Goal: Task Accomplishment & Management: Manage account settings

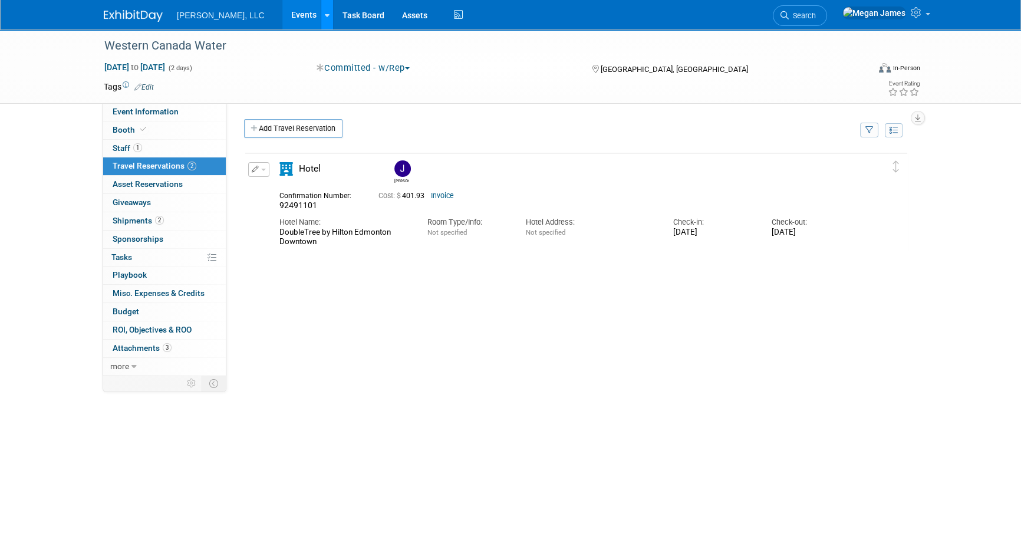
click at [321, 6] on link at bounding box center [327, 14] width 12 height 29
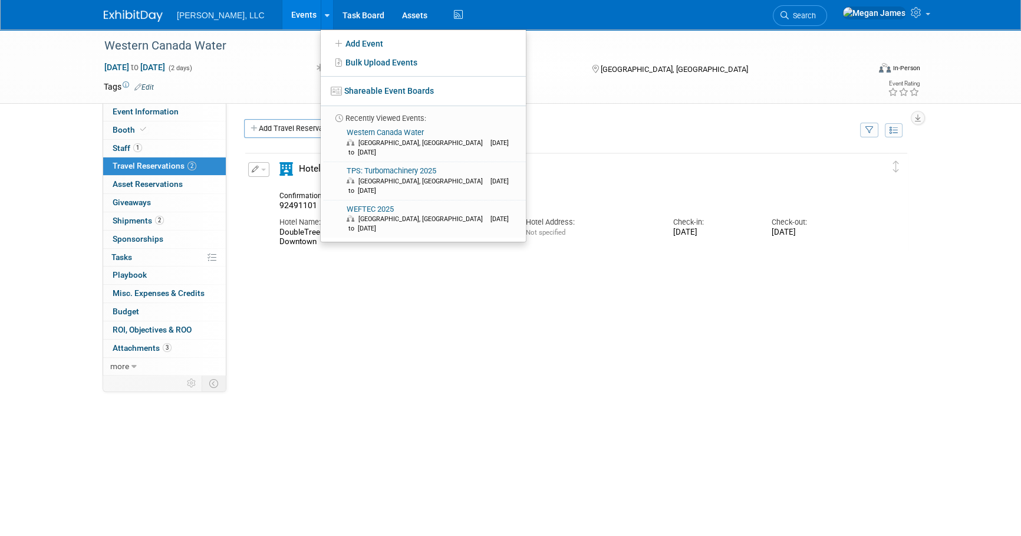
click at [282, 8] on link "Events" at bounding box center [303, 14] width 43 height 29
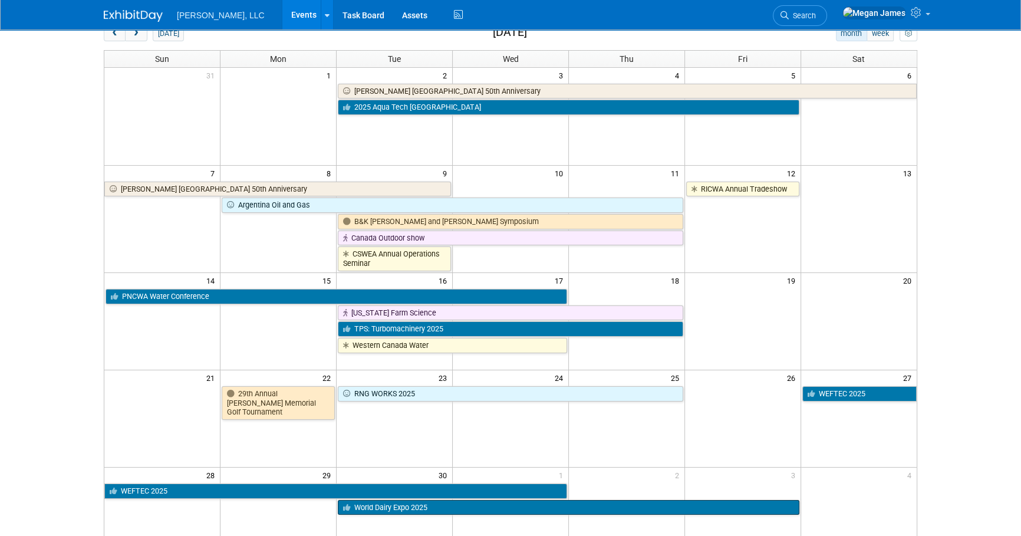
scroll to position [160, 0]
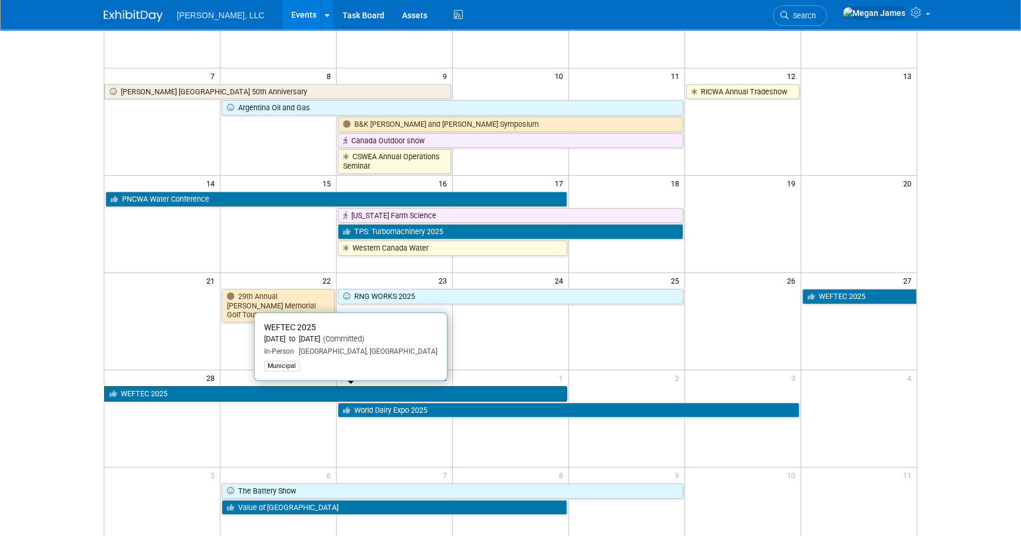
click at [174, 395] on link "WEFTEC 2025" at bounding box center [335, 393] width 463 height 15
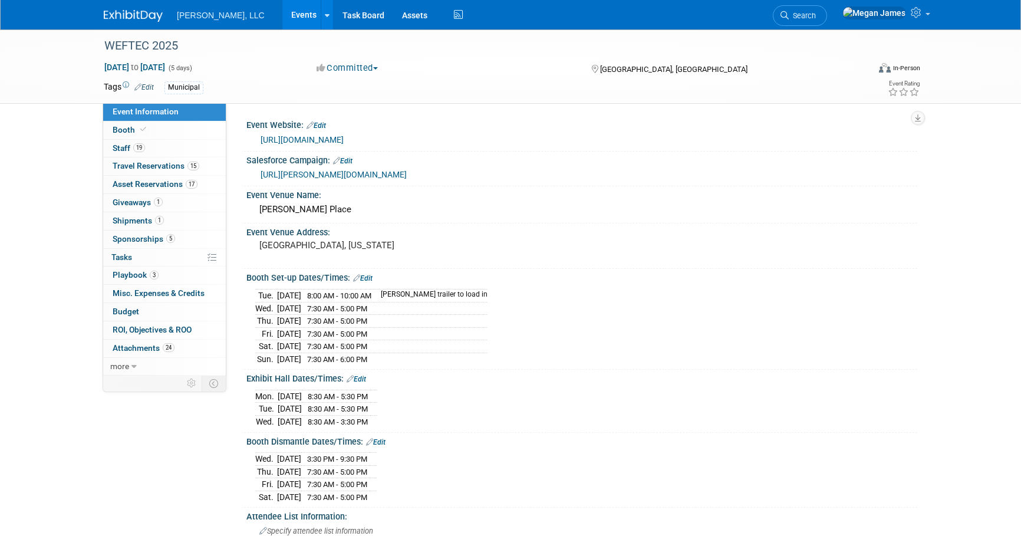
select select "Municipal"
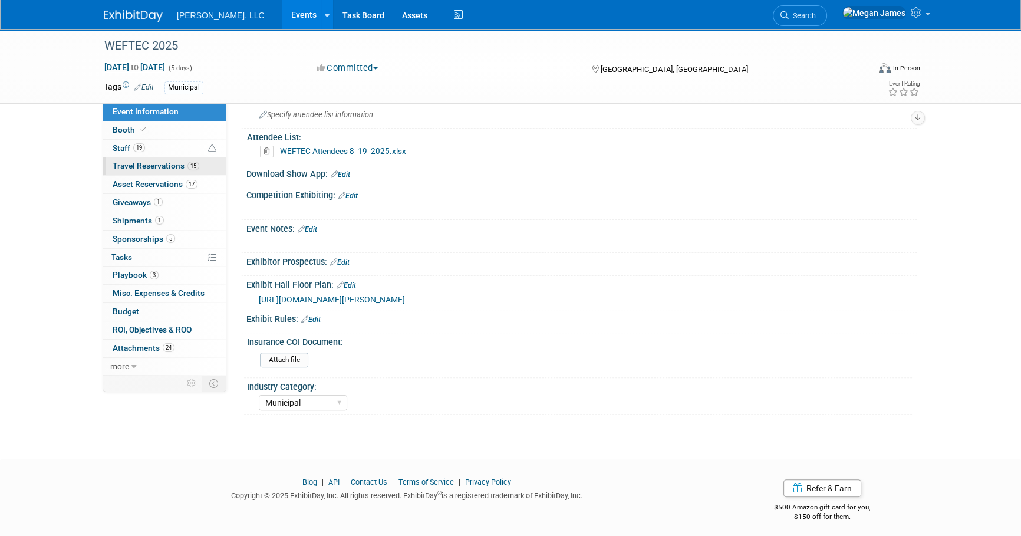
scroll to position [426, 0]
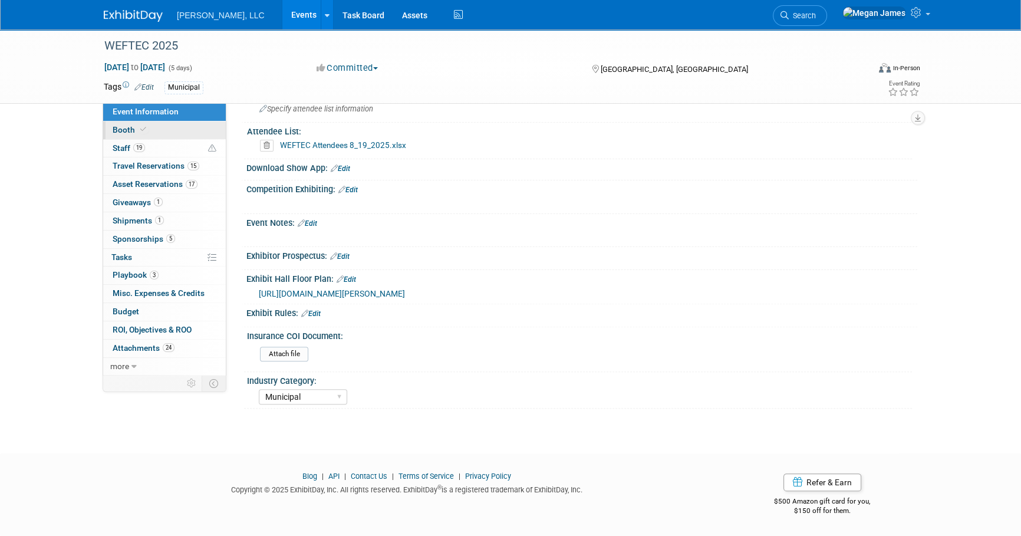
click at [180, 127] on link "Booth" at bounding box center [164, 130] width 123 height 18
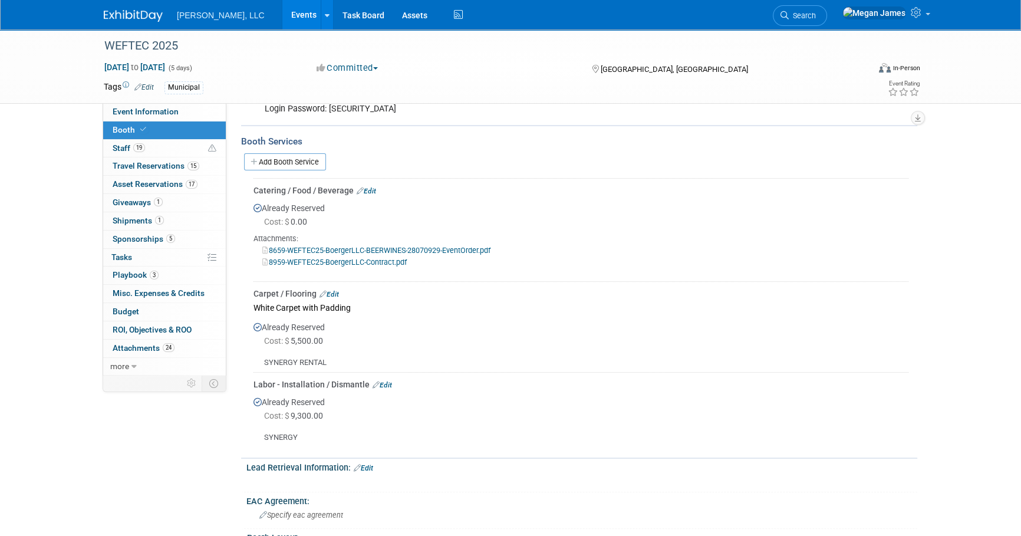
scroll to position [321, 0]
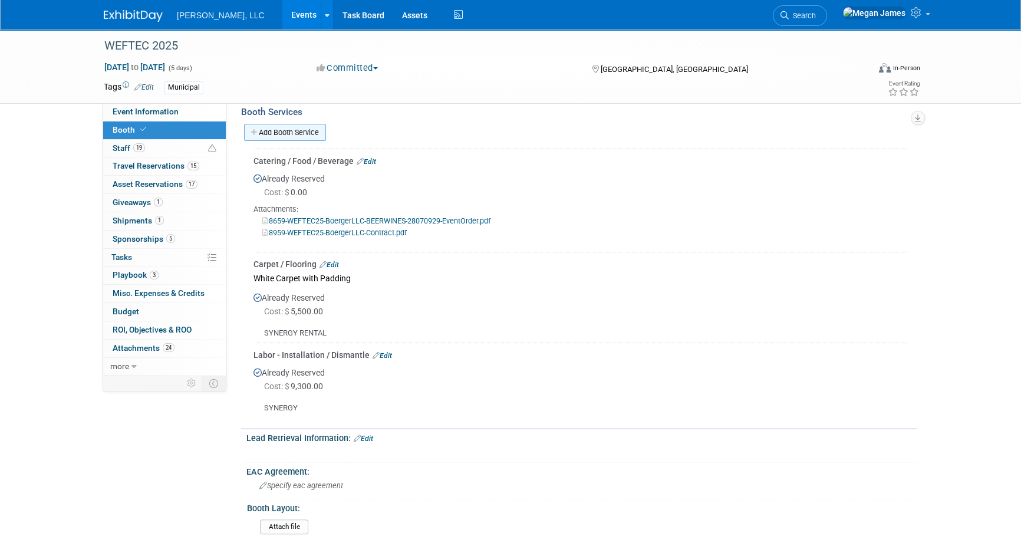
click at [312, 129] on link "Add Booth Service" at bounding box center [285, 132] width 82 height 17
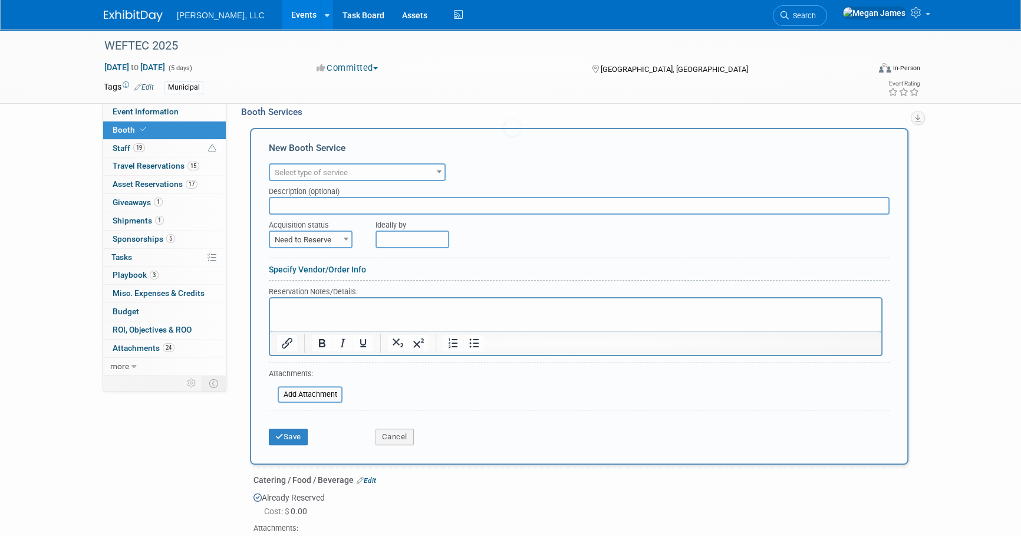
scroll to position [0, 0]
click at [349, 168] on span "Select type of service" at bounding box center [357, 172] width 174 height 17
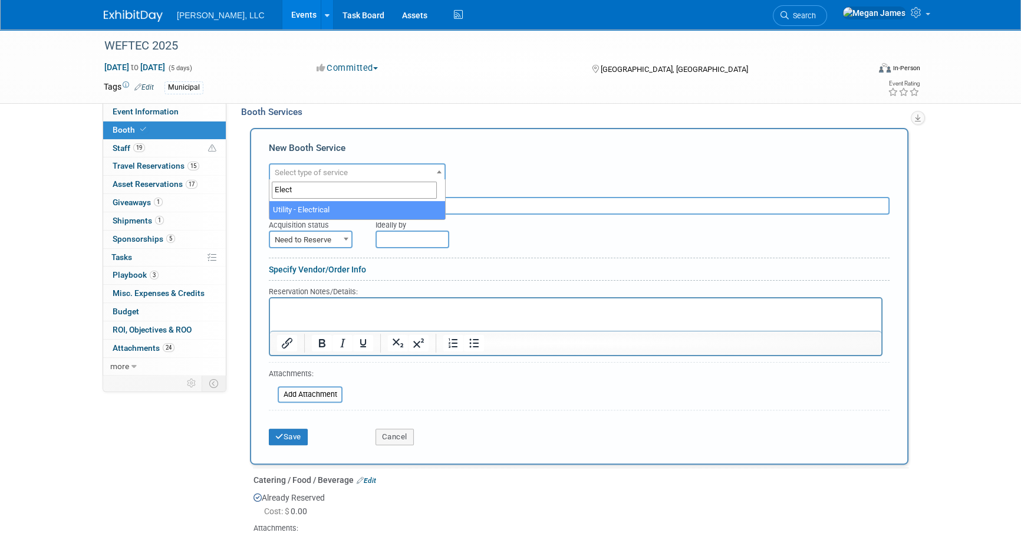
type input "Electr"
select select "8"
click at [316, 238] on span "Need to Reserve" at bounding box center [310, 240] width 81 height 17
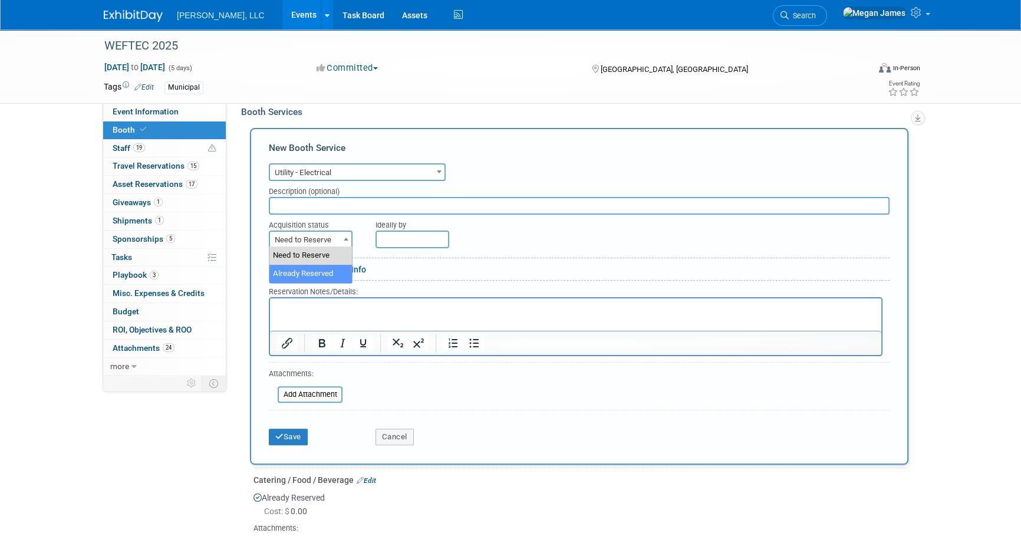
select select "2"
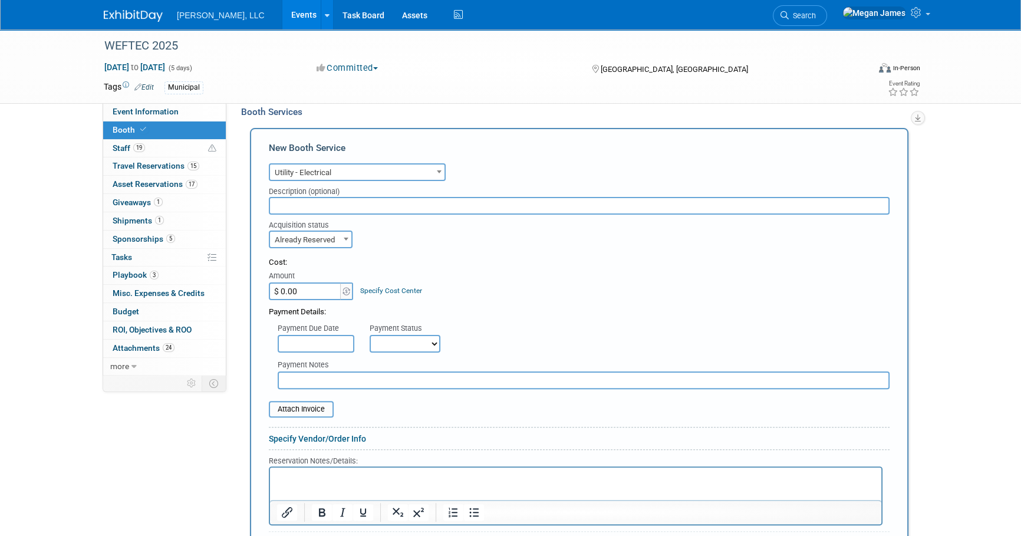
click at [546, 325] on div "Payment Due Date Payment Status Not Paid Yet Partially Paid Paid in Full Next P…" at bounding box center [579, 335] width 638 height 35
click at [410, 473] on p "Rich Text Area. Press ALT-0 for help." at bounding box center [576, 476] width 598 height 11
click at [964, 430] on div "WEFTEC 2025 Sep 27, 2025 to Oct 1, 2025 (5 days) Sep 27, 2025 to Oct 1, 2025 Co…" at bounding box center [510, 488] width 1021 height 1561
click at [480, 268] on div "Cost: Amount $ 0.00 Specify Cost Center Cost Center -- Not Specified --" at bounding box center [579, 278] width 621 height 43
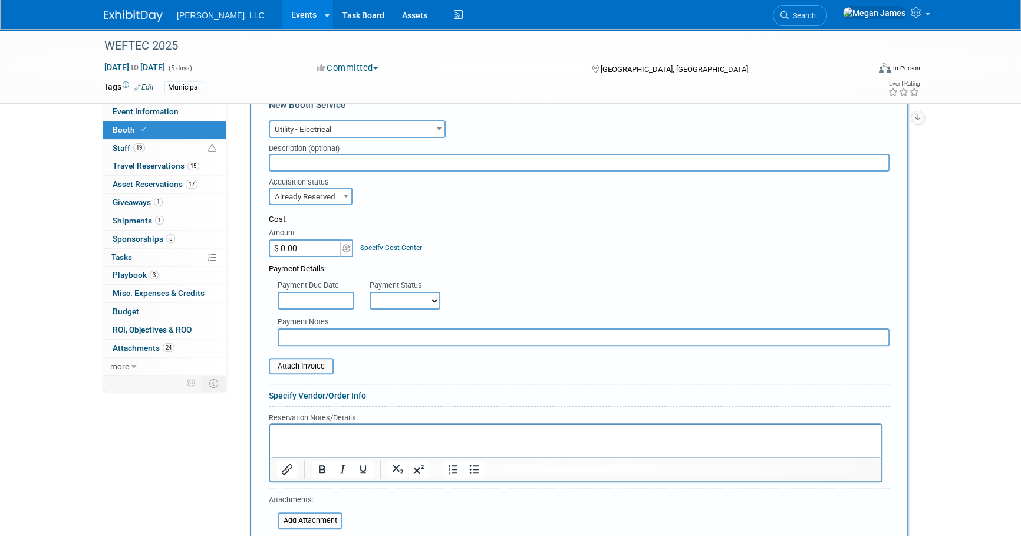
scroll to position [428, 0]
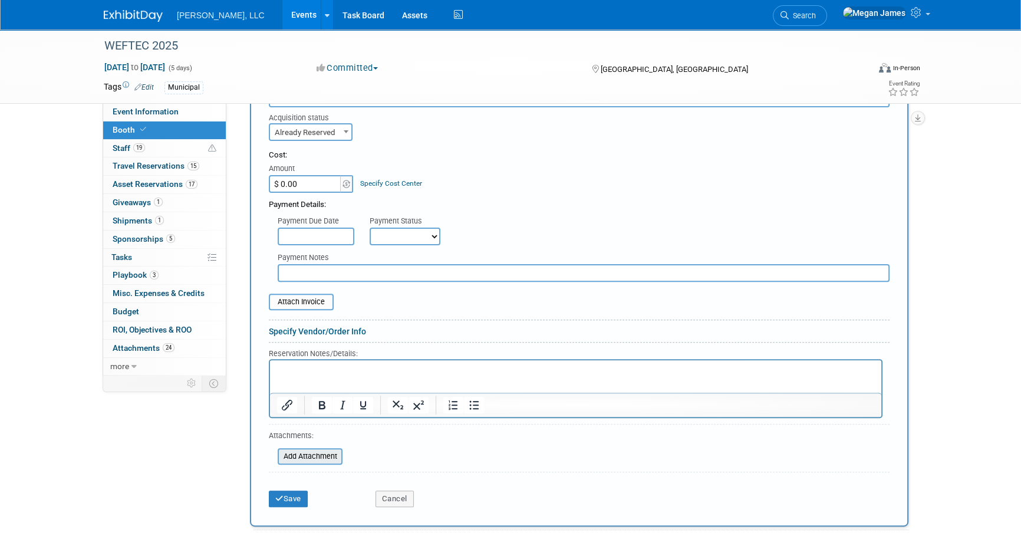
click at [330, 450] on input "file" at bounding box center [271, 456] width 140 height 14
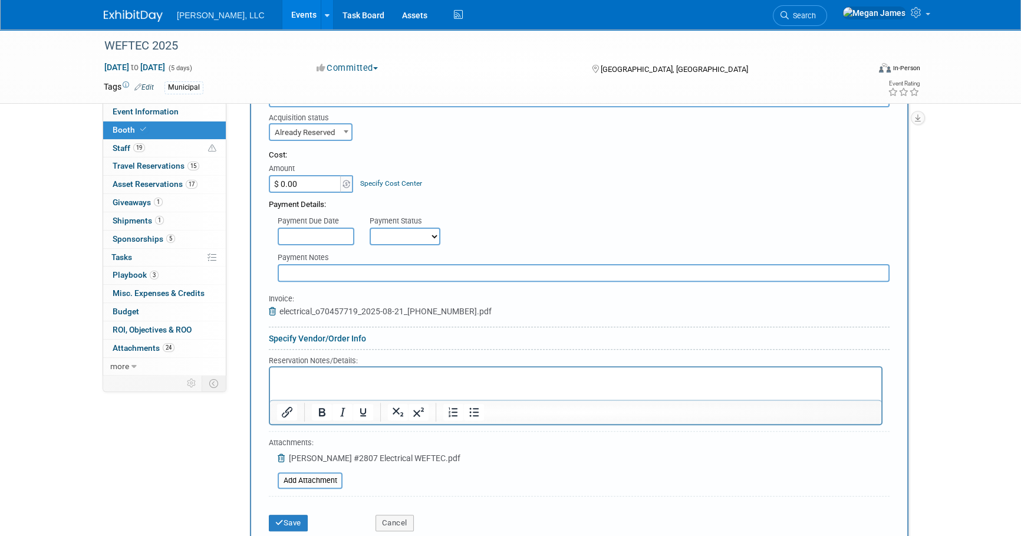
drag, startPoint x: 271, startPoint y: 310, endPoint x: 338, endPoint y: 314, distance: 66.7
click at [271, 310] on icon at bounding box center [274, 311] width 11 height 8
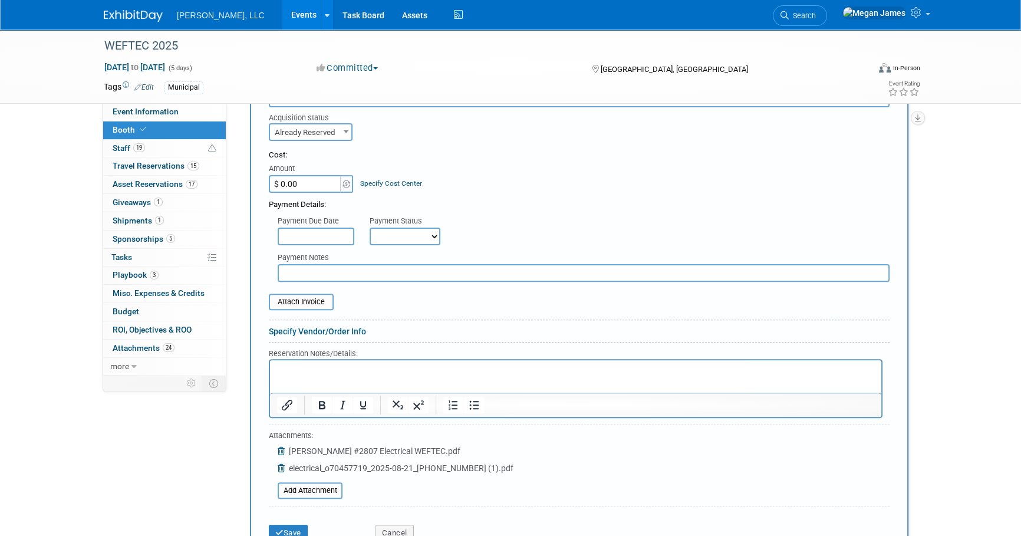
click at [297, 180] on input "$ 0.00" at bounding box center [306, 184] width 74 height 18
type input "$ 1,806.25"
click at [298, 299] on input "file" at bounding box center [262, 302] width 140 height 14
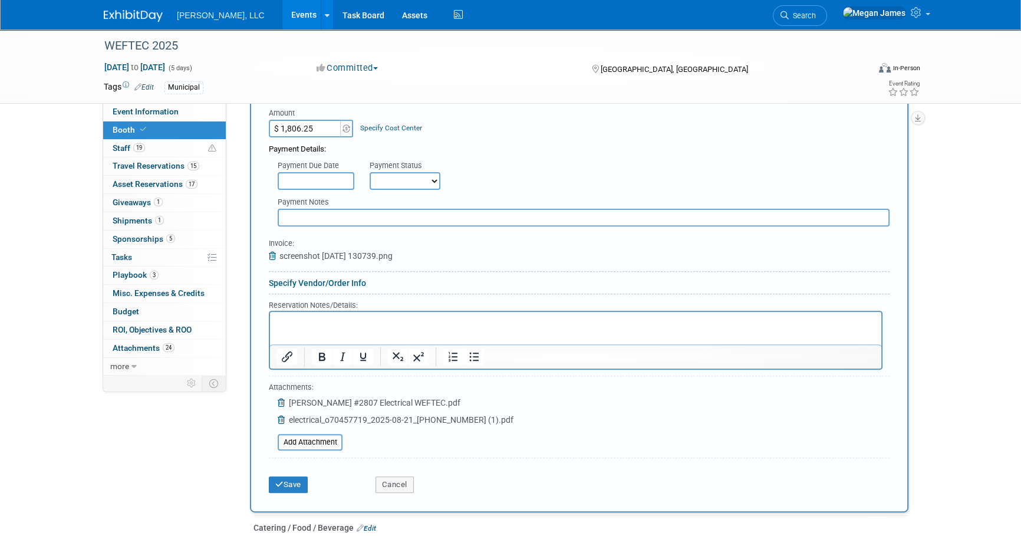
scroll to position [589, 0]
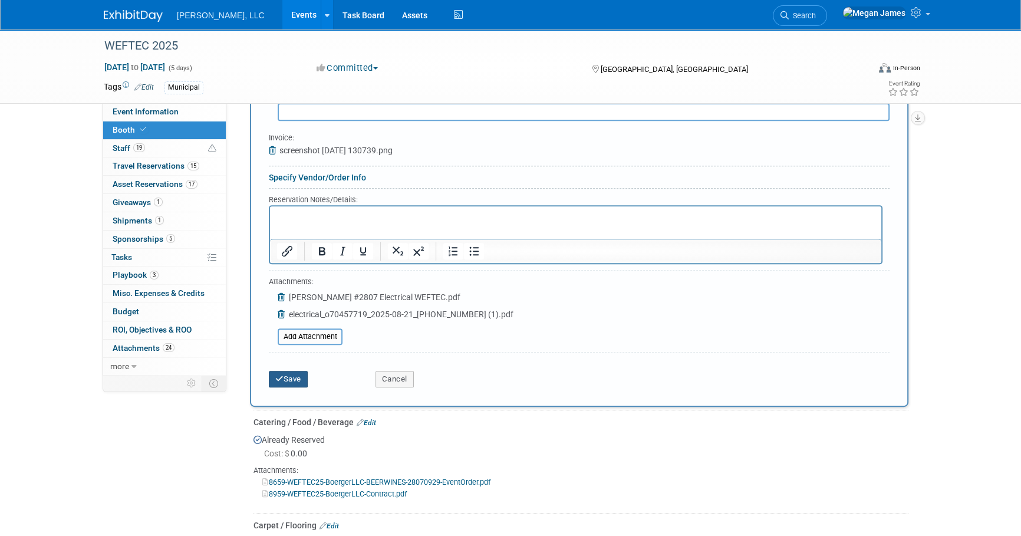
click at [287, 382] on button "Save" at bounding box center [288, 379] width 39 height 17
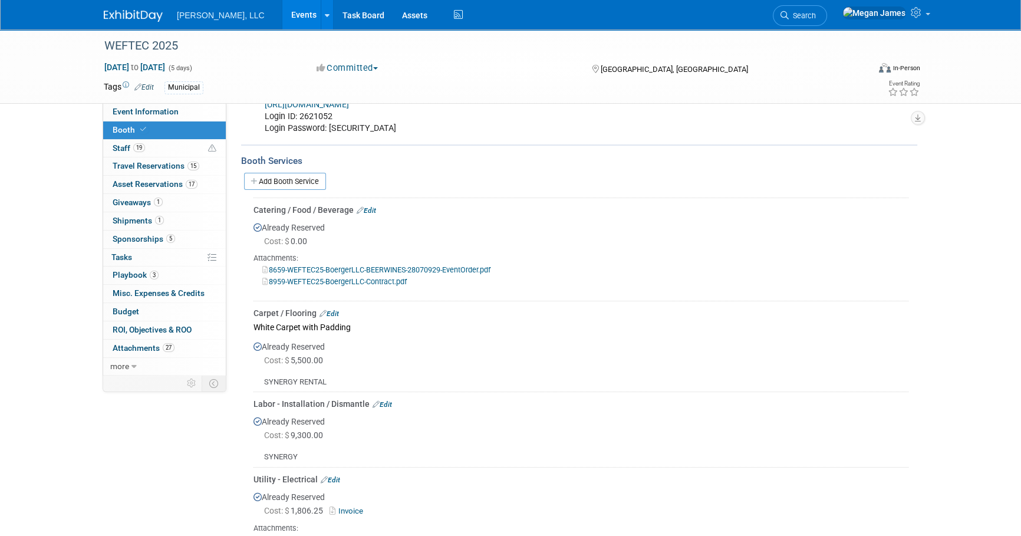
scroll to position [291, 0]
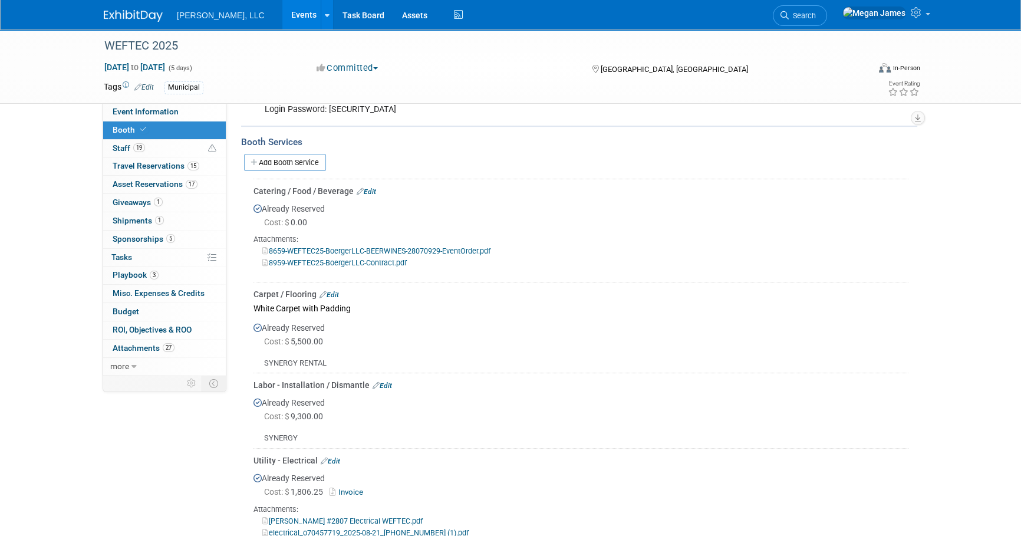
click at [334, 291] on link "Edit" at bounding box center [328, 295] width 19 height 8
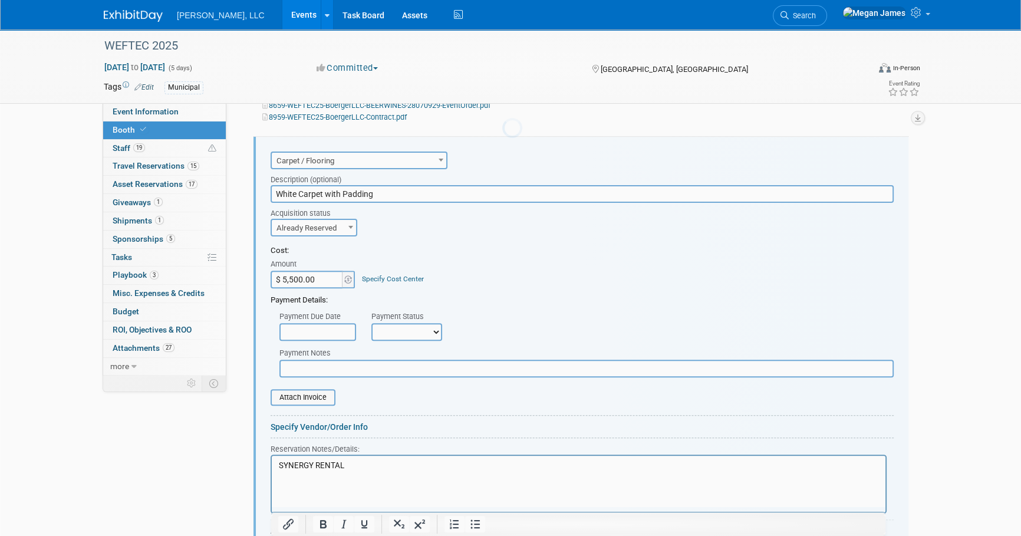
scroll to position [437, 0]
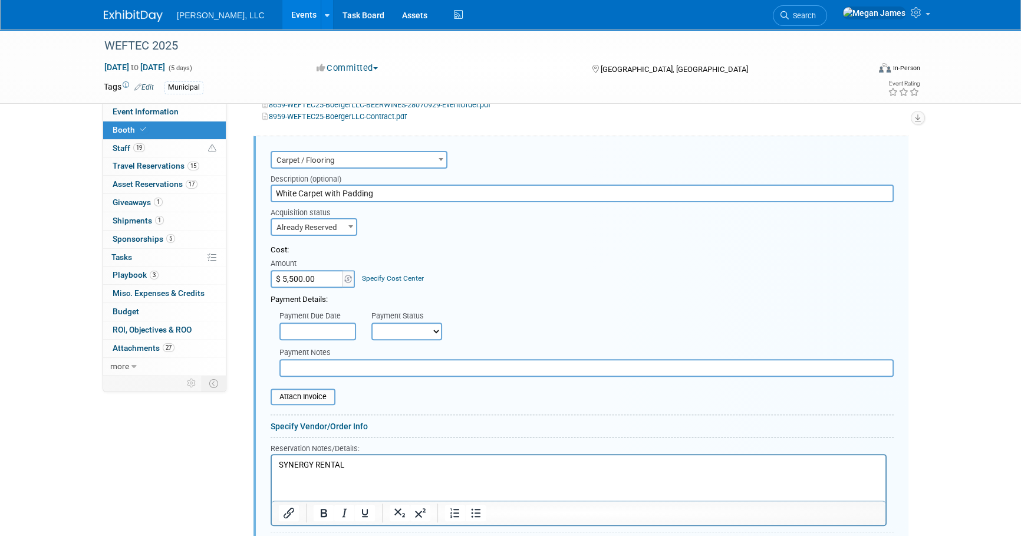
click at [351, 421] on link "Specify Vendor/Order Info" at bounding box center [318, 425] width 97 height 9
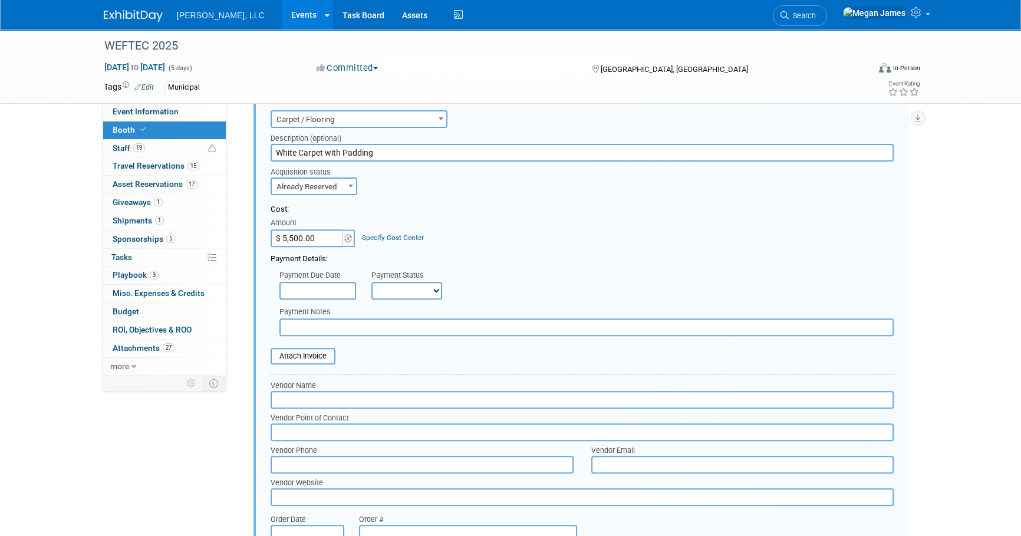
scroll to position [545, 0]
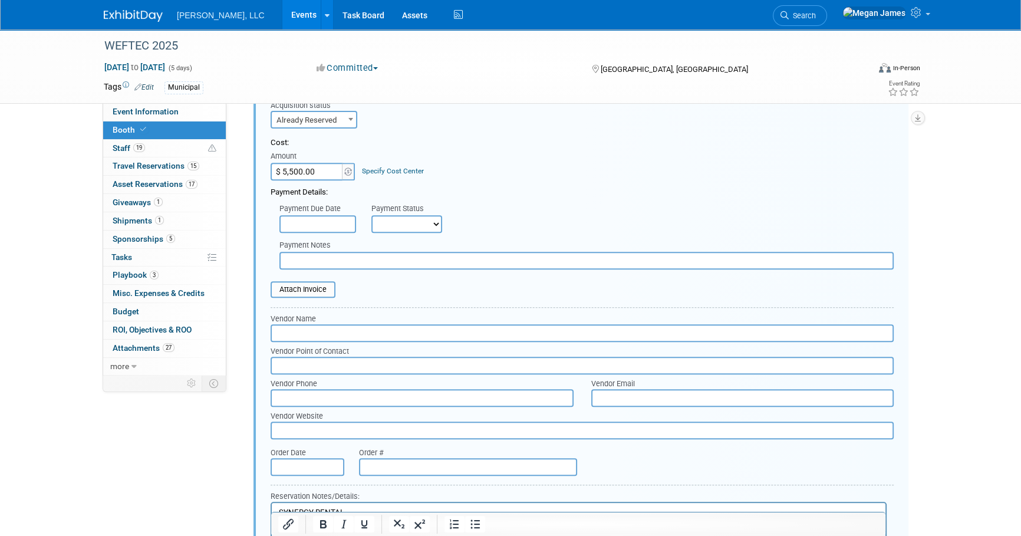
click at [306, 330] on input "text" at bounding box center [581, 333] width 623 height 18
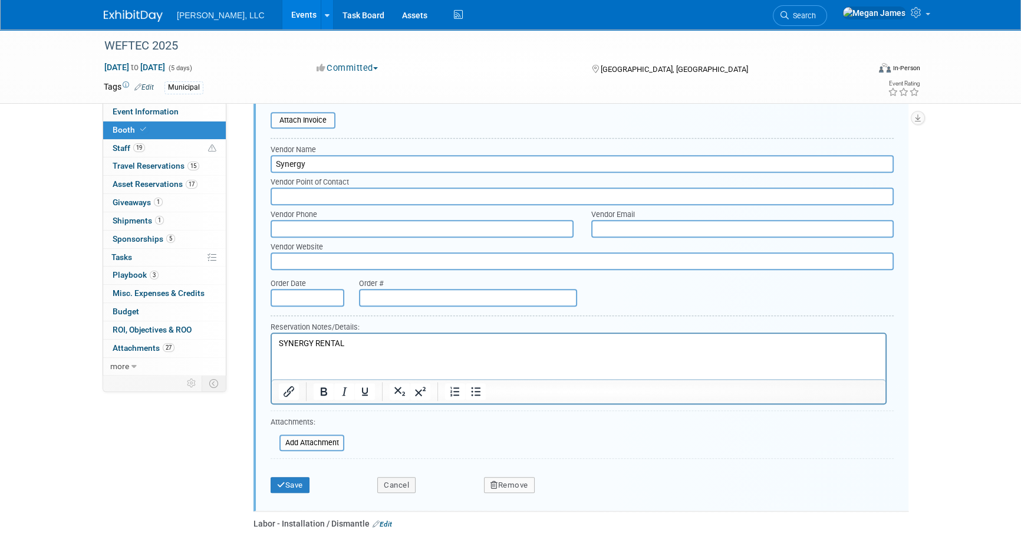
scroll to position [759, 0]
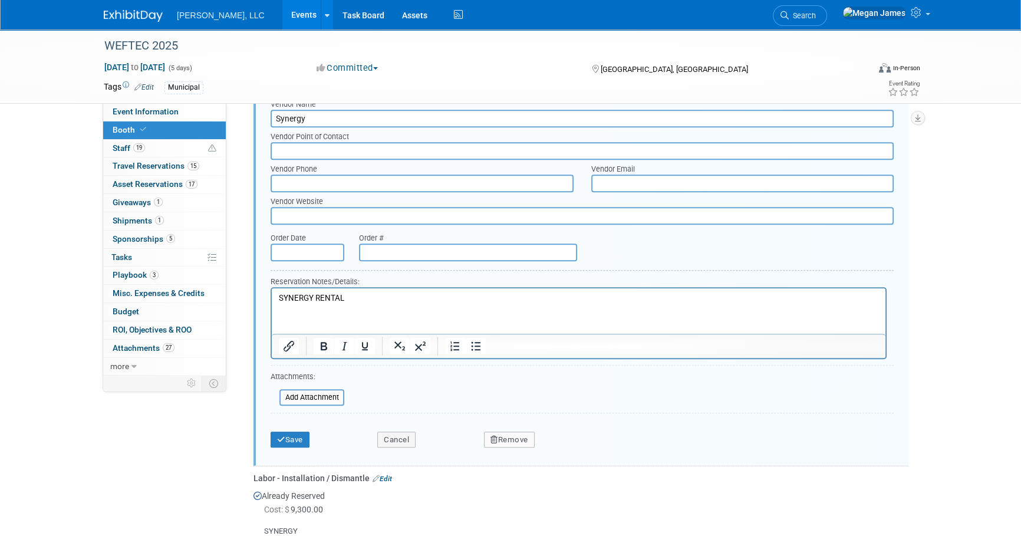
type input "Synergy"
drag, startPoint x: 342, startPoint y: 297, endPoint x: 250, endPoint y: 297, distance: 91.9
click at [272, 297] on html "SYNERGY RENTAL" at bounding box center [578, 296] width 613 height 16
click at [296, 441] on button "Save" at bounding box center [289, 439] width 39 height 17
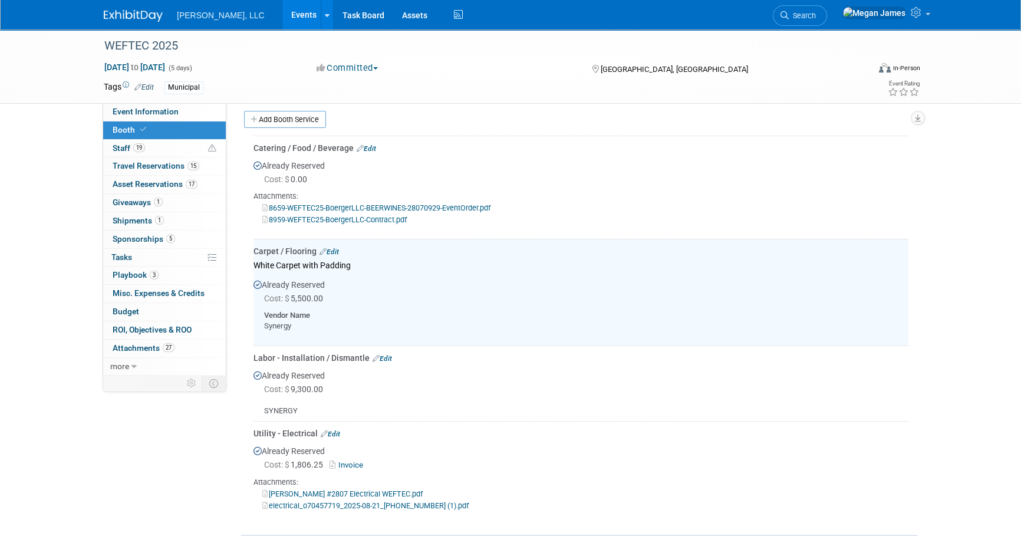
scroll to position [330, 0]
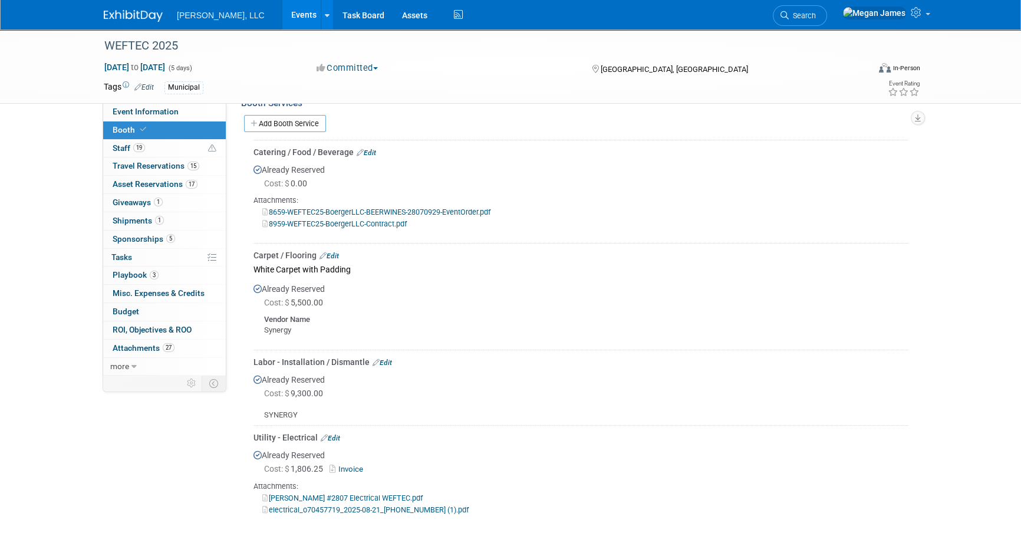
click at [369, 149] on link "Edit" at bounding box center [366, 153] width 19 height 8
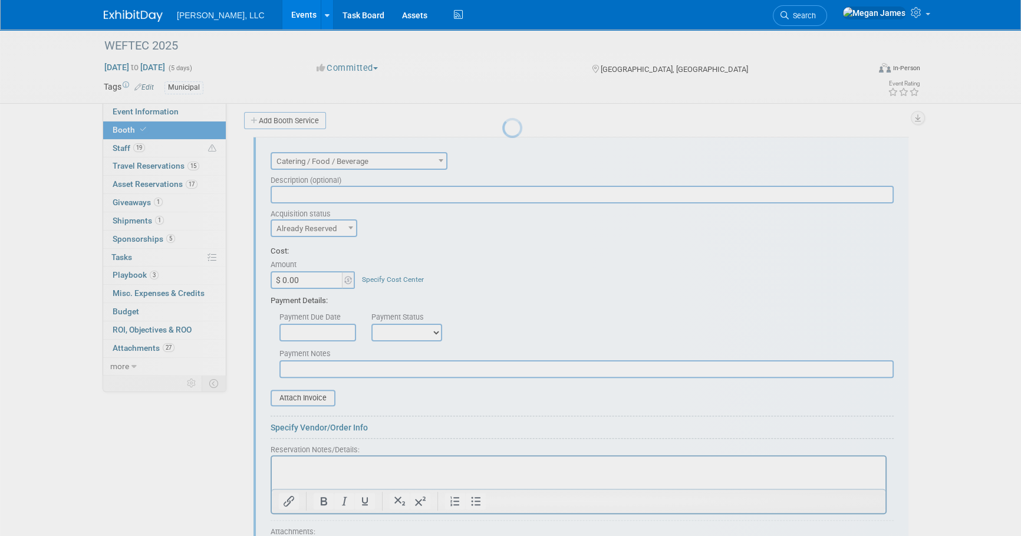
scroll to position [334, 0]
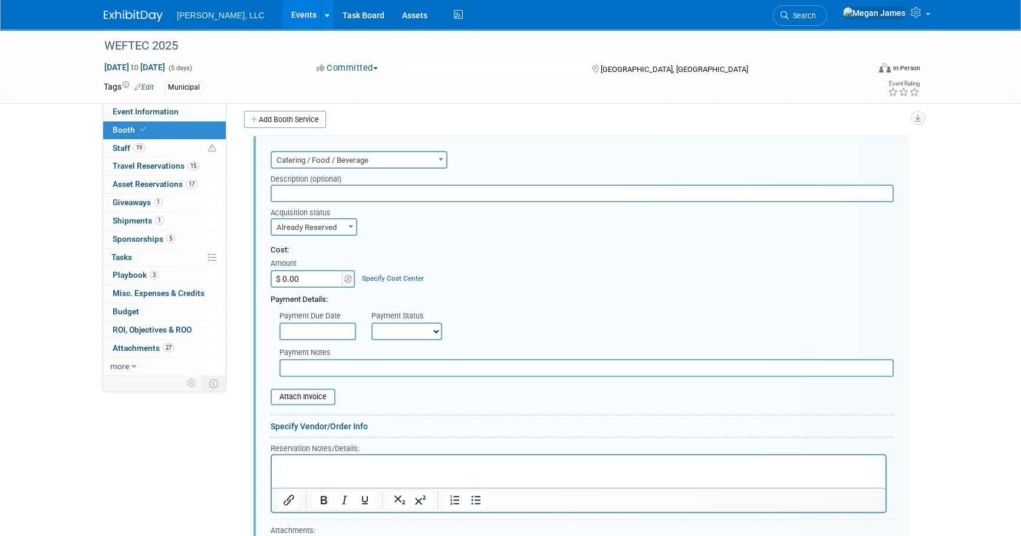
click at [334, 467] on p "Rich Text Area. Press ALT-0 for help." at bounding box center [579, 464] width 600 height 11
click at [336, 423] on link "Specify Vendor/Order Info" at bounding box center [318, 425] width 97 height 9
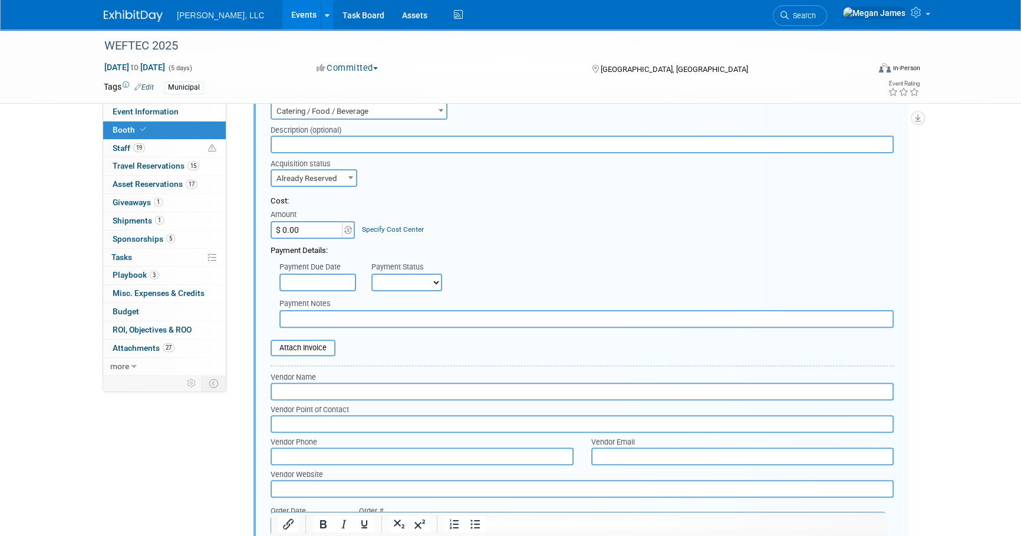
scroll to position [441, 0]
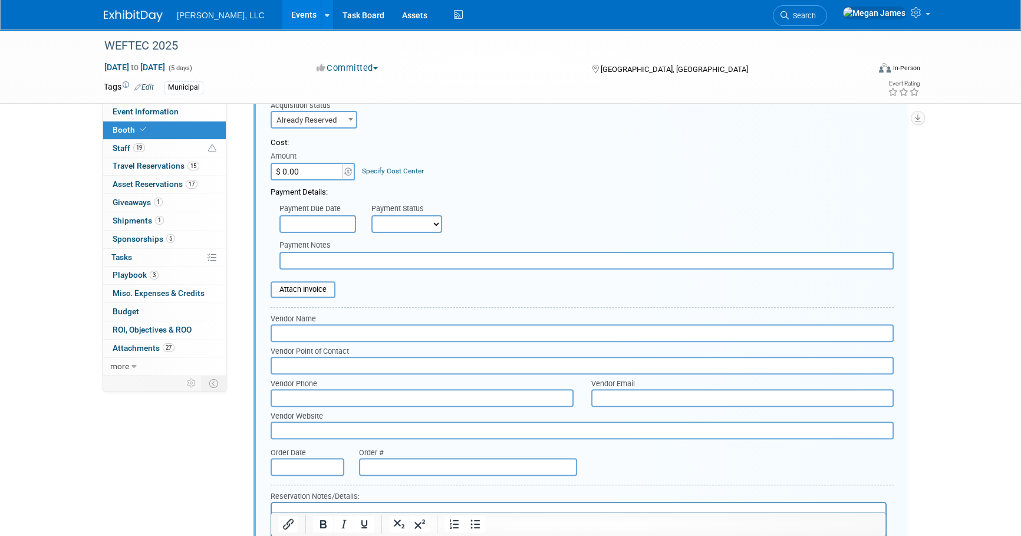
click at [342, 332] on input "text" at bounding box center [581, 333] width 623 height 18
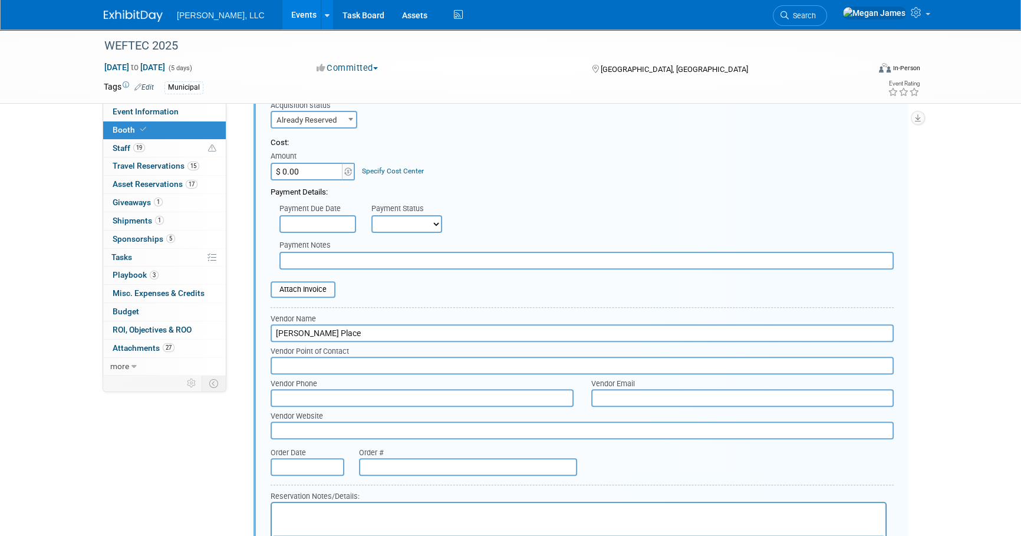
scroll to position [655, 0]
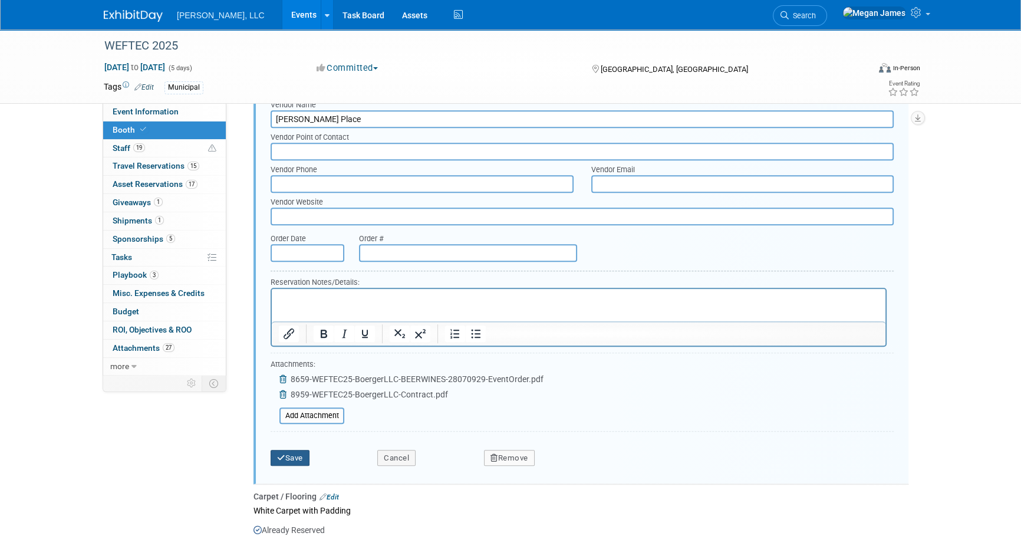
type input "McCormick Place"
click at [304, 451] on button "Save" at bounding box center [289, 458] width 39 height 17
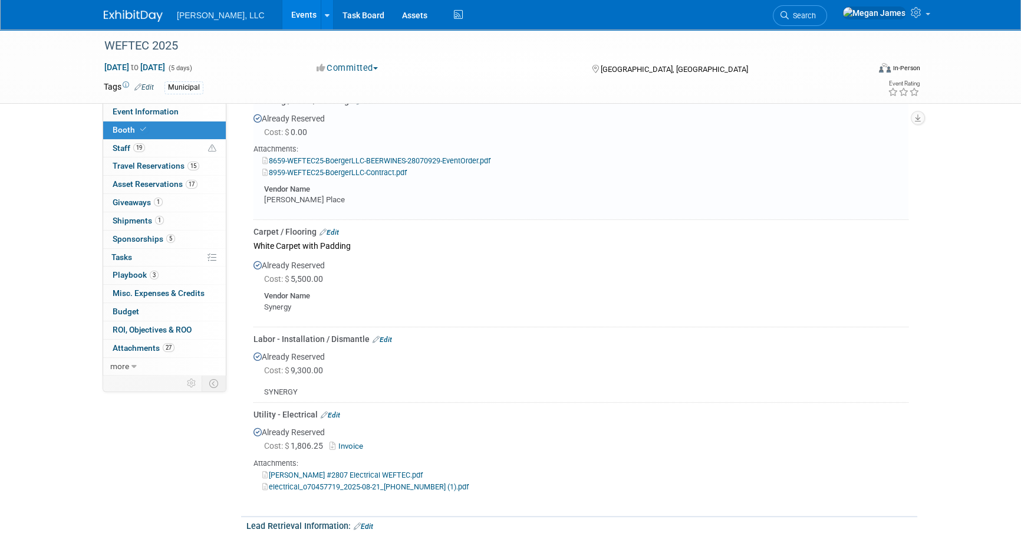
scroll to position [388, 0]
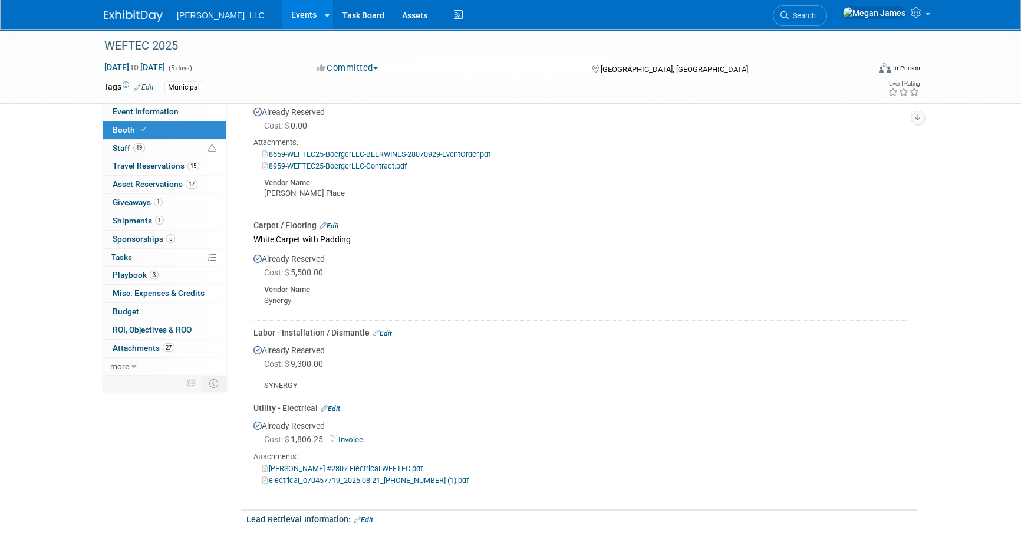
click at [383, 331] on link "Edit" at bounding box center [381, 333] width 19 height 8
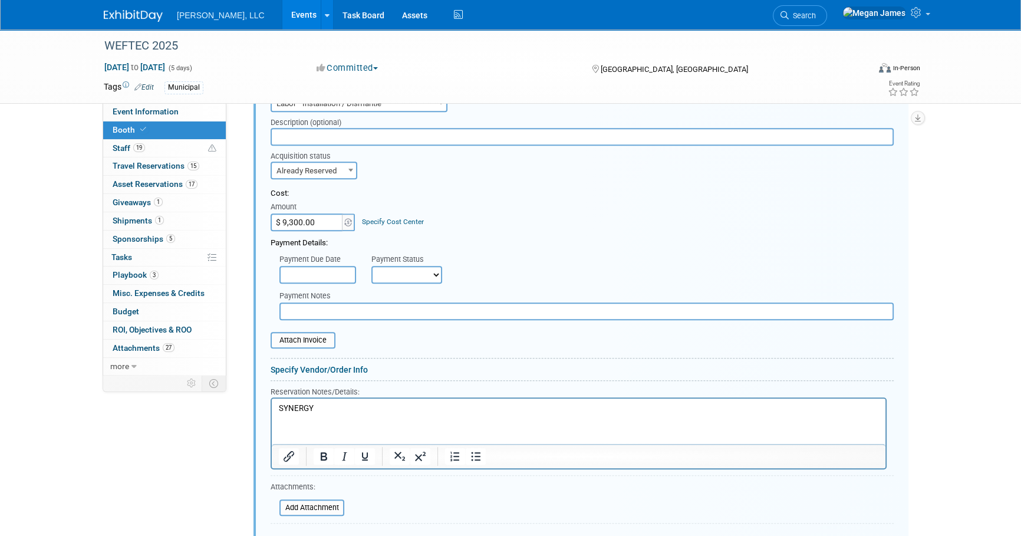
scroll to position [679, 0]
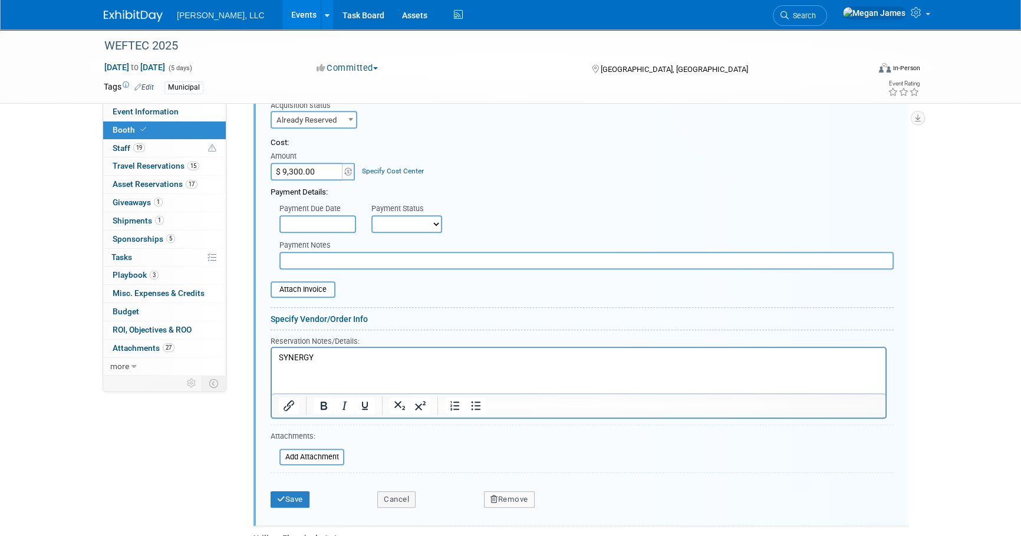
drag, startPoint x: 316, startPoint y: 357, endPoint x: 527, endPoint y: 701, distance: 404.2
click at [272, 357] on html "SYNERGY" at bounding box center [578, 355] width 613 height 16
click at [309, 315] on link "Specify Vendor/Order Info" at bounding box center [318, 318] width 97 height 9
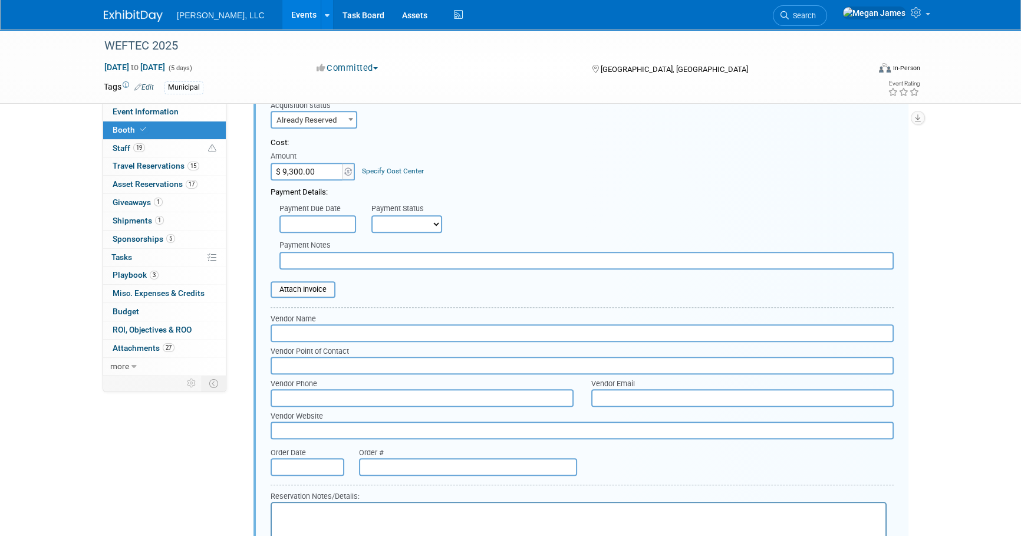
click at [311, 326] on input "text" at bounding box center [581, 333] width 623 height 18
type input "Synergy"
click at [195, 473] on div "Event Information Event Info Booth Booth 19 Staff 19 Staff 15 Travel Reservatio…" at bounding box center [510, 237] width 831 height 1774
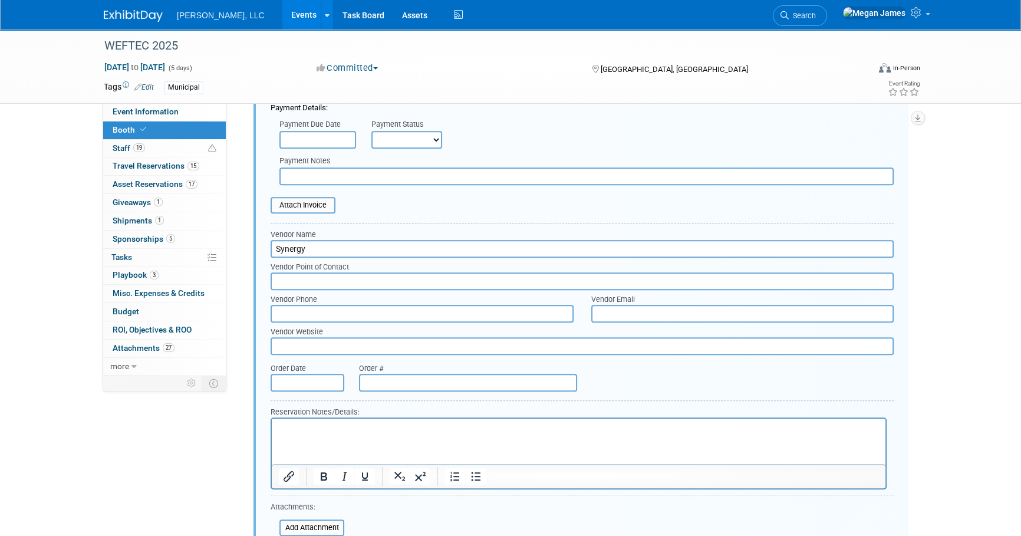
scroll to position [840, 0]
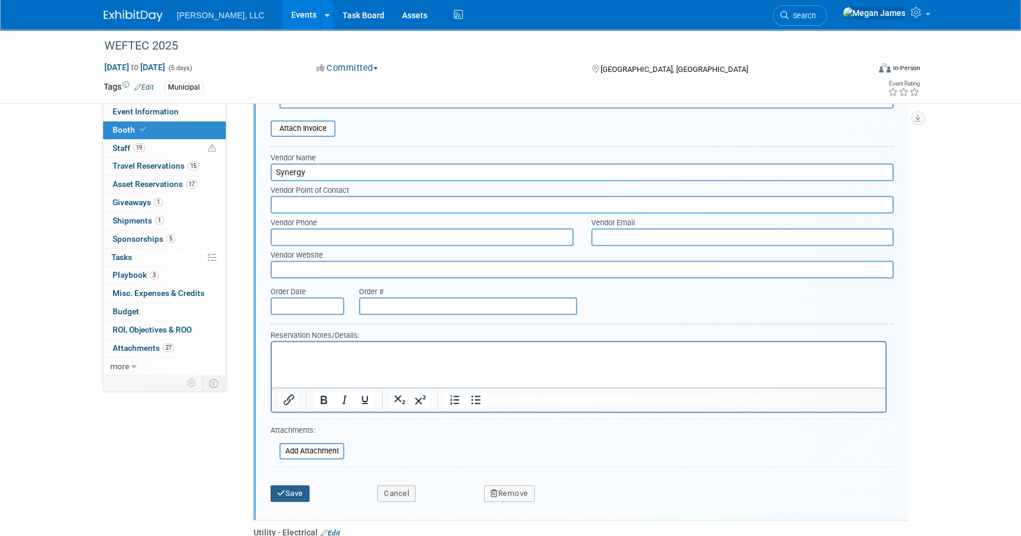
click at [302, 489] on button "Save" at bounding box center [289, 493] width 39 height 17
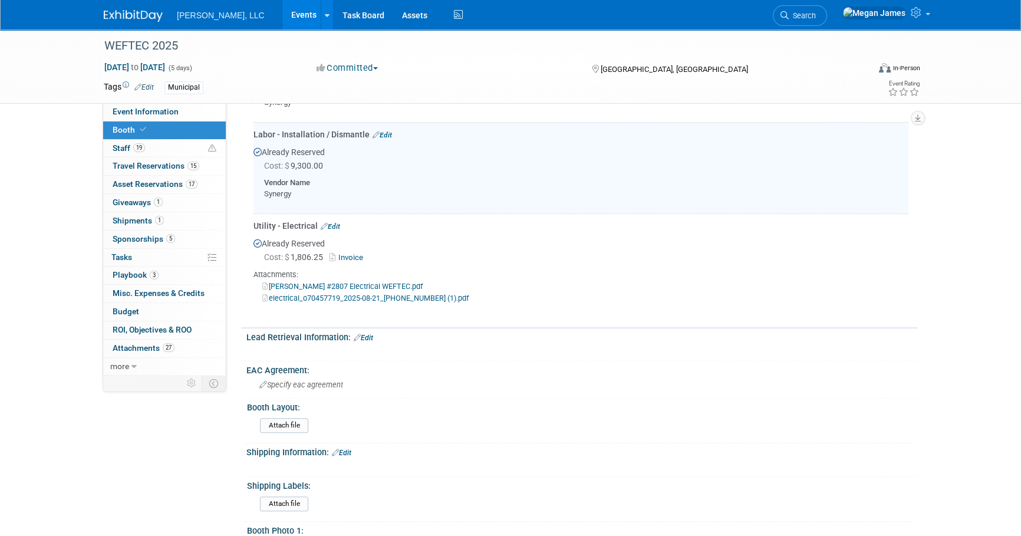
scroll to position [572, 0]
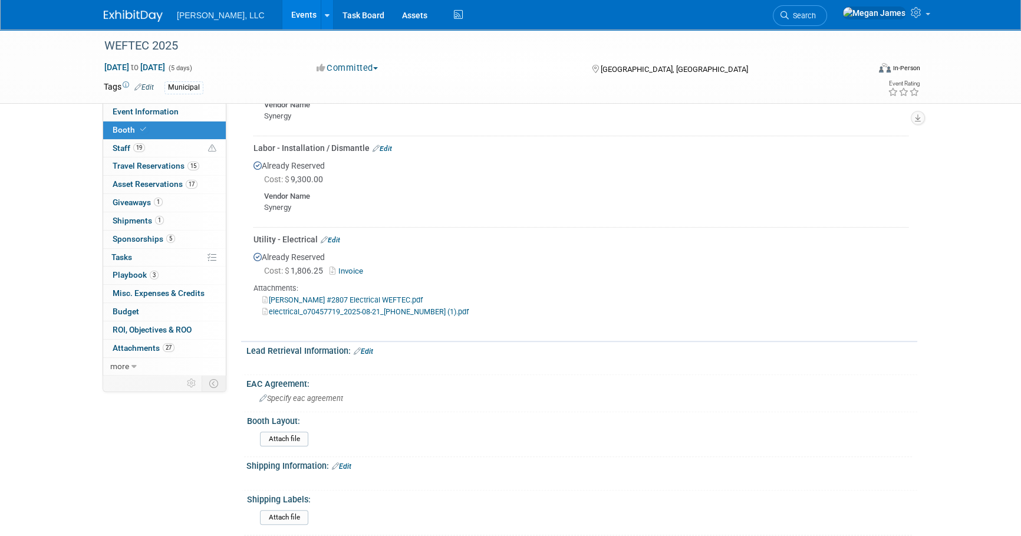
click at [347, 309] on link "electrical_o70457719_2025-08-21_13-04-53-053 (1).pdf" at bounding box center [365, 311] width 206 height 9
drag, startPoint x: 335, startPoint y: 238, endPoint x: 351, endPoint y: 243, distance: 17.2
click at [335, 238] on link "Edit" at bounding box center [330, 240] width 19 height 8
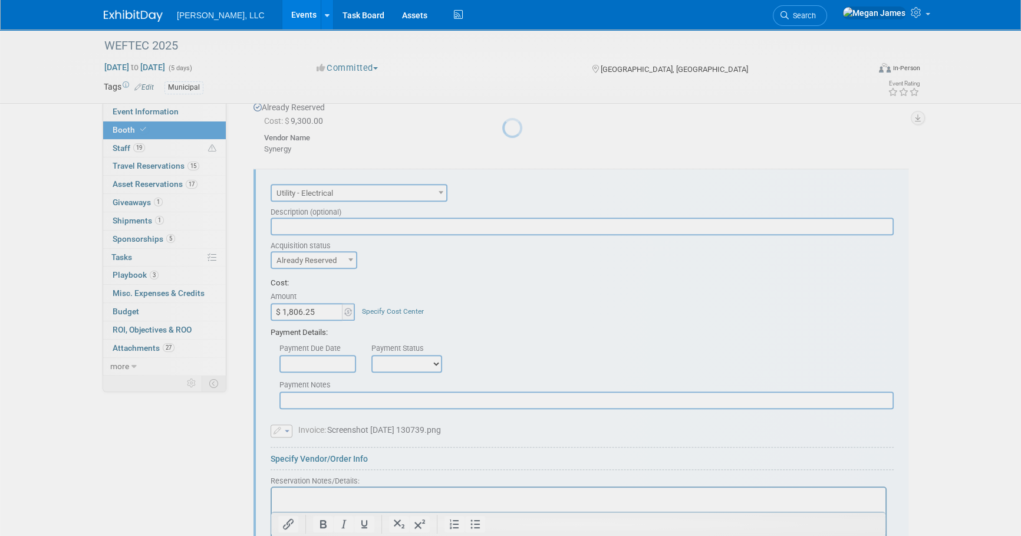
scroll to position [664, 0]
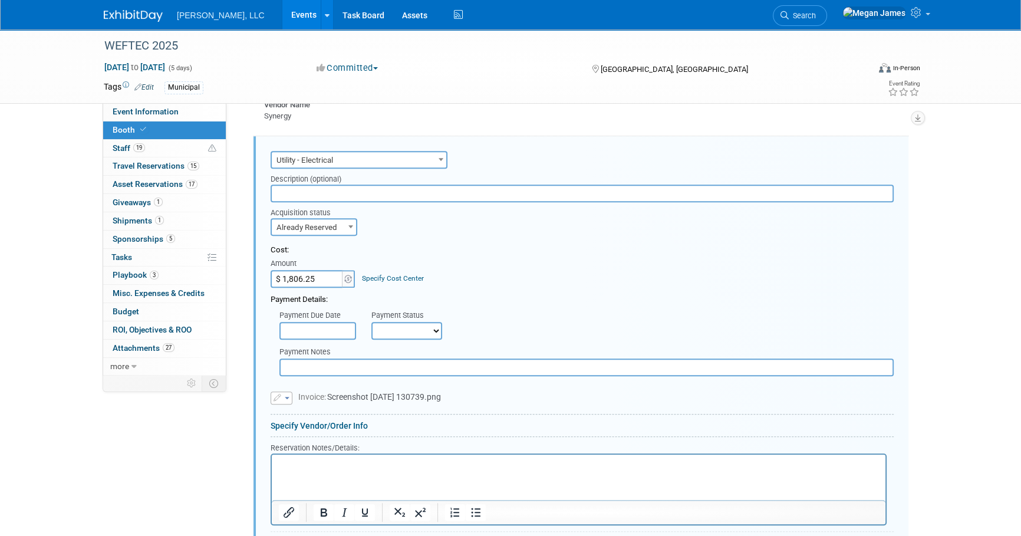
click at [328, 426] on link "Specify Vendor/Order Info" at bounding box center [318, 425] width 97 height 9
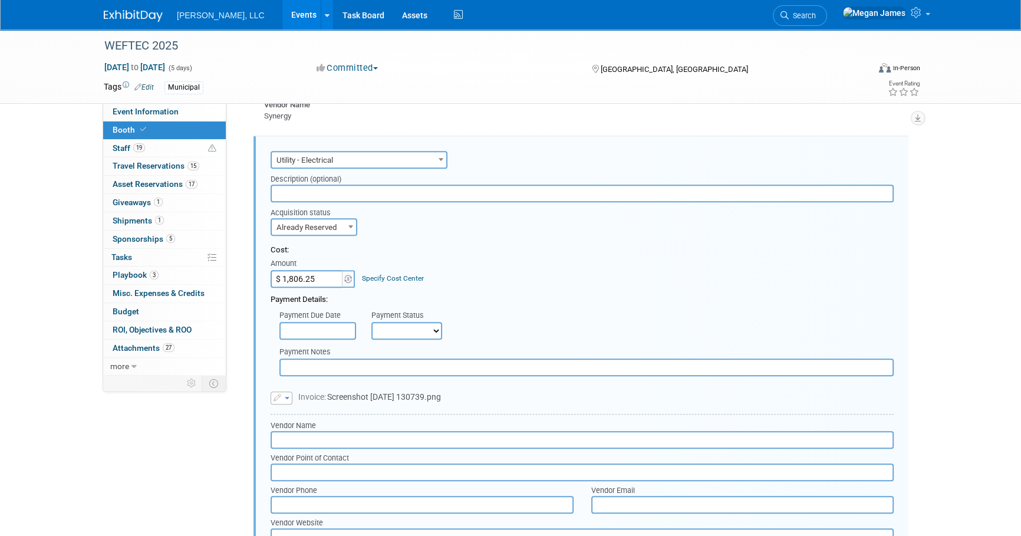
click at [302, 440] on input "text" at bounding box center [581, 440] width 623 height 18
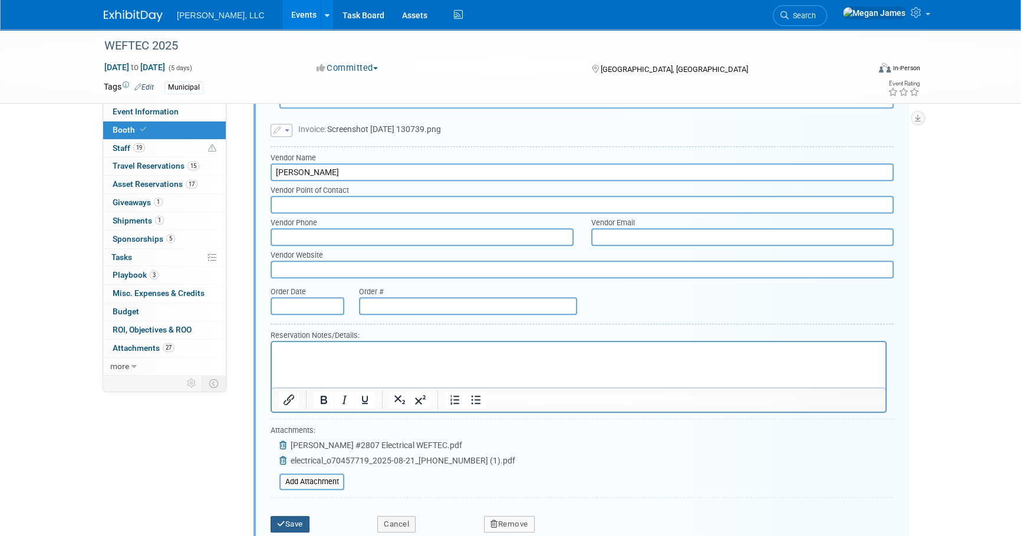
type input "Freeman"
click at [309, 526] on button "Save" at bounding box center [289, 524] width 39 height 17
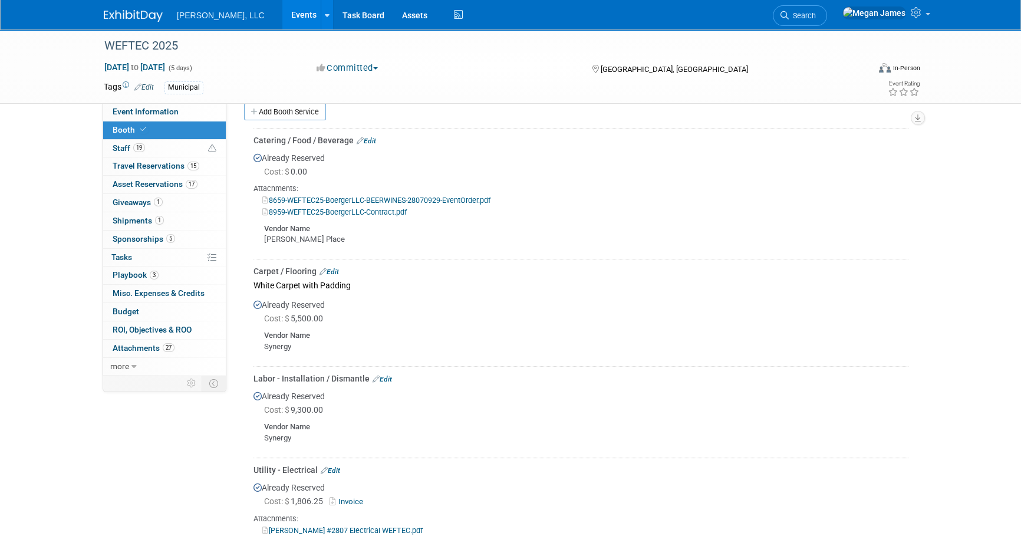
scroll to position [289, 0]
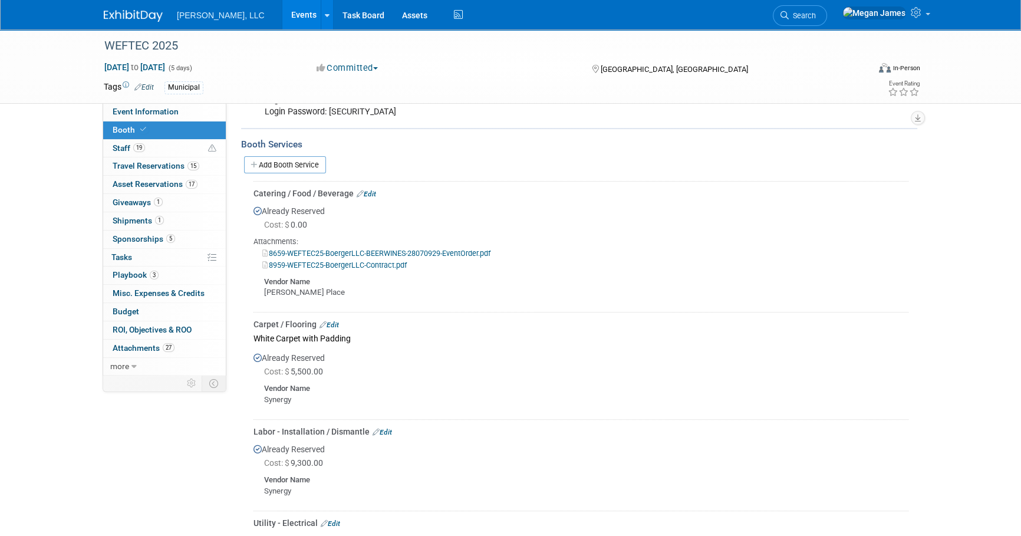
click at [384, 431] on link "Edit" at bounding box center [381, 432] width 19 height 8
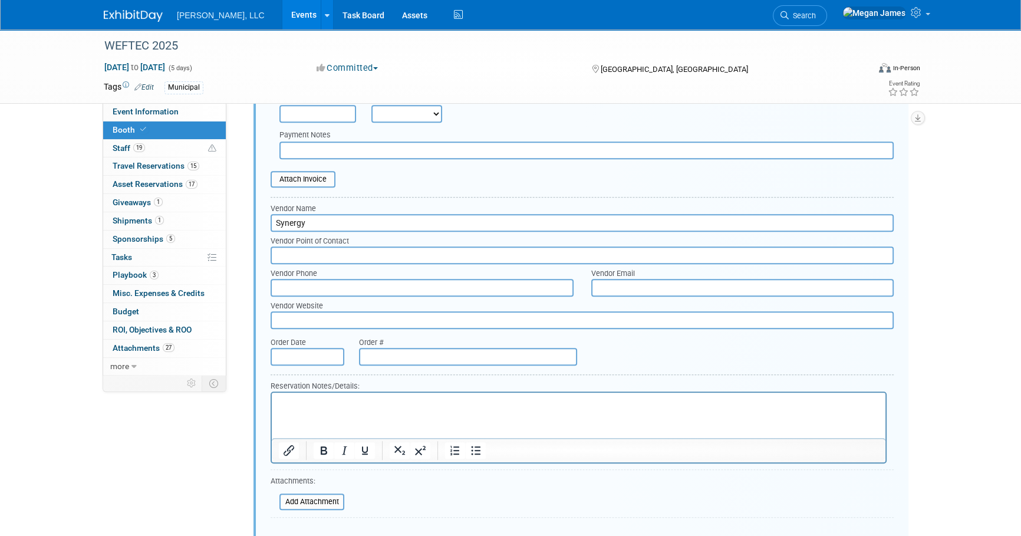
scroll to position [894, 0]
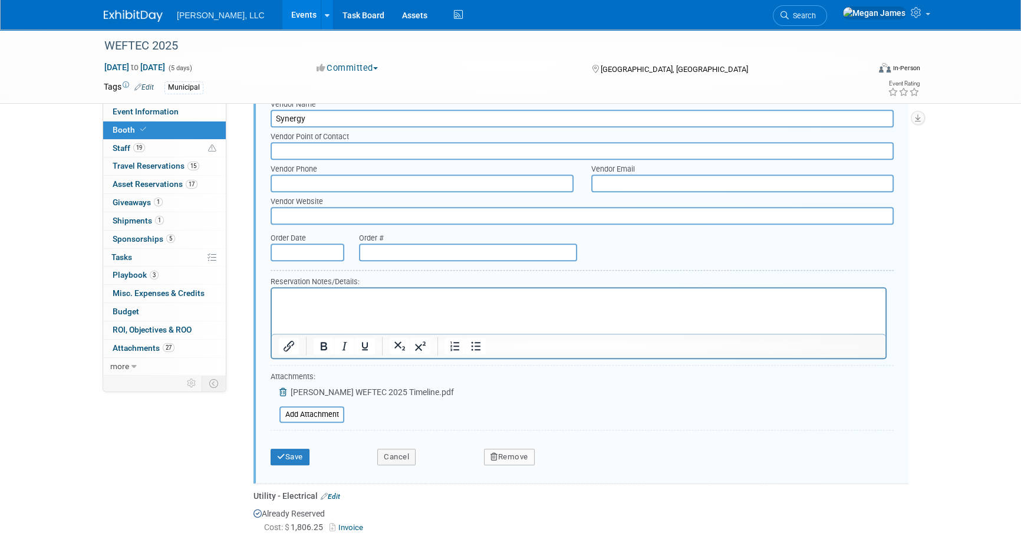
click at [322, 292] on p "Rich Text Area. Press ALT-0 for help." at bounding box center [579, 297] width 600 height 11
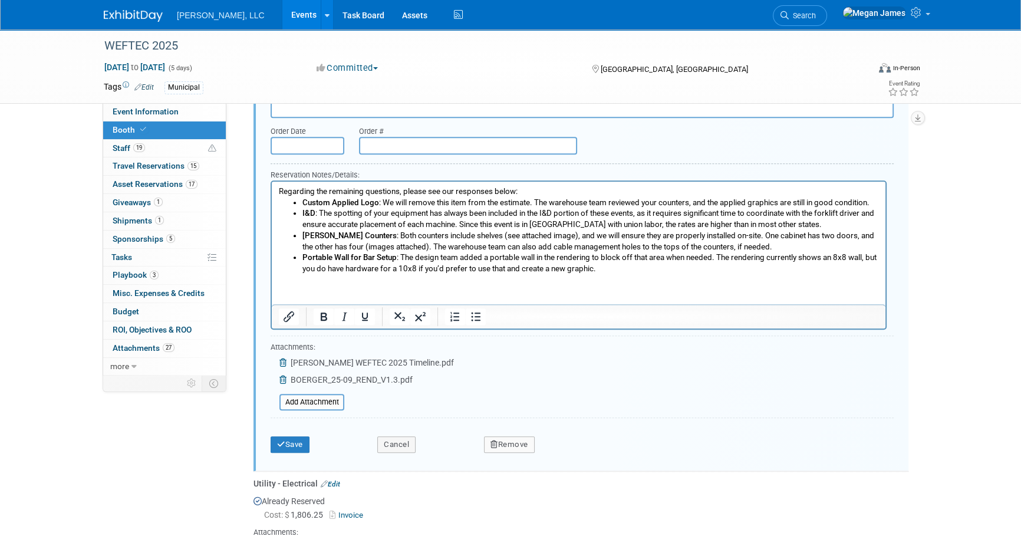
scroll to position [1001, 0]
click at [300, 439] on button "Save" at bounding box center [289, 444] width 39 height 17
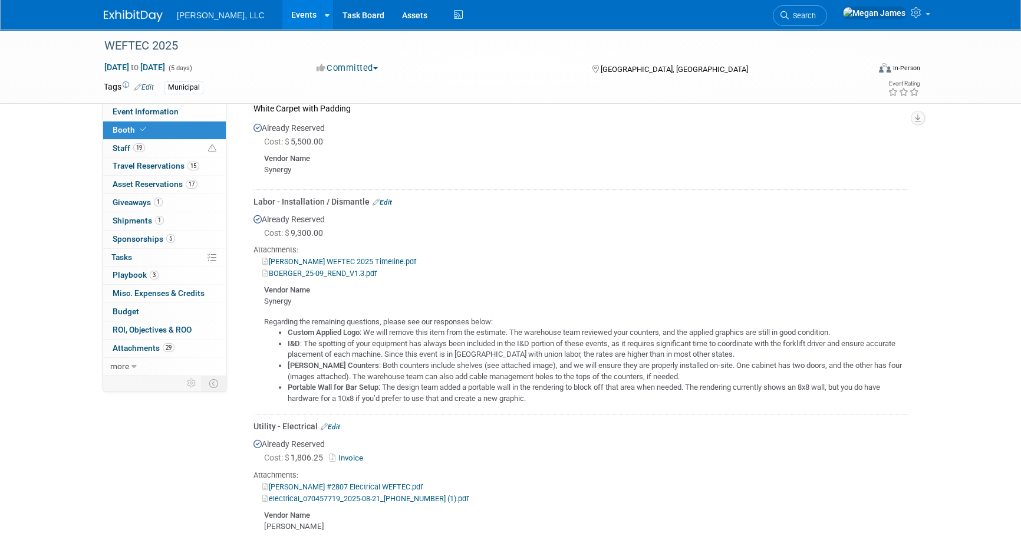
scroll to position [466, 0]
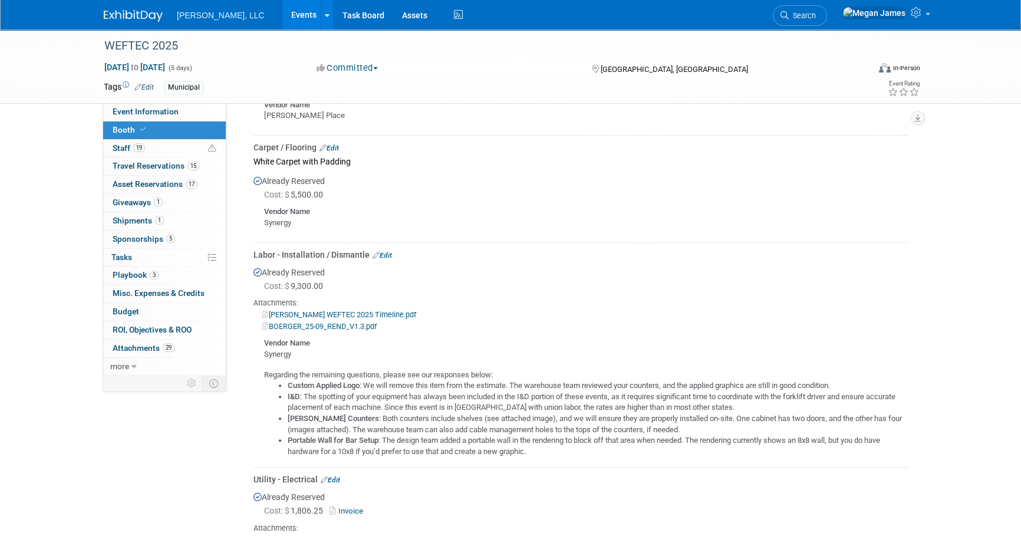
click at [362, 324] on link "BOERGER_25-09_REND_V1.3.pdf" at bounding box center [319, 326] width 114 height 9
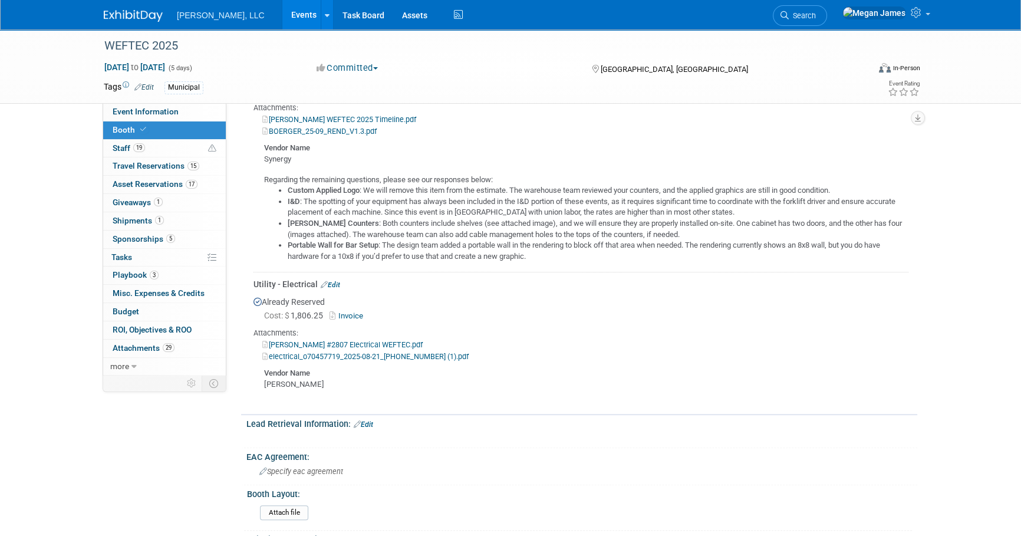
scroll to position [482, 0]
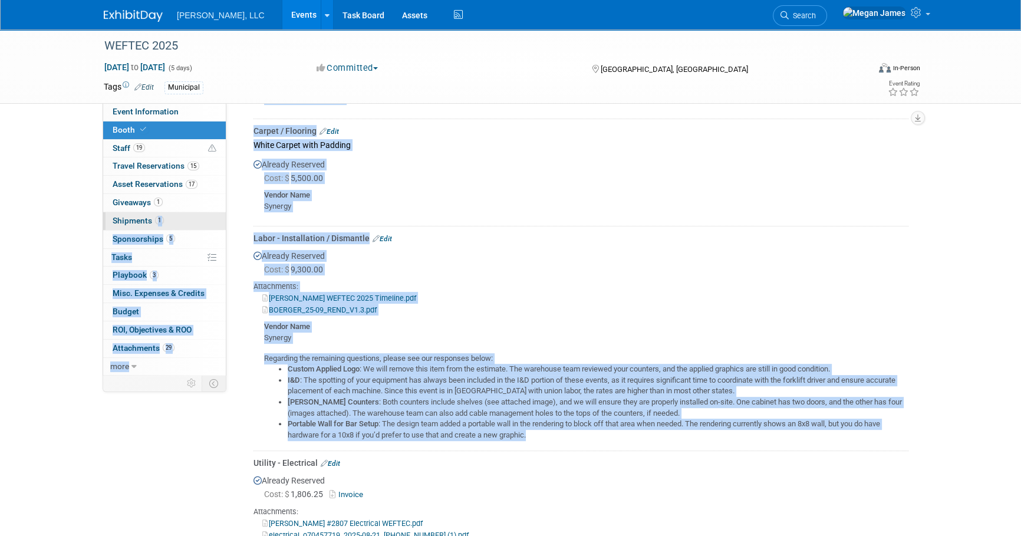
drag, startPoint x: 537, startPoint y: 437, endPoint x: 154, endPoint y: 217, distance: 441.9
click at [154, 217] on div "Event Information Event Info Booth Booth 19 Staff 19 Staff 15 Travel Reservatio…" at bounding box center [510, 234] width 831 height 1375
click at [537, 349] on div "Regarding the remaining questions, please see our responses below: Custom Appli…" at bounding box center [580, 392] width 655 height 97
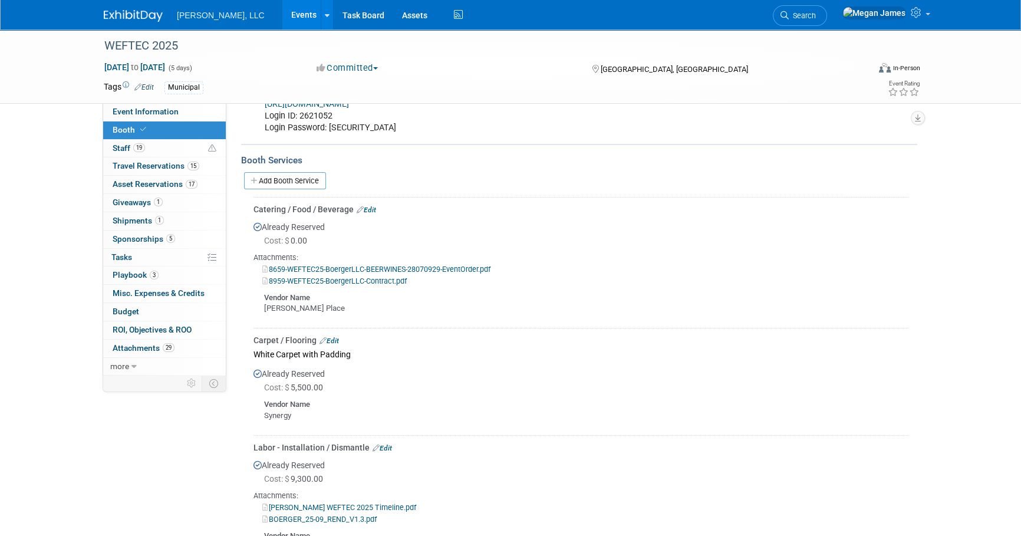
scroll to position [268, 0]
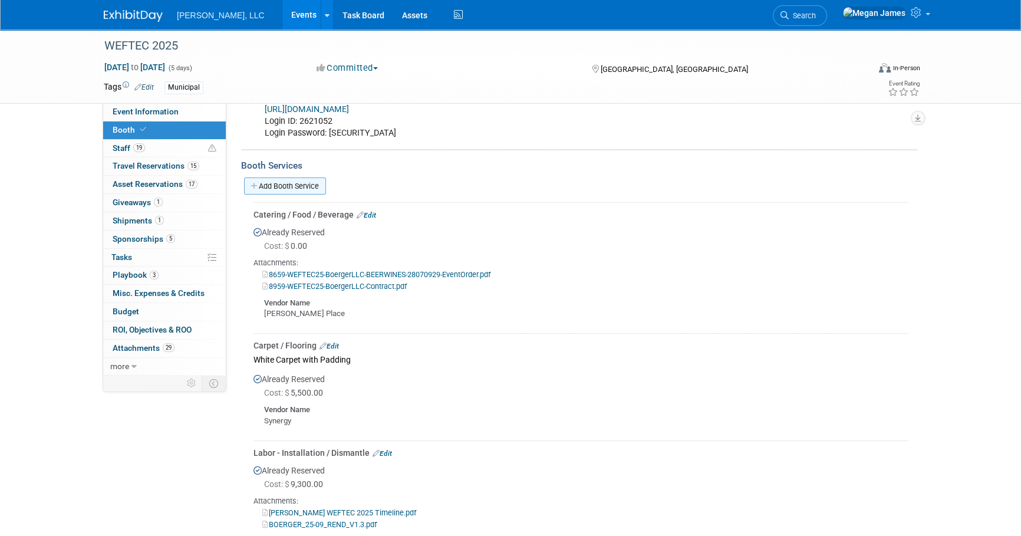
click at [302, 184] on link "Add Booth Service" at bounding box center [285, 185] width 82 height 17
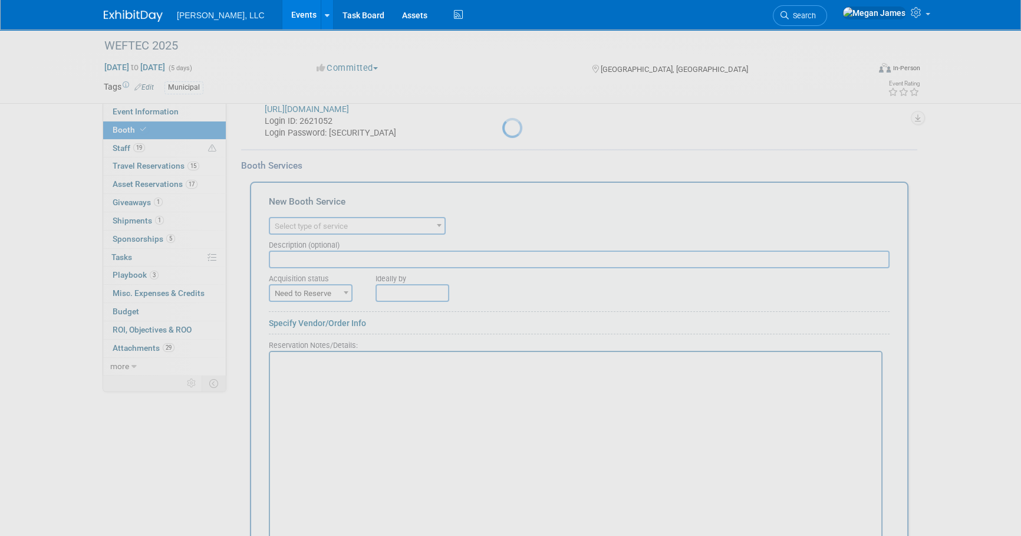
scroll to position [0, 0]
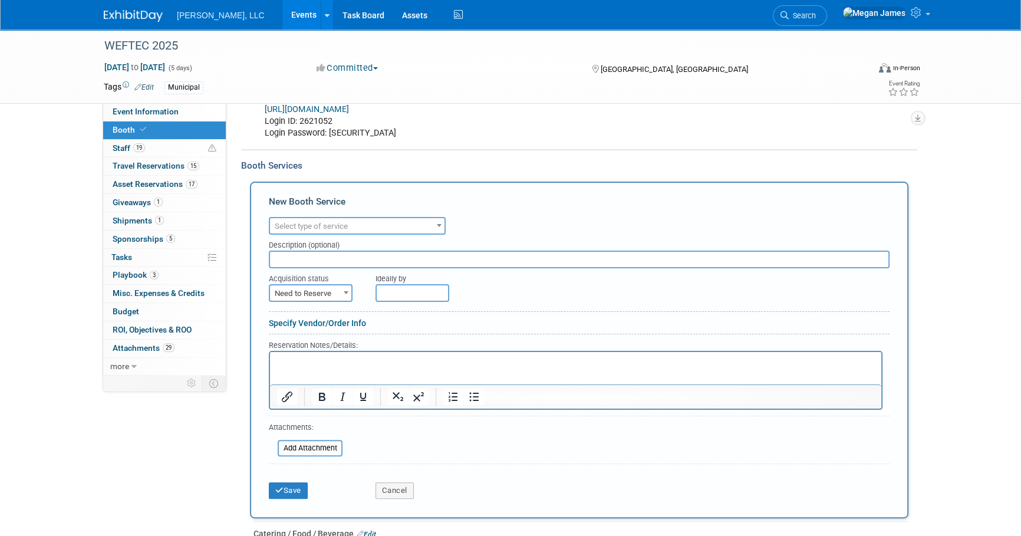
click at [324, 224] on span "Select type of service" at bounding box center [311, 226] width 73 height 9
type input "Graph"
select select "3"
click at [320, 290] on span "Need to Reserve" at bounding box center [310, 293] width 81 height 17
select select "2"
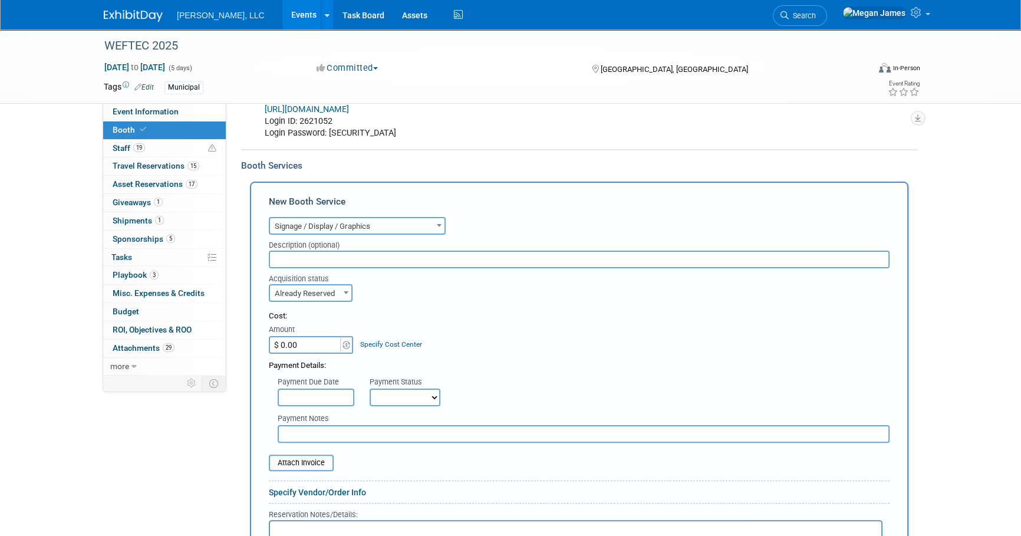
click at [311, 348] on input "$ 0.00" at bounding box center [306, 345] width 74 height 18
paste input "1,758"
type input "$ 1,758.00"
click at [512, 359] on div "Payment Details:" at bounding box center [579, 363] width 621 height 18
click at [357, 263] on input "text" at bounding box center [579, 259] width 621 height 18
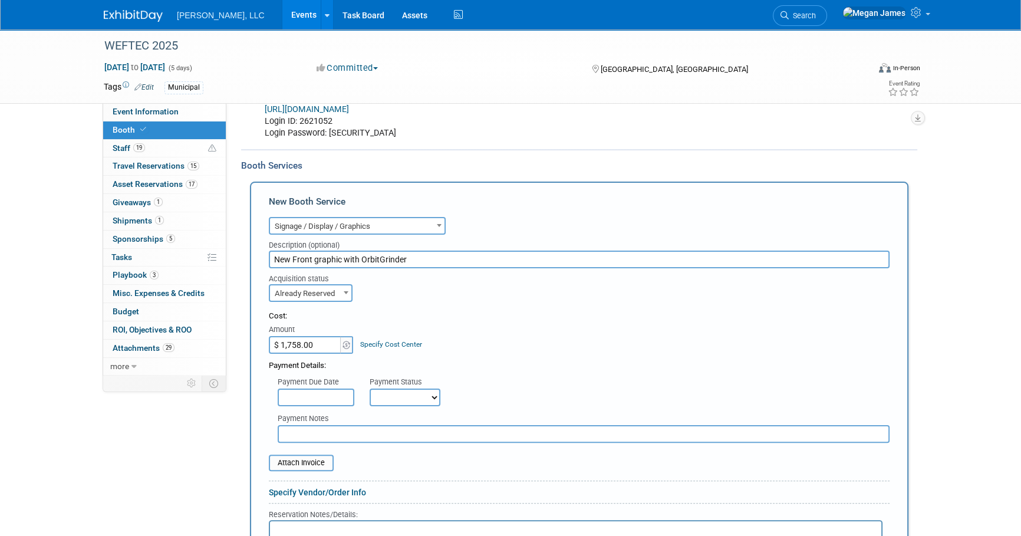
type input "New Front graphic with OrbitGrinder"
click at [547, 319] on div "Cost:" at bounding box center [579, 316] width 621 height 11
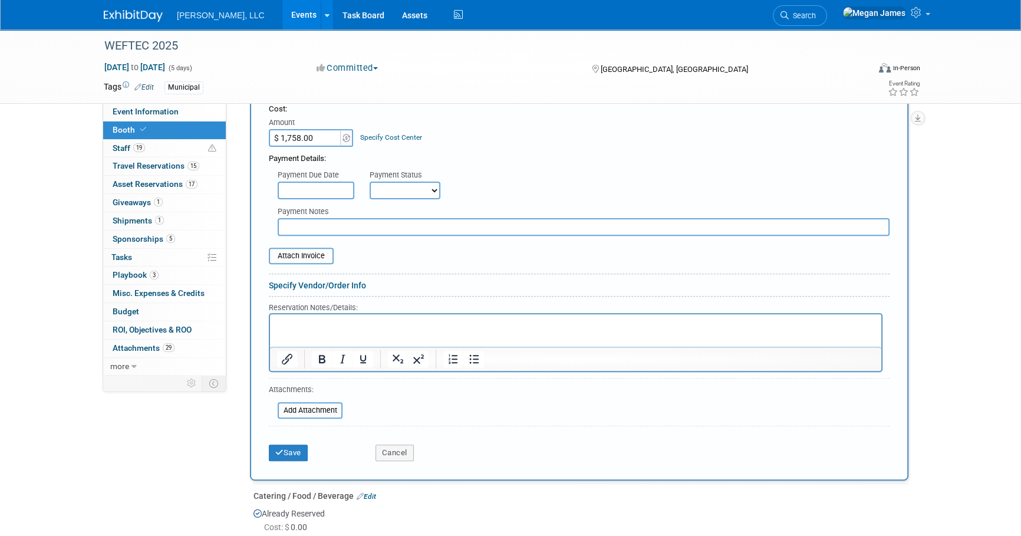
scroll to position [482, 0]
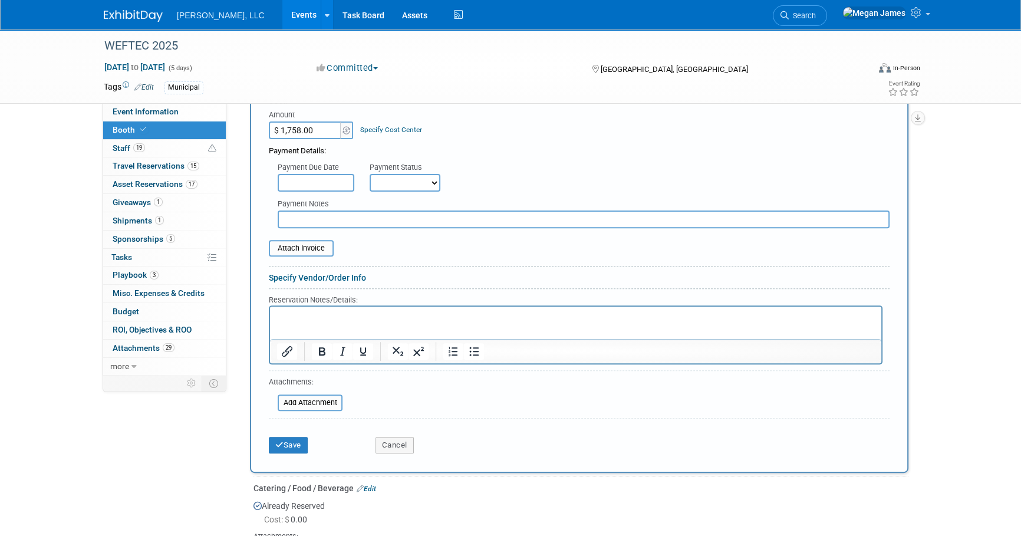
click at [312, 279] on link "Specify Vendor/Order Info" at bounding box center [317, 277] width 97 height 9
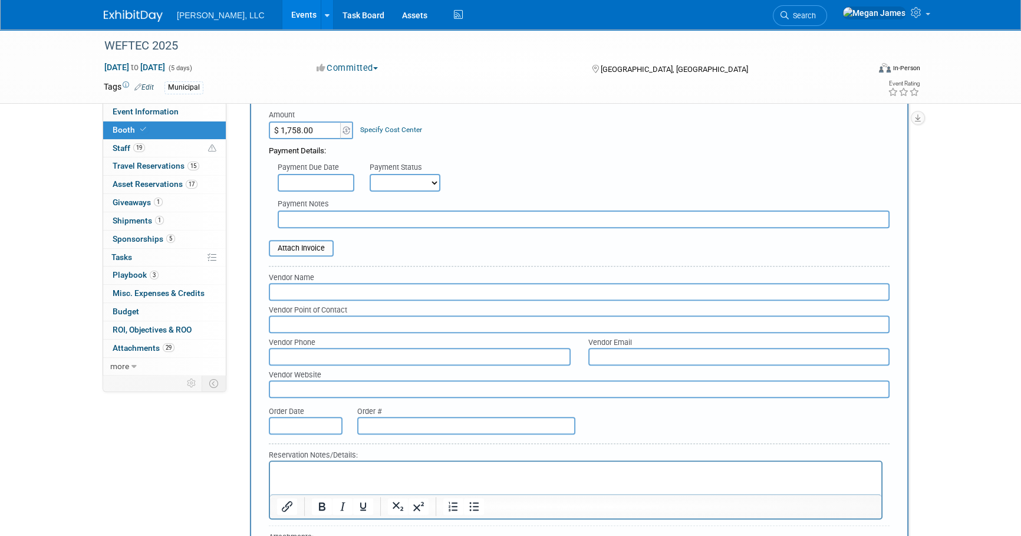
click at [300, 286] on input "text" at bounding box center [579, 292] width 621 height 18
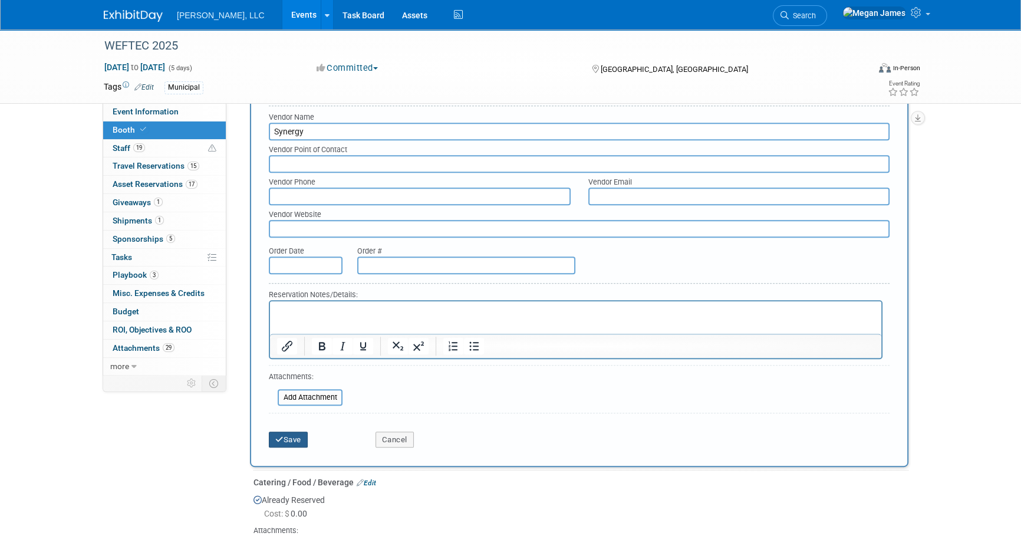
type input "Synergy"
click at [296, 438] on button "Save" at bounding box center [288, 439] width 39 height 17
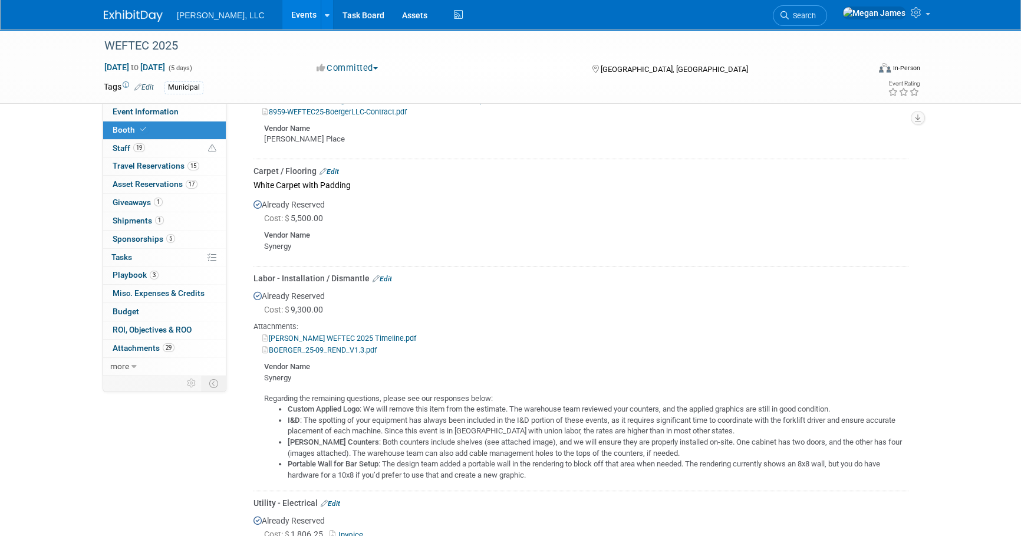
scroll to position [241, 0]
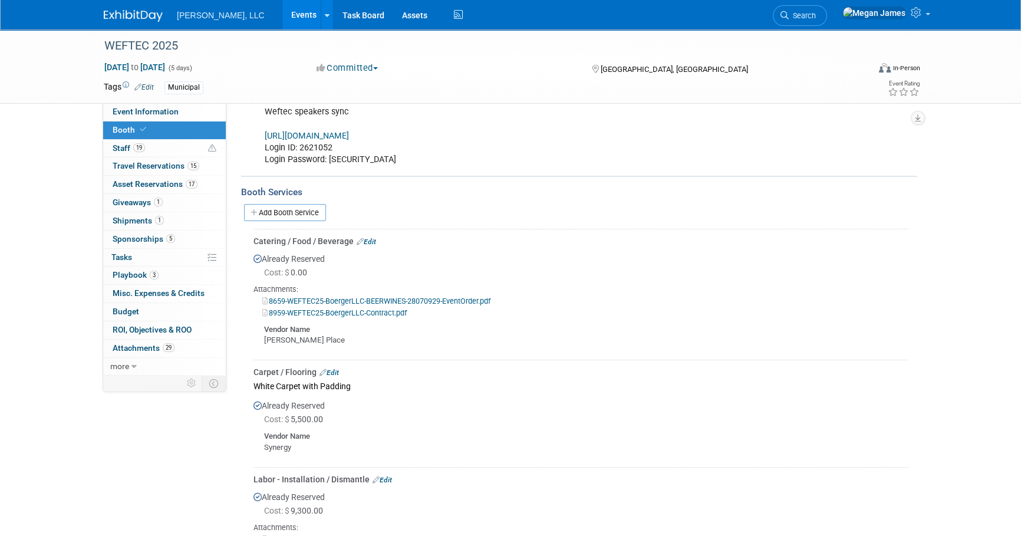
click at [321, 210] on link "Add Booth Service" at bounding box center [285, 212] width 82 height 17
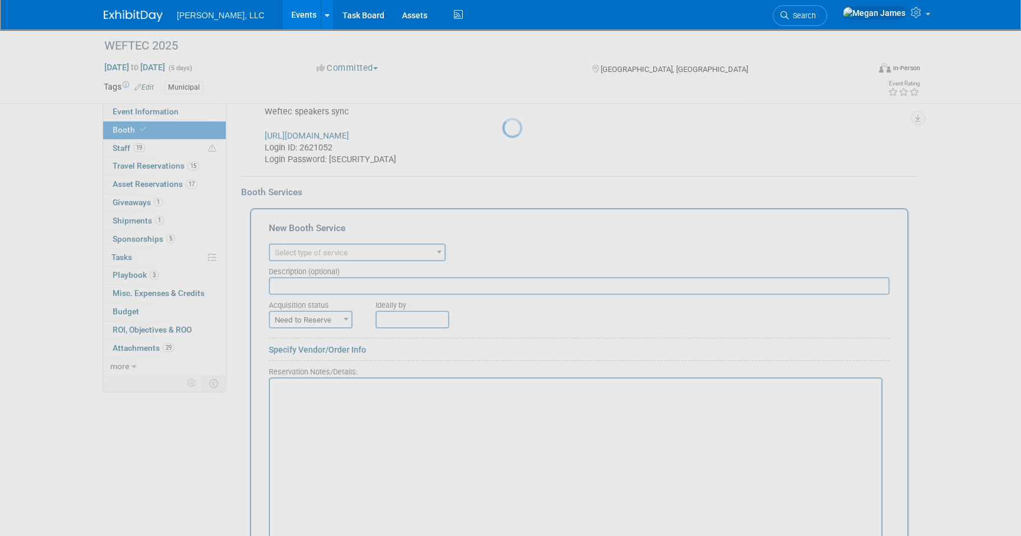
scroll to position [0, 0]
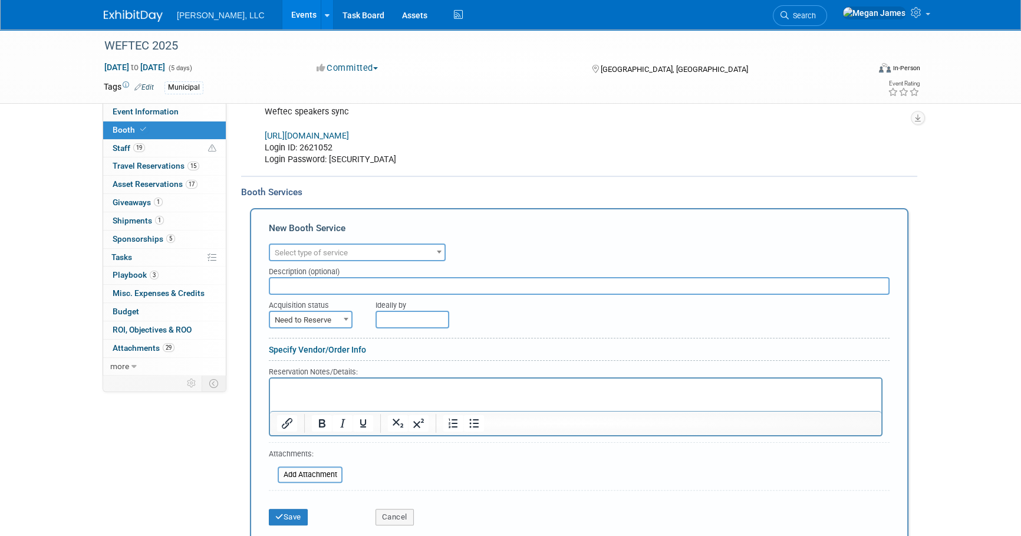
click at [319, 248] on span "Select type of service" at bounding box center [311, 252] width 73 height 9
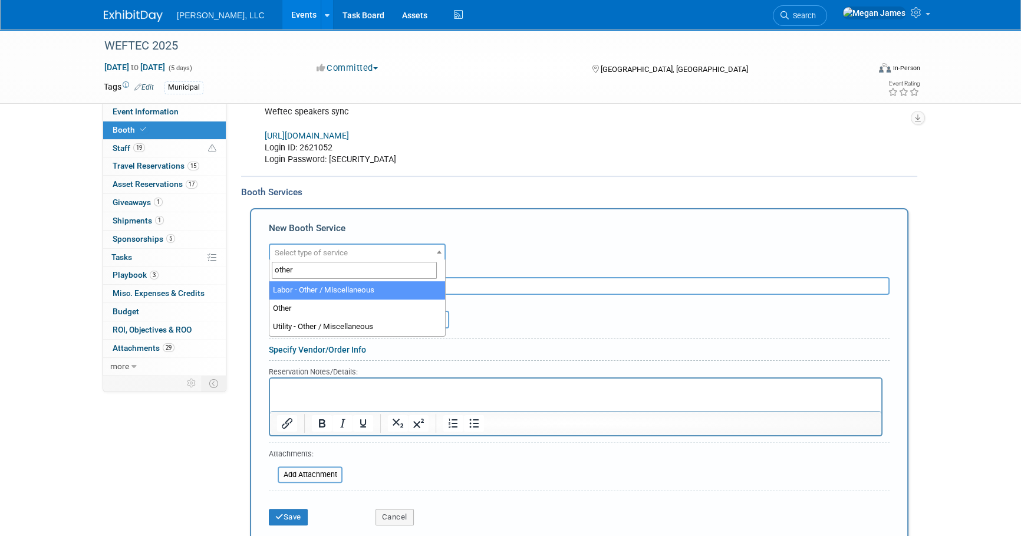
type input "other"
select select "19"
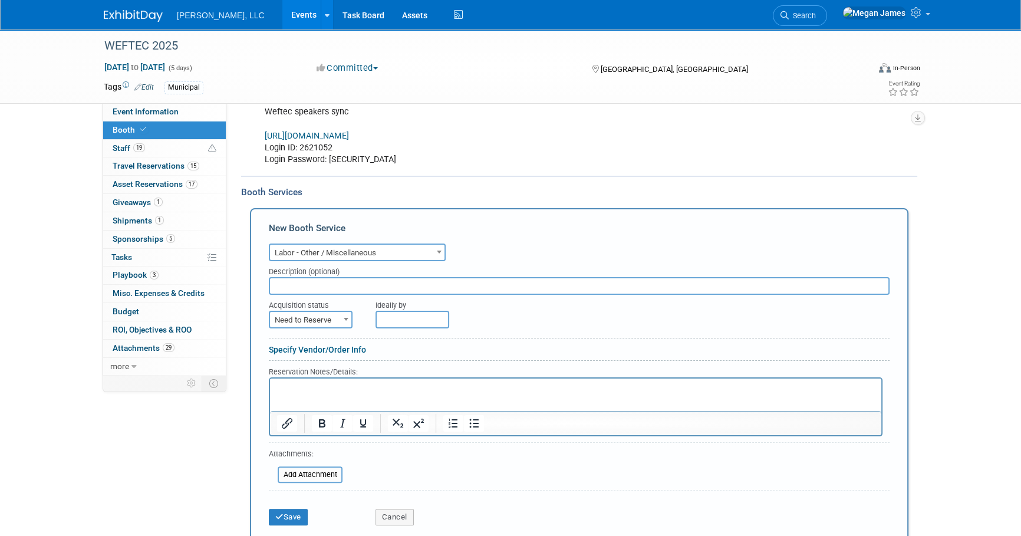
click at [321, 285] on input "text" at bounding box center [579, 286] width 621 height 18
click at [323, 317] on span "Need to Reserve" at bounding box center [310, 320] width 81 height 17
select select "2"
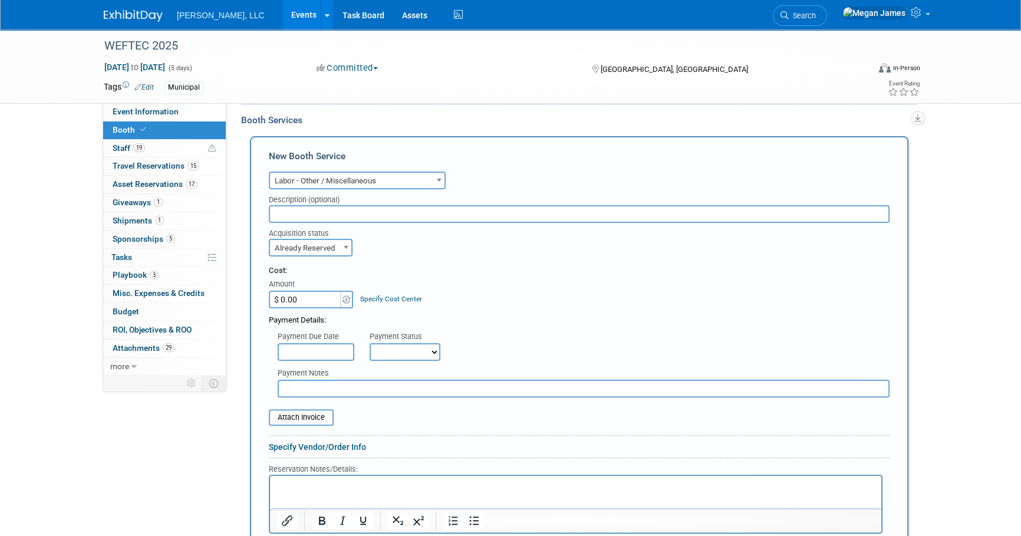
scroll to position [401, 0]
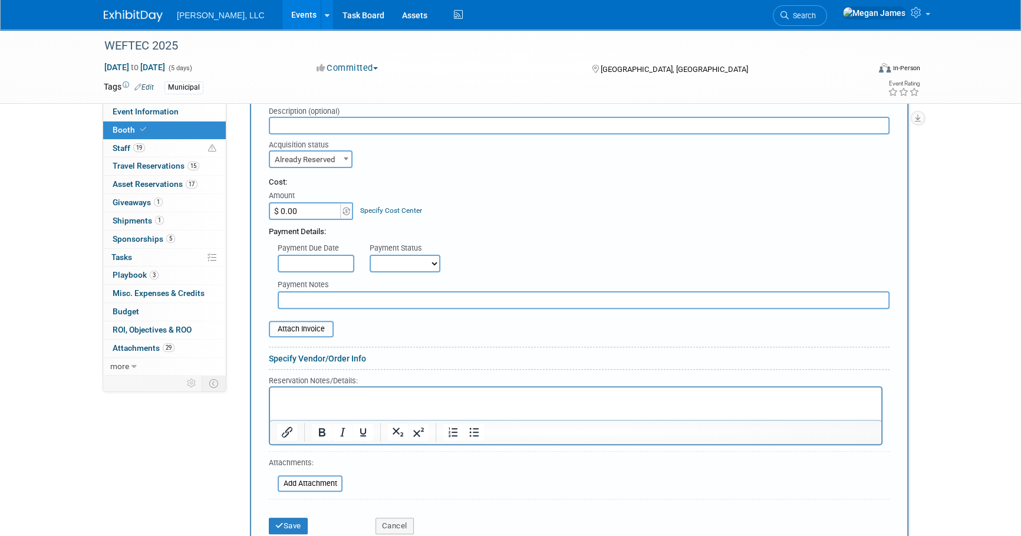
click at [324, 123] on input "text" at bounding box center [579, 126] width 621 height 18
type input "Production, Project Management and Crating"
click at [300, 355] on link "Specify Vendor/Order Info" at bounding box center [317, 358] width 97 height 9
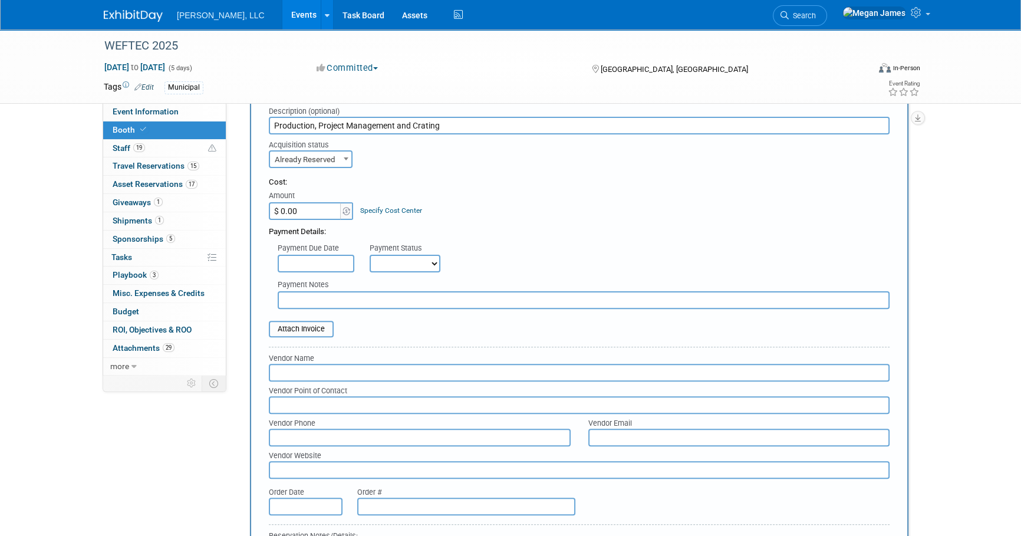
click at [299, 371] on input "text" at bounding box center [579, 373] width 621 height 18
type input "Synergy"
click at [423, 317] on div "Attach Invoice" at bounding box center [579, 323] width 621 height 28
click at [322, 212] on input "$ 0.00" at bounding box center [306, 211] width 74 height 18
type input "$ 1,800.00"
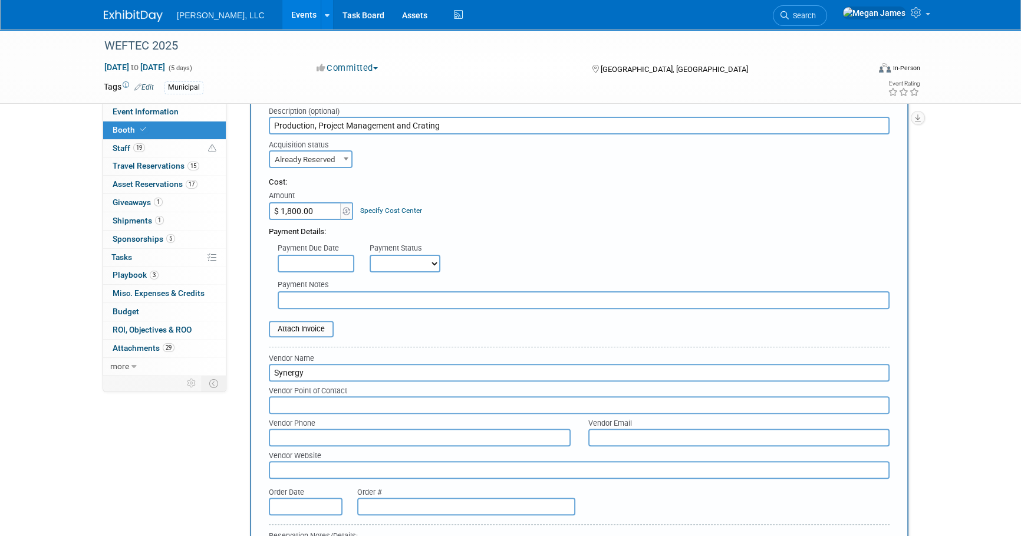
click at [560, 194] on div "Cost: Amount $ 1,800.00 Specify Cost Center Cost Center -- Not Specified --" at bounding box center [579, 198] width 621 height 43
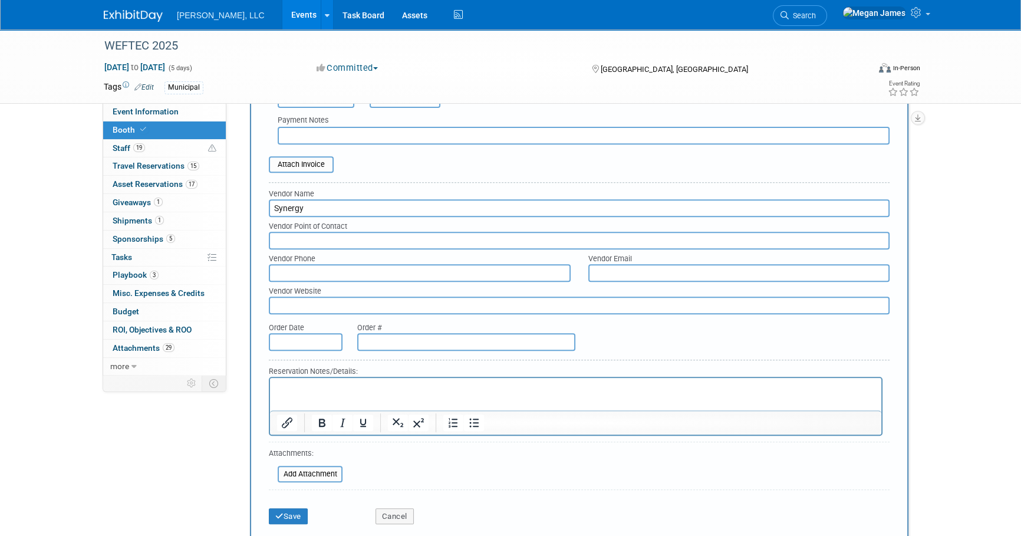
scroll to position [669, 0]
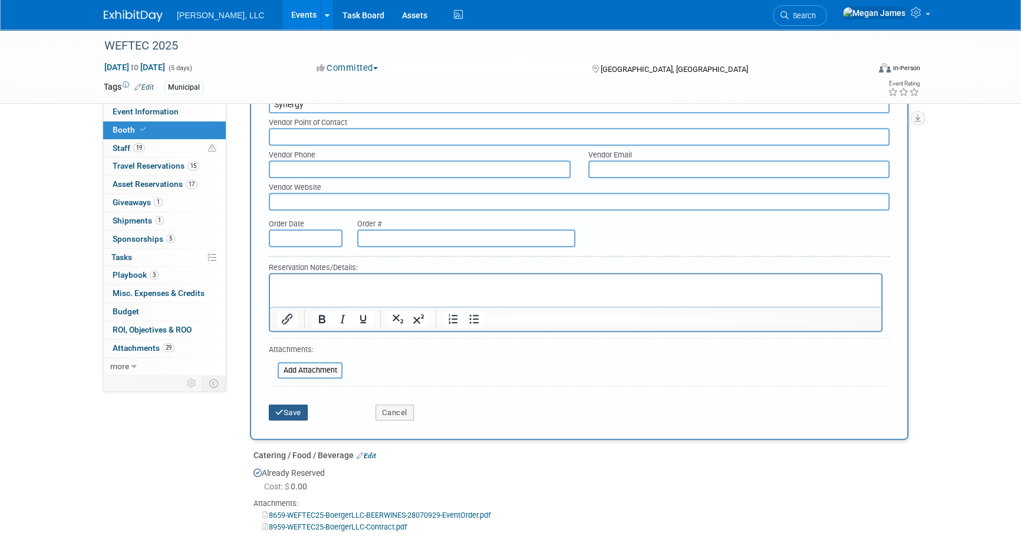
click at [298, 404] on button "Save" at bounding box center [288, 412] width 39 height 17
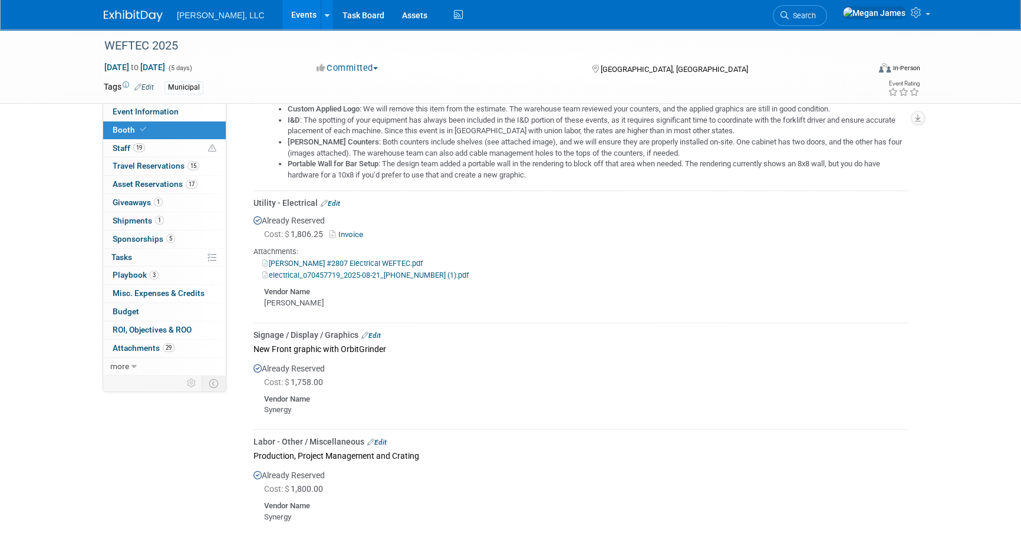
scroll to position [723, 0]
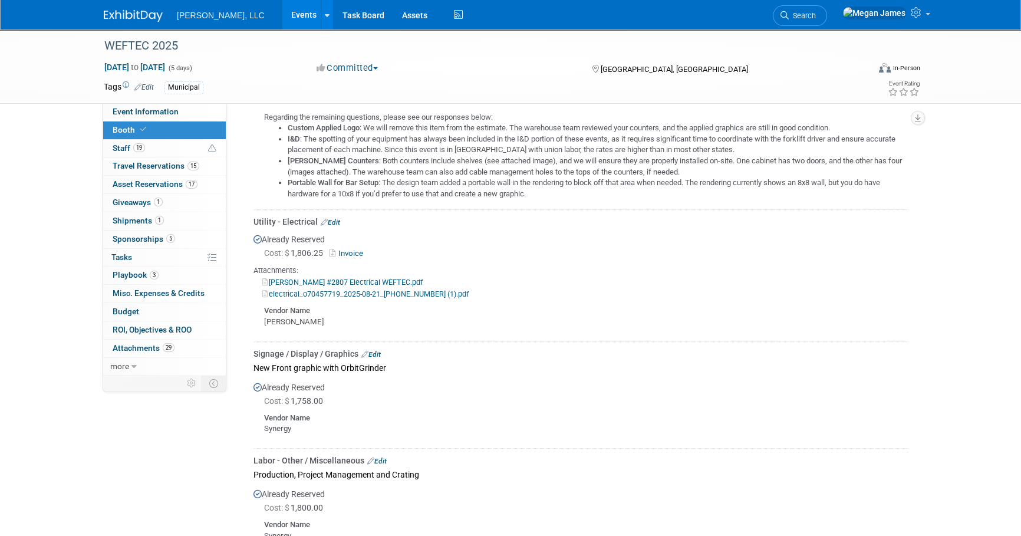
drag, startPoint x: 248, startPoint y: 367, endPoint x: 382, endPoint y: 421, distance: 144.9
click at [382, 421] on div "Catering / Food / Beverage Edit Already Reserved Cost: $ 0.00" at bounding box center [579, 150] width 676 height 813
click at [382, 423] on div "Synergy" at bounding box center [586, 428] width 644 height 11
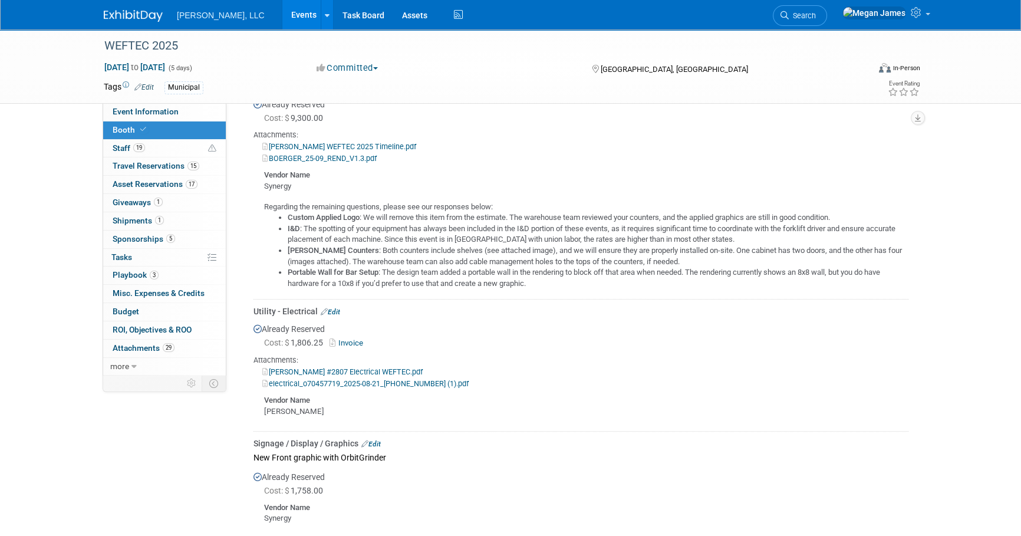
scroll to position [616, 0]
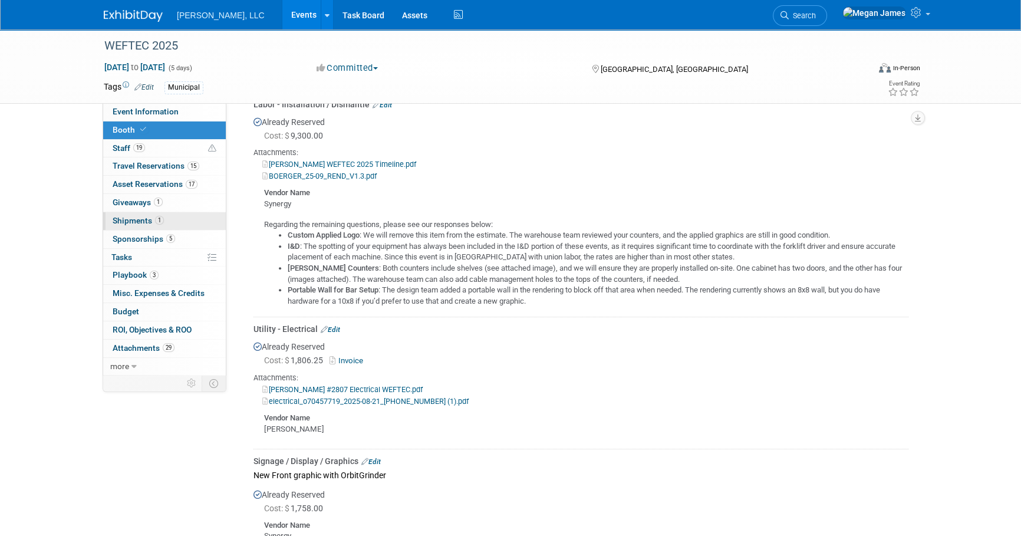
click at [163, 222] on link "1 Shipments 1" at bounding box center [164, 221] width 123 height 18
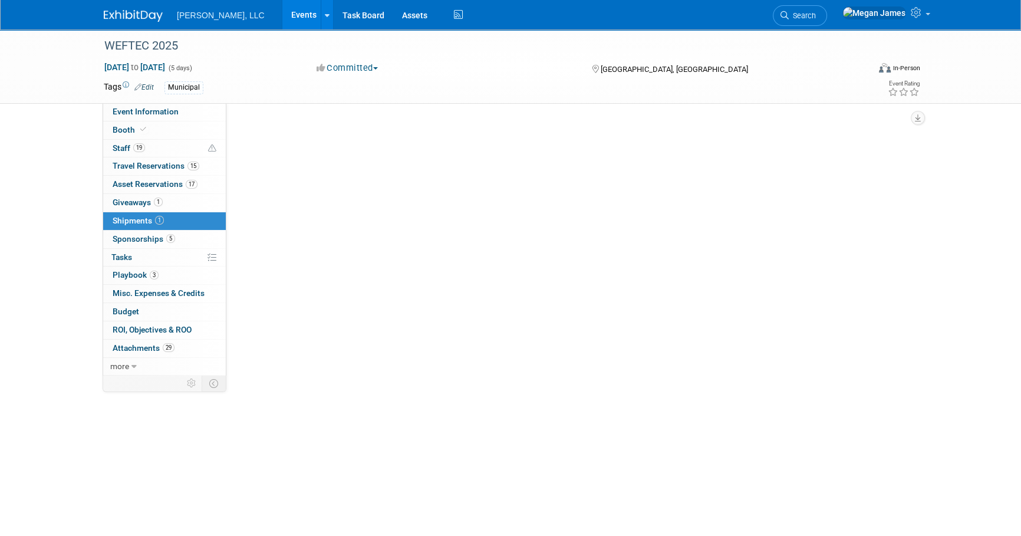
scroll to position [0, 0]
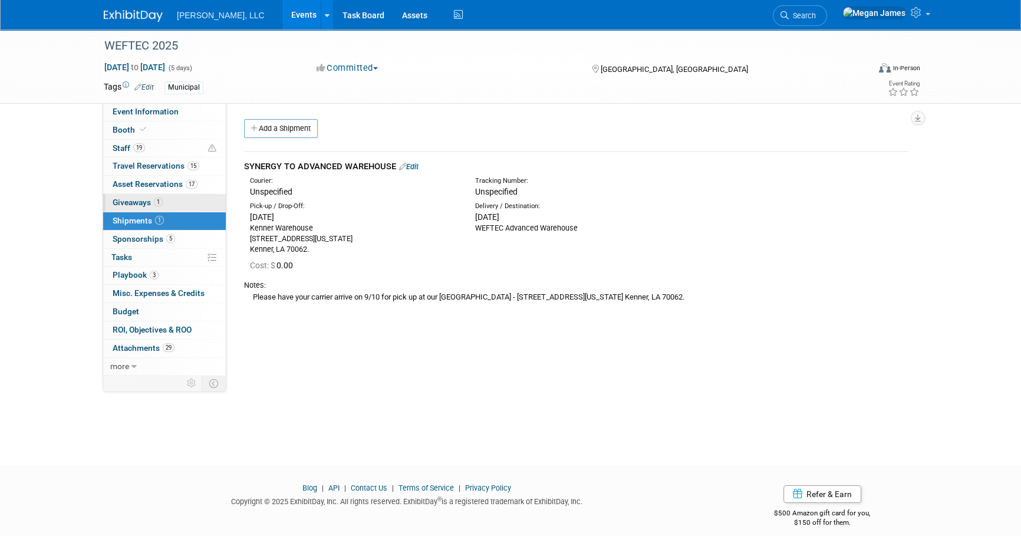
click at [161, 204] on span "1" at bounding box center [158, 201] width 9 height 9
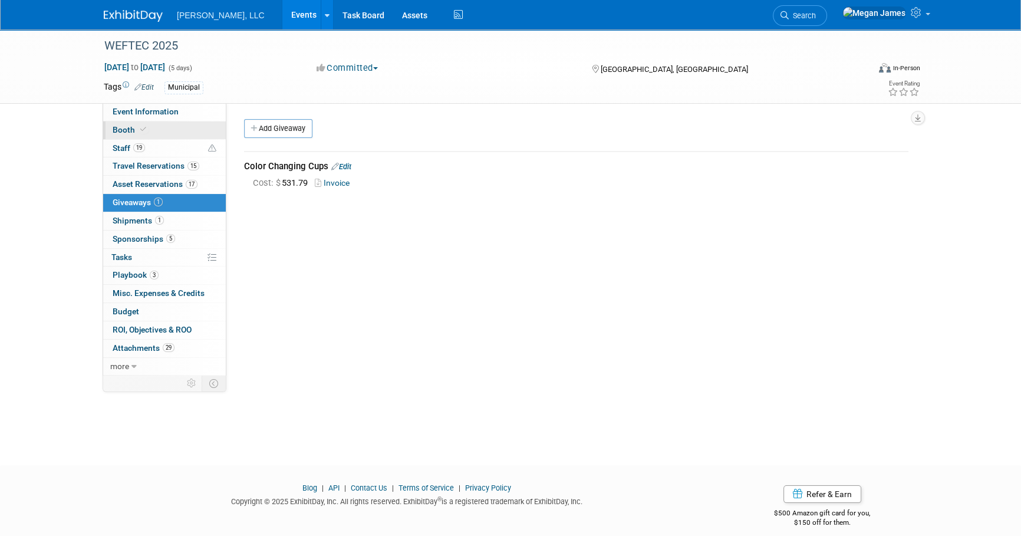
click at [160, 126] on link "Booth" at bounding box center [164, 130] width 123 height 18
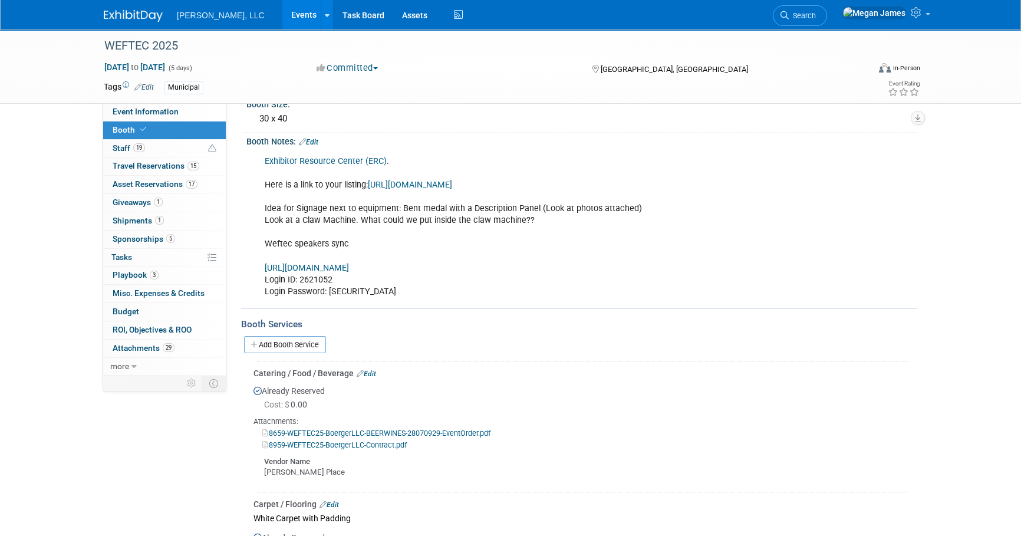
scroll to position [214, 0]
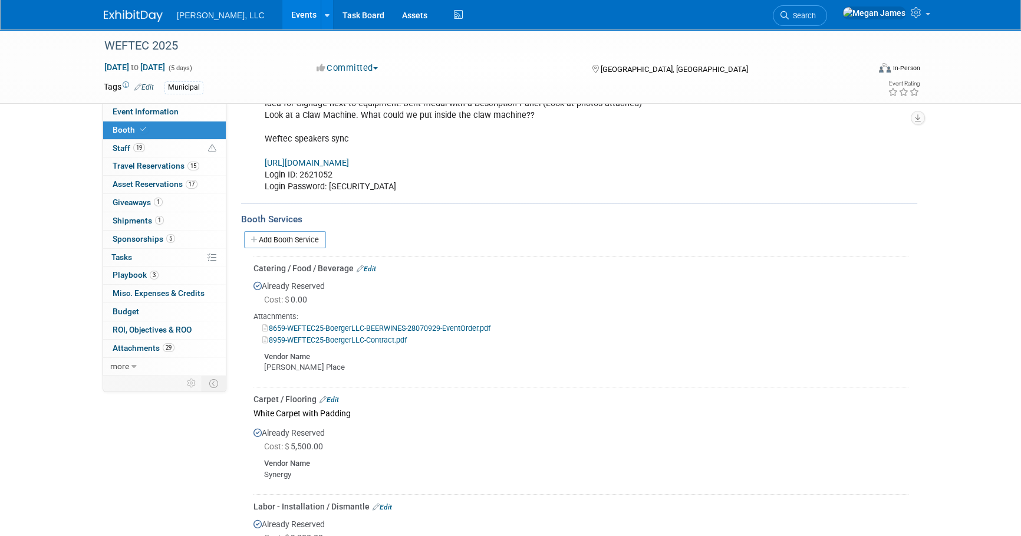
drag, startPoint x: 315, startPoint y: 237, endPoint x: 355, endPoint y: 244, distance: 40.0
click at [315, 237] on link "Add Booth Service" at bounding box center [285, 239] width 82 height 17
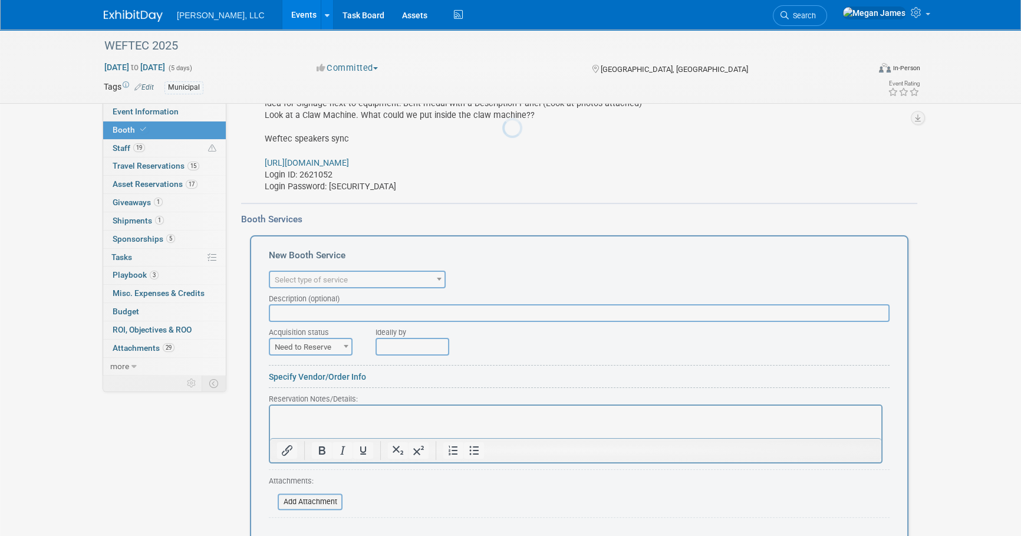
scroll to position [0, 0]
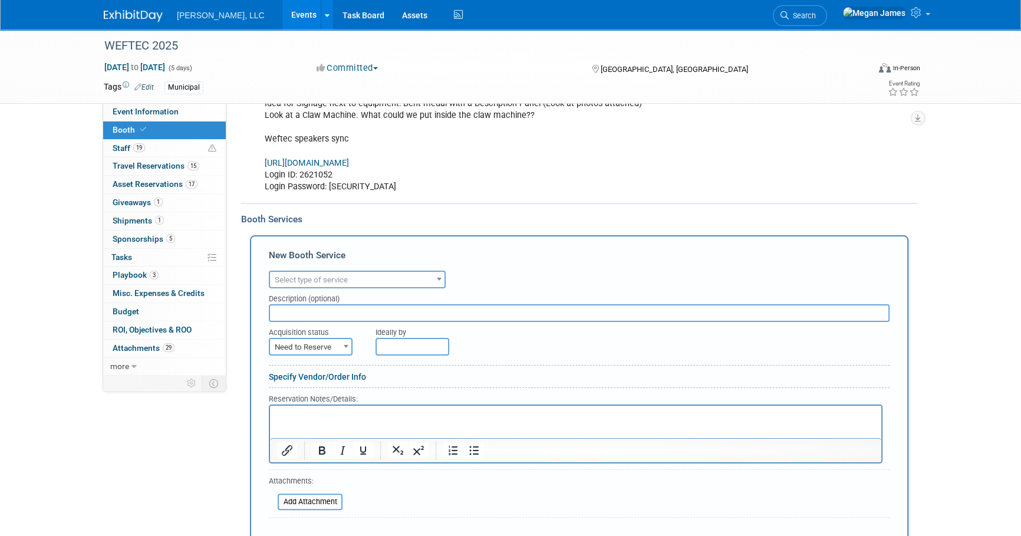
click at [341, 280] on span "Select type of service" at bounding box center [311, 279] width 73 height 9
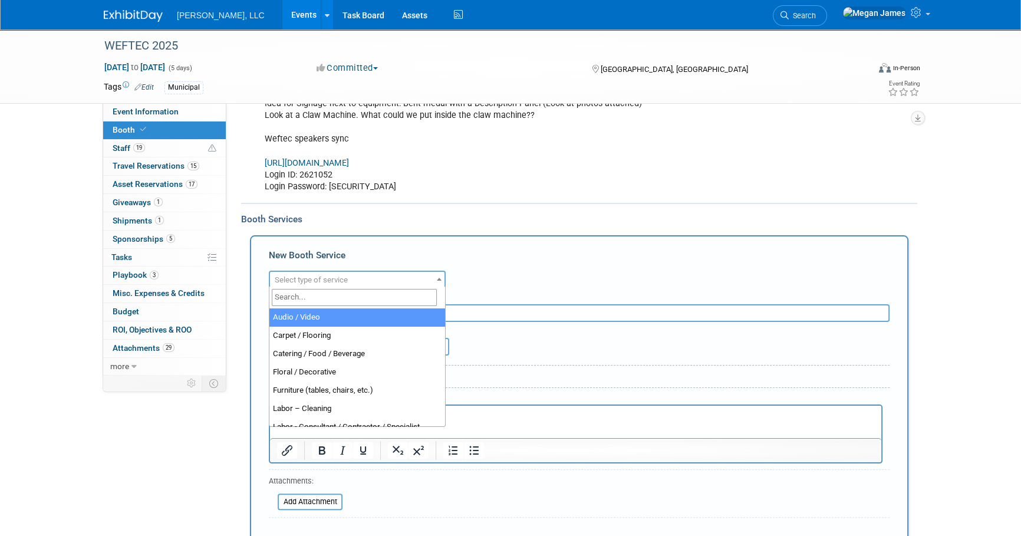
click at [329, 295] on input "search" at bounding box center [354, 297] width 165 height 17
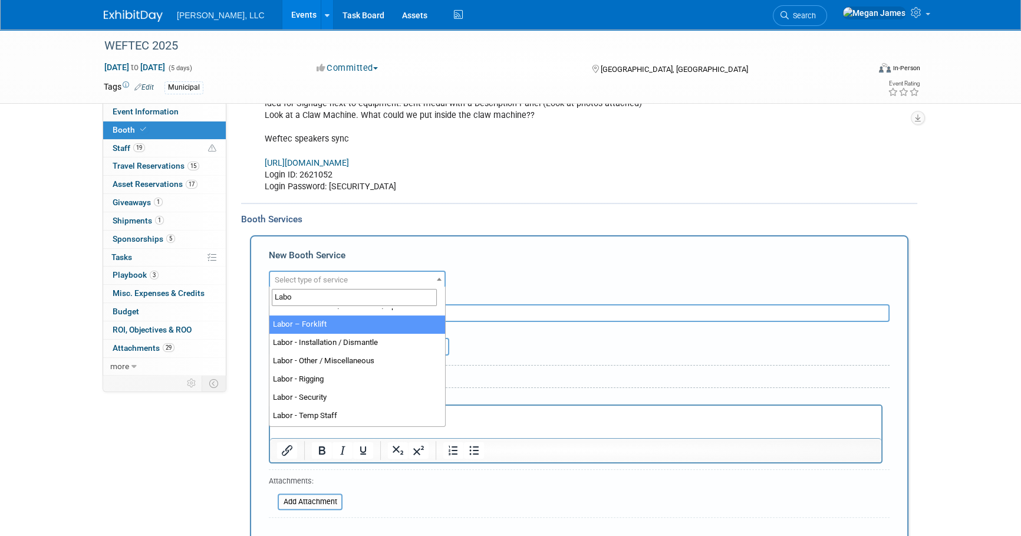
scroll to position [47, 0]
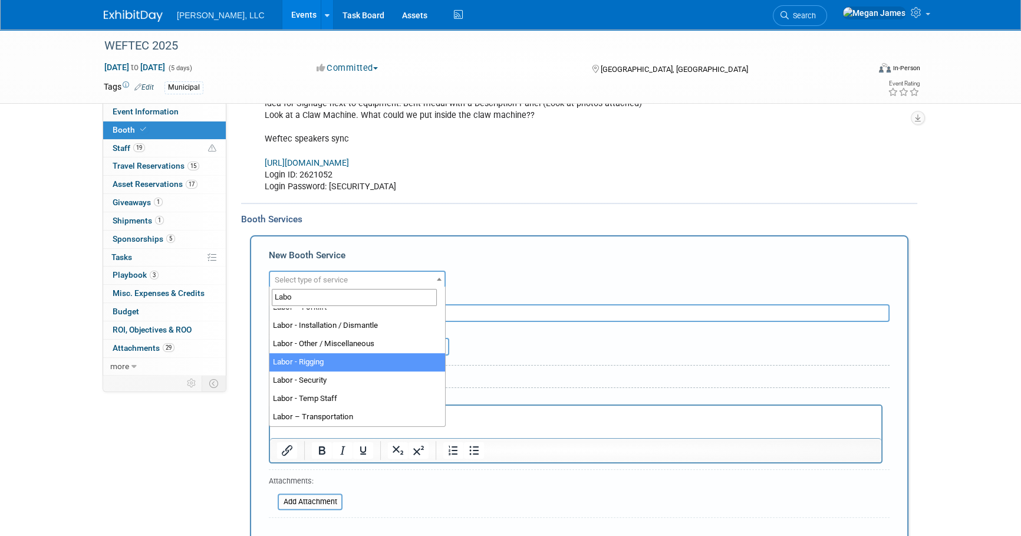
type input "Labo"
select select "23"
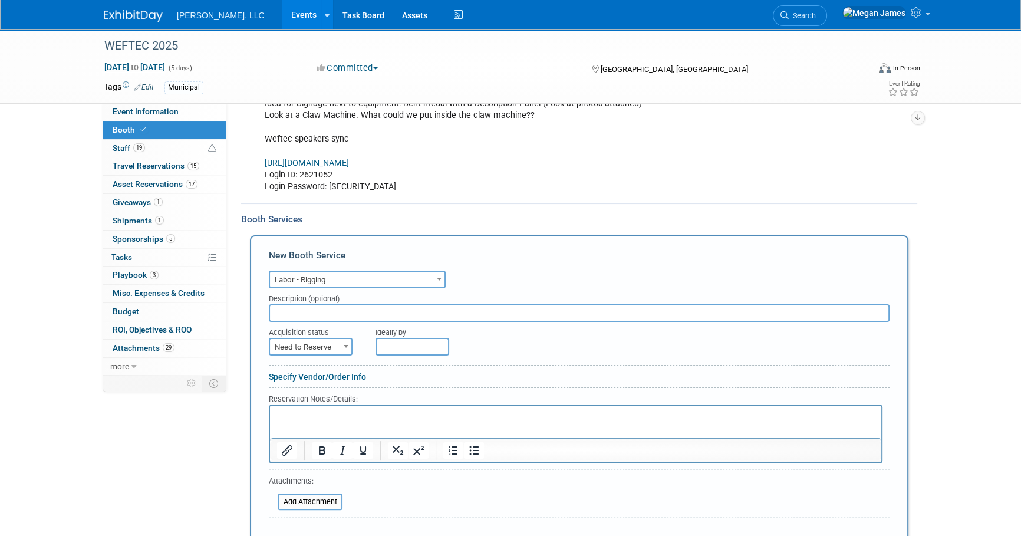
drag, startPoint x: 561, startPoint y: 365, endPoint x: 437, endPoint y: 335, distance: 127.9
click at [559, 365] on div at bounding box center [579, 368] width 621 height 6
click at [319, 309] on input "text" at bounding box center [579, 313] width 621 height 18
click at [472, 312] on input "Hanging Sign Install and Dismantle" at bounding box center [579, 313] width 621 height 18
type input "Hanging Sign Install and Dismantle"
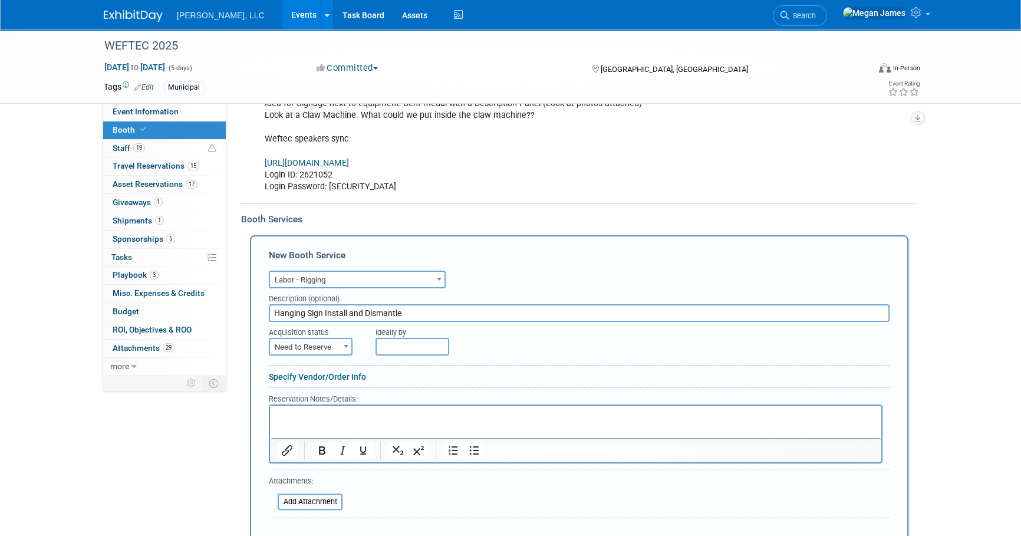
click at [529, 371] on div "Specify Vendor/Order Info" at bounding box center [579, 377] width 621 height 12
click at [293, 352] on form "Audio / Video Carpet / Flooring Catering / Food / Beverage Floral / Decorative …" at bounding box center [579, 413] width 621 height 291
drag, startPoint x: 293, startPoint y: 352, endPoint x: 274, endPoint y: 349, distance: 19.8
click at [274, 349] on span "Need to Reserve" at bounding box center [310, 347] width 81 height 17
select select "2"
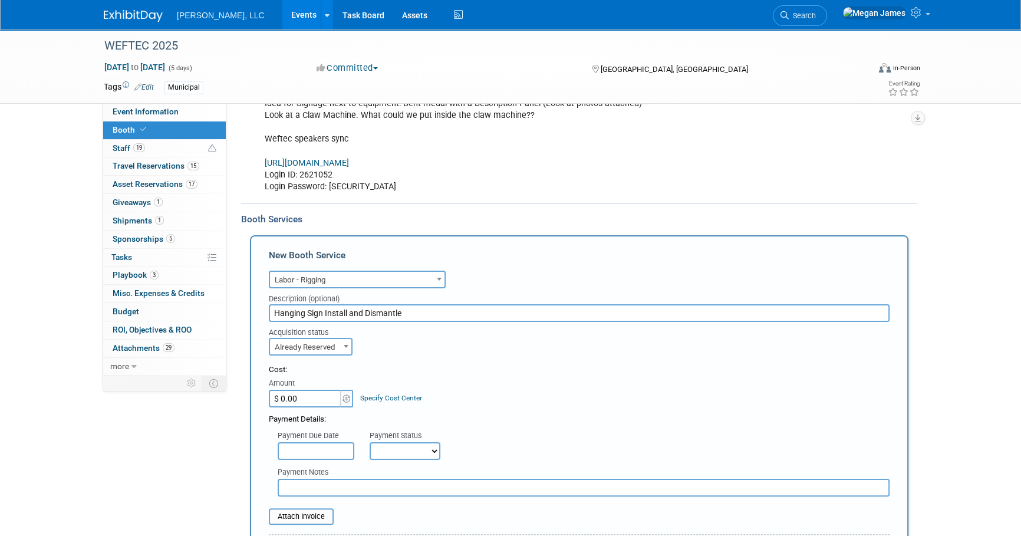
click at [487, 364] on div "Cost:" at bounding box center [579, 369] width 621 height 11
click at [301, 391] on input "$ 0.00" at bounding box center [306, 399] width 74 height 18
paste input "2,61"
click at [526, 397] on div "Cost: Amount $ 2,610.00 Specify Cost Center Cost Center -- Not Specified --" at bounding box center [579, 385] width 621 height 43
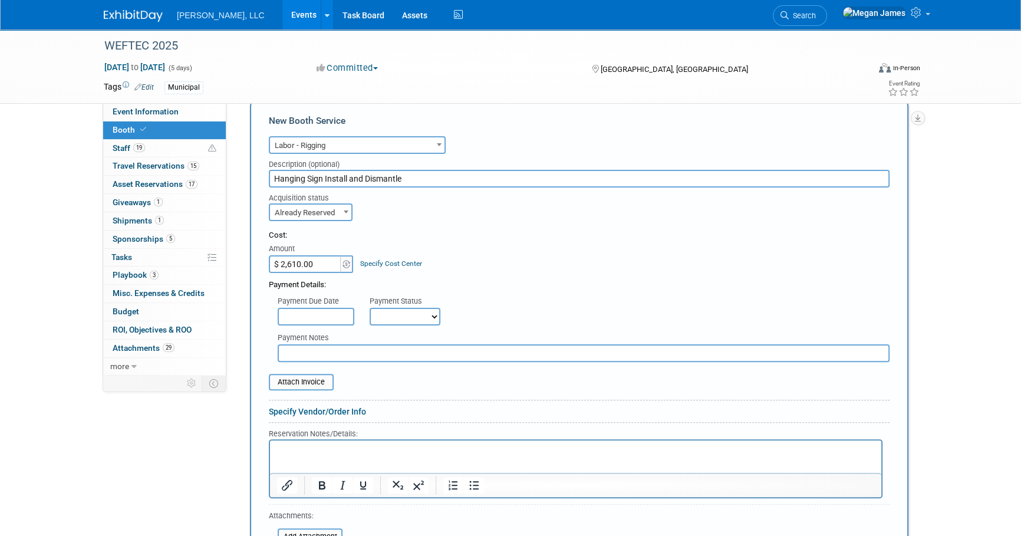
scroll to position [375, 0]
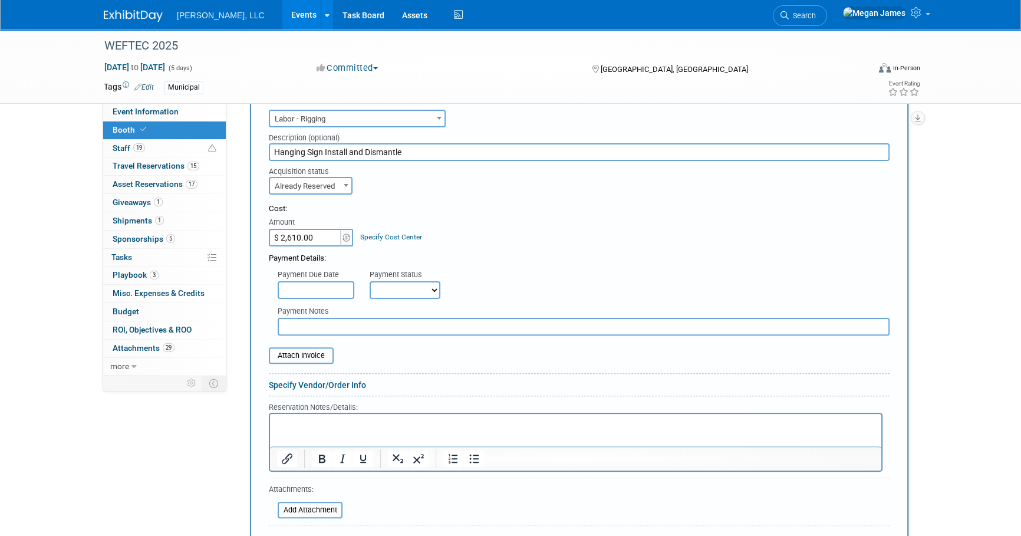
drag, startPoint x: 307, startPoint y: 230, endPoint x: 314, endPoint y: 236, distance: 8.8
click at [307, 230] on input "$ 2,610.00" at bounding box center [306, 238] width 74 height 18
type input "$"
type input "$ 0.00"
click at [530, 235] on div "Cost: Amount $ 0.00 Specify Cost Center Cost Center -- Not Specified --" at bounding box center [579, 224] width 621 height 43
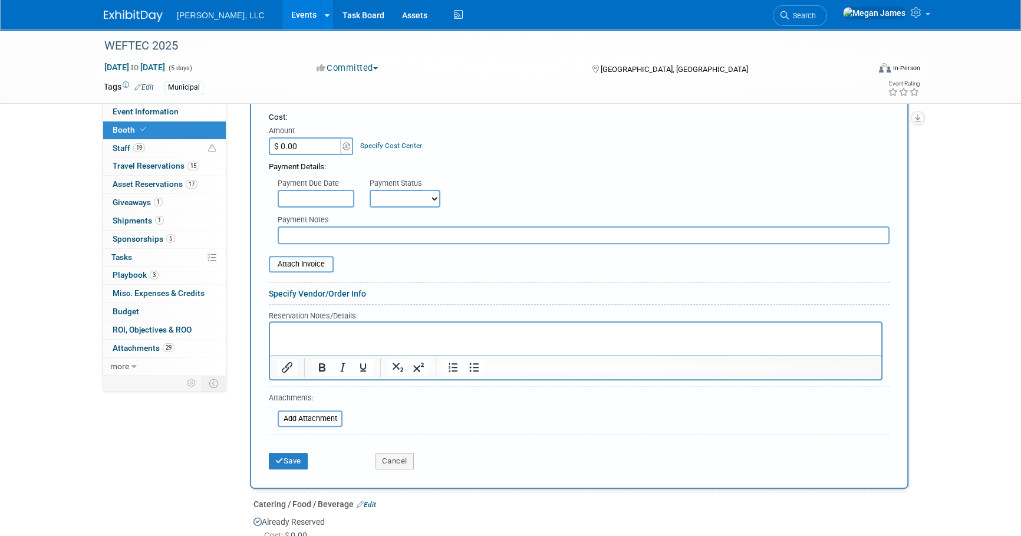
scroll to position [482, 0]
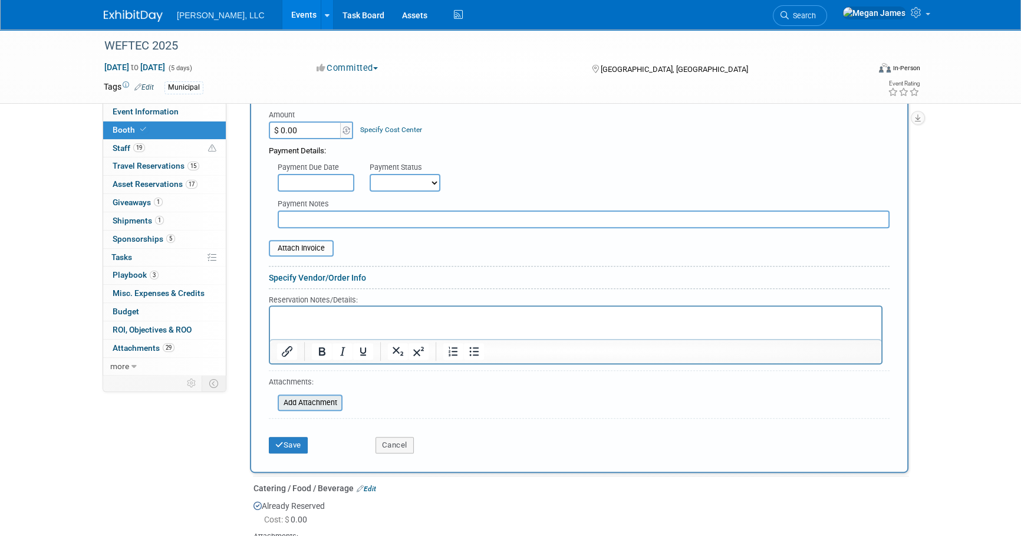
click at [323, 400] on input "file" at bounding box center [271, 402] width 140 height 14
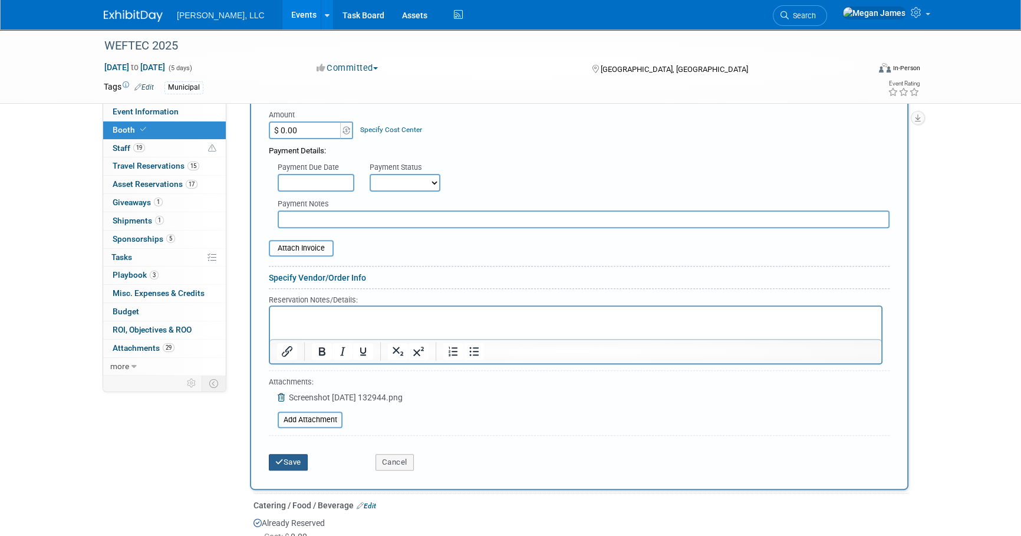
click at [299, 463] on button "Save" at bounding box center [288, 462] width 39 height 17
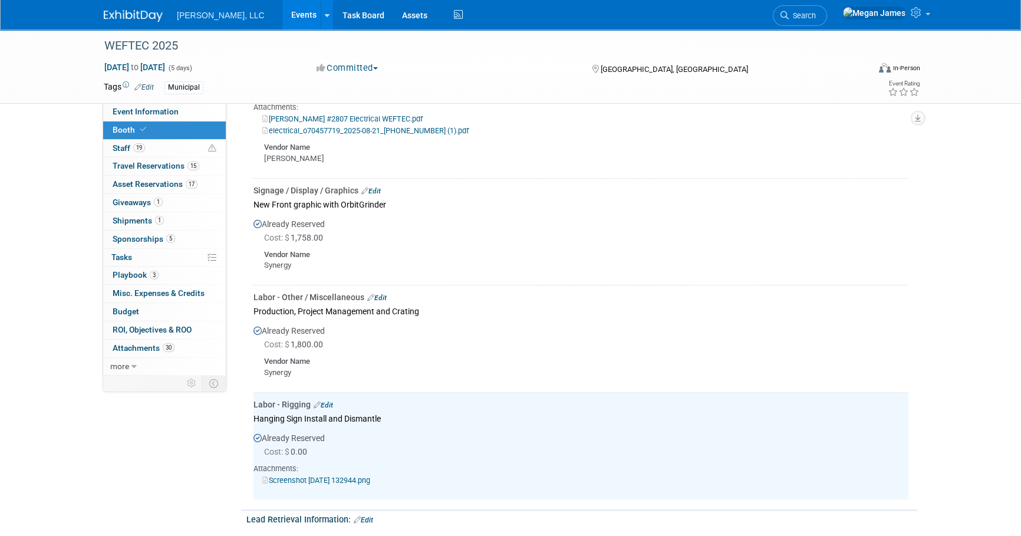
scroll to position [883, 0]
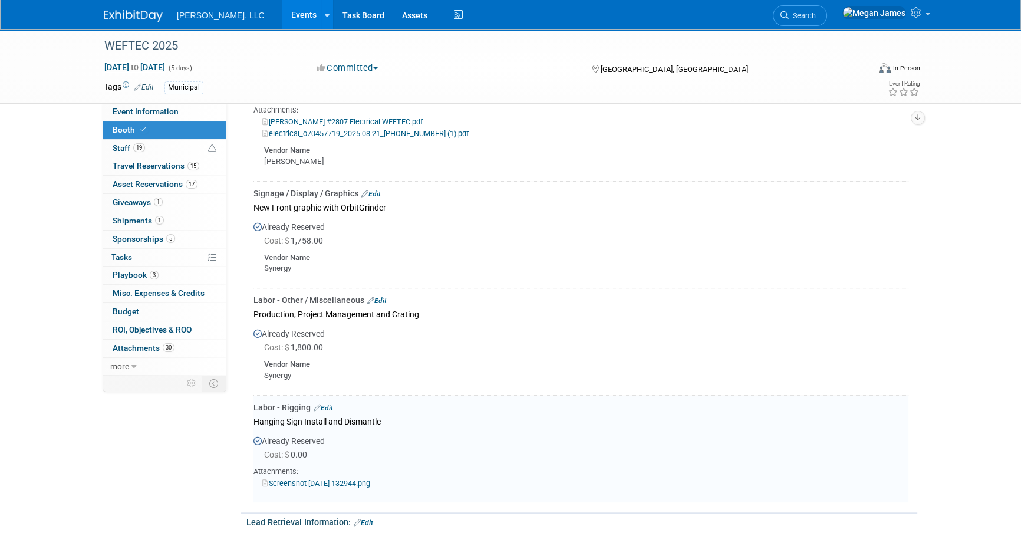
click at [325, 404] on link "Edit" at bounding box center [323, 408] width 19 height 8
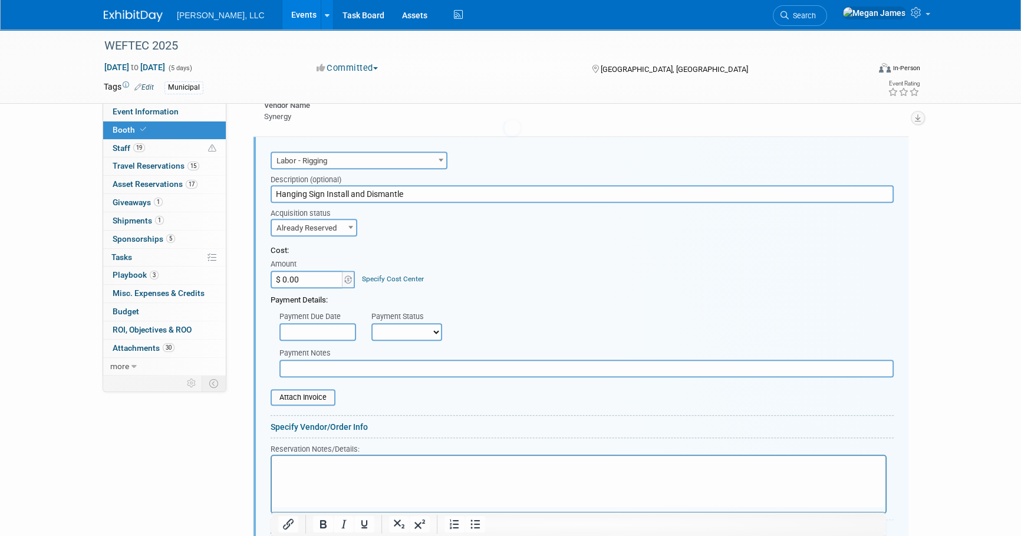
scroll to position [0, 0]
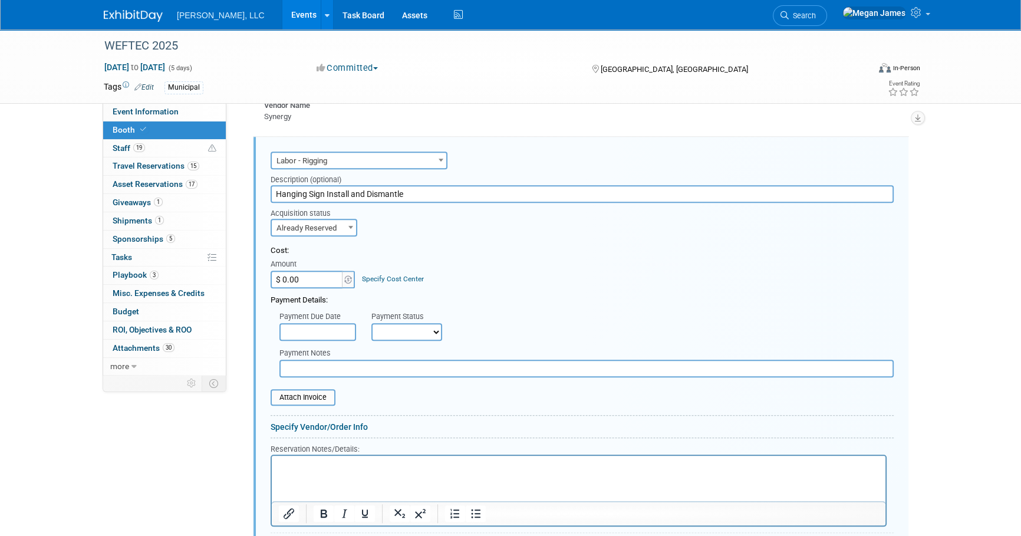
click at [300, 470] on p "Rich Text Area. Press ALT-0 for help." at bounding box center [579, 465] width 600 height 11
click at [299, 471] on html "INSTALL: Requested Start: Sep 24, 2025 08:00 AM" at bounding box center [578, 463] width 613 height 16
click at [497, 461] on p "INSTALL: Requested Start: Sep 24, 2025 08:00 AM" at bounding box center [579, 465] width 600 height 11
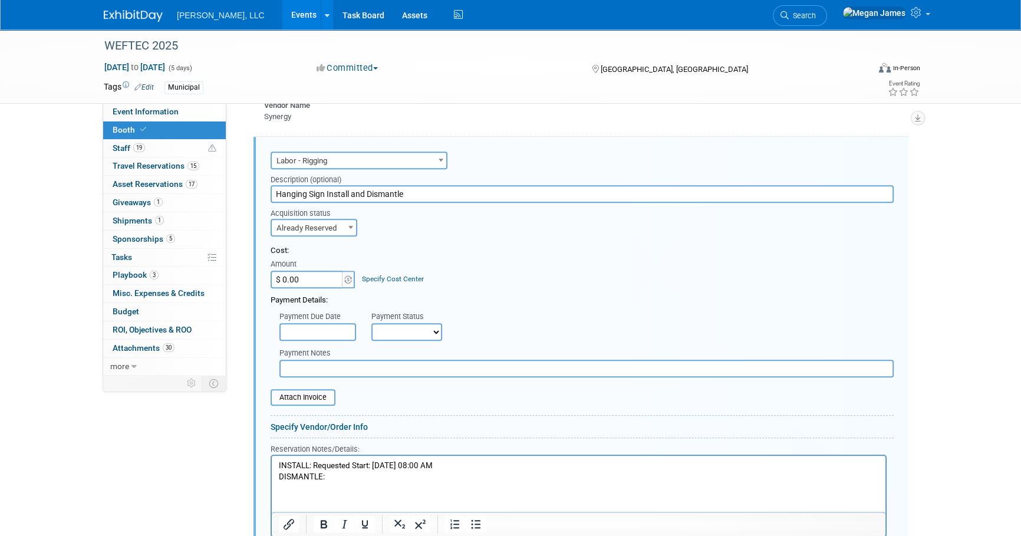
click at [380, 476] on p "DISMANTLE:" at bounding box center [579, 476] width 600 height 11
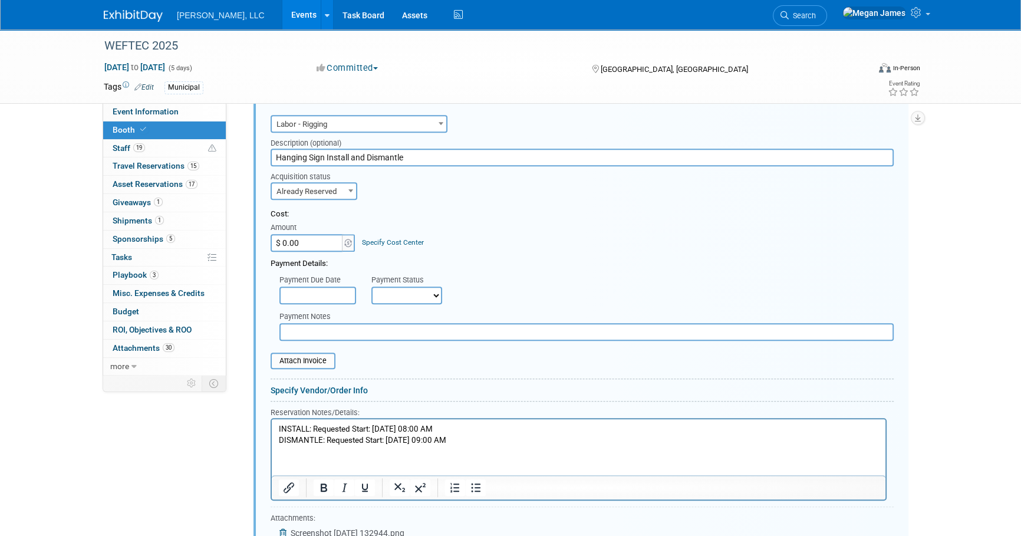
scroll to position [1249, 0]
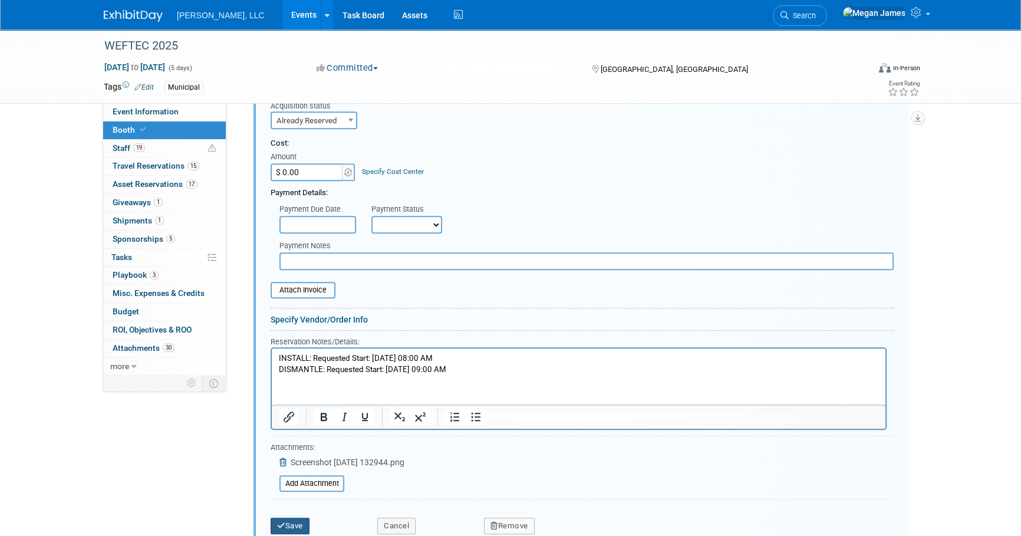
click at [303, 524] on button "Save" at bounding box center [289, 525] width 39 height 17
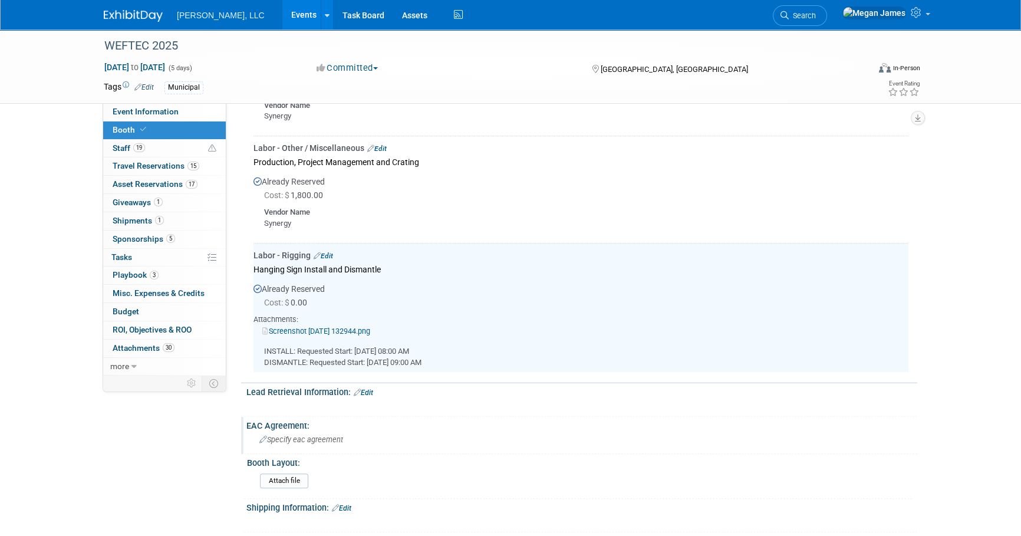
scroll to position [1035, 0]
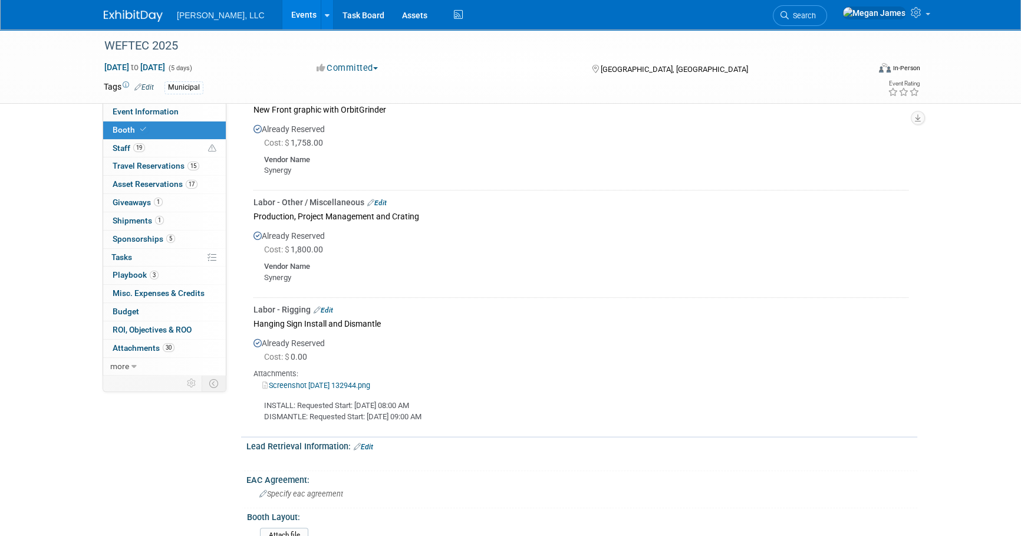
click at [331, 310] on link "Edit" at bounding box center [323, 310] width 19 height 8
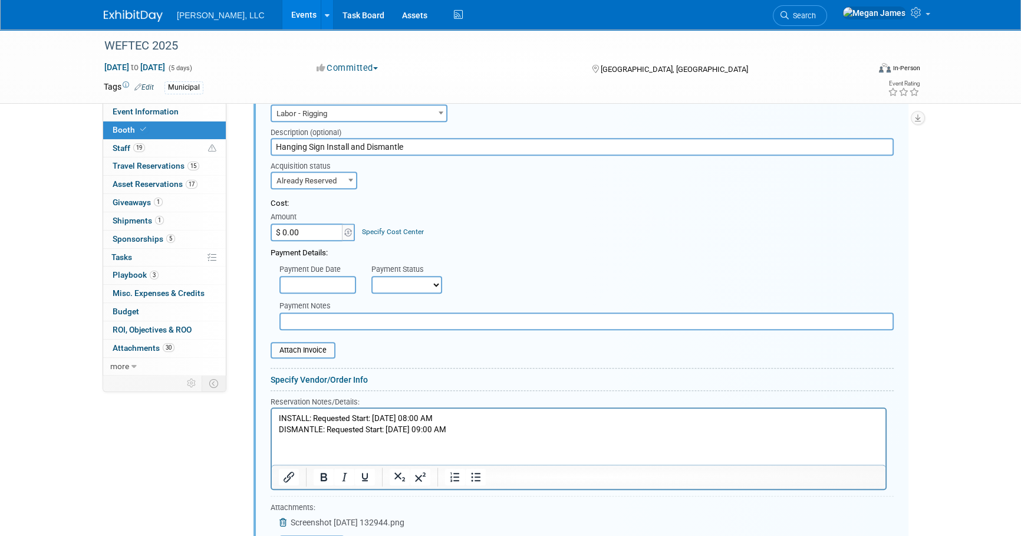
scroll to position [1356, 0]
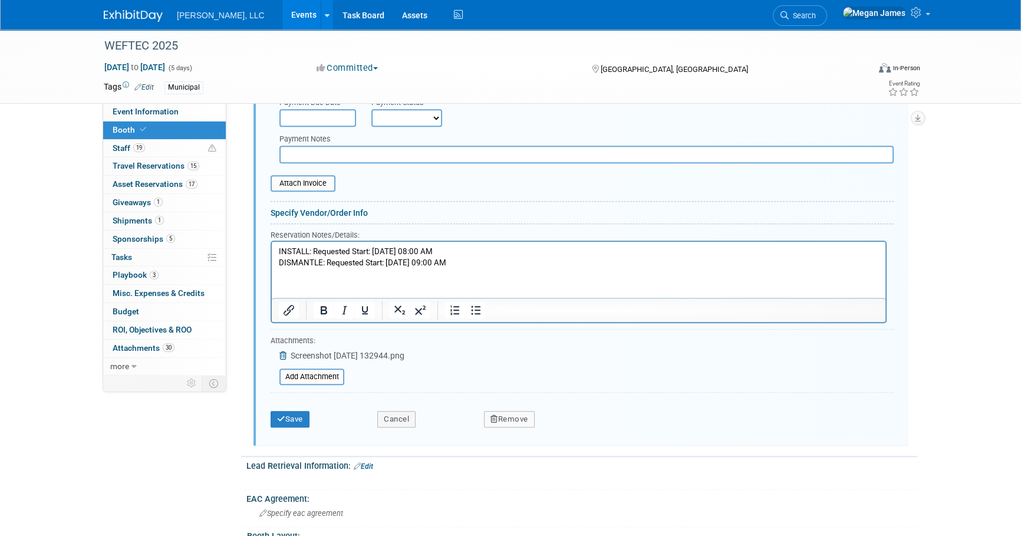
click at [303, 208] on link "Specify Vendor/Order Info" at bounding box center [318, 212] width 97 height 9
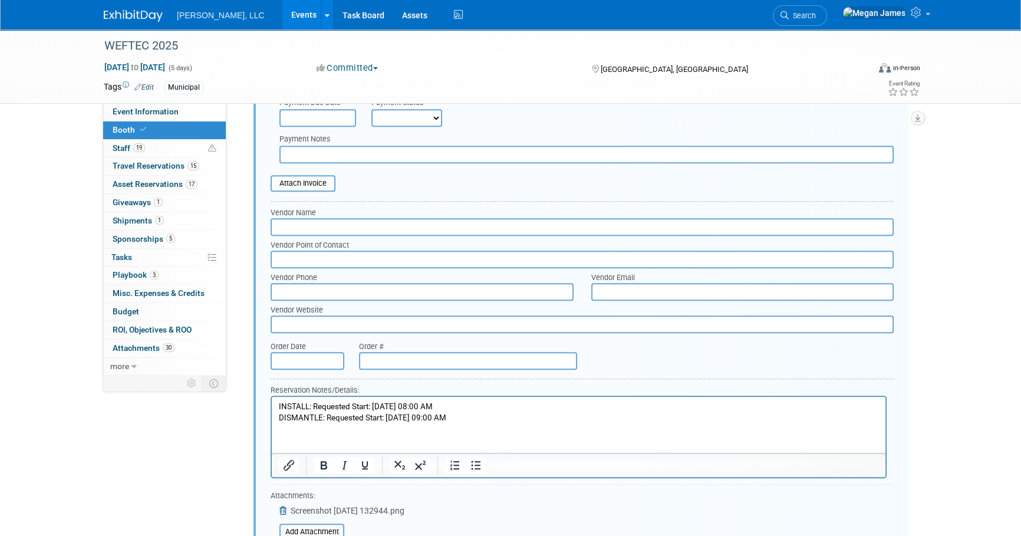
click at [301, 224] on input "text" at bounding box center [581, 227] width 623 height 18
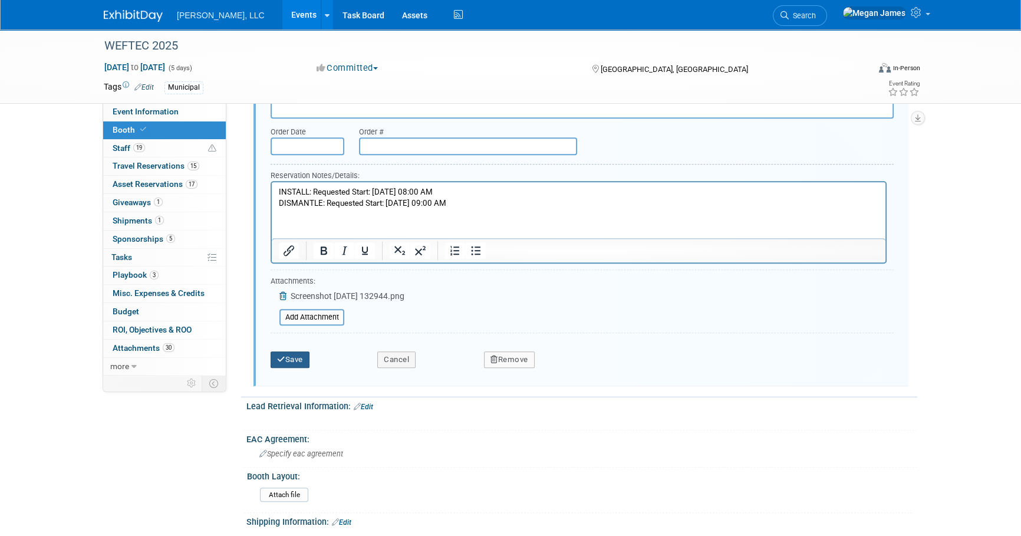
type input "Freeman"
click at [295, 358] on button "Save" at bounding box center [289, 359] width 39 height 17
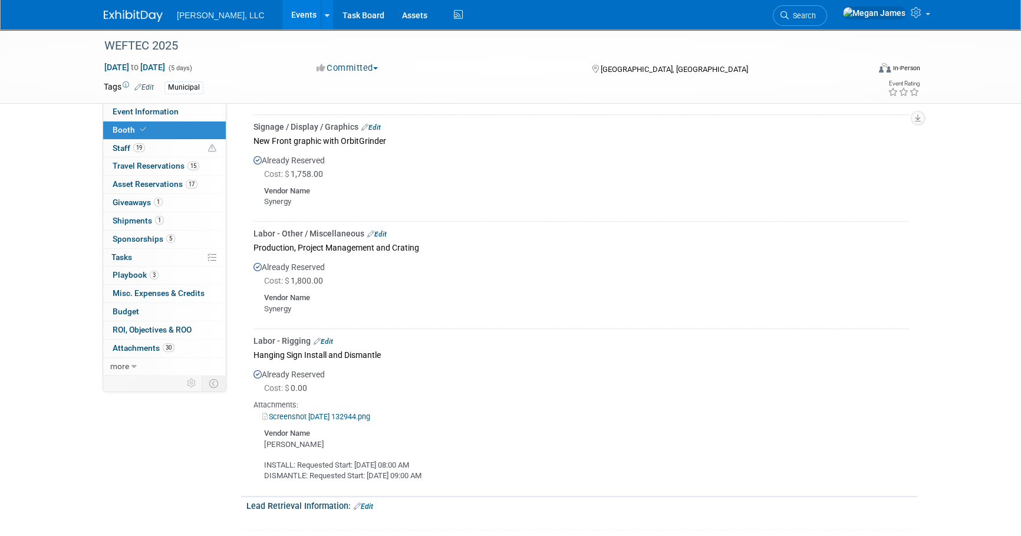
scroll to position [1088, 0]
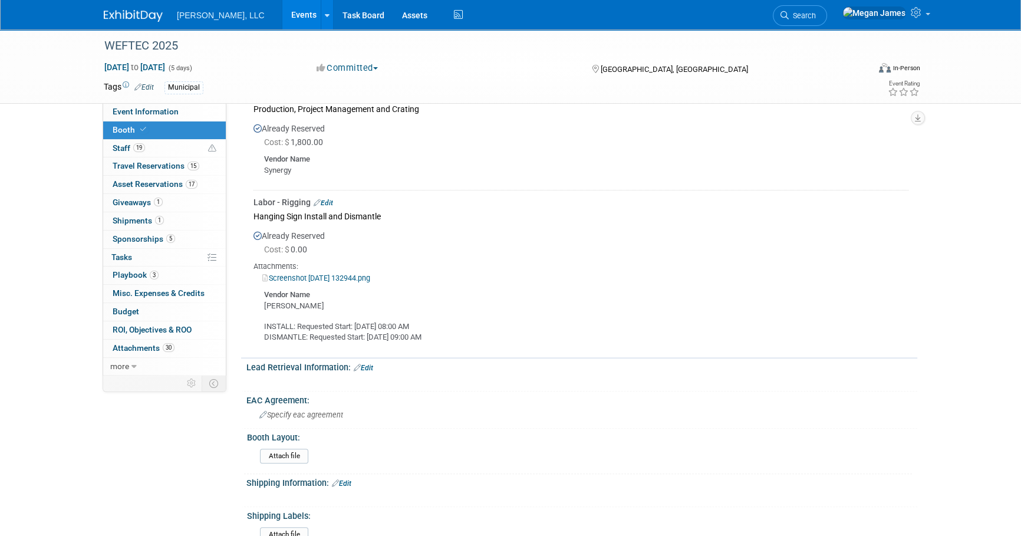
click at [329, 199] on link "Edit" at bounding box center [323, 203] width 19 height 8
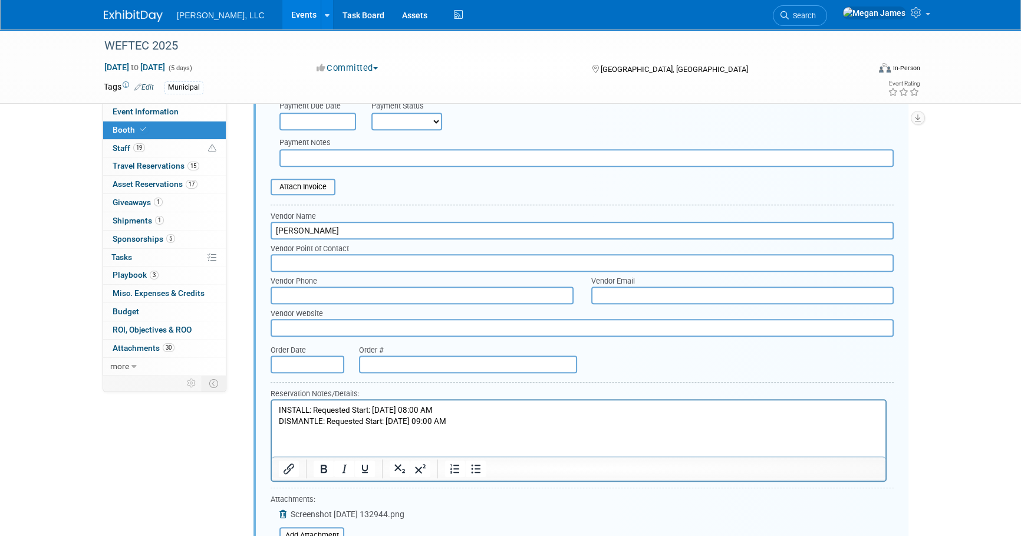
scroll to position [1410, 0]
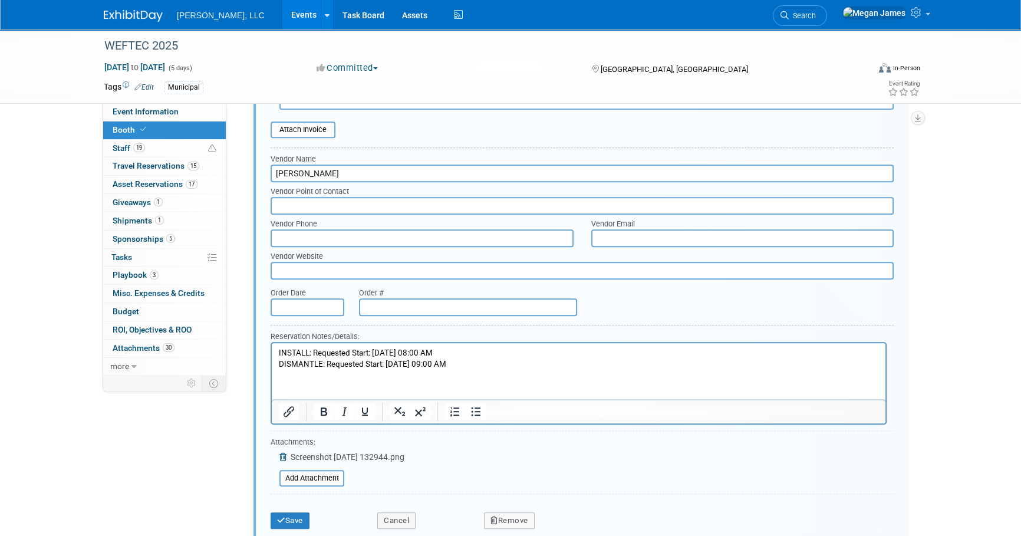
click at [481, 365] on p "INSTALL: Requested Start: Sep 24, 2025 08:00 AM DISMANTLE: Requested Start: Oct…" at bounding box center [579, 358] width 600 height 22
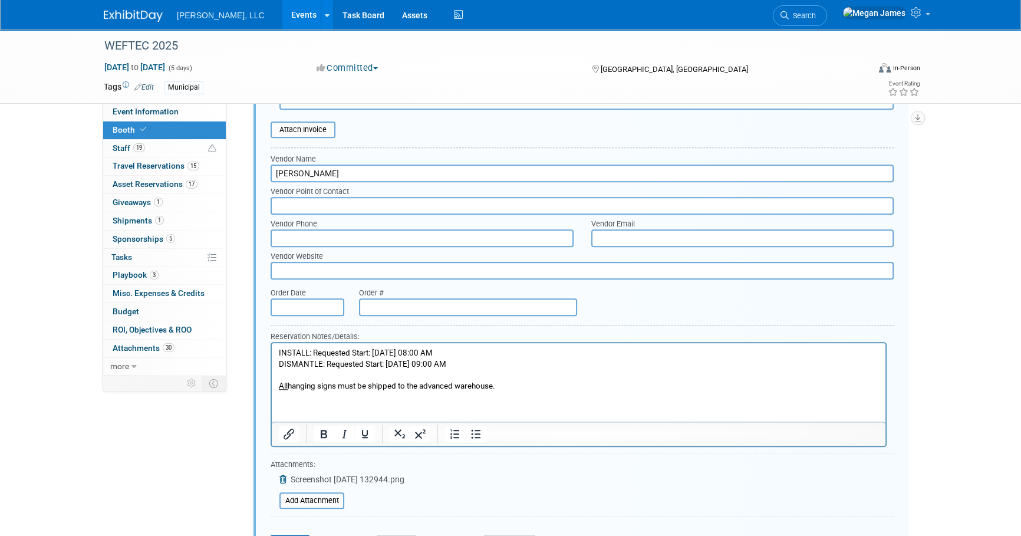
click at [474, 382] on p "All hanging signs must be shipped to the advanced warehouse." at bounding box center [579, 385] width 600 height 11
click at [324, 430] on icon "Bold" at bounding box center [324, 434] width 6 height 8
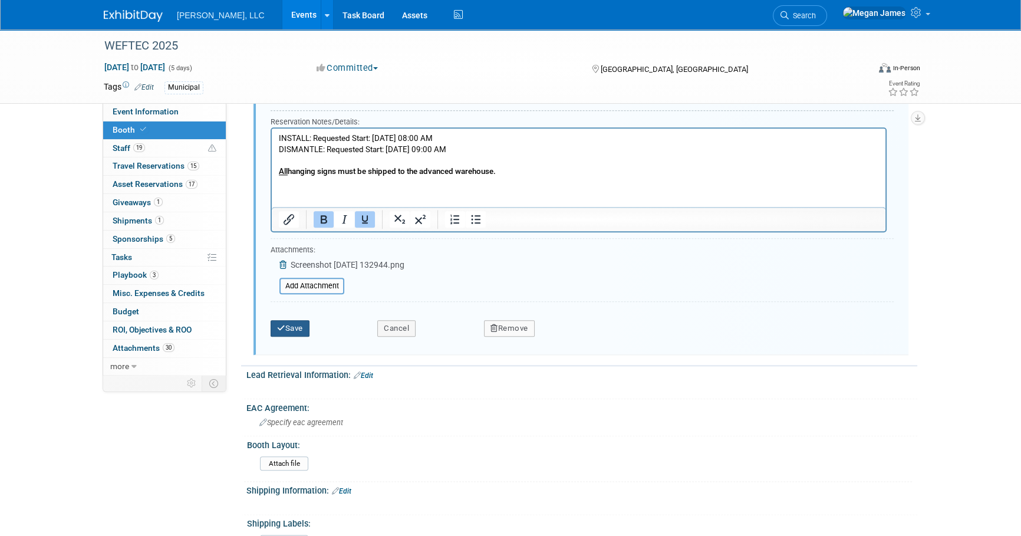
click at [301, 321] on button "Save" at bounding box center [289, 328] width 39 height 17
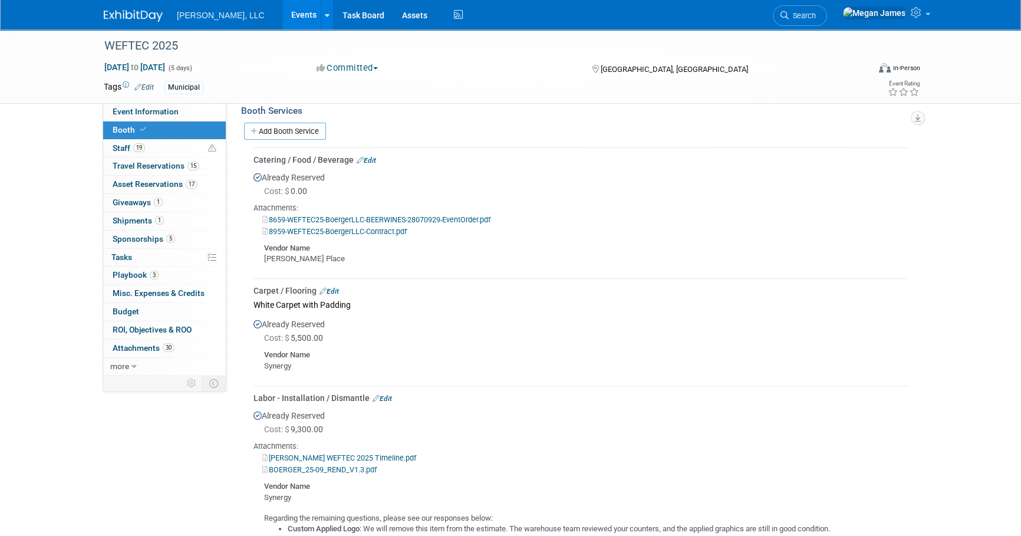
scroll to position [231, 0]
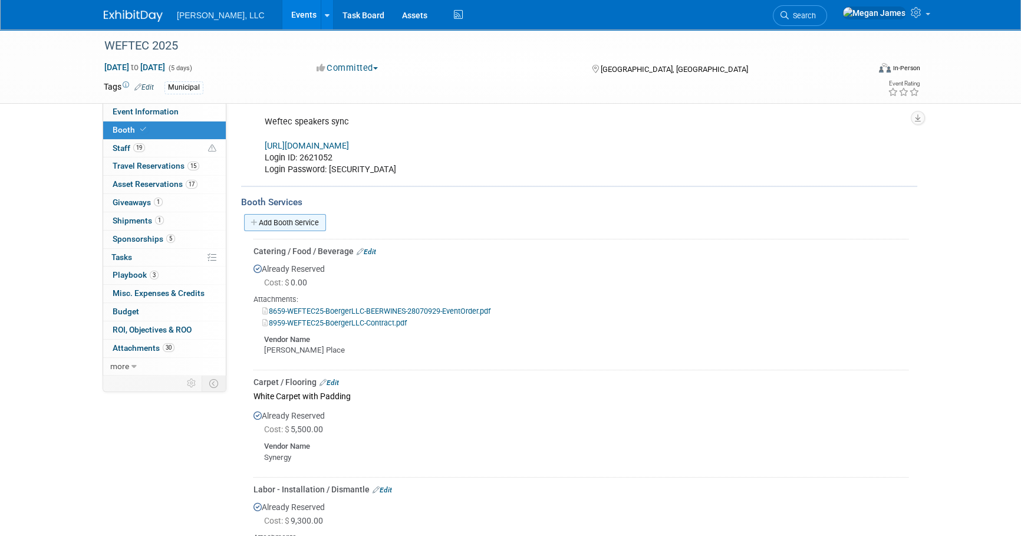
click at [292, 222] on link "Add Booth Service" at bounding box center [285, 222] width 82 height 17
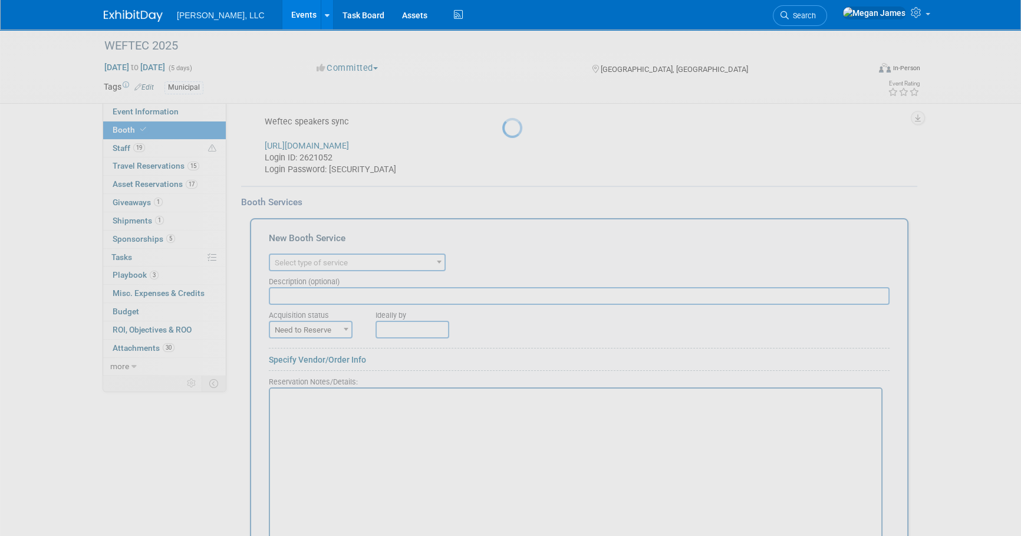
scroll to position [0, 0]
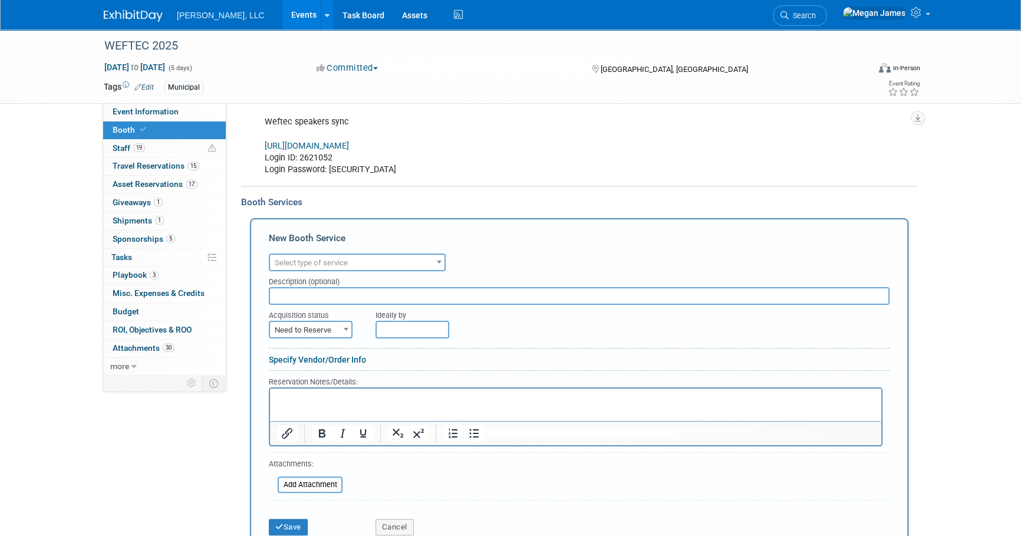
click at [331, 262] on span "Select type of service" at bounding box center [311, 262] width 73 height 9
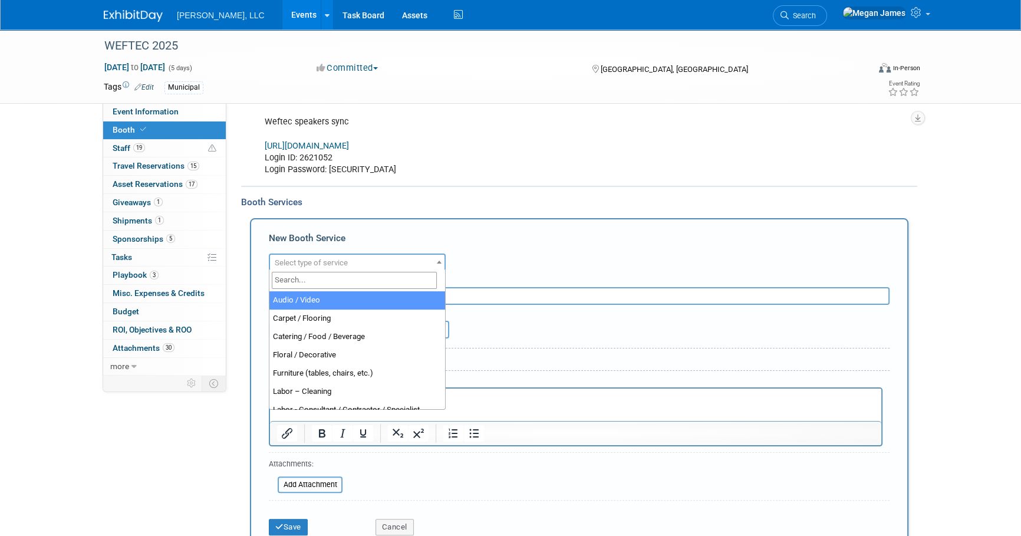
click at [324, 281] on input "search" at bounding box center [354, 280] width 165 height 17
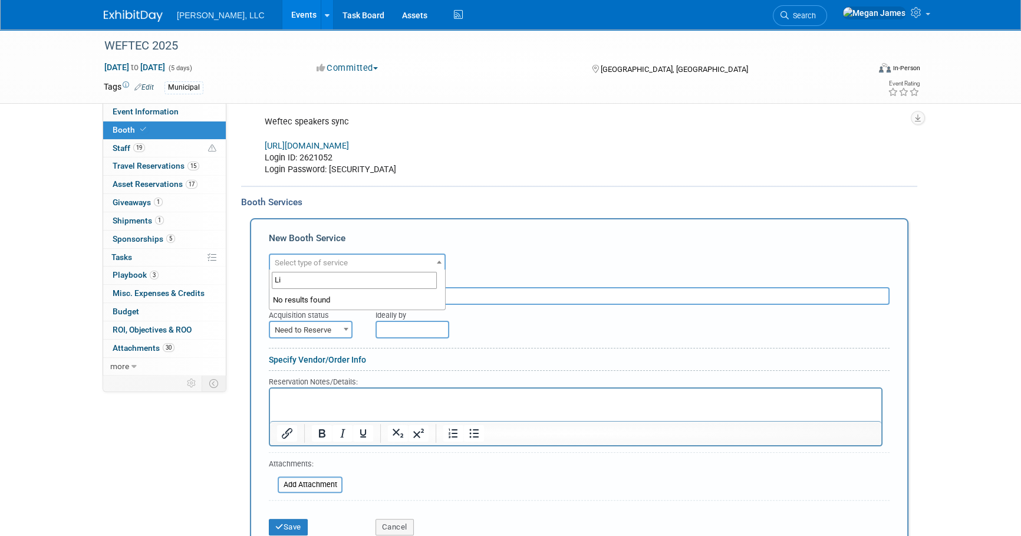
type input "L"
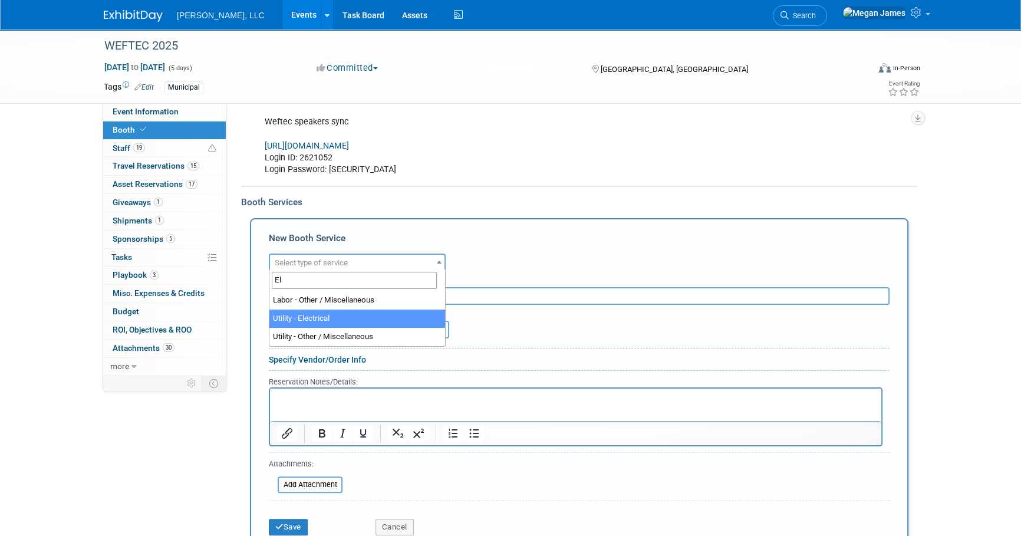
type input "El"
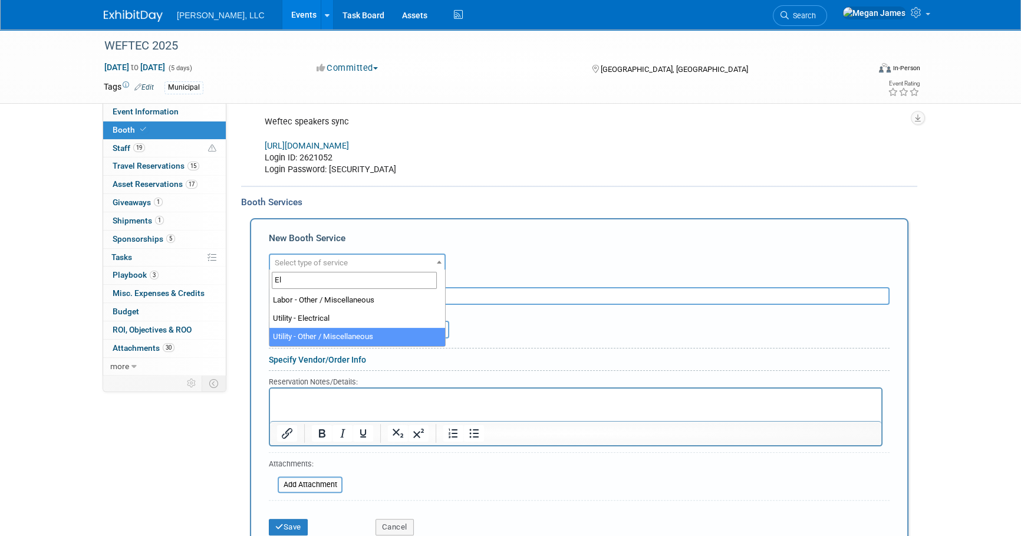
select select "17"
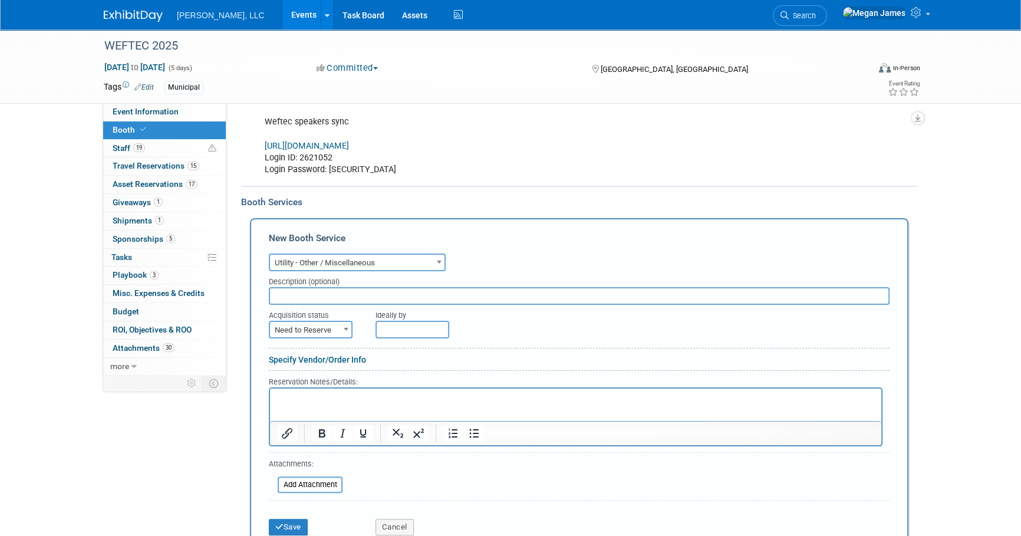
click at [296, 293] on input "text" at bounding box center [579, 296] width 621 height 18
type input "Theatrical Lighting"
click at [315, 334] on span "Need to Reserve" at bounding box center [310, 330] width 81 height 17
select select "2"
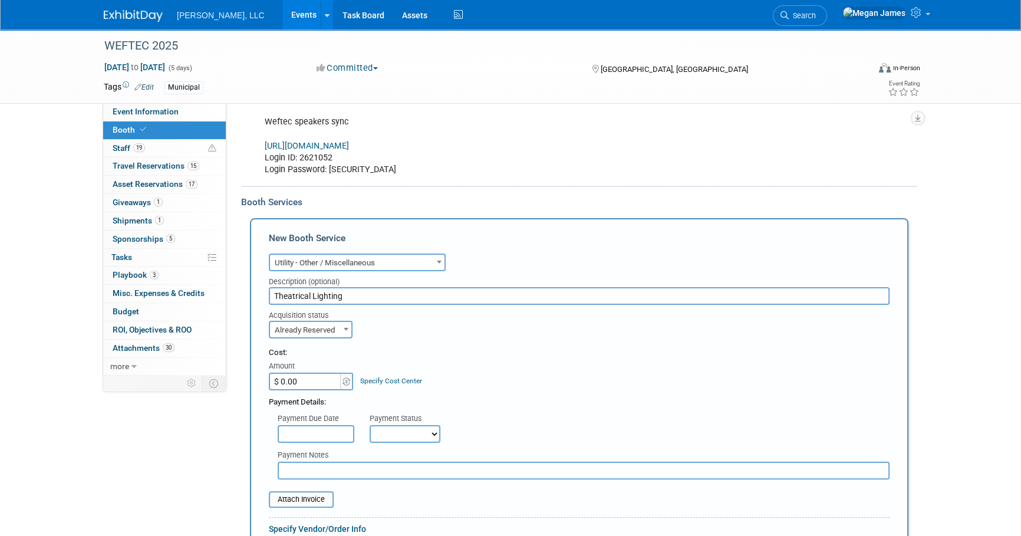
click at [549, 376] on div "Cost: Amount $ 0.00 Specify Cost Center Cost Center -- Not Specified --" at bounding box center [579, 368] width 621 height 43
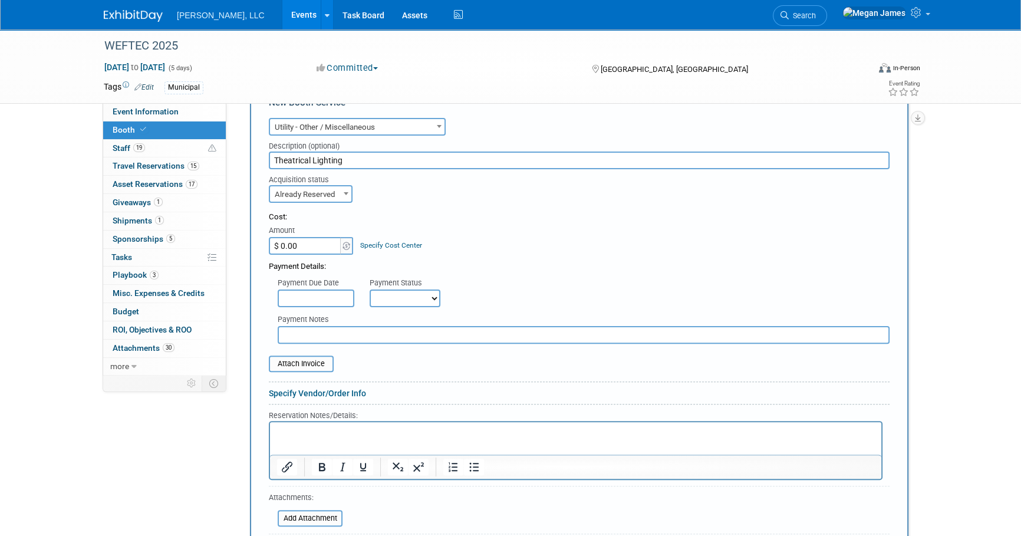
scroll to position [392, 0]
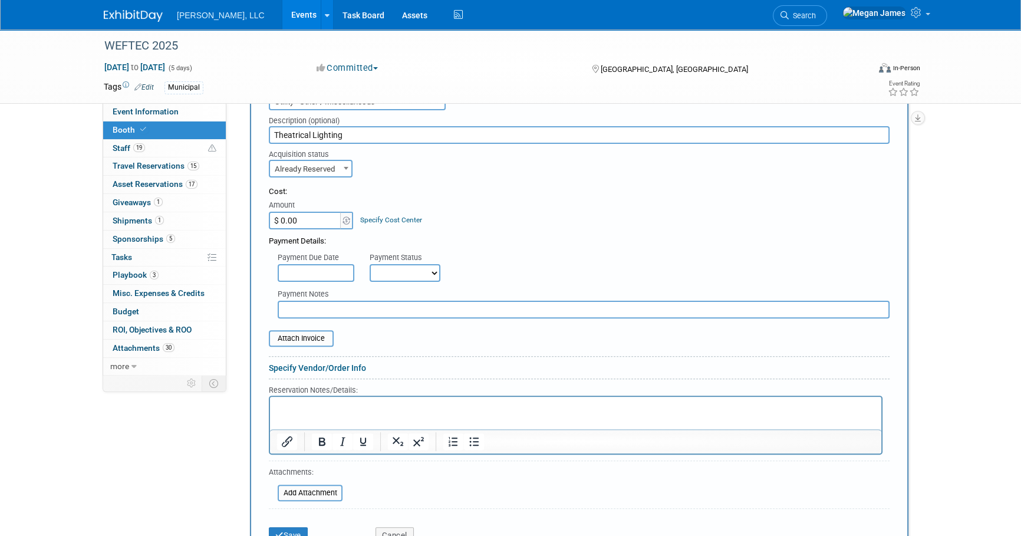
click at [557, 367] on div "Specify Vendor/Order Info" at bounding box center [579, 368] width 621 height 12
click at [498, 222] on div "Cost: Amount $ 0.00 Specify Cost Center Cost Center -- Not Specified --" at bounding box center [579, 207] width 621 height 43
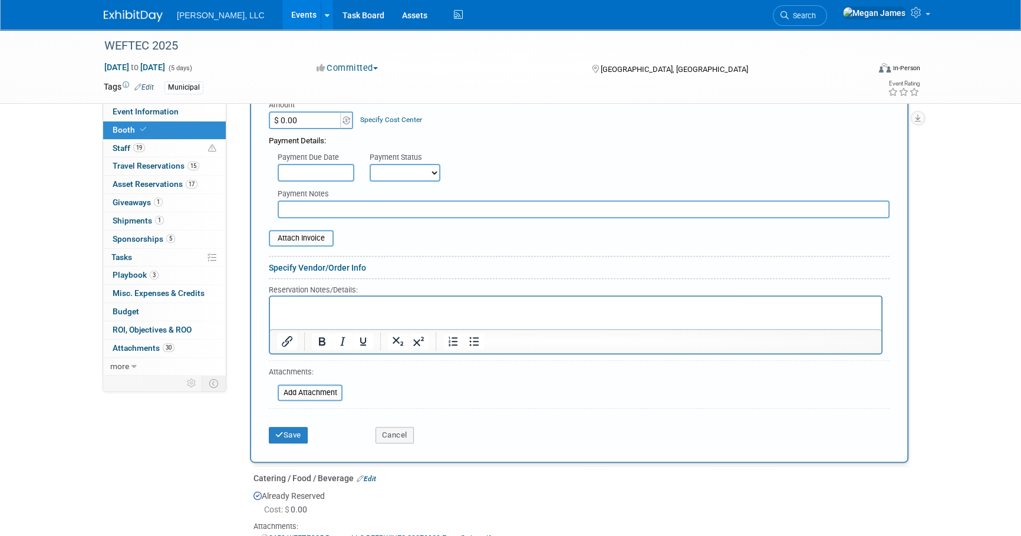
scroll to position [499, 0]
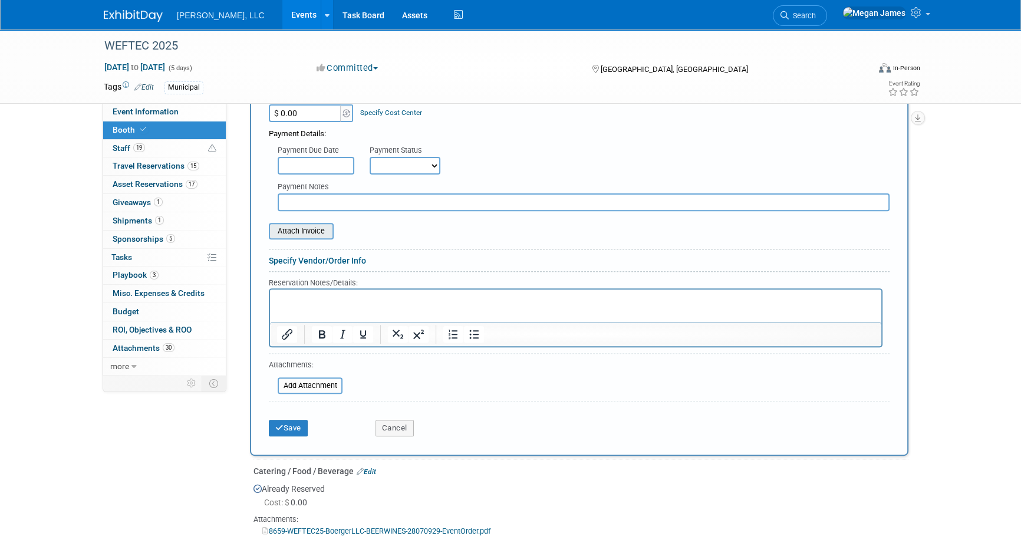
click at [312, 227] on input "file" at bounding box center [262, 231] width 140 height 14
click at [325, 382] on input "file" at bounding box center [271, 385] width 140 height 14
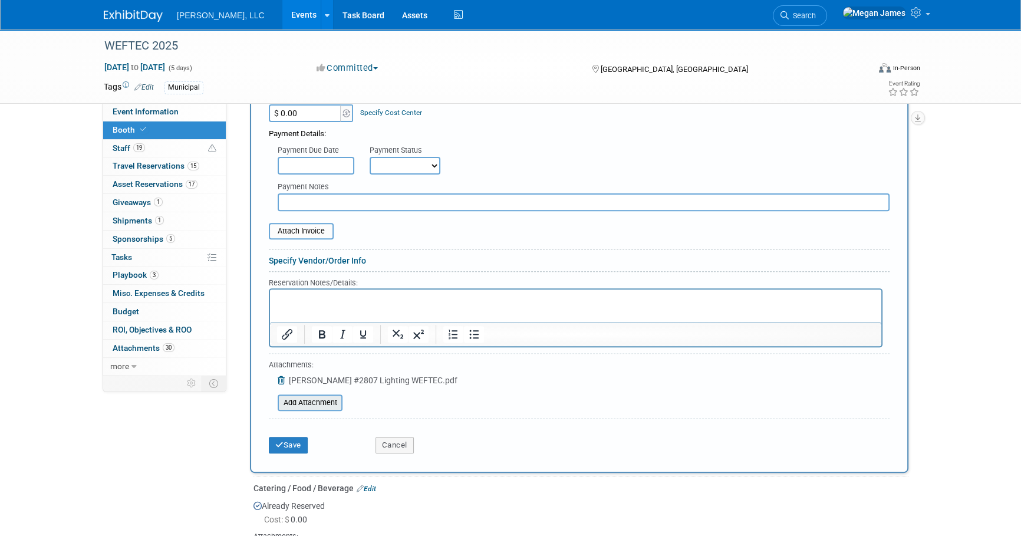
click at [318, 404] on input "file" at bounding box center [271, 402] width 140 height 14
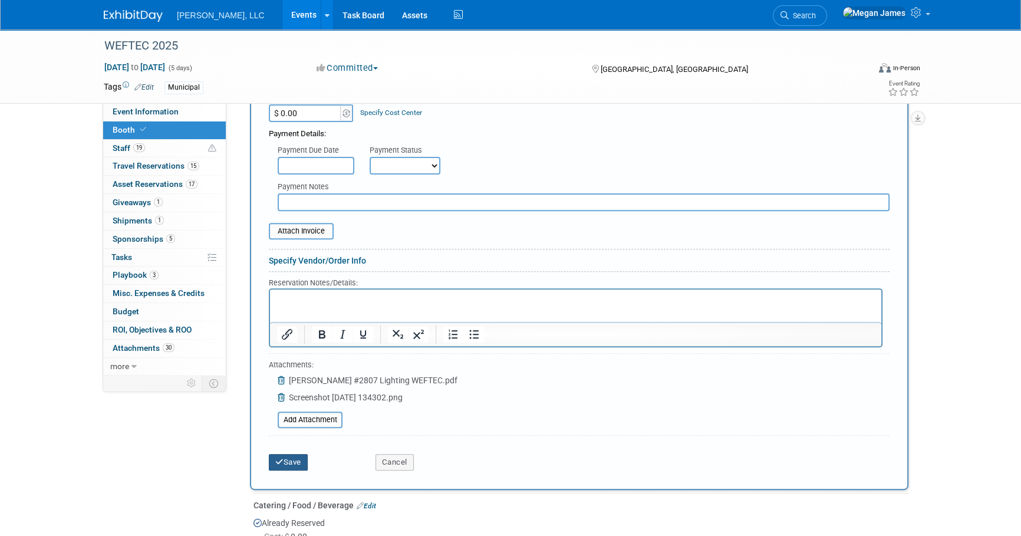
click at [292, 458] on button "Save" at bounding box center [288, 462] width 39 height 17
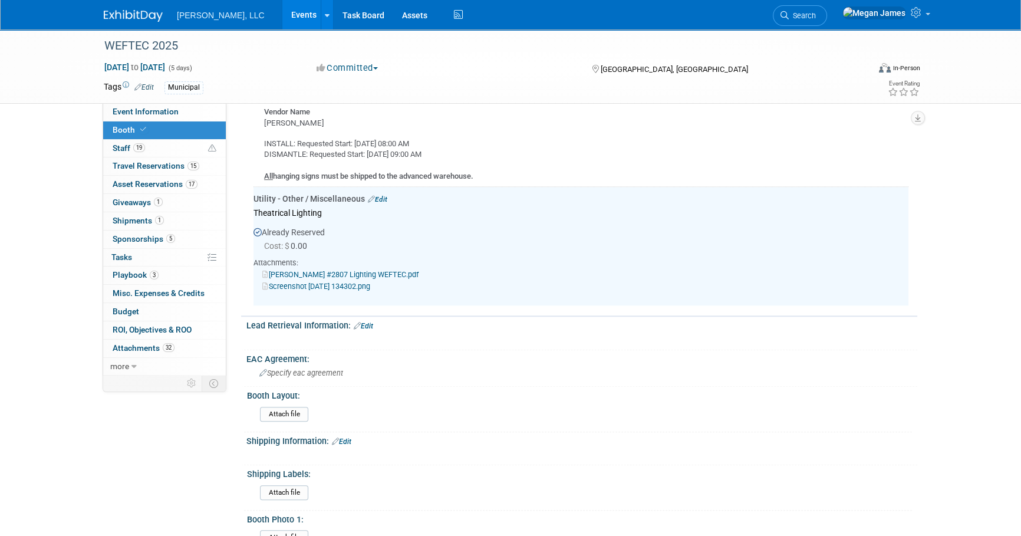
scroll to position [1223, 0]
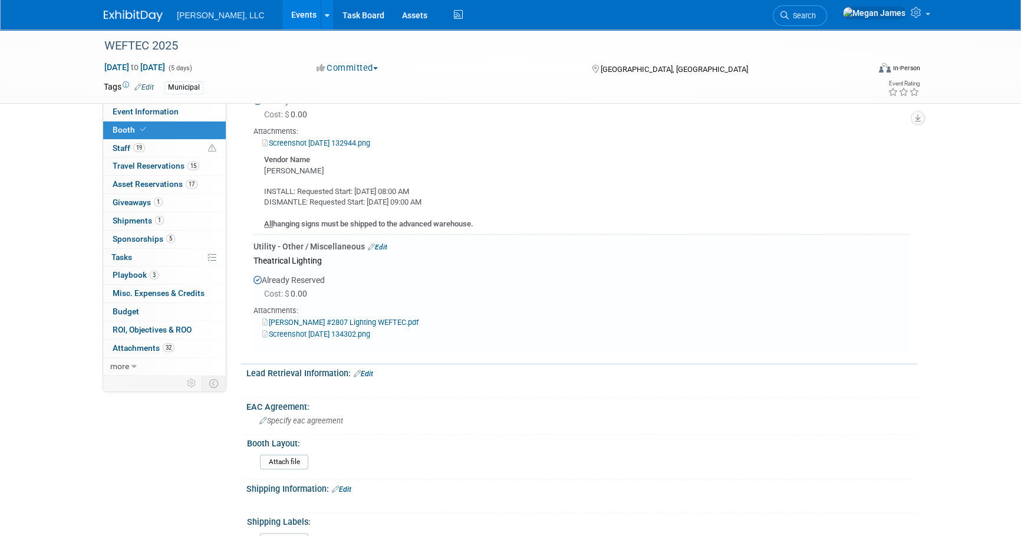
click at [387, 243] on link "Edit" at bounding box center [377, 247] width 19 height 8
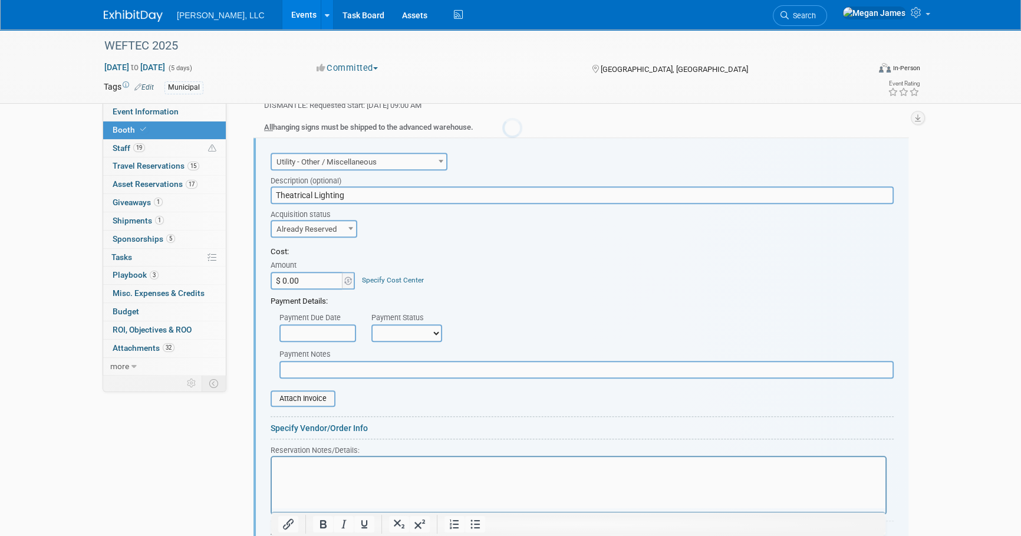
scroll to position [1321, 0]
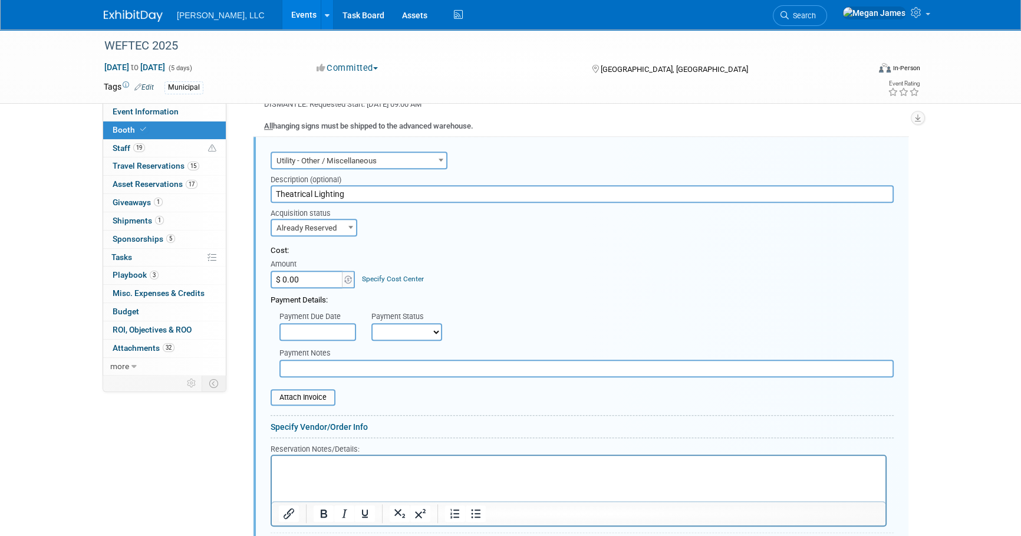
drag, startPoint x: 352, startPoint y: 467, endPoint x: 358, endPoint y: 464, distance: 7.1
click at [352, 467] on p "Rich Text Area. Press ALT-0 for help." at bounding box center [579, 465] width 600 height 11
click at [364, 185] on input "Theatrical Lighting" at bounding box center [581, 194] width 623 height 18
drag, startPoint x: 363, startPoint y: 188, endPoint x: 246, endPoint y: 189, distance: 117.3
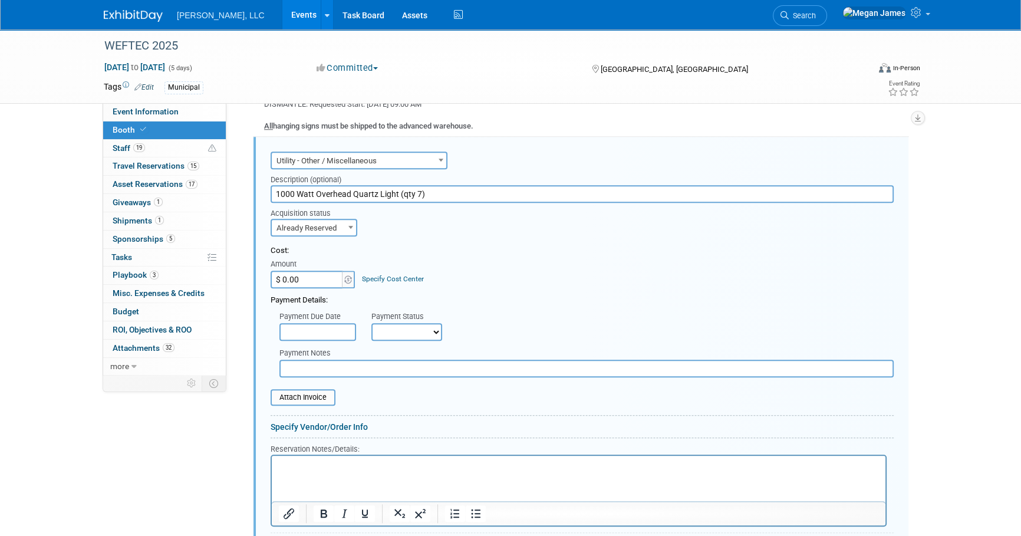
type input "1000 Watt Overhead Quartz Light (qty 7)"
click at [315, 423] on link "Specify Vendor/Order Info" at bounding box center [318, 426] width 97 height 9
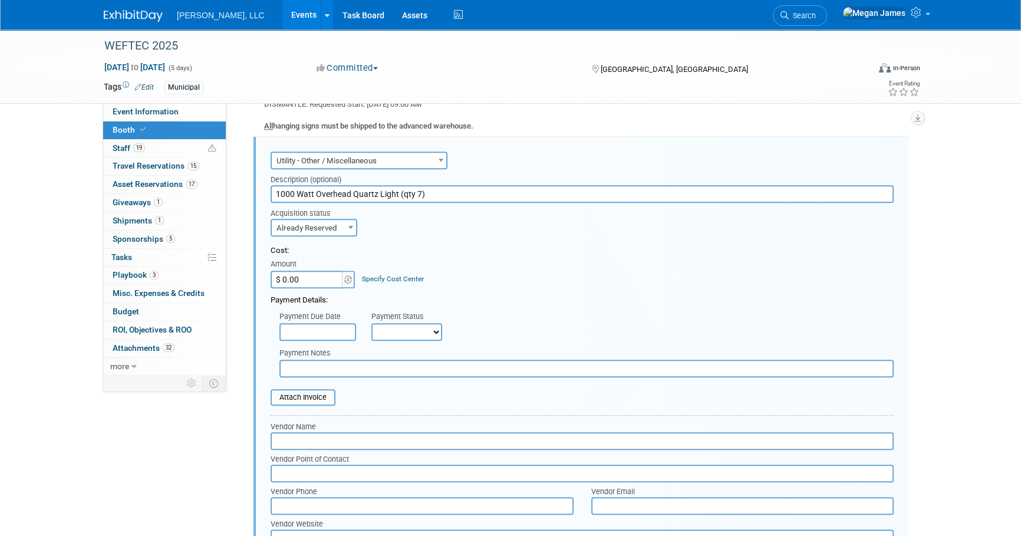
click at [306, 444] on input "text" at bounding box center [581, 441] width 623 height 18
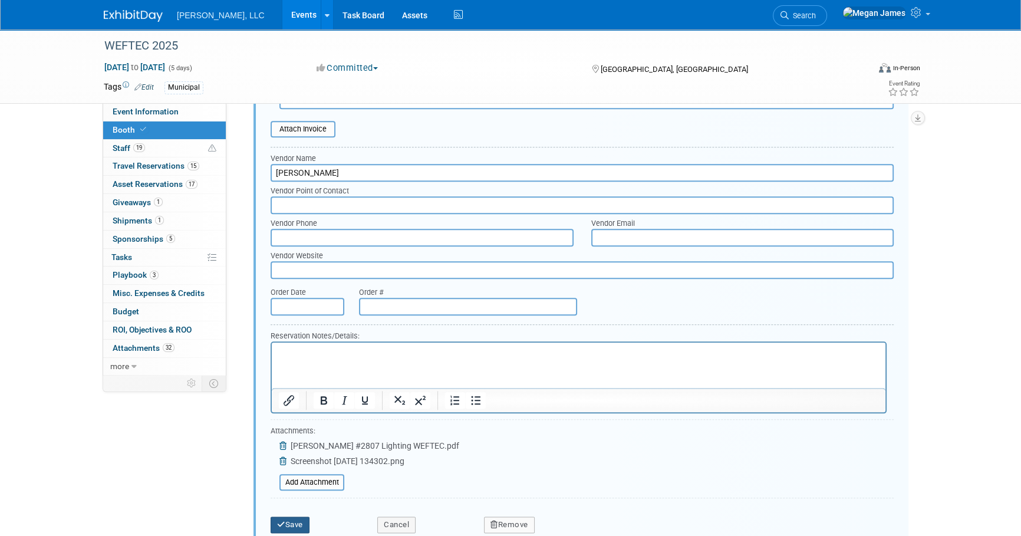
type input "Freeman"
click at [296, 516] on button "Save" at bounding box center [289, 524] width 39 height 17
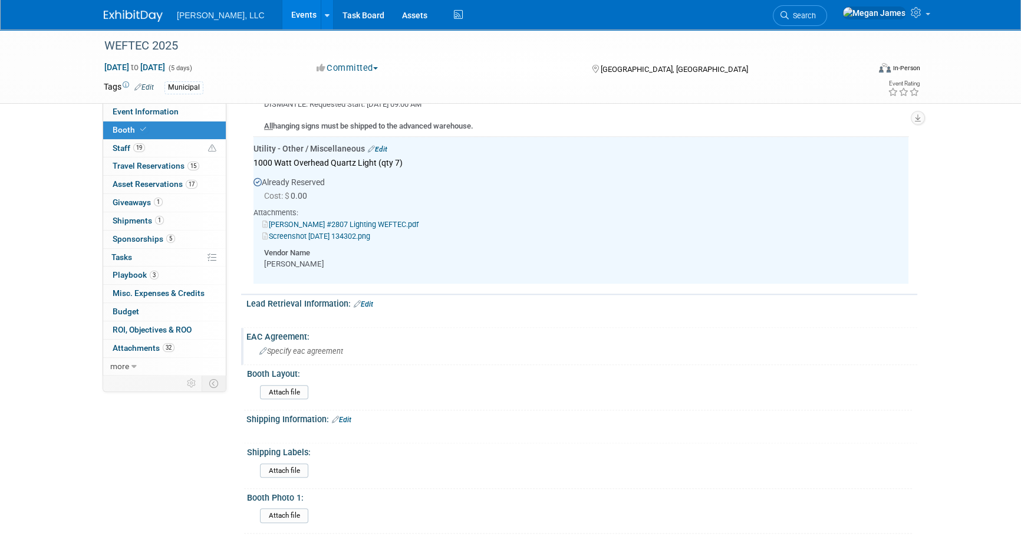
click at [913, 342] on div "Specify eac agreement" at bounding box center [581, 351] width 671 height 19
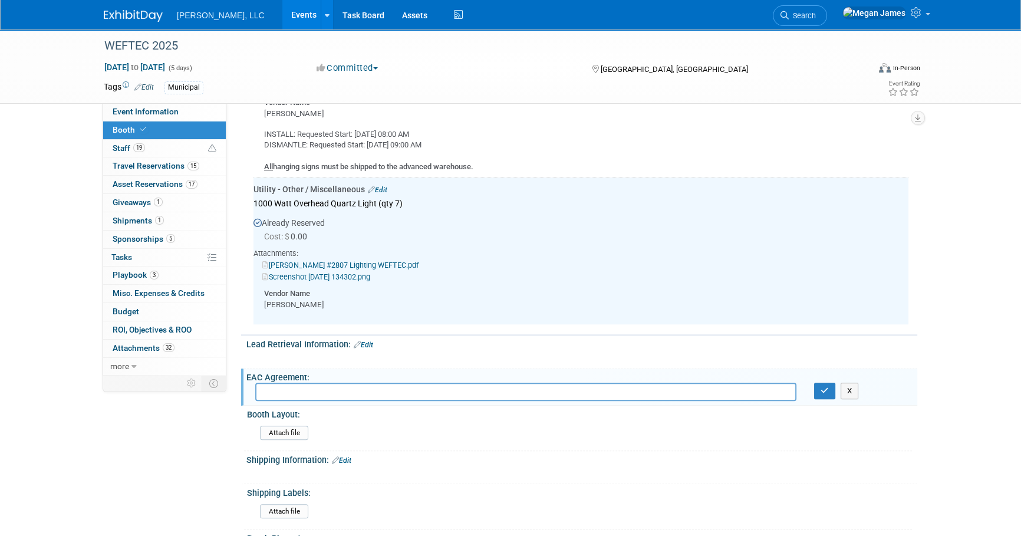
scroll to position [1214, 0]
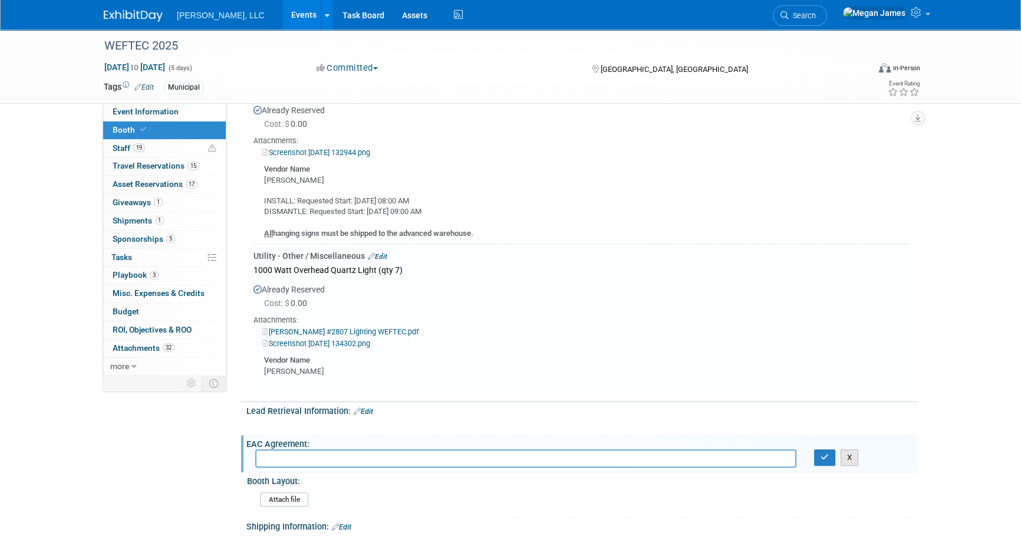
click at [854, 451] on button "X" at bounding box center [849, 457] width 18 height 17
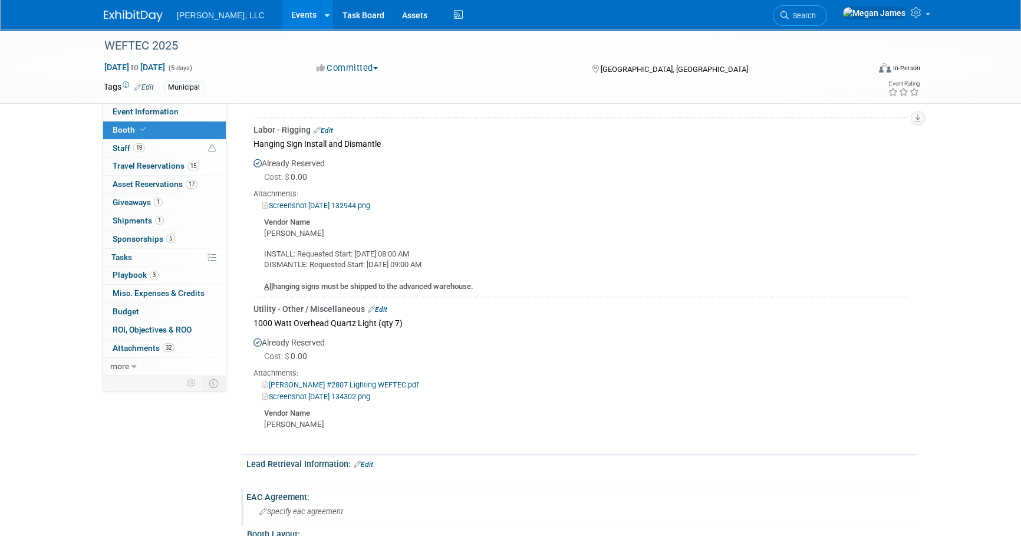
click at [659, 384] on div "Boerger #2807 Lighting WEFTEC.pdf" at bounding box center [580, 384] width 655 height 12
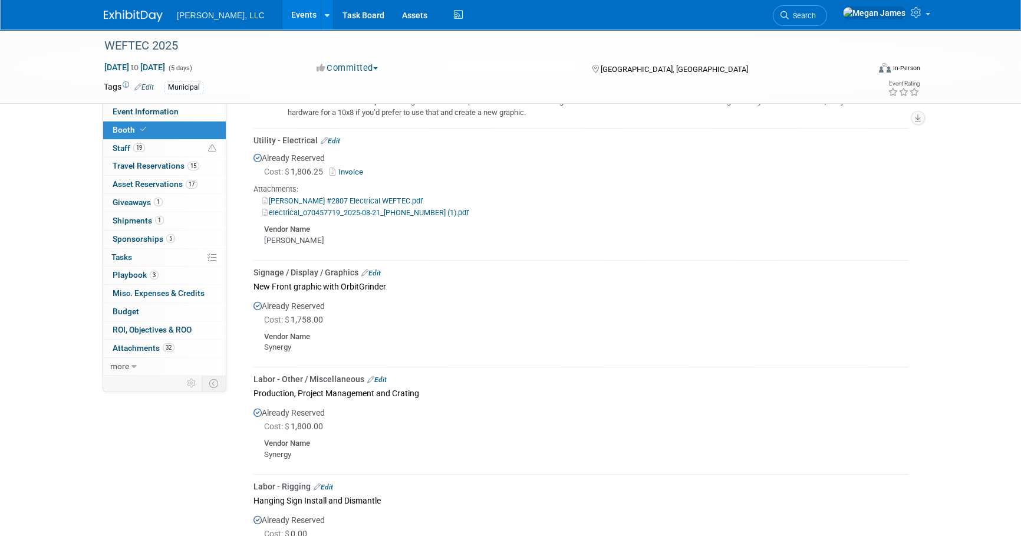
scroll to position [786, 0]
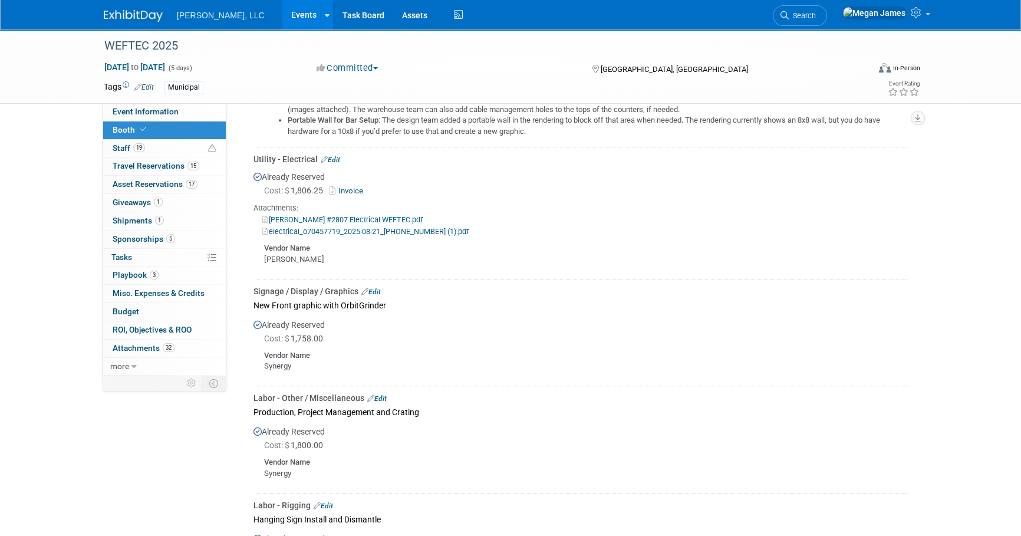
drag, startPoint x: 248, startPoint y: 306, endPoint x: 377, endPoint y: 460, distance: 201.6
click at [377, 460] on div "Catering / Food / Beverage Edit Already Reserved Cost: $ 0.00" at bounding box center [579, 250] width 676 height 1139
drag, startPoint x: 377, startPoint y: 460, endPoint x: 391, endPoint y: 454, distance: 15.6
click at [391, 454] on div "Vendor Name" at bounding box center [586, 461] width 644 height 14
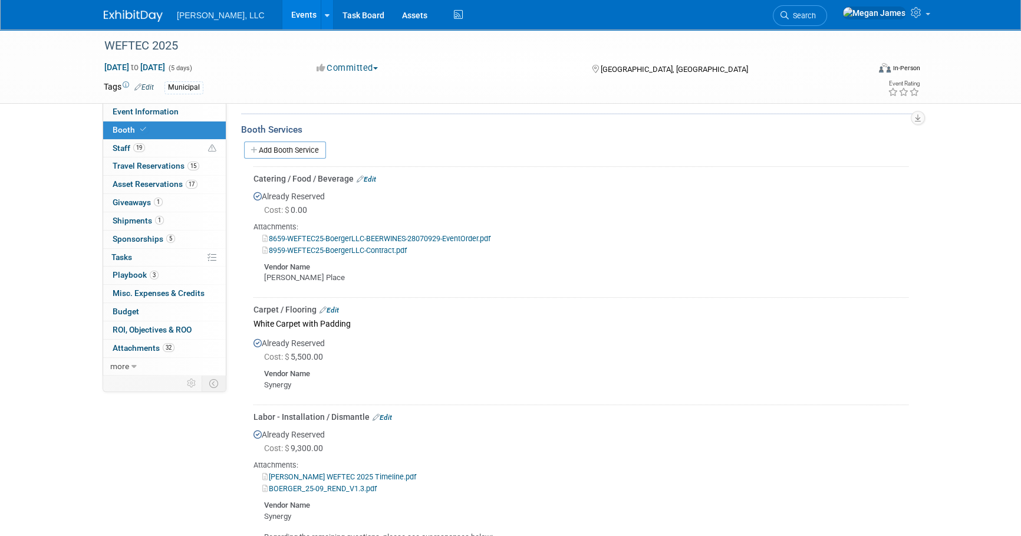
scroll to position [35, 0]
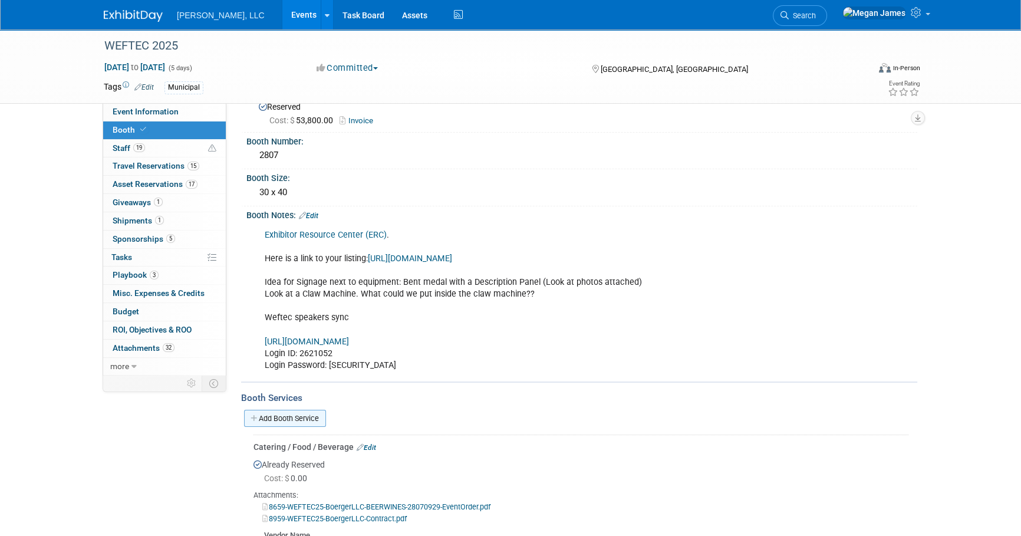
click at [288, 413] on link "Add Booth Service" at bounding box center [285, 418] width 82 height 17
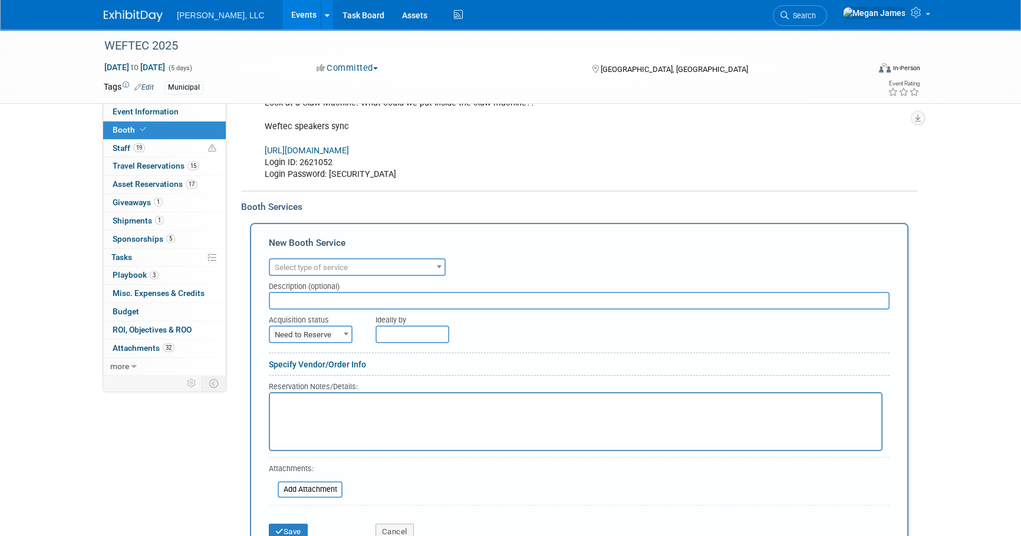
scroll to position [304, 0]
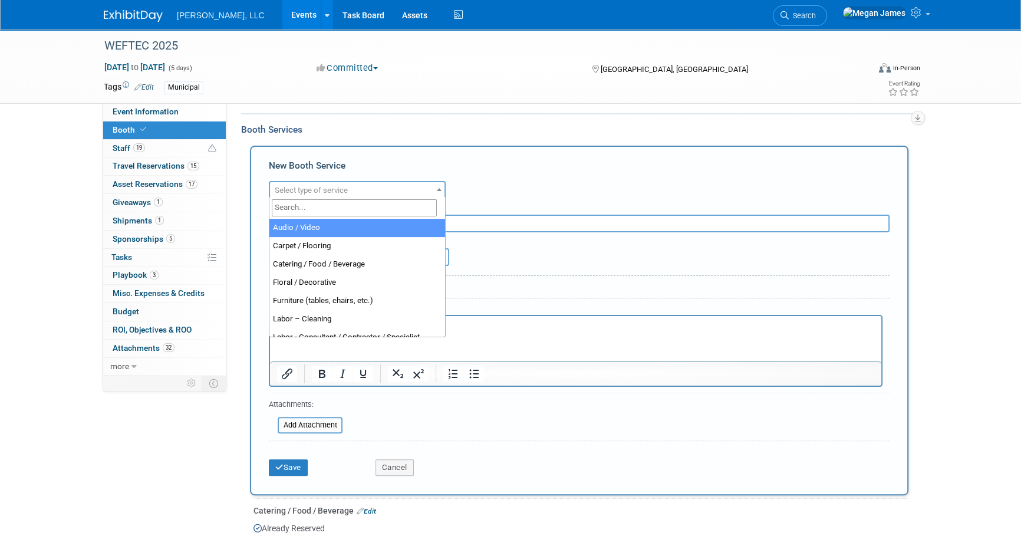
click at [387, 182] on span "Select type of service" at bounding box center [357, 190] width 174 height 17
click at [341, 208] on input "search" at bounding box center [354, 207] width 165 height 17
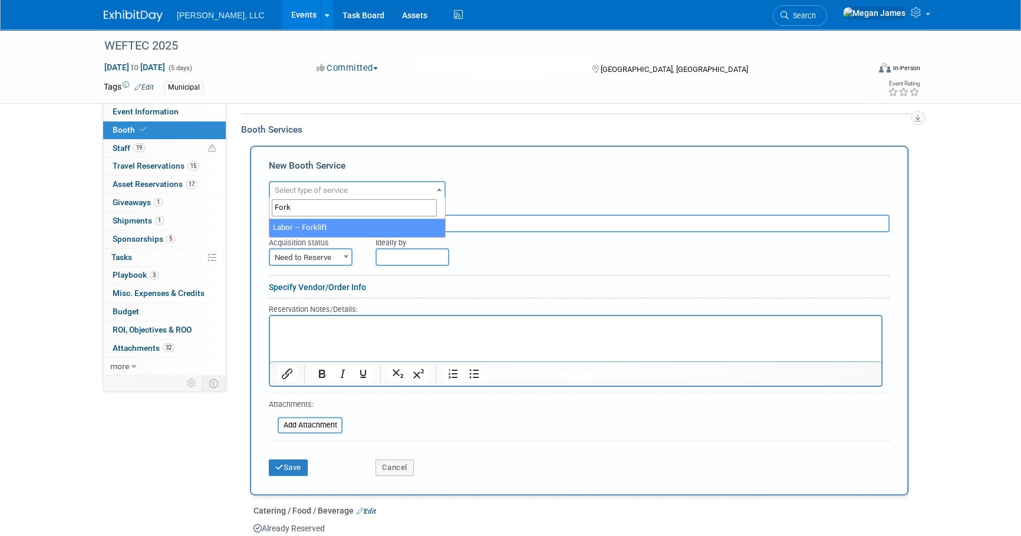
type input "Fork"
select select "13"
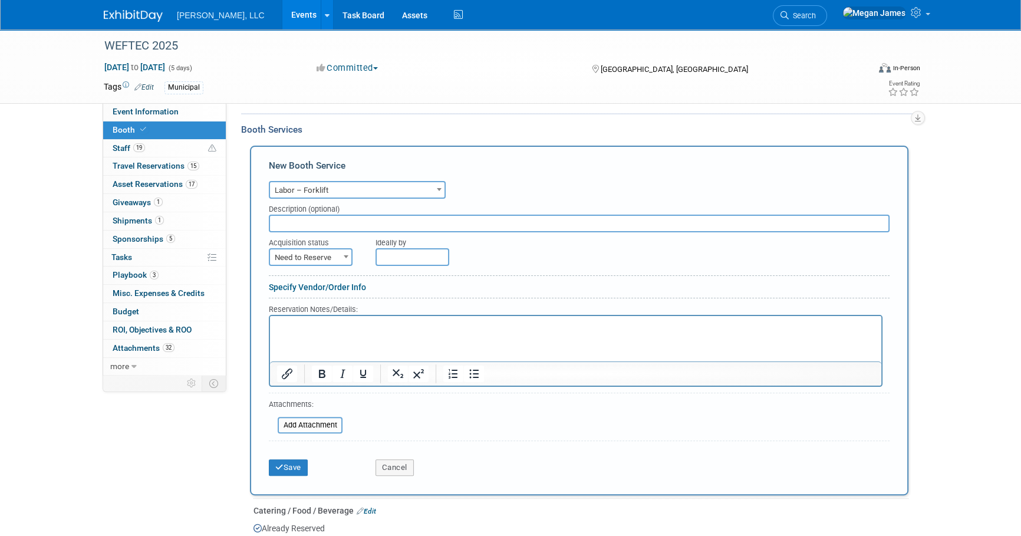
click at [338, 250] on span "Need to Reserve" at bounding box center [310, 257] width 81 height 17
select select "2"
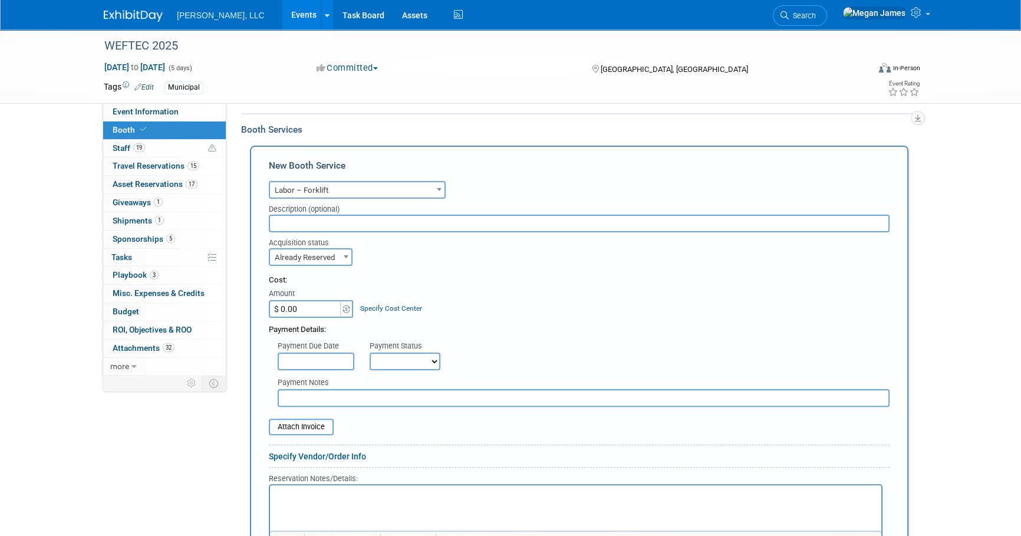
click at [556, 312] on div "Cost: Amount $ 0.00 Specify Cost Center Cost Center -- Not Specified --" at bounding box center [579, 296] width 621 height 43
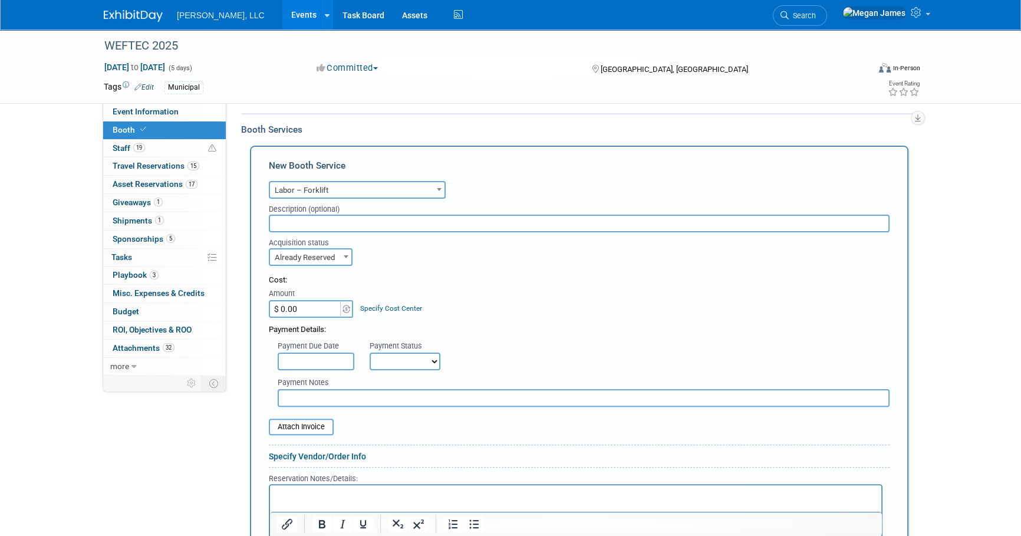
scroll to position [464, 0]
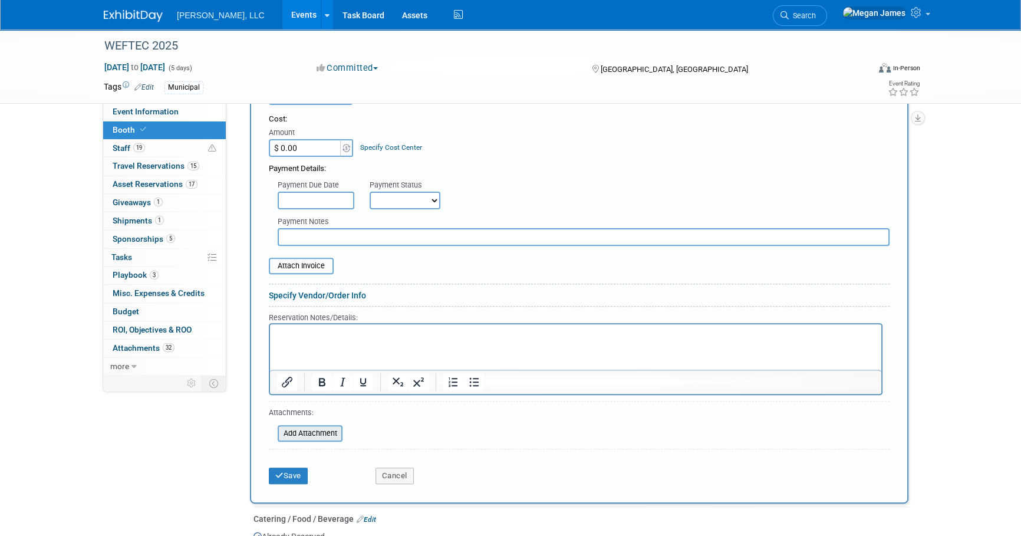
click at [320, 437] on input "file" at bounding box center [271, 433] width 140 height 14
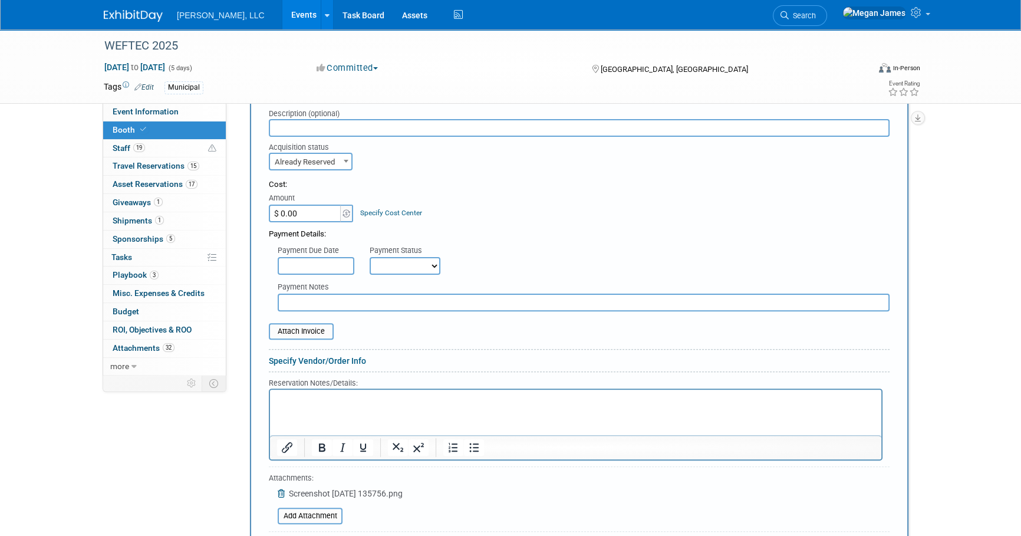
scroll to position [304, 0]
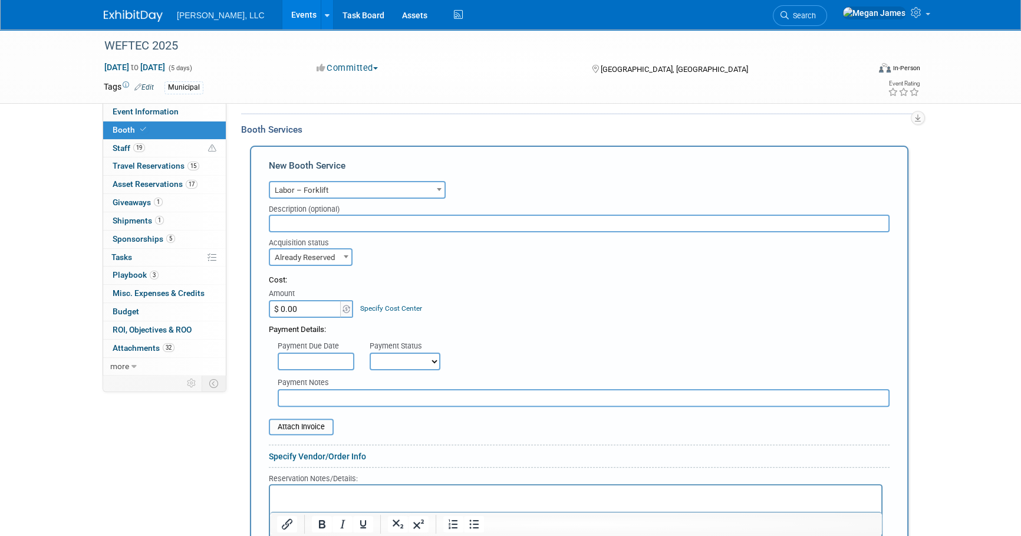
click at [371, 219] on input "text" at bounding box center [579, 224] width 621 height 18
paste input "5,000 lb. Forklift/2 Man Crew - Straight Time"
type input "5,000 lb. Forklift/2 Man Crew - Straight Time"
click at [573, 292] on div "Cost: Amount $ 0.00 Specify Cost Center Cost Center -- Not Specified --" at bounding box center [579, 296] width 621 height 43
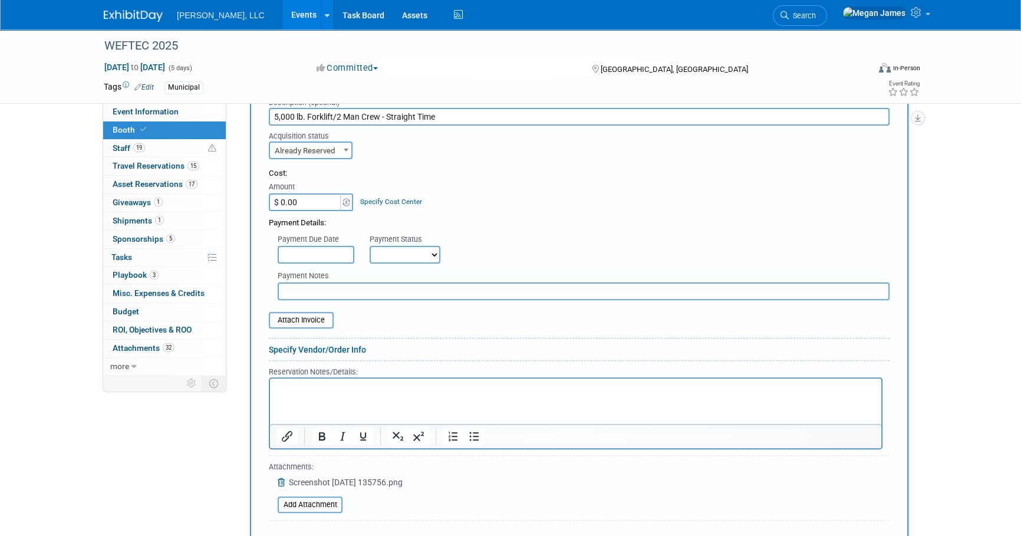
scroll to position [411, 0]
click at [304, 378] on html at bounding box center [575, 385] width 611 height 16
click at [286, 393] on html "INSTALL: Requested Start: Sep 24, 2025 01:00 PM" at bounding box center [575, 385] width 611 height 16
click at [293, 393] on html "INSTALL: Requested Start: Sep 24, 2025 01:00 PM" at bounding box center [575, 385] width 611 height 16
click at [465, 384] on p "INSTALL: Requested Start: Sep 24, 2025 01:00 PM" at bounding box center [576, 387] width 598 height 11
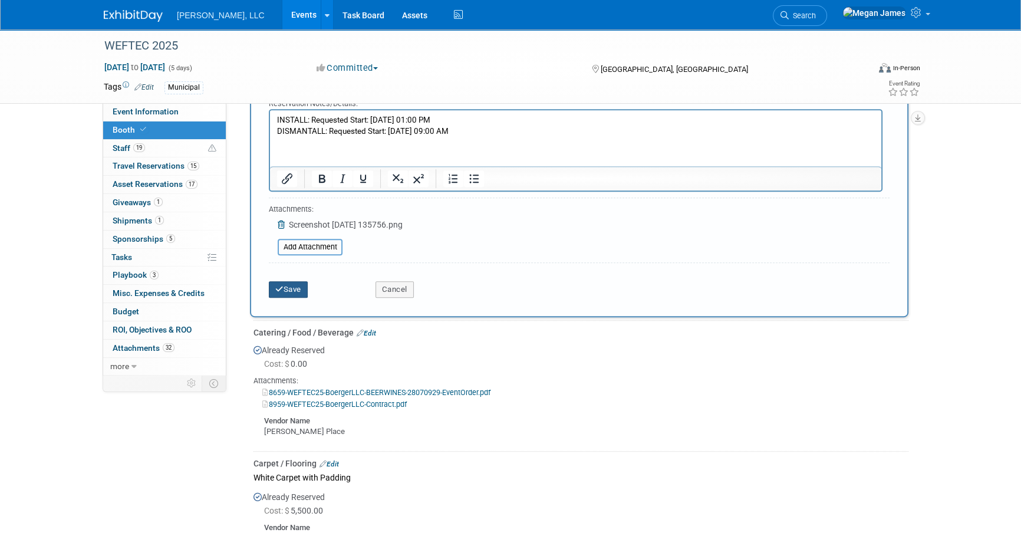
click at [289, 288] on button "Save" at bounding box center [288, 289] width 39 height 17
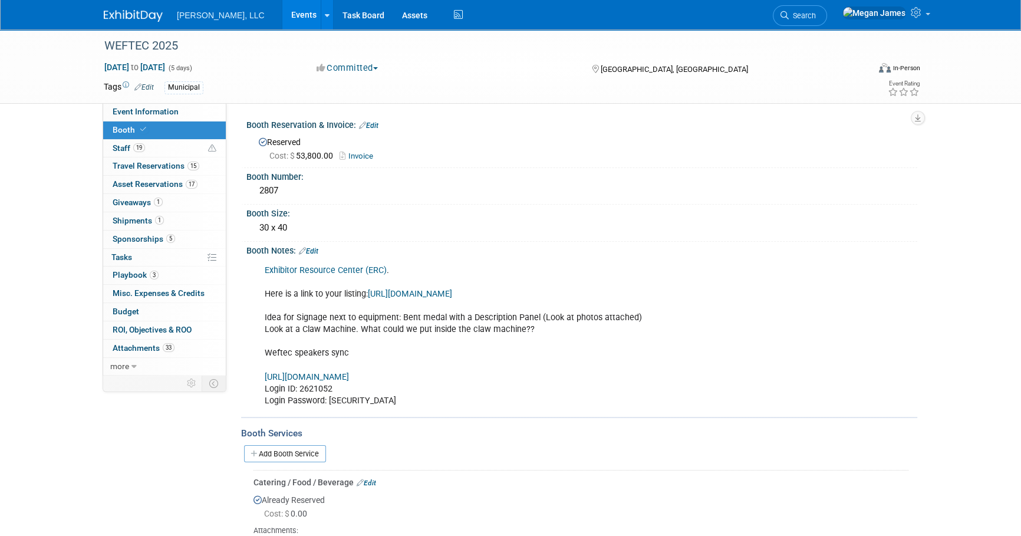
scroll to position [0, 0]
click at [282, 20] on link "Events" at bounding box center [303, 14] width 43 height 29
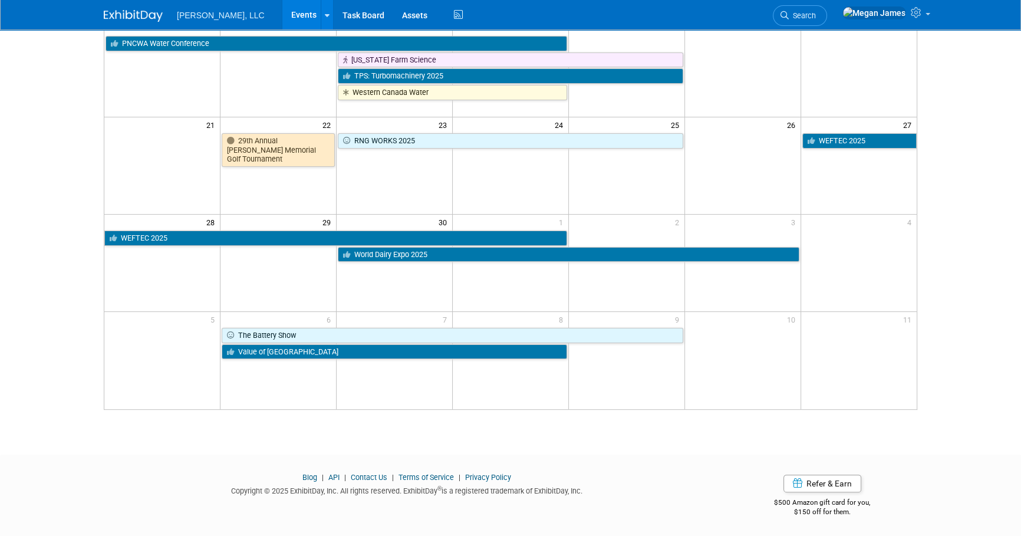
scroll to position [262, 0]
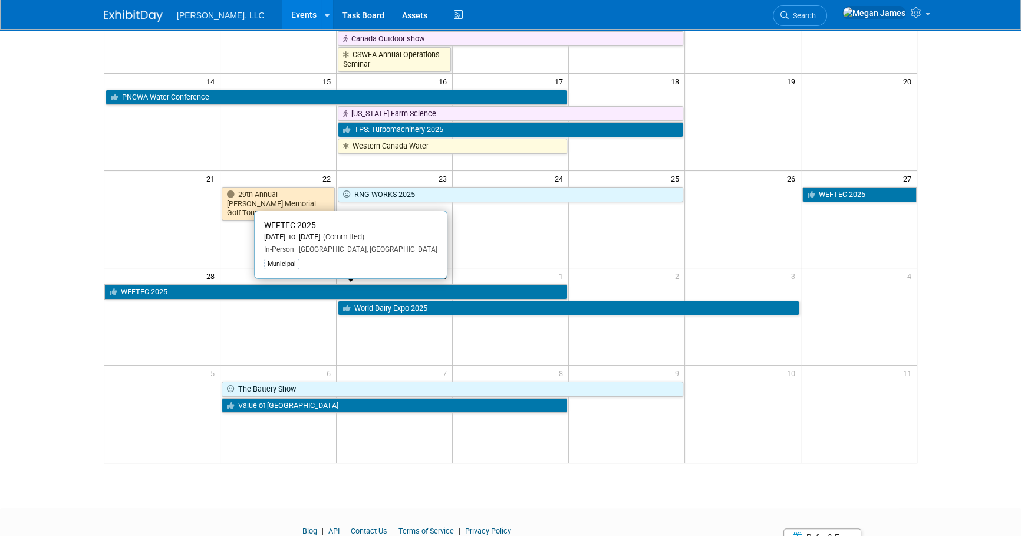
drag, startPoint x: 129, startPoint y: 289, endPoint x: 177, endPoint y: 299, distance: 48.7
click at [129, 289] on link "WEFTEC 2025" at bounding box center [335, 291] width 463 height 15
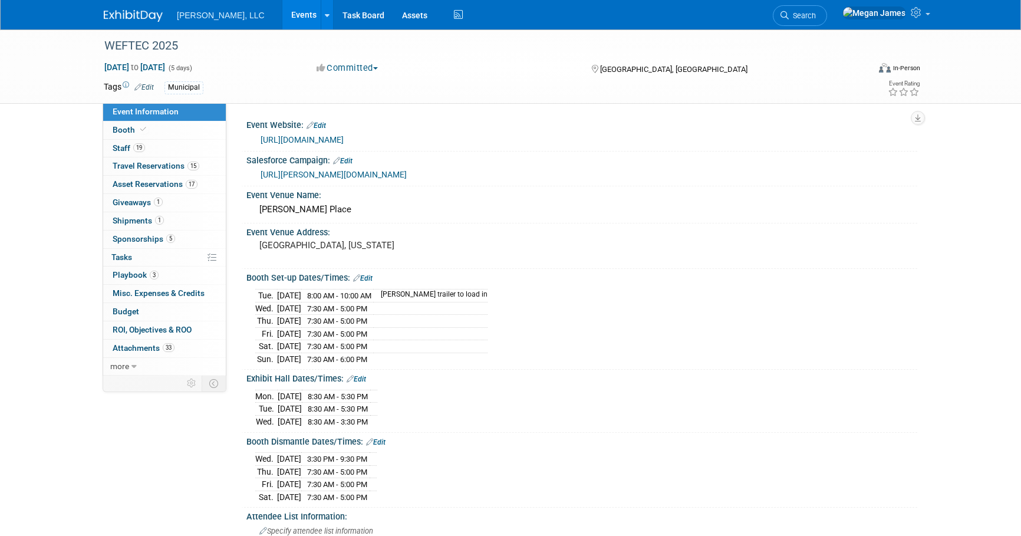
select select "Municipal"
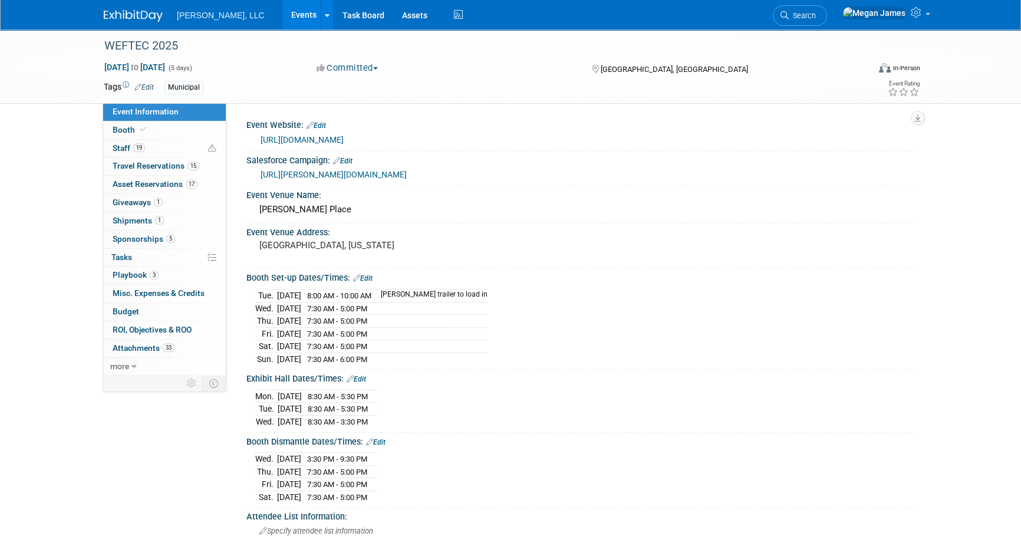
click at [50, 282] on div "WEFTEC 2025 Sep 27, 2025 to Oct 1, 2025 (5 days) Sep 27, 2025 to Oct 1, 2025 Co…" at bounding box center [510, 441] width 1021 height 824
click at [127, 371] on link "more" at bounding box center [164, 367] width 123 height 18
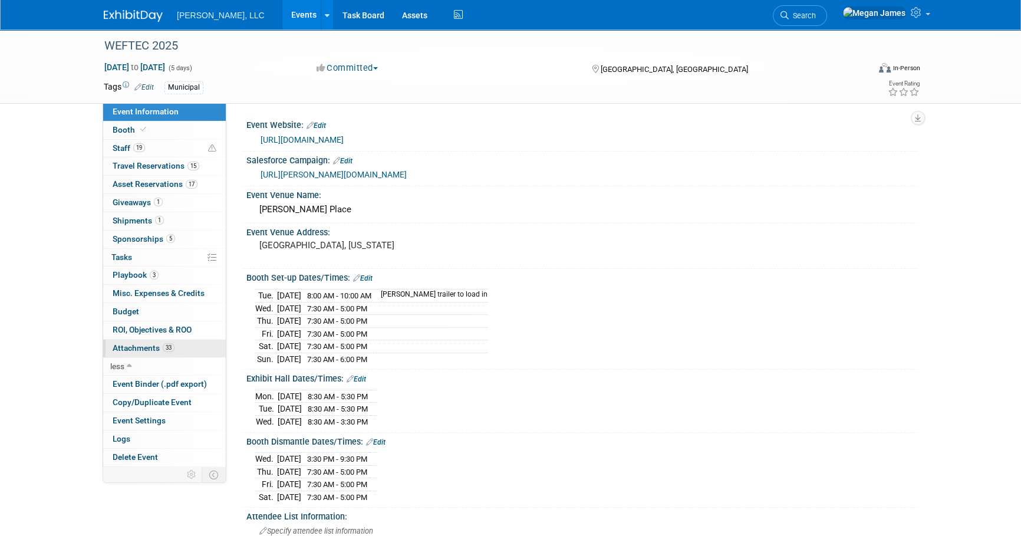
click at [186, 349] on link "33 Attachments 33" at bounding box center [164, 348] width 123 height 18
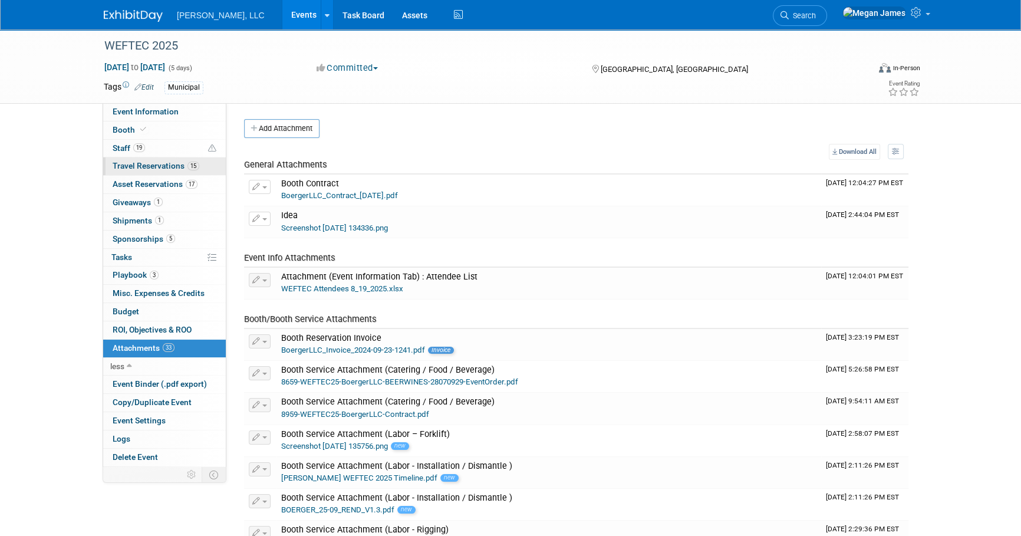
click at [180, 164] on span "Travel Reservations 15" at bounding box center [156, 165] width 87 height 9
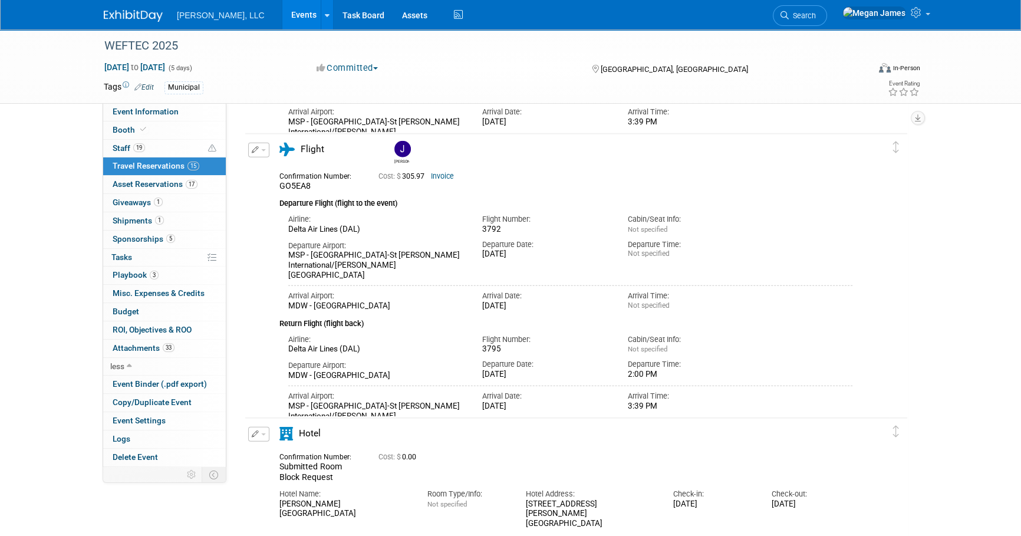
scroll to position [3961, 0]
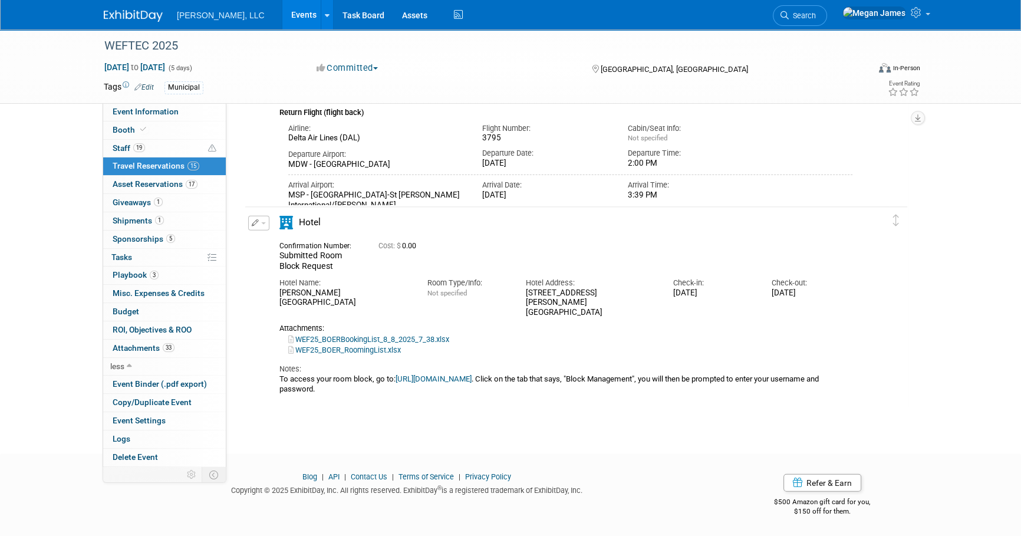
click at [387, 335] on link "WEF25_BOERBookingList_8_8_2025_7_38.xlsx" at bounding box center [368, 339] width 161 height 9
click at [161, 153] on link "19 Staff 19" at bounding box center [164, 149] width 123 height 18
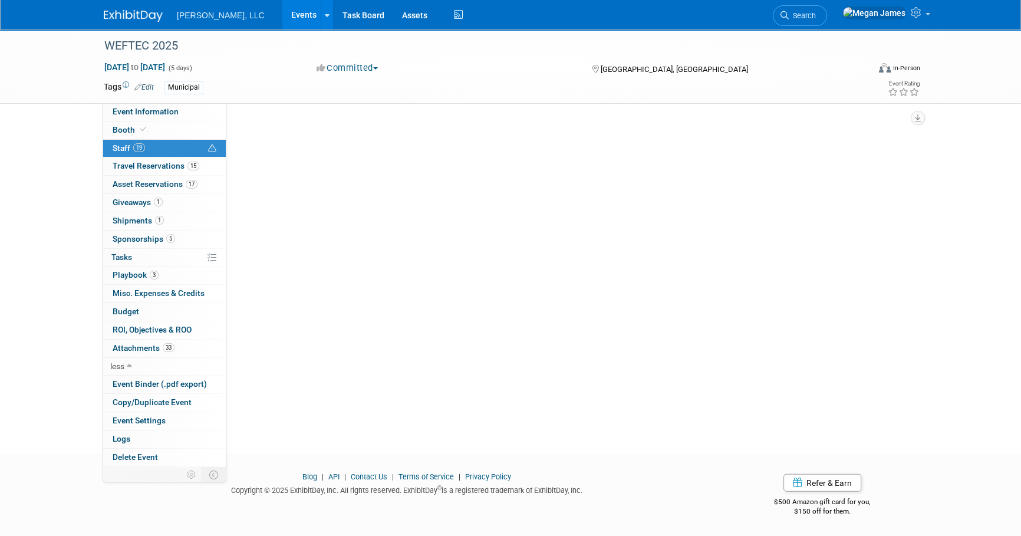
scroll to position [0, 0]
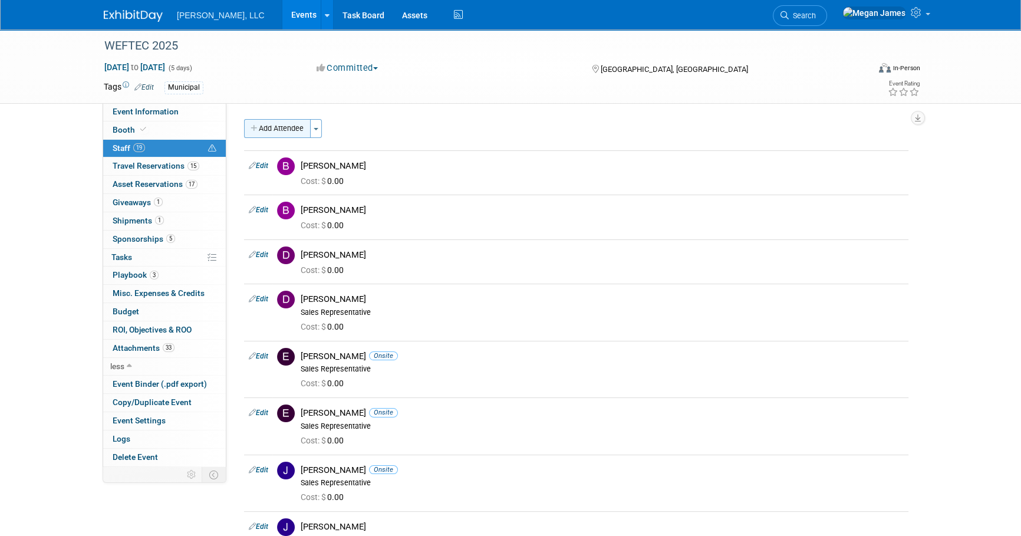
click at [282, 134] on button "Add Attendee" at bounding box center [277, 128] width 67 height 19
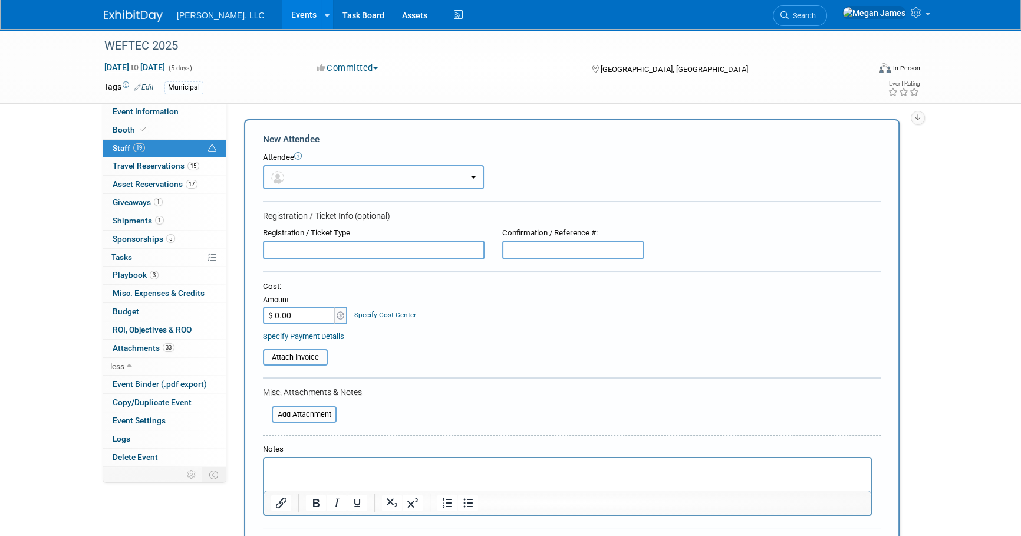
click at [301, 174] on button "button" at bounding box center [373, 177] width 221 height 24
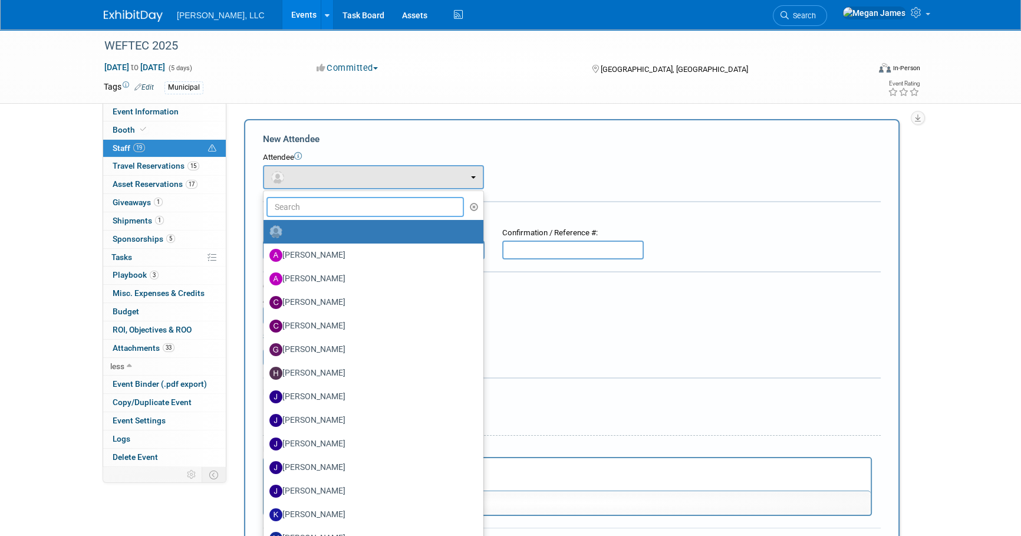
click at [303, 212] on input "text" at bounding box center [364, 207] width 197 height 20
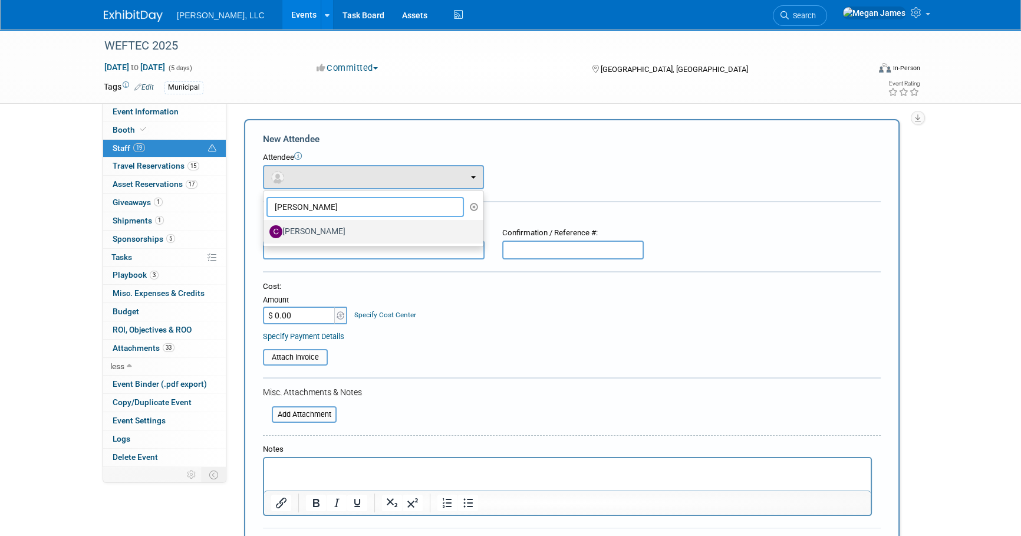
type input "Cody"
click at [311, 242] on link "Cody Robinet" at bounding box center [373, 232] width 220 height 24
click at [316, 237] on label "Cody Robinet" at bounding box center [370, 231] width 202 height 19
click at [265, 234] on input "Cody Robinet" at bounding box center [262, 230] width 8 height 8
select select "180b8085-f719-4acc-84a0-2536b79916f6"
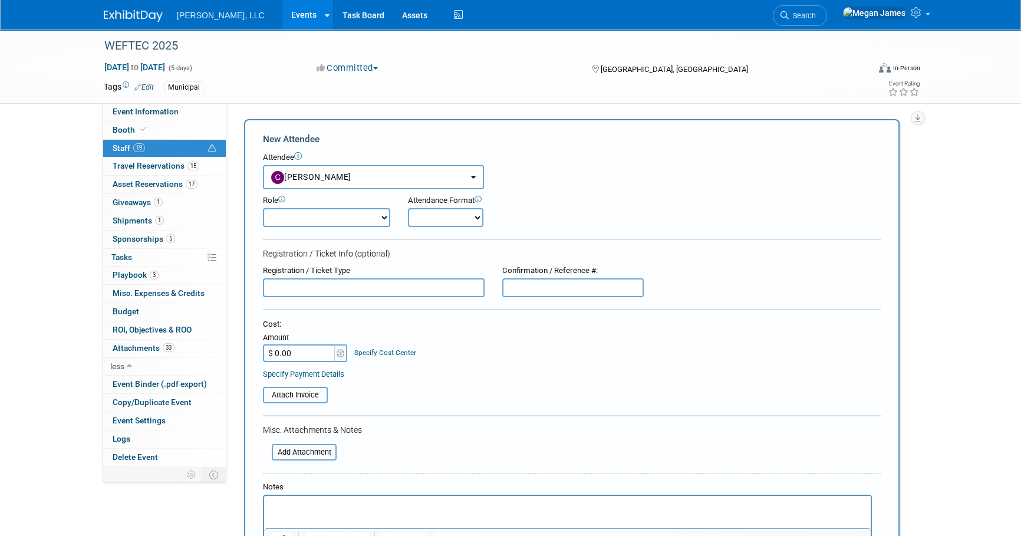
click at [324, 219] on select "Conference Attendee Demonstrator Host Planner Presenter Sales Representative" at bounding box center [326, 217] width 127 height 19
select select "4"
click at [263, 208] on select "Conference Attendee Demonstrator Host Planner Presenter Sales Representative" at bounding box center [326, 217] width 127 height 19
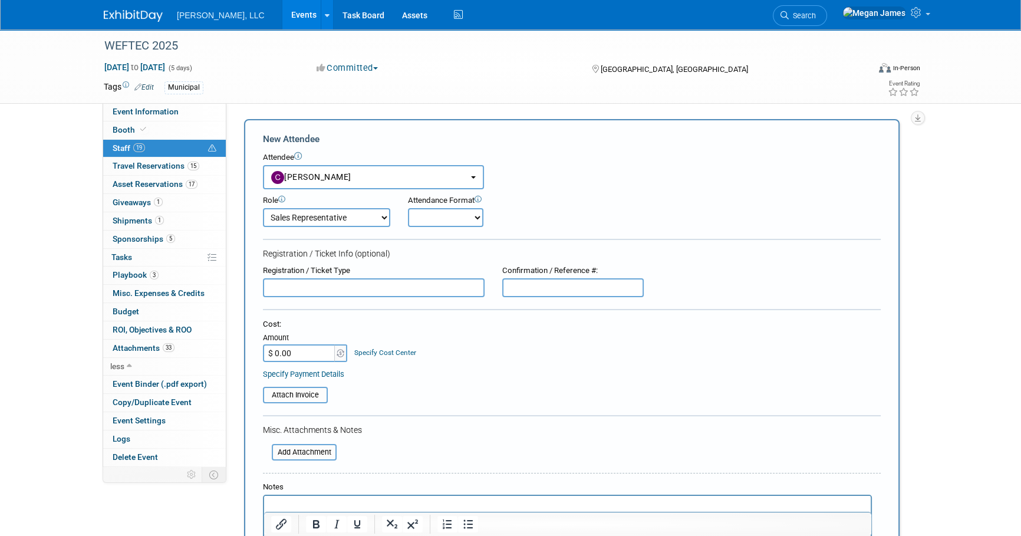
scroll to position [160, 0]
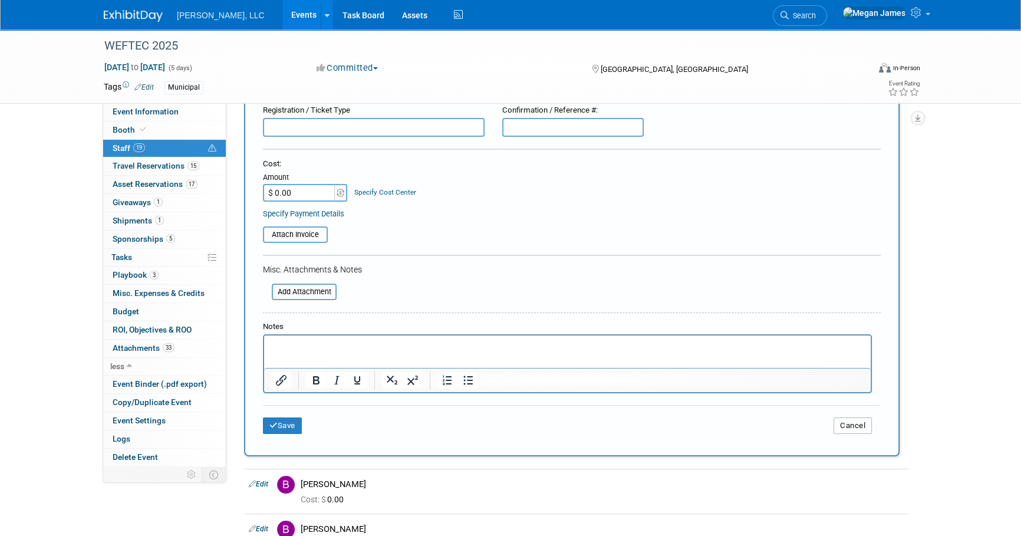
click at [865, 418] on button "Cancel" at bounding box center [852, 425] width 38 height 17
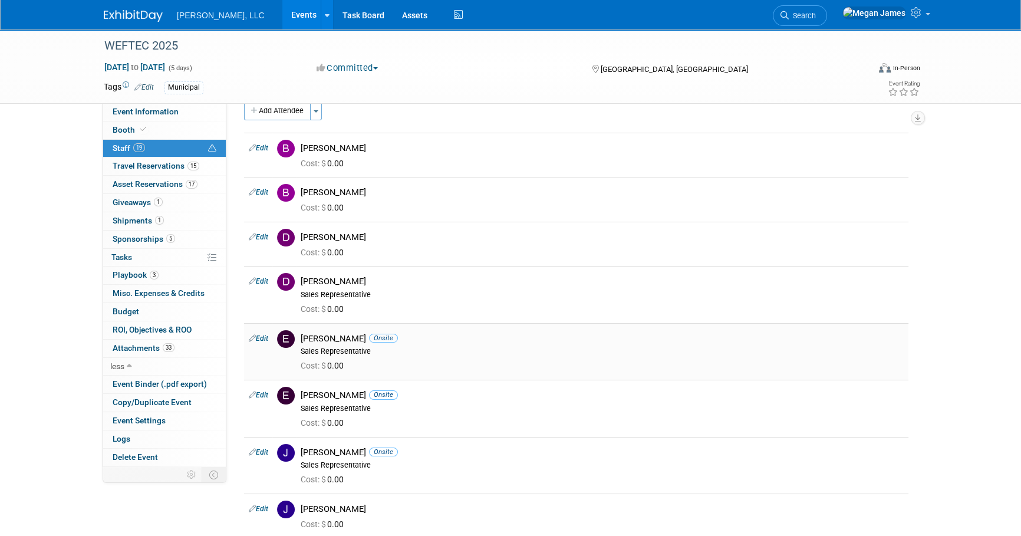
scroll to position [0, 0]
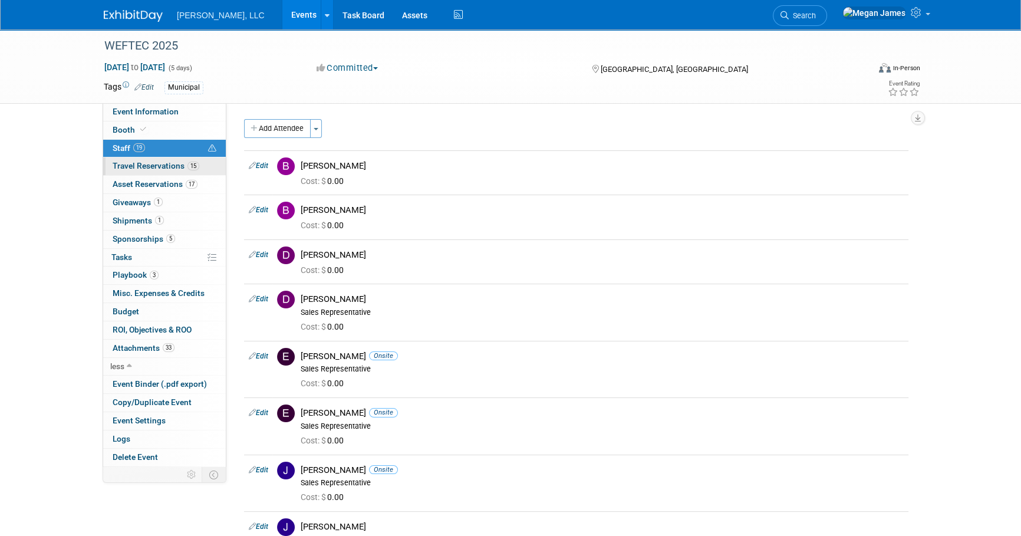
click at [177, 163] on span "Travel Reservations 15" at bounding box center [156, 165] width 87 height 9
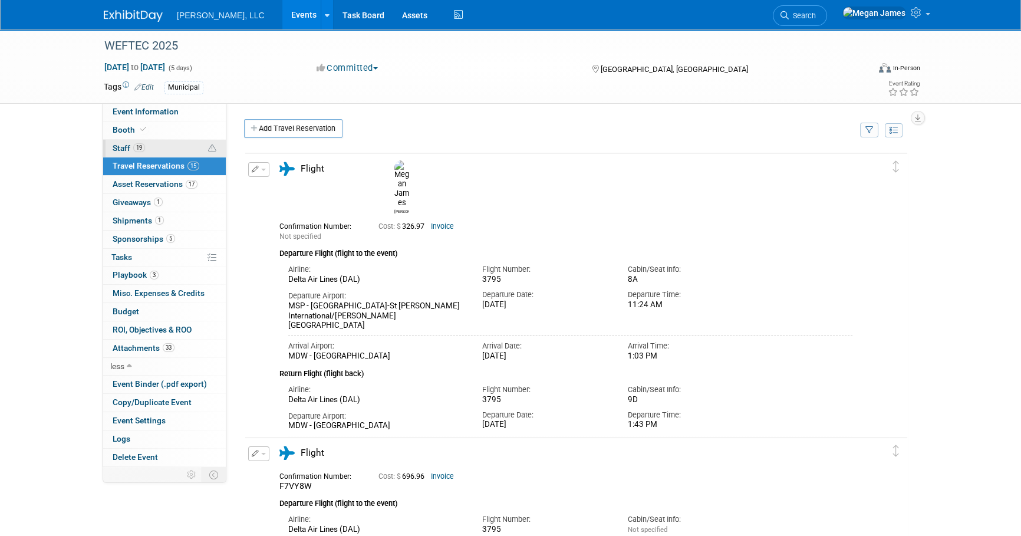
click at [160, 147] on link "19 Staff 19" at bounding box center [164, 149] width 123 height 18
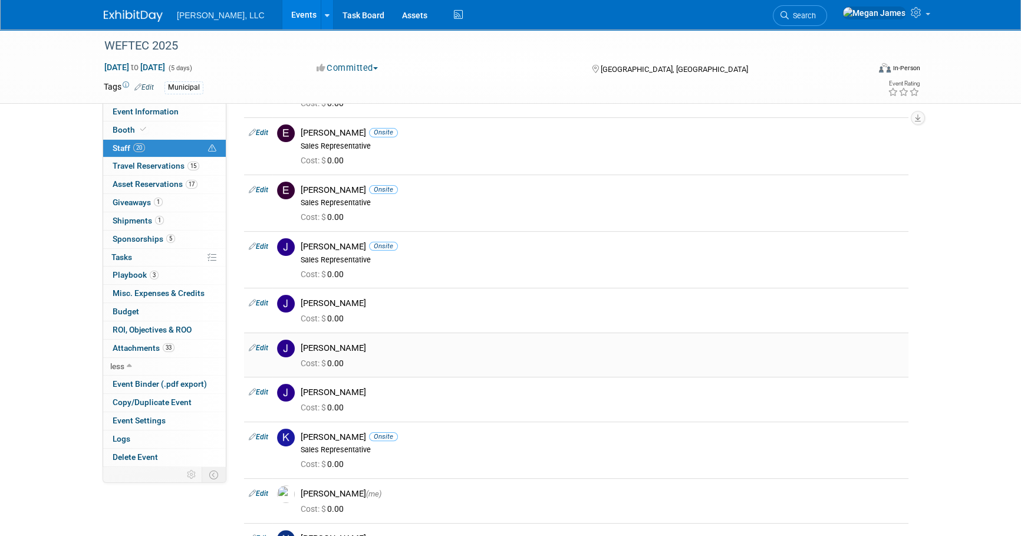
scroll to position [589, 0]
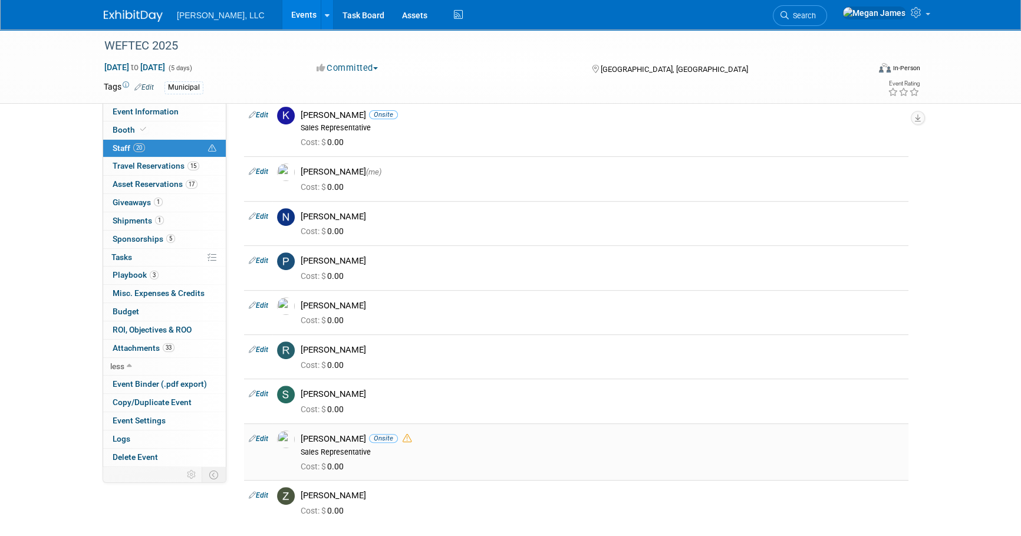
drag, startPoint x: 299, startPoint y: 433, endPoint x: 402, endPoint y: 460, distance: 106.1
click at [402, 460] on td "Stephanie Fish Onsite Sales Representative Cost: $ 0.00" at bounding box center [602, 451] width 612 height 57
click at [402, 461] on div "Cost: $ 0.00" at bounding box center [602, 466] width 603 height 11
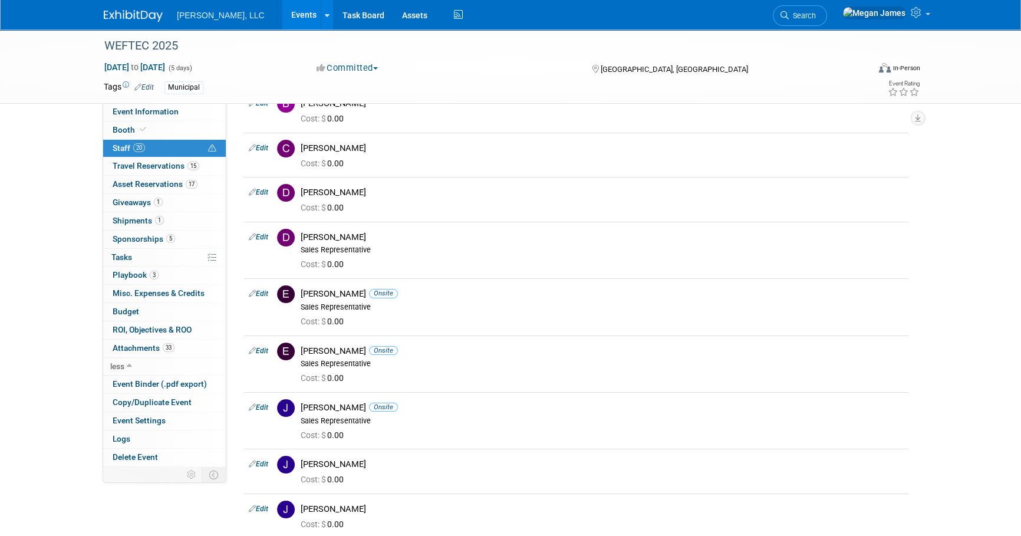
scroll to position [0, 0]
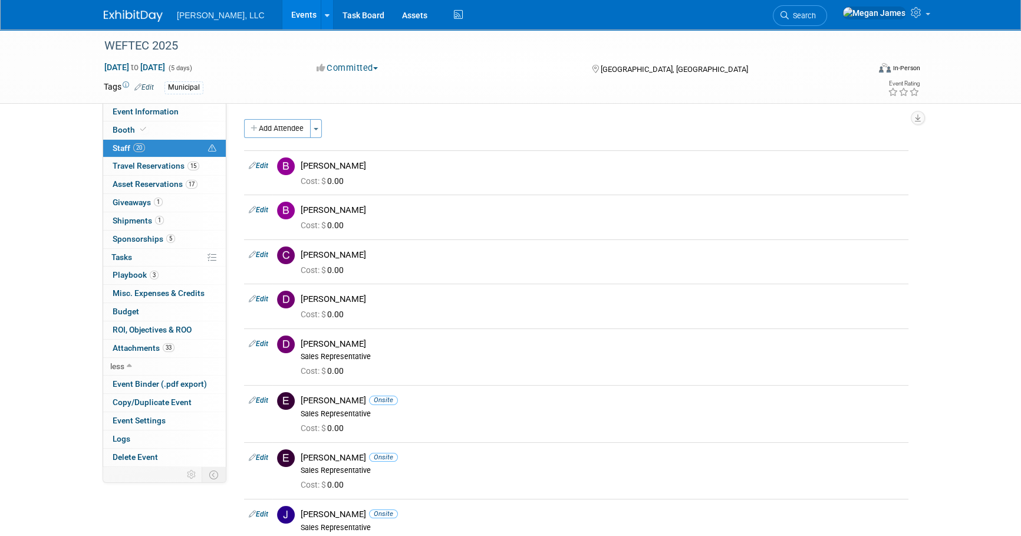
click at [282, 11] on link "Events" at bounding box center [303, 14] width 43 height 29
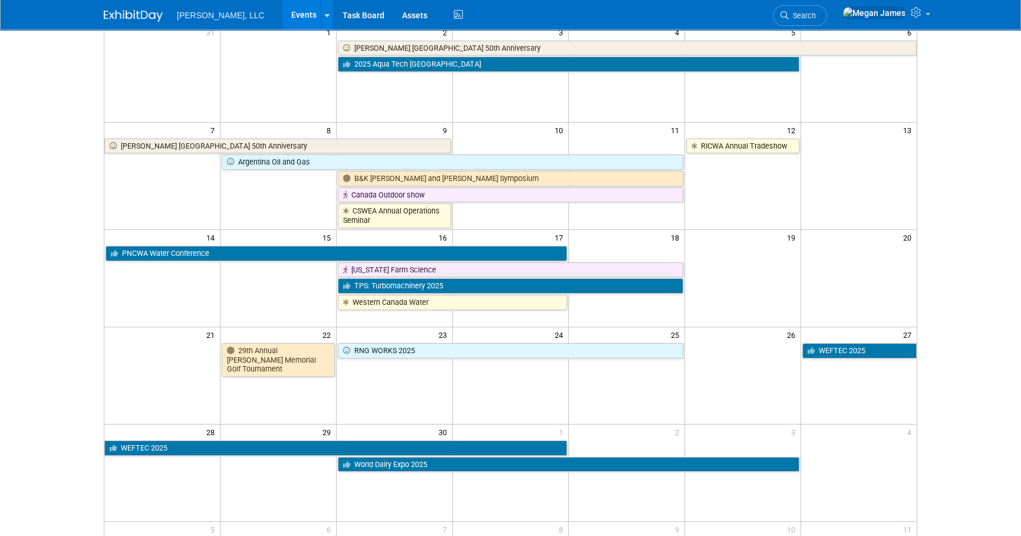
scroll to position [160, 0]
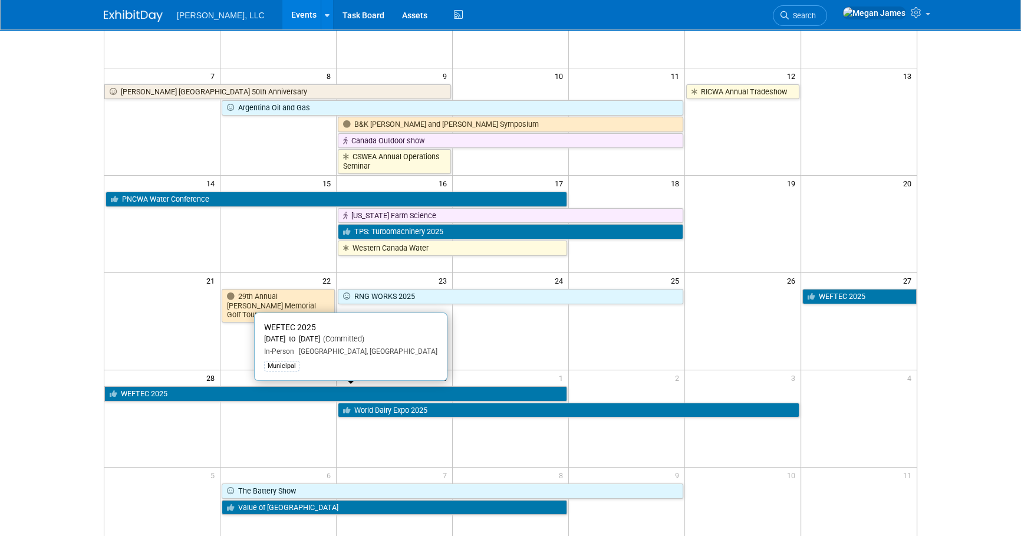
drag, startPoint x: 174, startPoint y: 394, endPoint x: 337, endPoint y: 364, distance: 166.0
click at [174, 394] on link "WEFTEC 2025" at bounding box center [335, 393] width 463 height 15
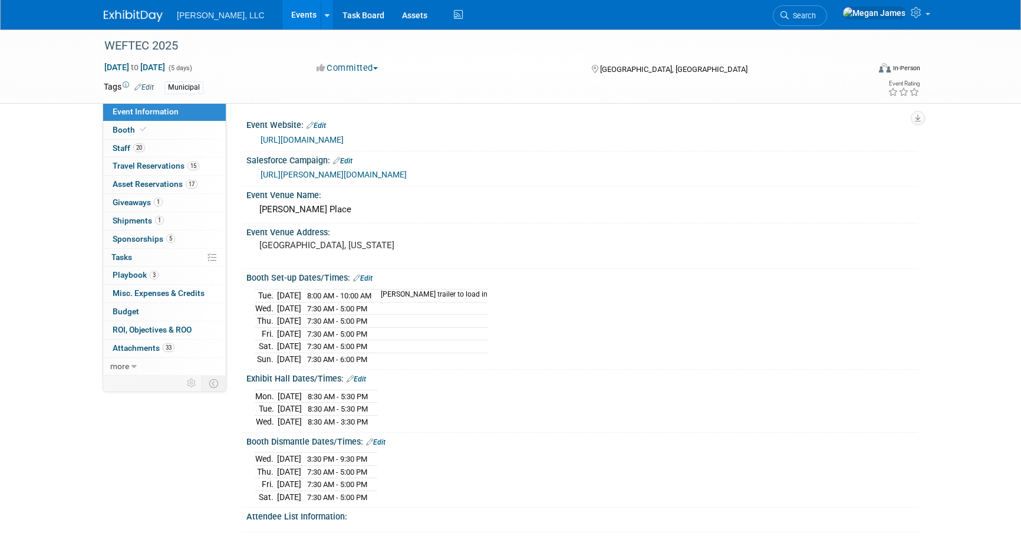
select select "Municipal"
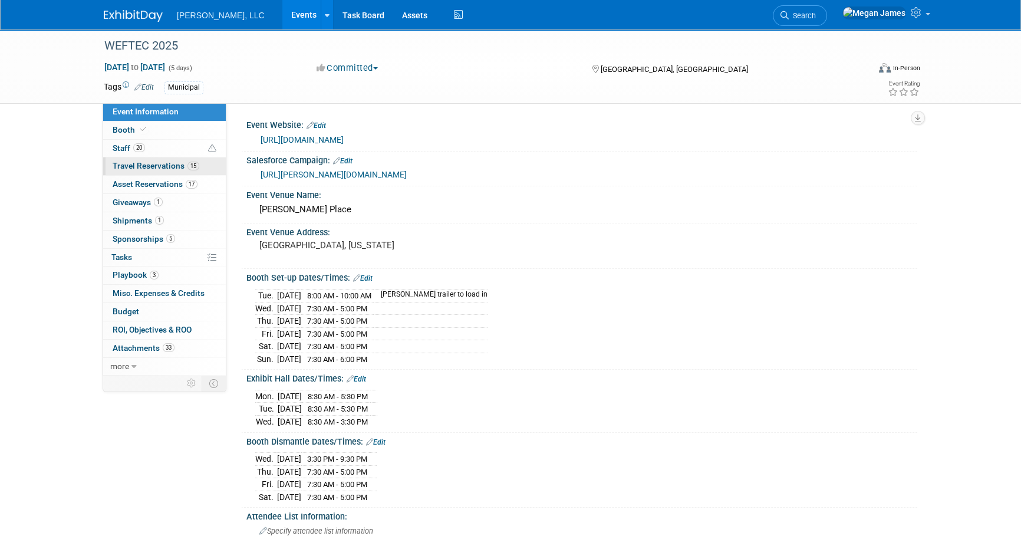
click at [169, 168] on span "Travel Reservations 15" at bounding box center [156, 165] width 87 height 9
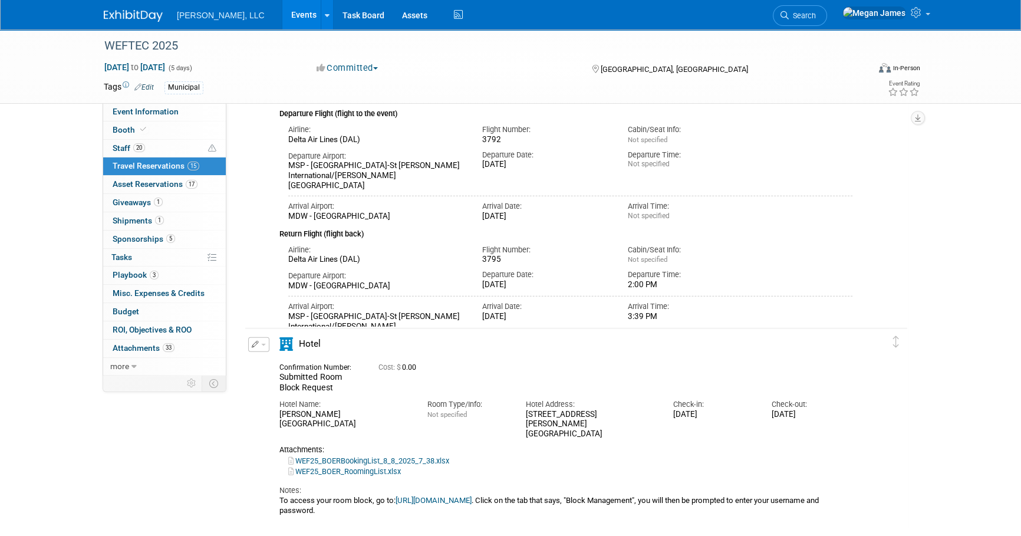
scroll to position [3747, 0]
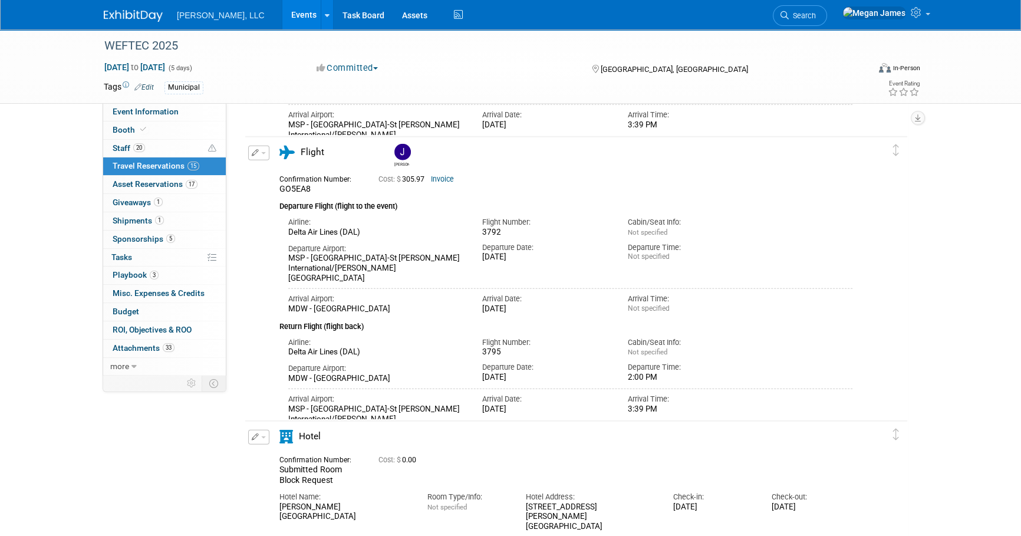
drag, startPoint x: 485, startPoint y: 342, endPoint x: 499, endPoint y: 341, distance: 13.6
click at [499, 347] on div "3795" at bounding box center [546, 352] width 128 height 10
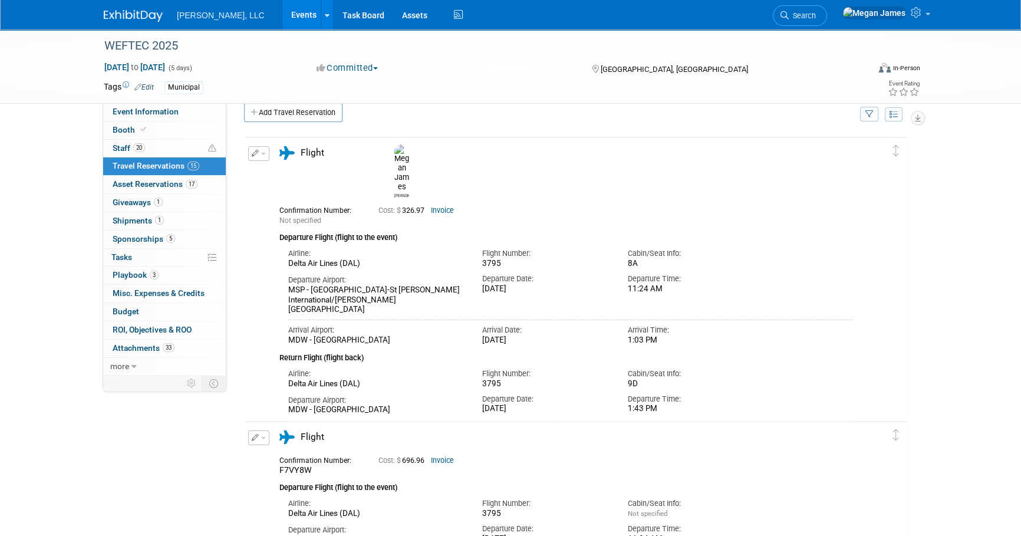
scroll to position [0, 0]
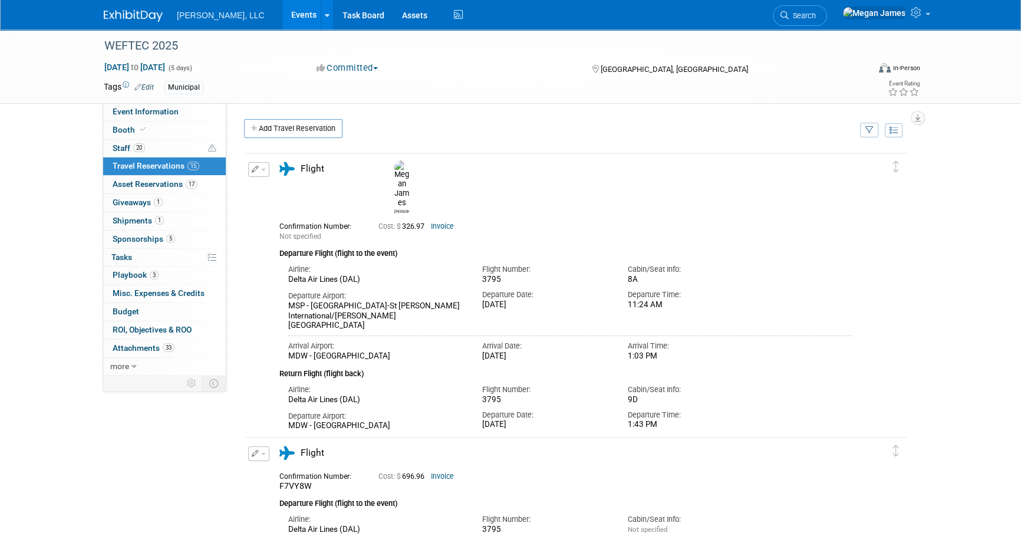
drag, startPoint x: 328, startPoint y: 129, endPoint x: 358, endPoint y: 126, distance: 30.2
click at [328, 129] on link "Add Travel Reservation" at bounding box center [293, 128] width 98 height 19
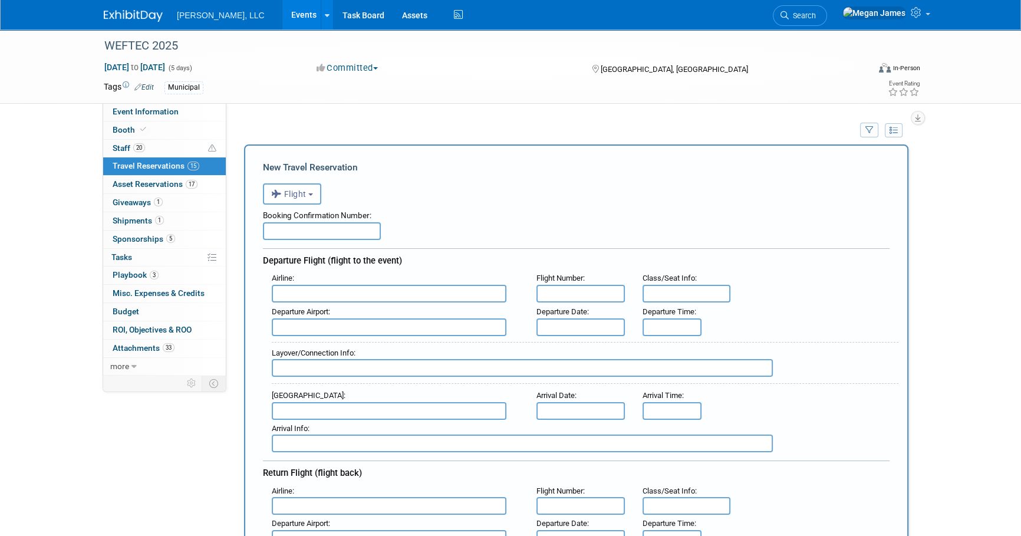
click at [299, 227] on input "text" at bounding box center [322, 231] width 118 height 18
click at [308, 222] on input "text" at bounding box center [322, 231] width 118 height 18
paste input "GER922"
type input "GER922"
click at [489, 215] on div "Booking Confirmation Number:" at bounding box center [576, 213] width 626 height 18
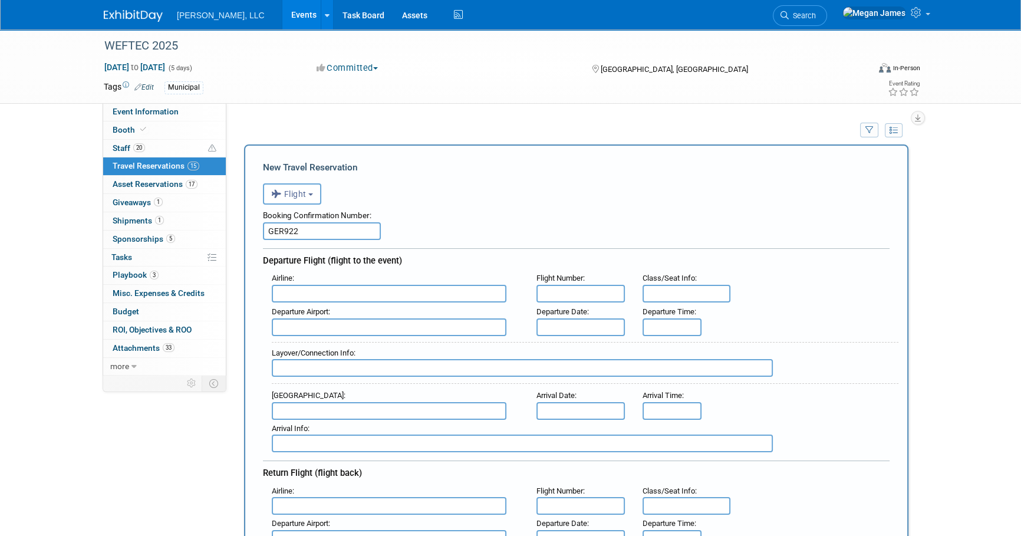
click at [371, 292] on input "text" at bounding box center [389, 294] width 235 height 18
click at [356, 334] on span "Delta Air Lines (DAL)" at bounding box center [394, 332] width 245 height 19
type input "Delta Air Lines (DAL)"
click at [594, 288] on input "text" at bounding box center [580, 294] width 88 height 18
type input "3795"
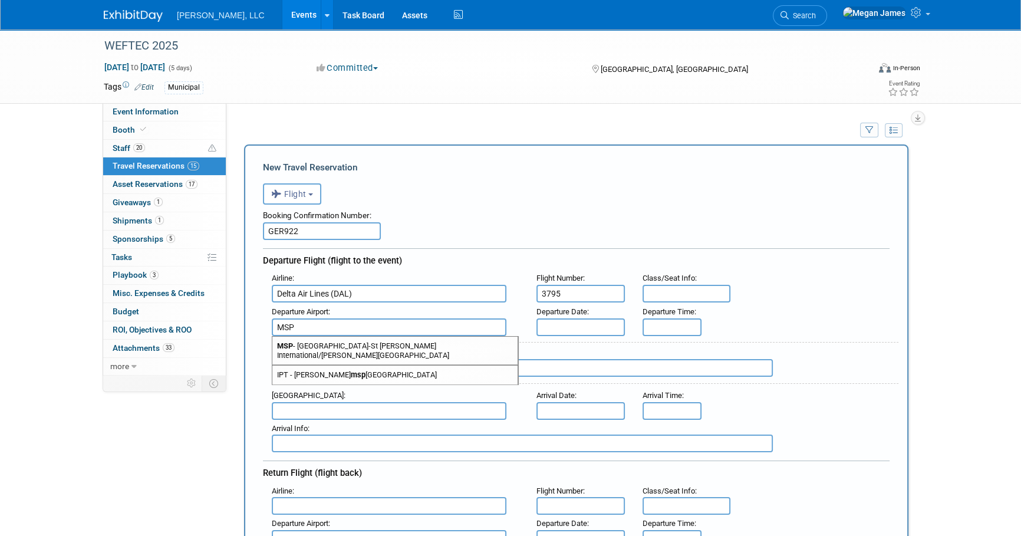
click at [442, 346] on span "MSP - Minneapolis-St Paul International/Wold-Chamberlain Airport" at bounding box center [394, 351] width 245 height 28
type input "MSP - Minneapolis-St Paul International/Wold-Chamberlain Airport"
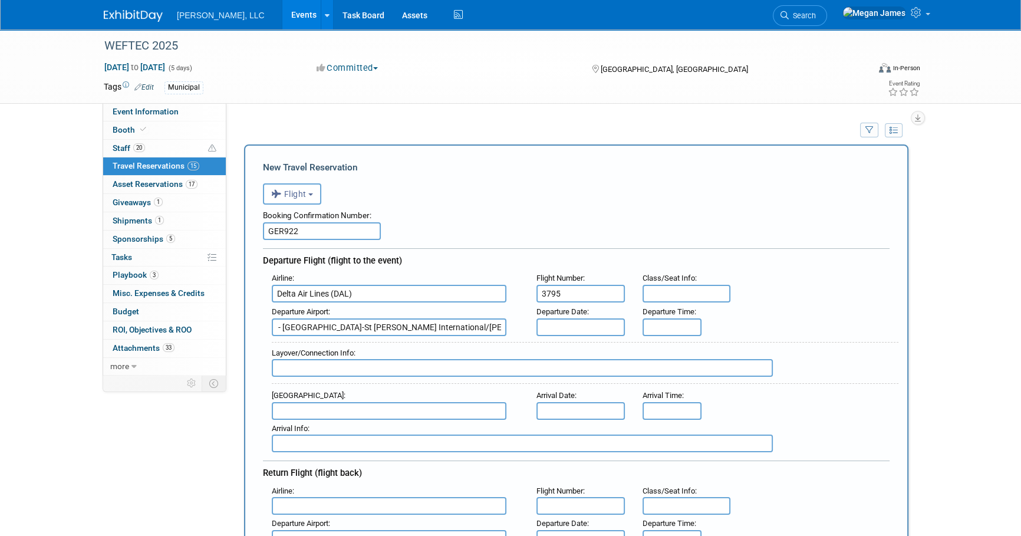
click at [550, 324] on input "text" at bounding box center [580, 327] width 88 height 18
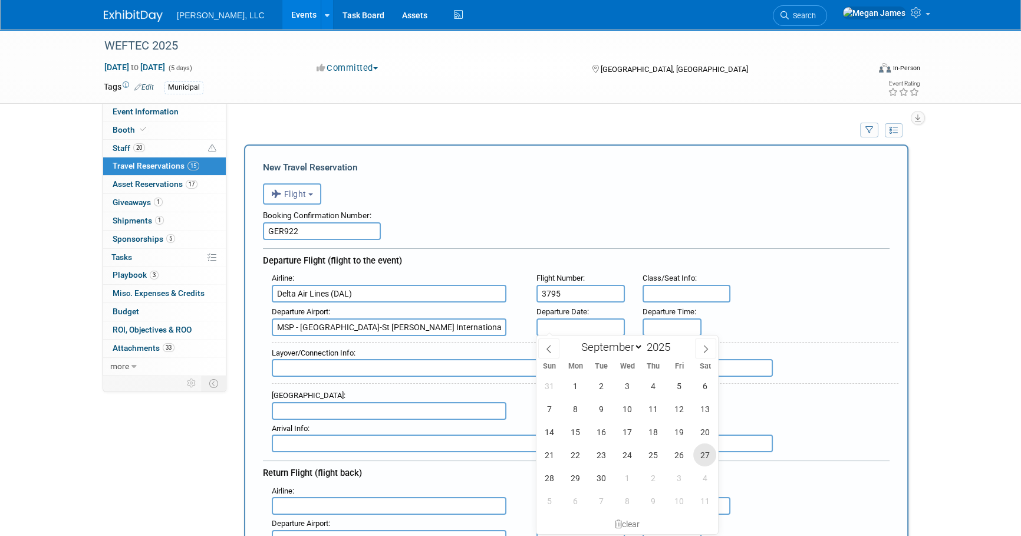
click at [703, 456] on span "27" at bounding box center [704, 454] width 23 height 23
type input "[DATE]"
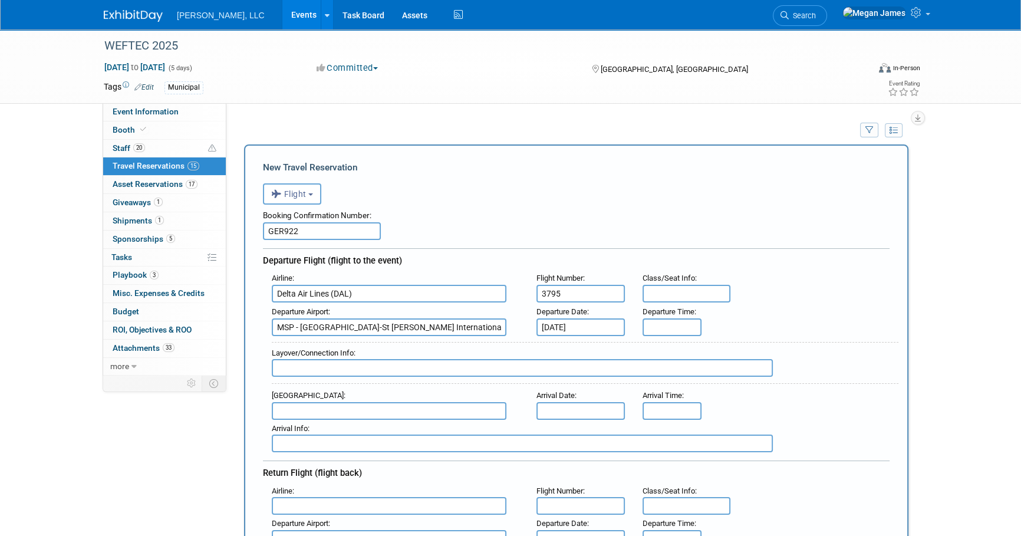
click at [836, 351] on div "Layover/Connection Info :" at bounding box center [585, 353] width 626 height 13
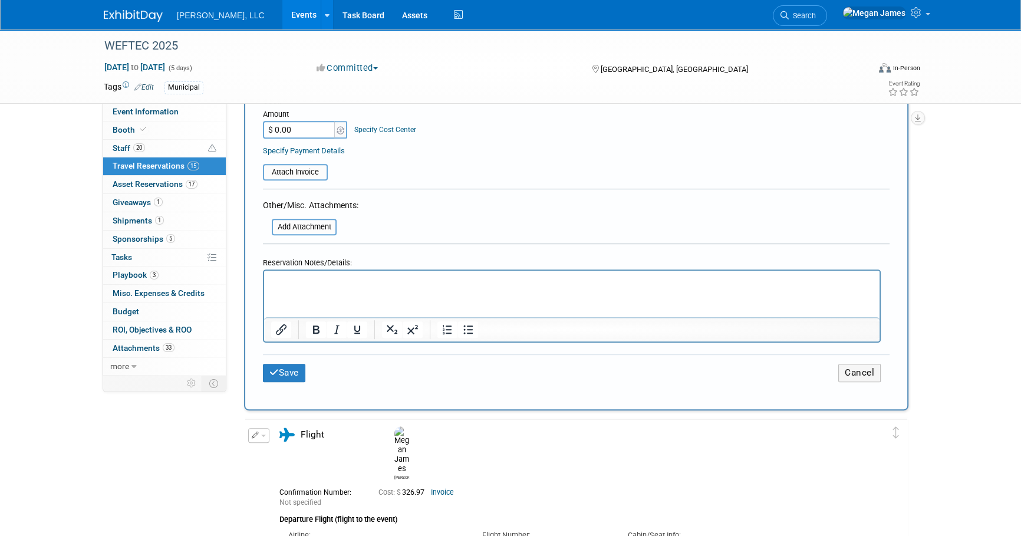
scroll to position [696, 0]
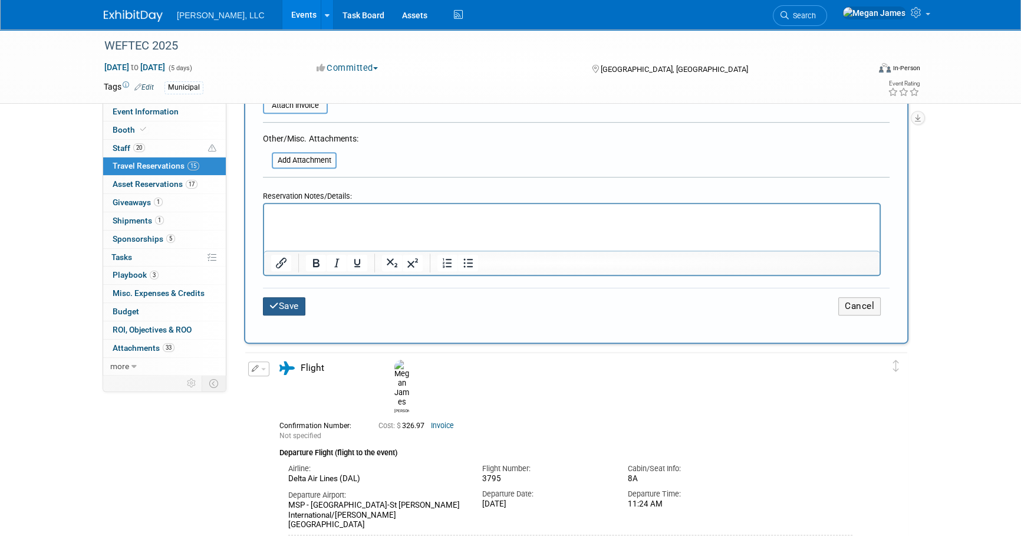
drag, startPoint x: 298, startPoint y: 303, endPoint x: 611, endPoint y: 326, distance: 313.2
click at [298, 303] on button "Save" at bounding box center [284, 306] width 42 height 18
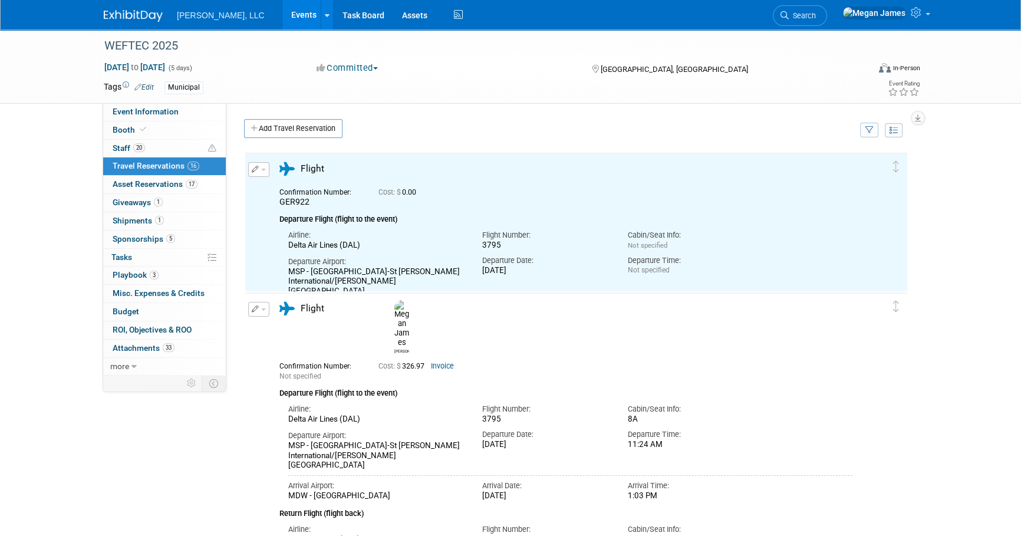
scroll to position [0, 0]
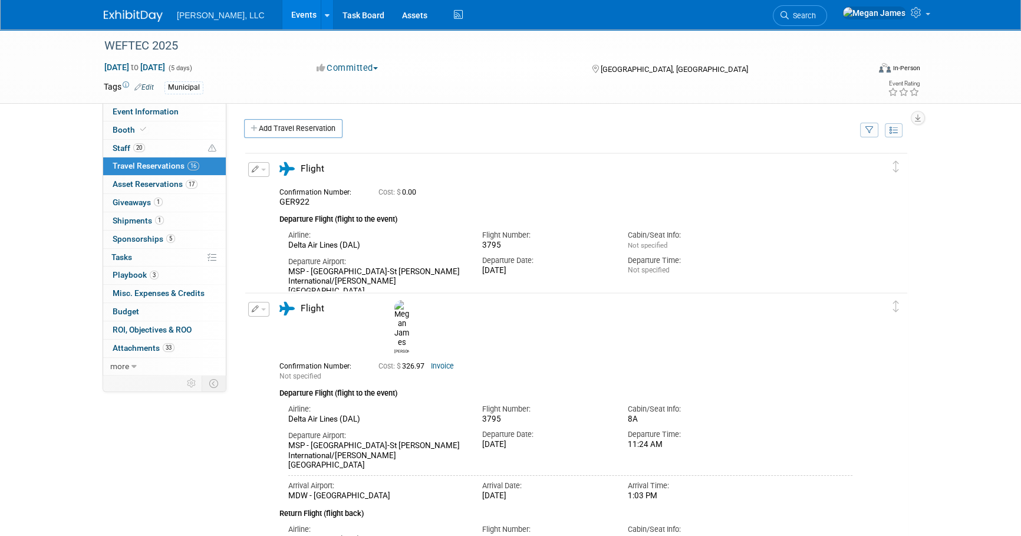
click at [262, 171] on button "button" at bounding box center [258, 169] width 21 height 15
click at [291, 184] on button "Edit Reservation" at bounding box center [299, 190] width 100 height 17
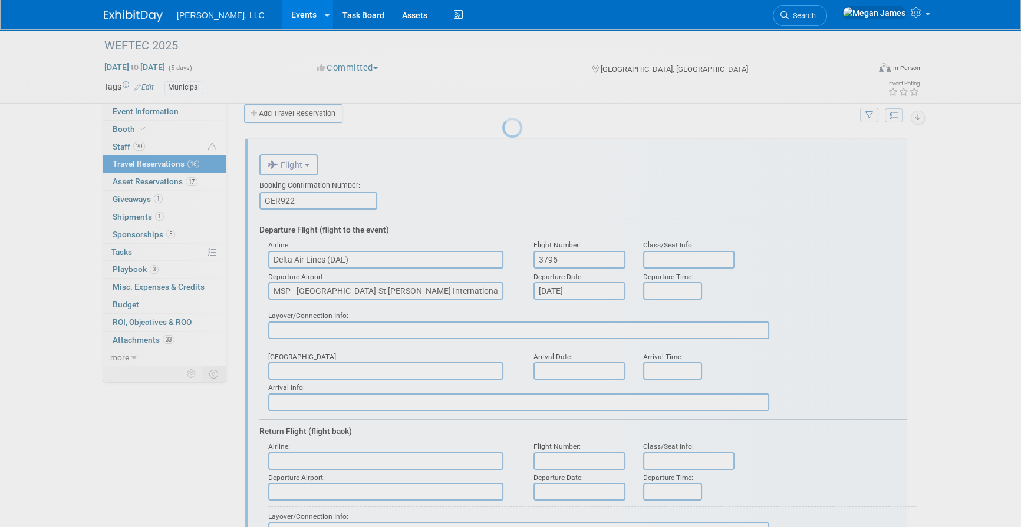
scroll to position [19, 0]
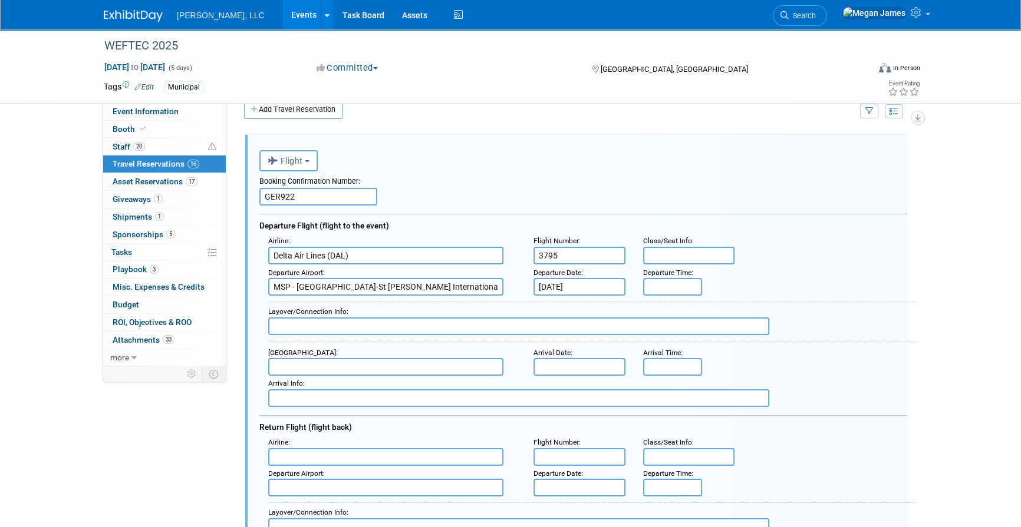
click at [675, 287] on input "text" at bounding box center [672, 287] width 59 height 18
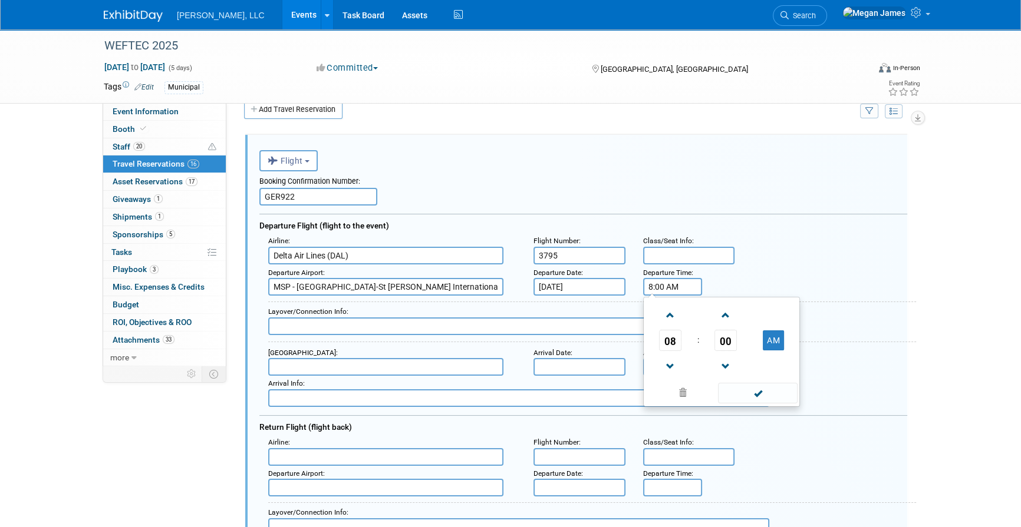
click at [675, 287] on input "8:00 AM" at bounding box center [672, 287] width 59 height 18
click at [674, 287] on input "8:00 AM" at bounding box center [672, 287] width 59 height 18
type input "11:24 AM"
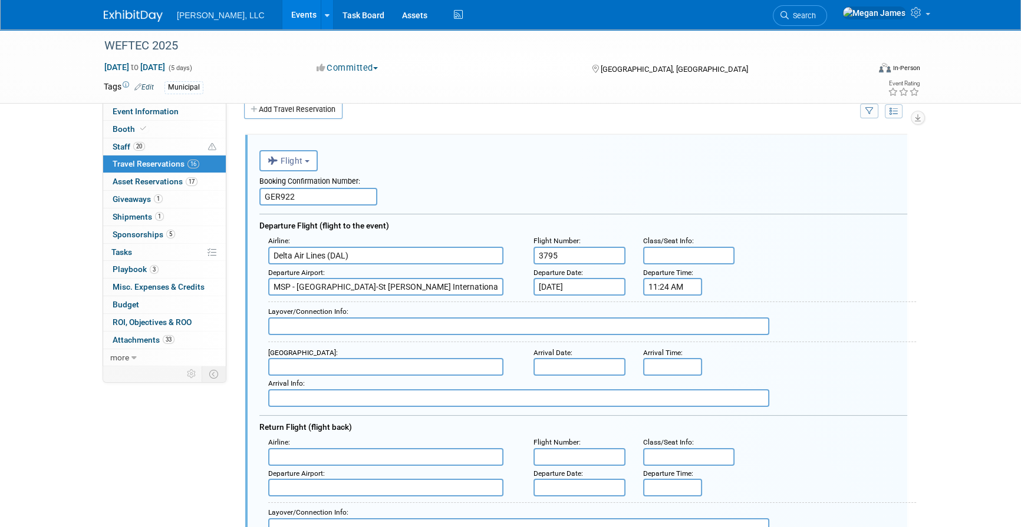
click at [898, 378] on div "Arrival Info :" at bounding box center [592, 383] width 648 height 11
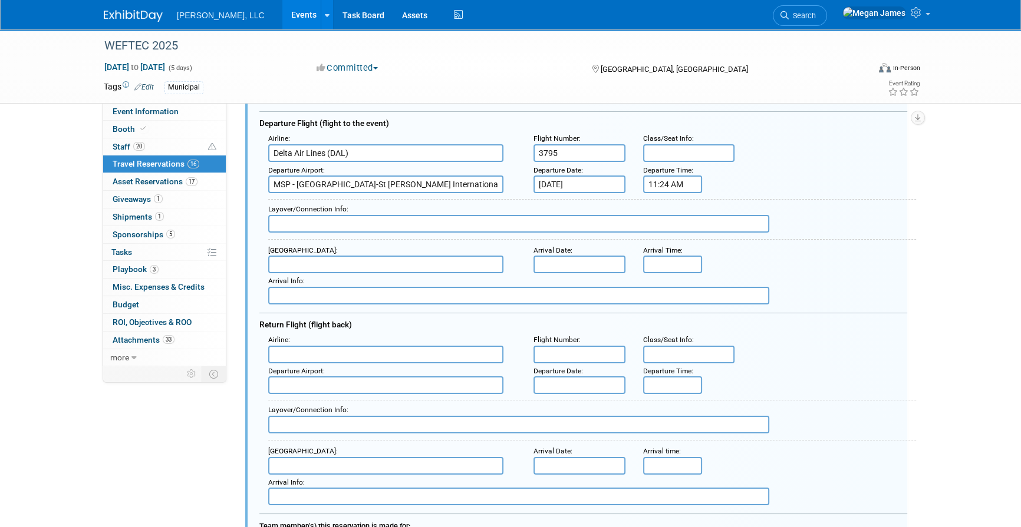
scroll to position [126, 0]
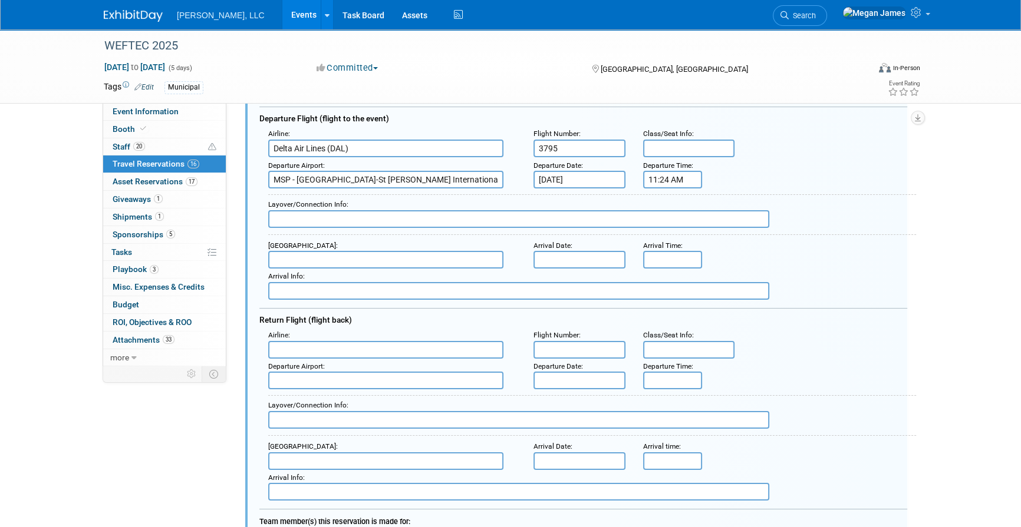
click at [899, 384] on div "Departure Airport : Departure Date : Departure Time :" at bounding box center [587, 374] width 657 height 31
click at [319, 254] on input "text" at bounding box center [385, 260] width 235 height 18
click at [328, 270] on span "MDW - Chicago Midway International Airport" at bounding box center [392, 278] width 246 height 18
type input "MDW - Chicago Midway International Airport"
click at [553, 256] on input "text" at bounding box center [579, 260] width 92 height 18
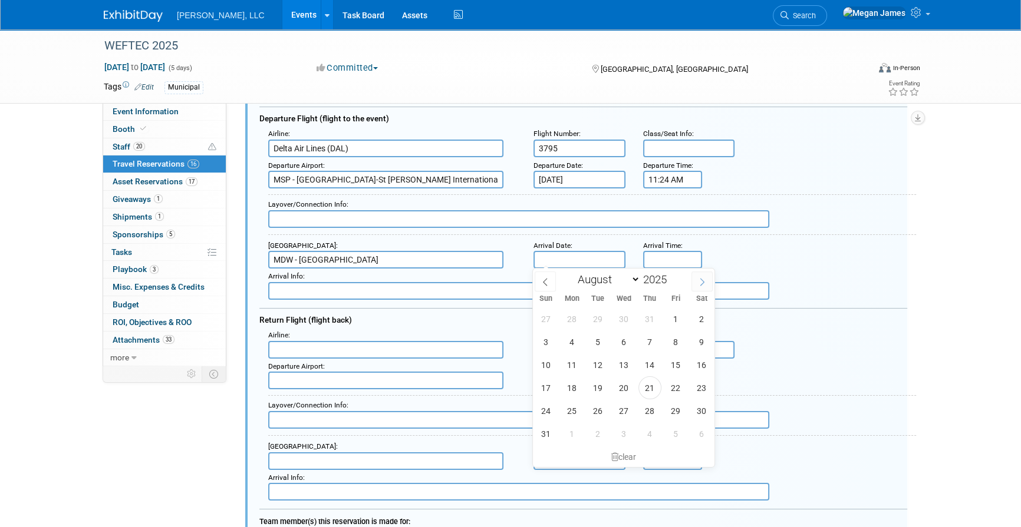
click at [701, 282] on icon at bounding box center [702, 282] width 8 height 8
select select "8"
drag, startPoint x: 701, startPoint y: 388, endPoint x: 827, endPoint y: 349, distance: 132.2
click at [701, 388] on span "27" at bounding box center [701, 388] width 23 height 23
type input "Sep 27, 2025"
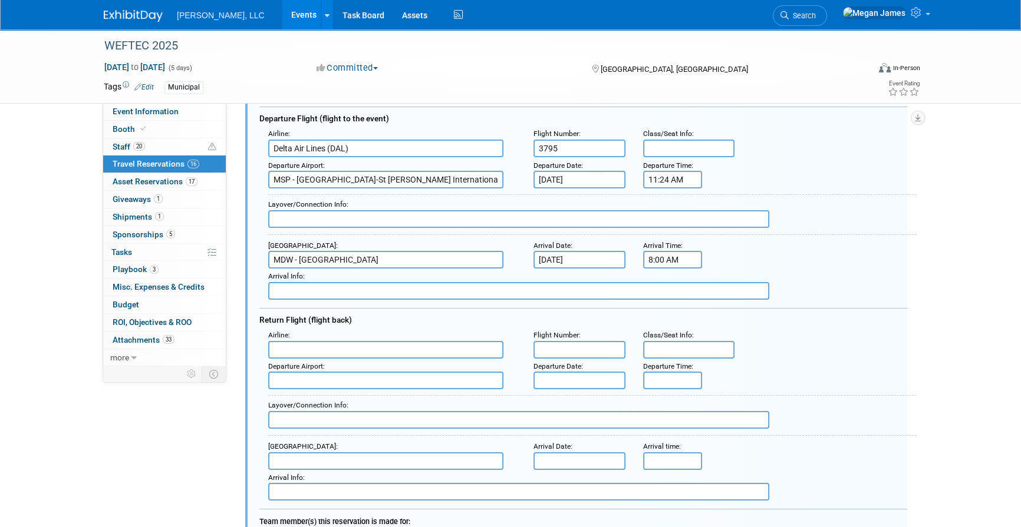
click at [691, 259] on input "8:00 AM" at bounding box center [672, 260] width 59 height 18
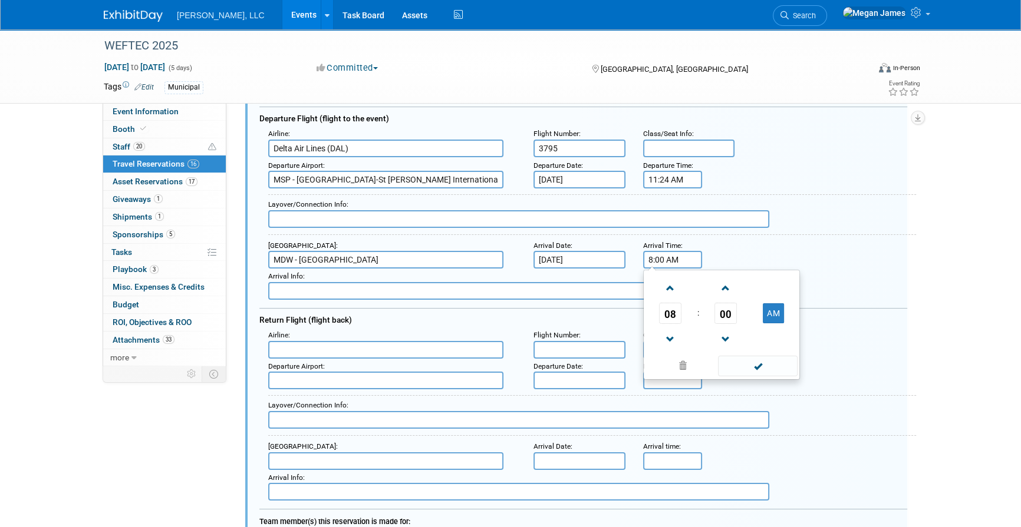
click at [691, 259] on input "8:00 AM" at bounding box center [672, 260] width 59 height 18
type input "1:03 PM"
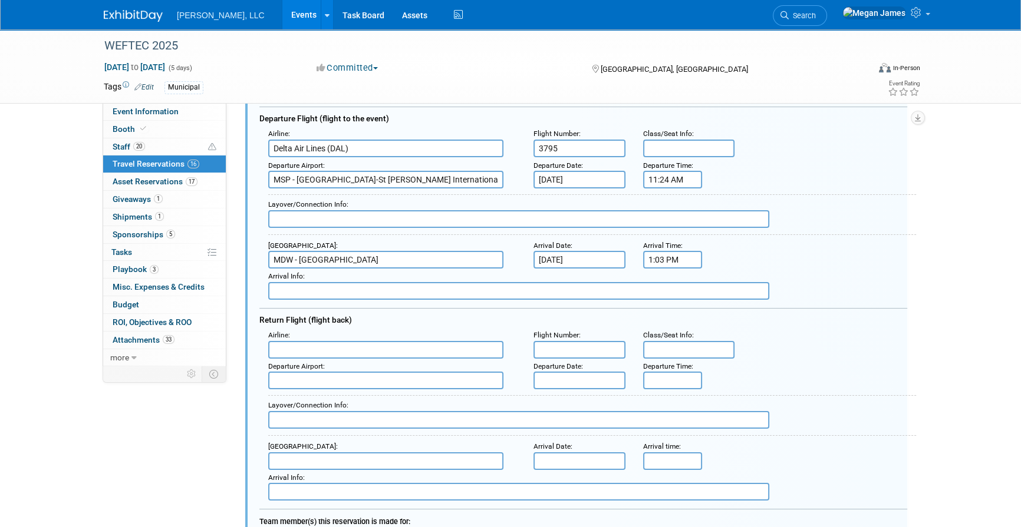
click at [384, 354] on input "text" at bounding box center [385, 350] width 235 height 18
click at [379, 383] on span "Delta Air Lines (DAL)" at bounding box center [392, 388] width 246 height 18
type input "Delta Air Lines (DAL)"
click at [577, 341] on input "text" at bounding box center [579, 350] width 92 height 18
type input "3795"
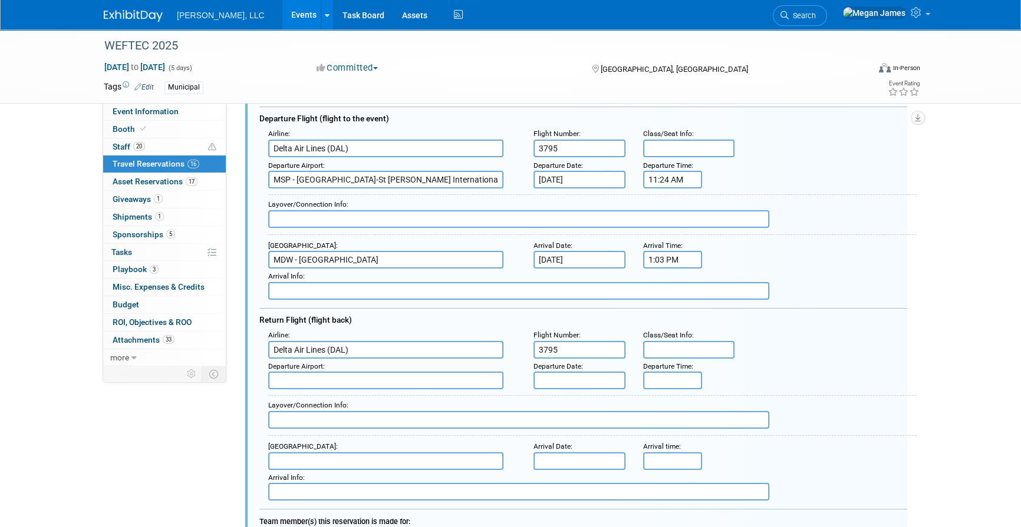
click at [886, 381] on div "Departure Airport : Departure Date : Departure Time :" at bounding box center [587, 374] width 657 height 31
click at [389, 380] on input "text" at bounding box center [385, 381] width 235 height 18
click at [390, 395] on span "MDW - Chicago Midway International Airport" at bounding box center [392, 399] width 246 height 18
type input "MDW - Chicago Midway International Airport"
click at [556, 369] on div "Departure Date :" at bounding box center [579, 375] width 92 height 29
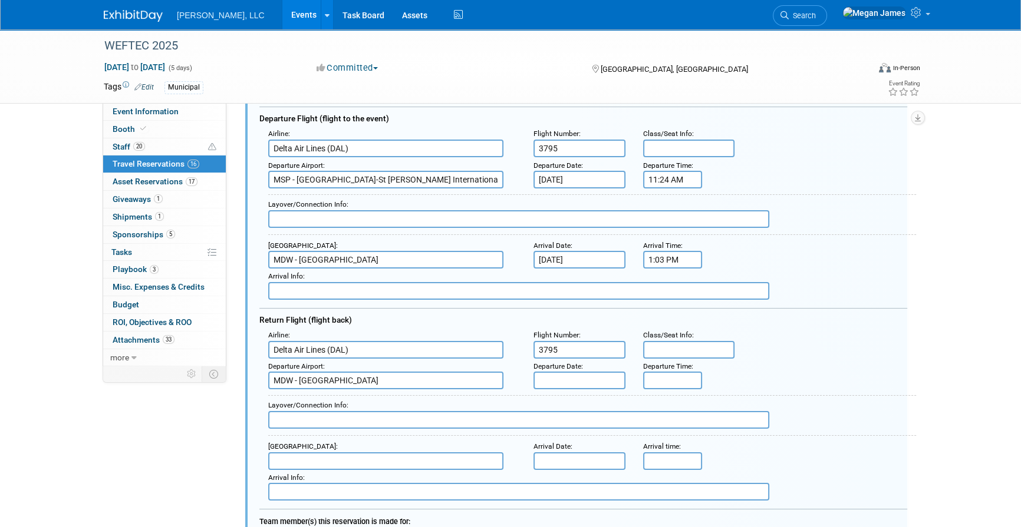
click at [563, 380] on input "text" at bounding box center [579, 381] width 92 height 18
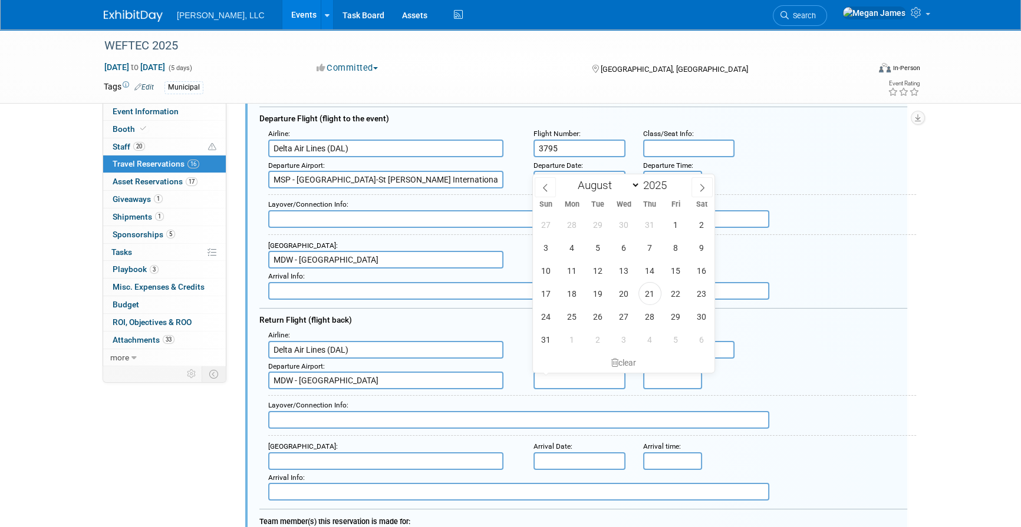
click at [563, 380] on input "text" at bounding box center [579, 381] width 92 height 18
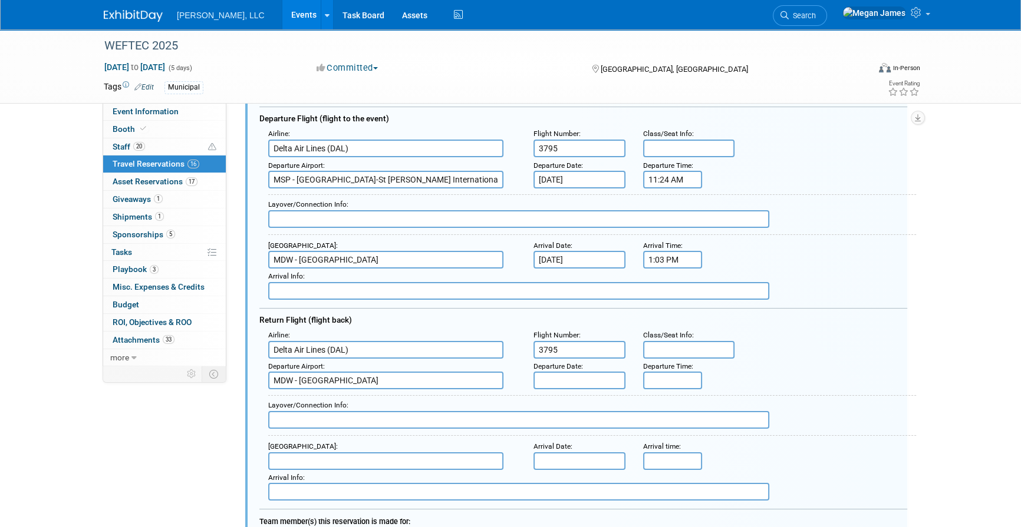
click at [819, 390] on div "Layover/Connection Info :" at bounding box center [587, 415] width 657 height 50
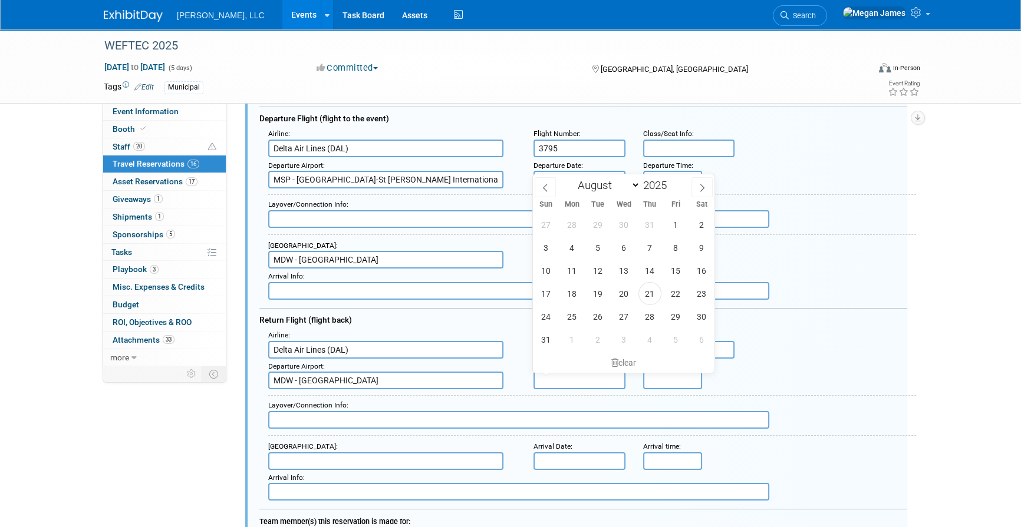
click at [583, 378] on input "text" at bounding box center [579, 381] width 92 height 18
click at [703, 185] on icon at bounding box center [702, 188] width 8 height 8
select select "8"
click at [601, 319] on span "30" at bounding box center [597, 316] width 23 height 23
type input "Sep 30, 2025"
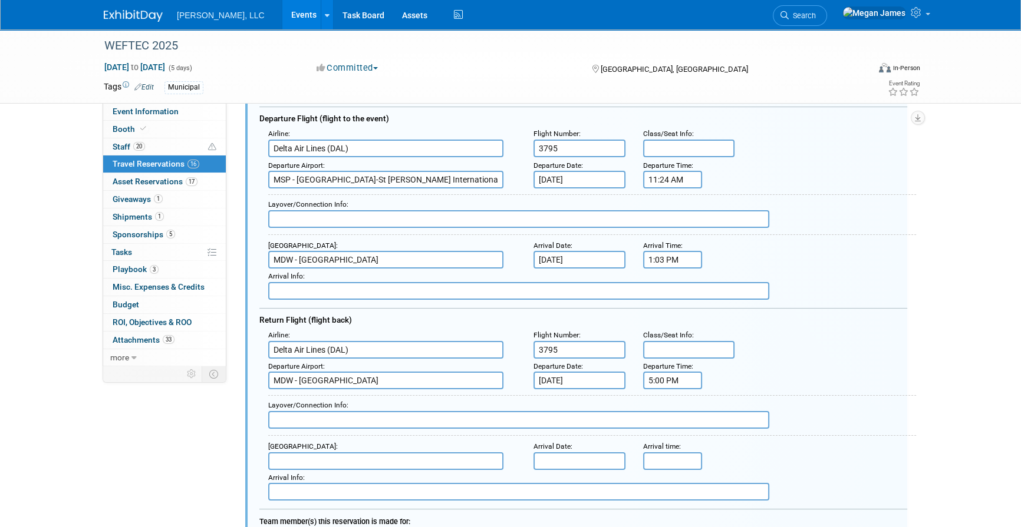
click at [664, 375] on input "5:00 PM" at bounding box center [672, 381] width 59 height 18
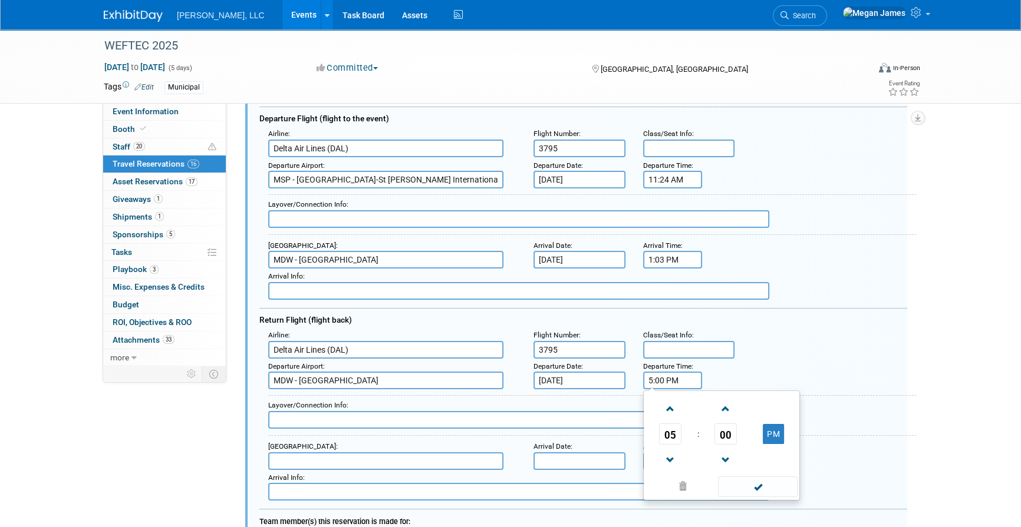
drag, startPoint x: 687, startPoint y: 380, endPoint x: 620, endPoint y: 388, distance: 67.1
click at [620, 388] on div "Airline : Delta Air Lines (DAL) Flight Number : 3795 Class/Seat Info : : : : 5:…" at bounding box center [583, 414] width 648 height 173
type input "1:43 PM"
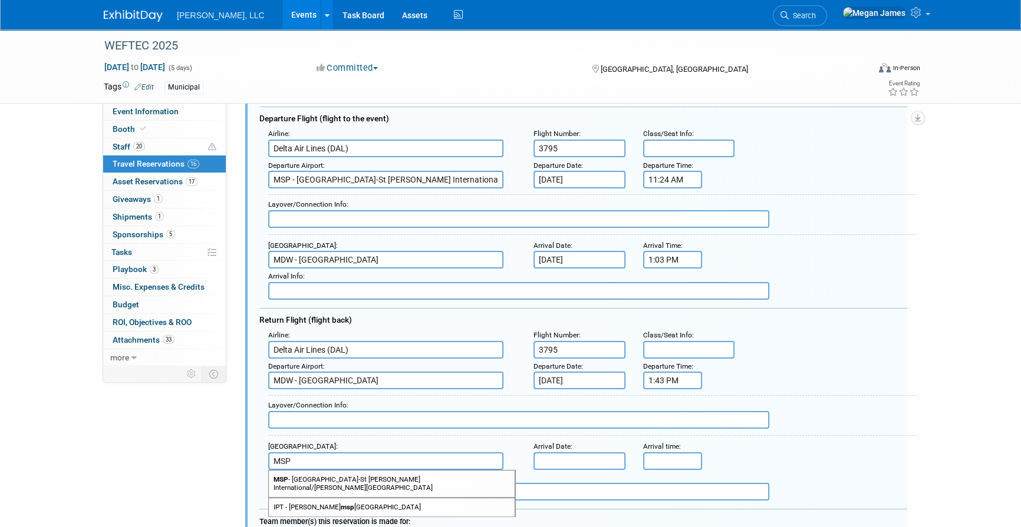
click at [451, 474] on span "MSP - Minneapolis-St Paul International/Wold-Chamberlain Airport" at bounding box center [392, 484] width 246 height 27
type input "MSP - Minneapolis-St Paul International/Wold-Chamberlain Airport"
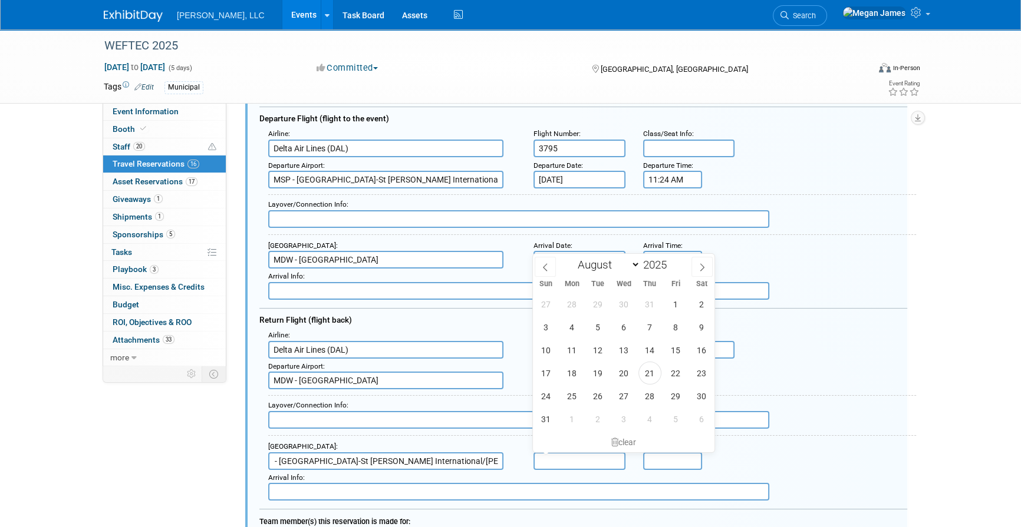
scroll to position [0, 0]
click at [578, 460] on input "text" at bounding box center [579, 462] width 92 height 18
click at [705, 265] on icon at bounding box center [702, 267] width 8 height 8
select select "8"
click at [595, 399] on span "30" at bounding box center [597, 396] width 23 height 23
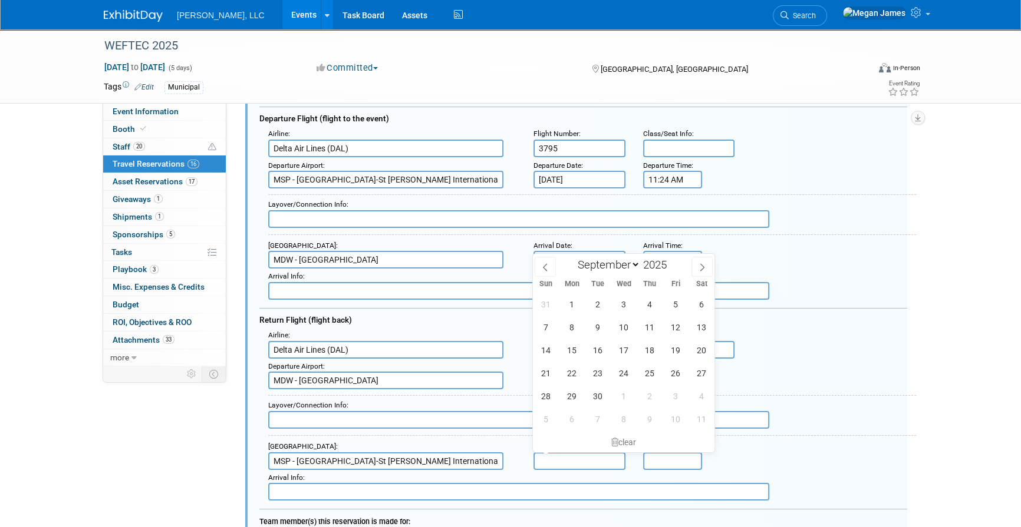
type input "Sep 30, 2025"
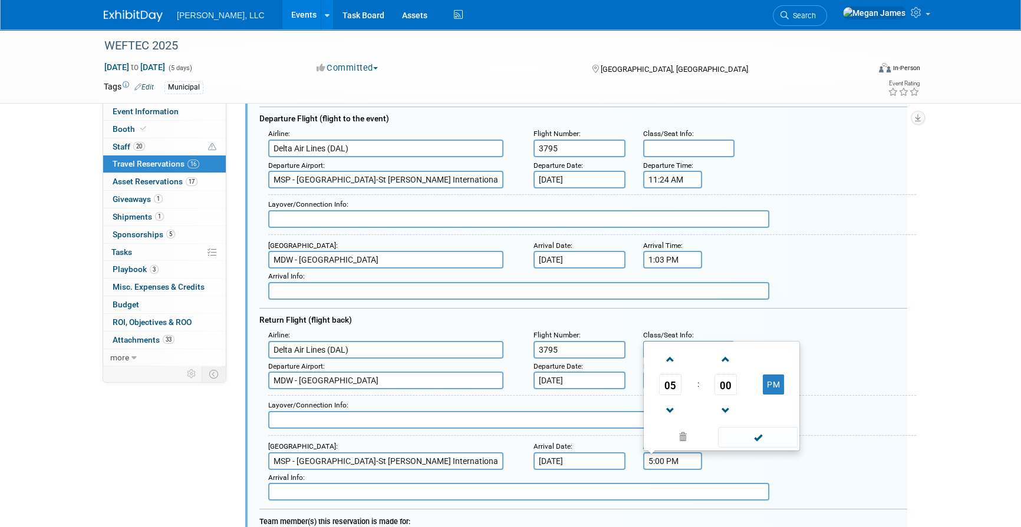
click at [655, 453] on input "5:00 PM" at bounding box center [672, 462] width 59 height 18
drag, startPoint x: 684, startPoint y: 457, endPoint x: 631, endPoint y: 457, distance: 53.0
click at [631, 457] on div "Arrival Airport : MSP - Minneapolis-St Paul International/Wold-Chamberlain Airp…" at bounding box center [587, 454] width 657 height 31
type input "3:28 PM"
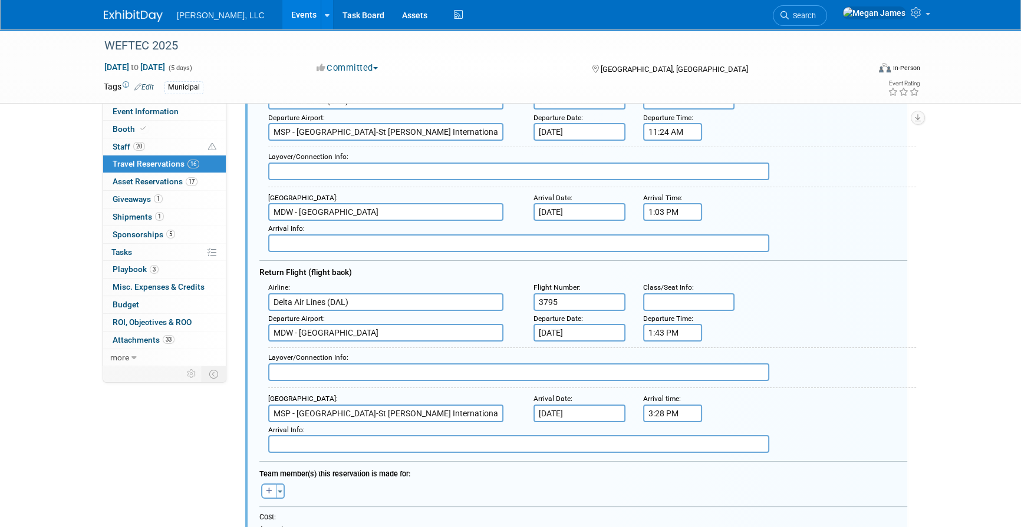
scroll to position [287, 0]
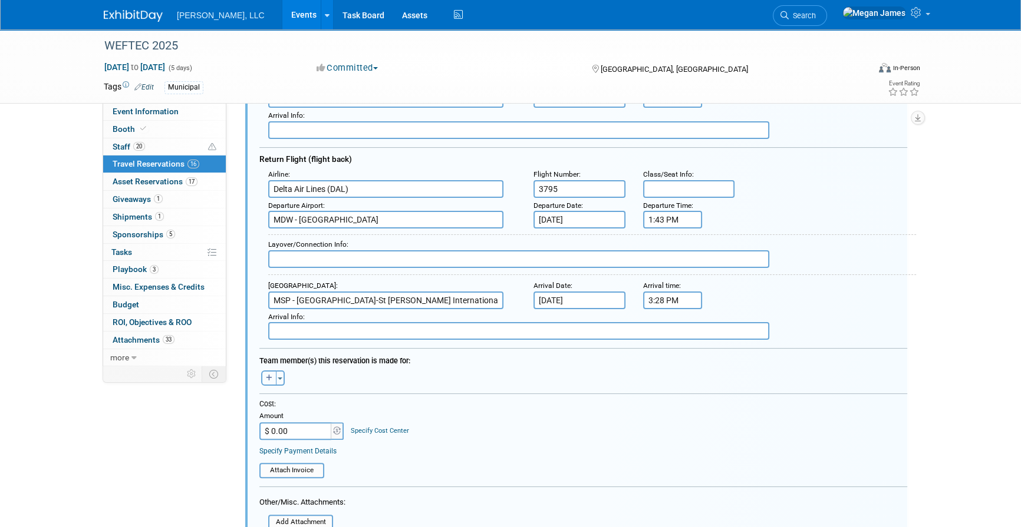
click at [268, 377] on icon "button" at bounding box center [269, 378] width 6 height 7
select select
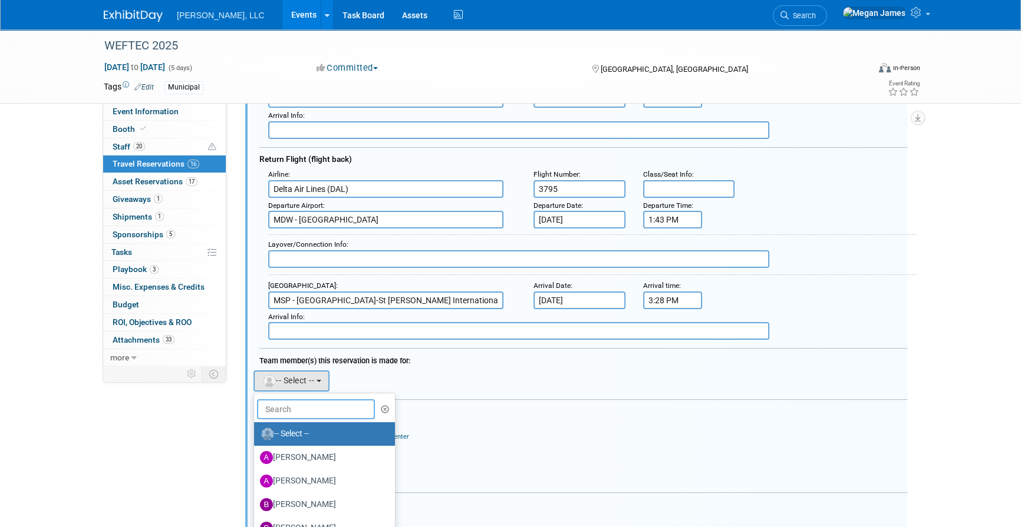
click at [284, 402] on input "text" at bounding box center [316, 410] width 118 height 20
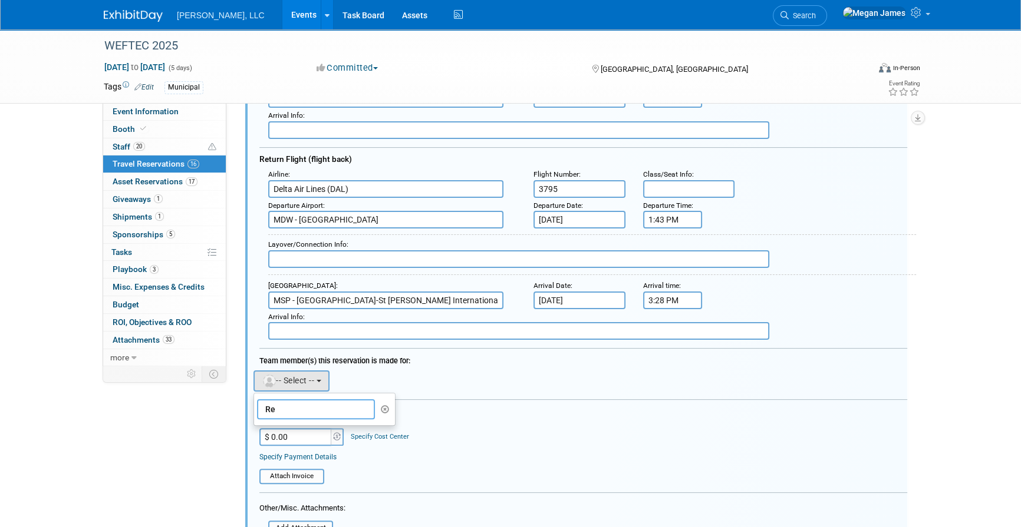
type input "R"
type input "rebeka"
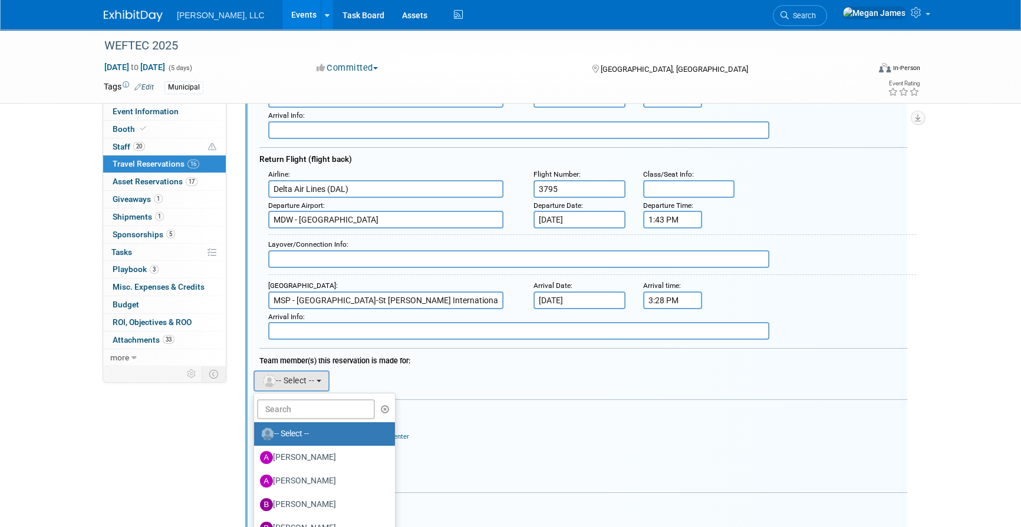
click at [473, 400] on div at bounding box center [583, 403] width 648 height 6
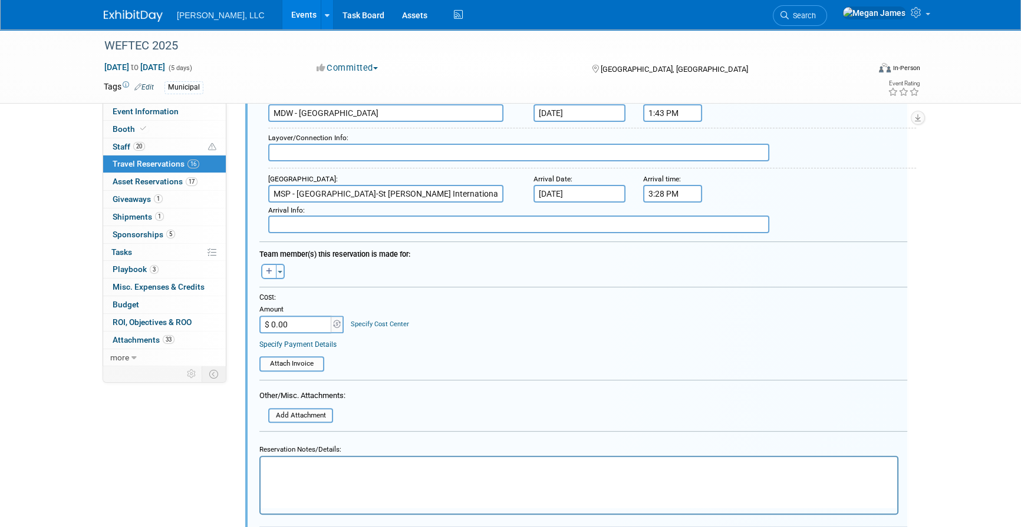
scroll to position [394, 0]
click at [267, 269] on icon "button" at bounding box center [269, 271] width 6 height 7
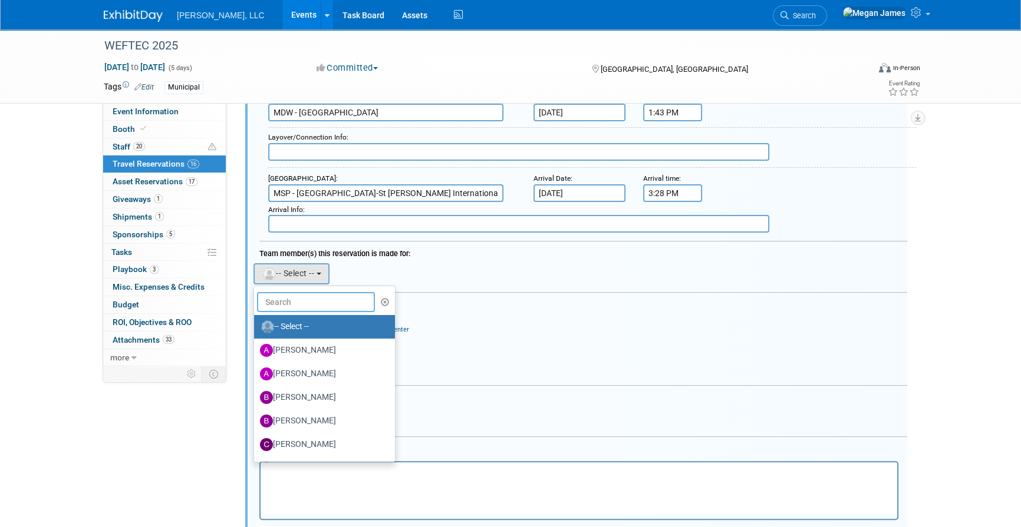
click at [279, 300] on input "text" at bounding box center [316, 302] width 118 height 20
click at [583, 319] on div "Cost: Amount $ 0.00 Specify Cost Center Cost Center -- Not Specified --" at bounding box center [583, 318] width 648 height 40
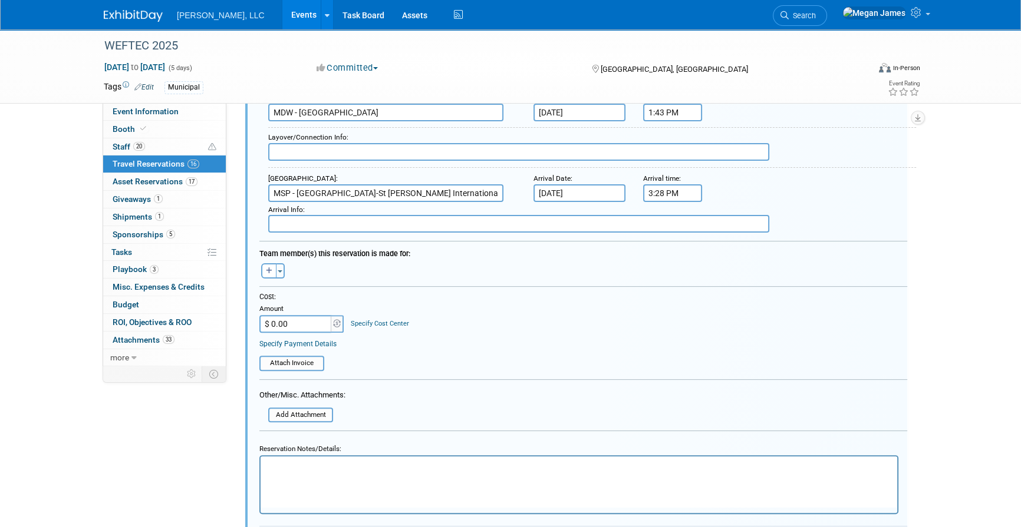
click at [366, 473] on html at bounding box center [578, 465] width 636 height 16
click at [430, 370] on form "<i class="fas fa-plane" style="padding: 6px 4px 6px 1px;"></i> Flight <i class=…" at bounding box center [583, 168] width 648 height 800
drag, startPoint x: 291, startPoint y: 318, endPoint x: 352, endPoint y: 322, distance: 60.8
click at [291, 318] on input "$ 0.00" at bounding box center [296, 324] width 74 height 18
paste input "228.96"
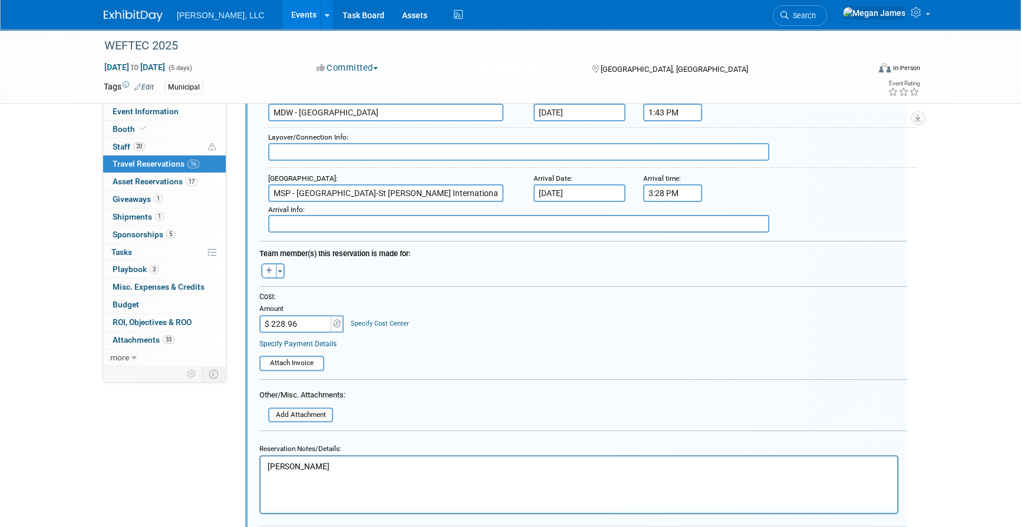
type input "$ 228.96"
click at [456, 324] on div "Cost: Amount $ 228.96 Specify Cost Center Cost Center -- Not Specified --" at bounding box center [583, 312] width 648 height 40
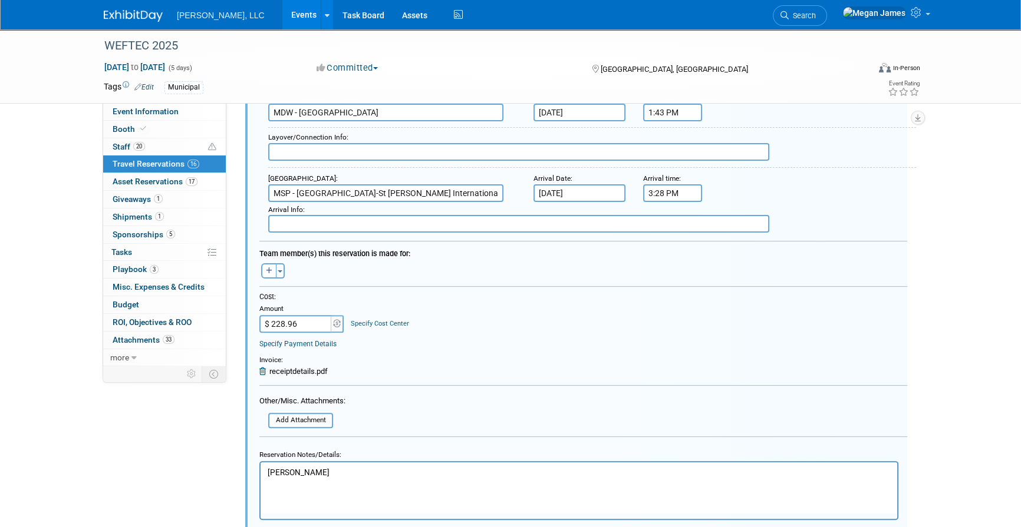
click at [356, 474] on p "Rebekah Robinson" at bounding box center [579, 472] width 623 height 11
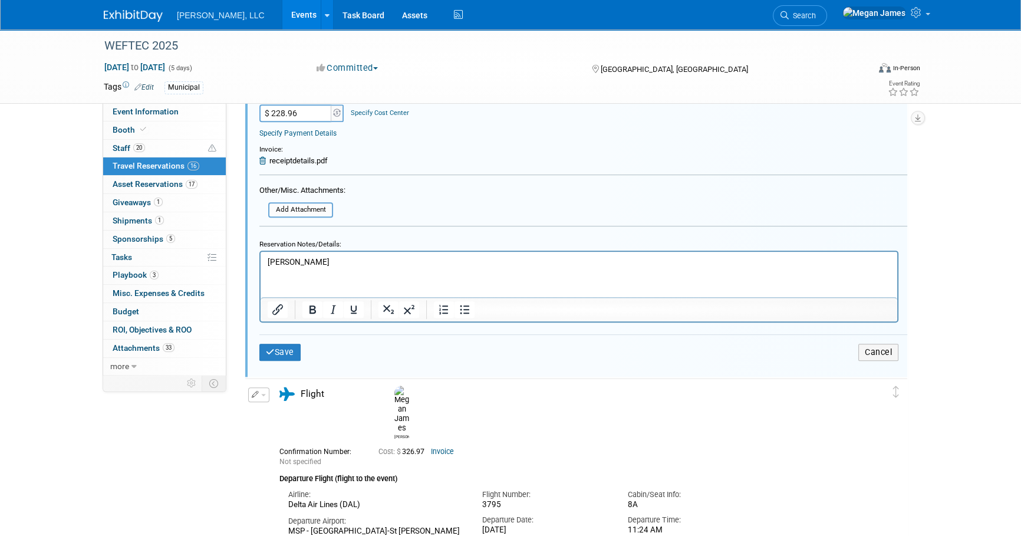
scroll to position [608, 0]
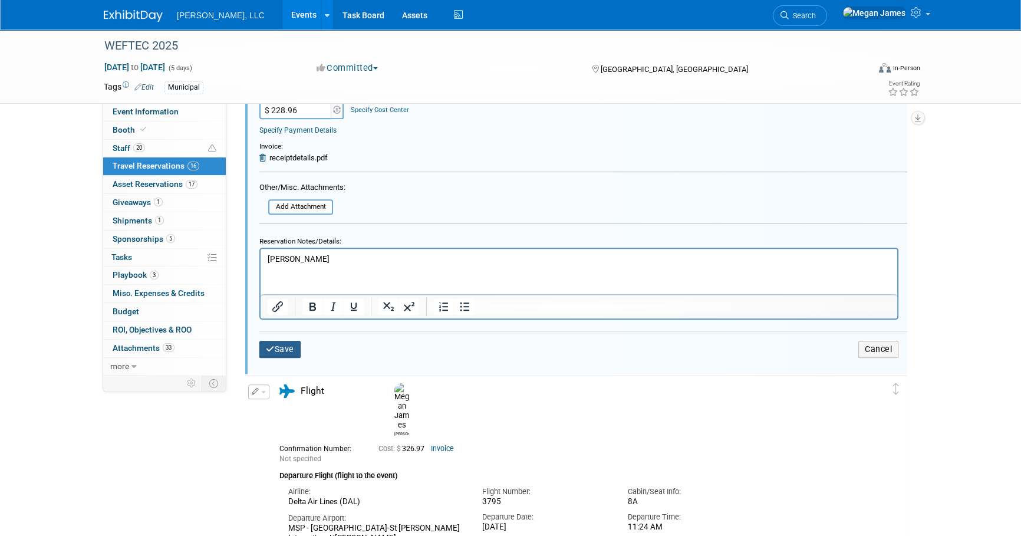
click at [296, 346] on button "Save" at bounding box center [279, 349] width 41 height 17
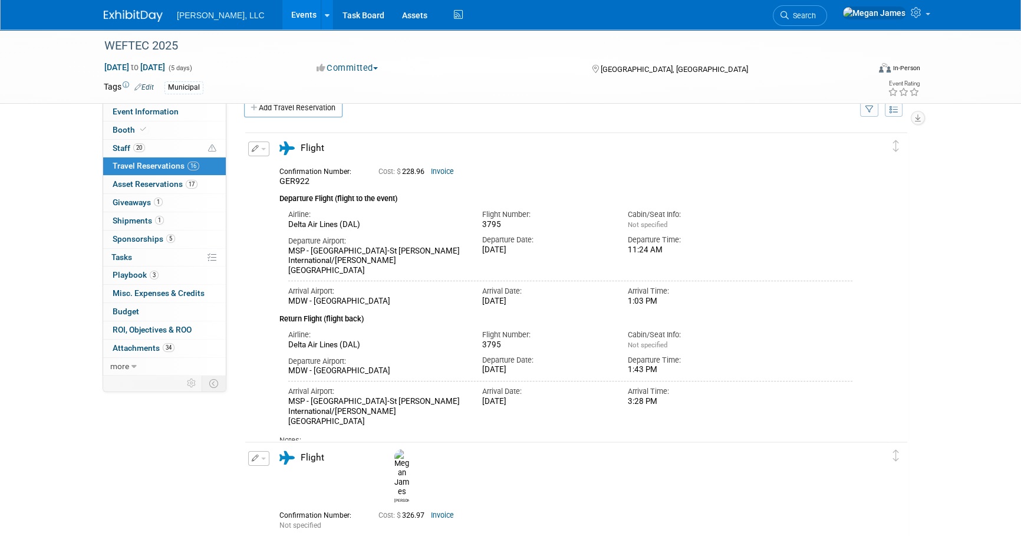
scroll to position [0, 0]
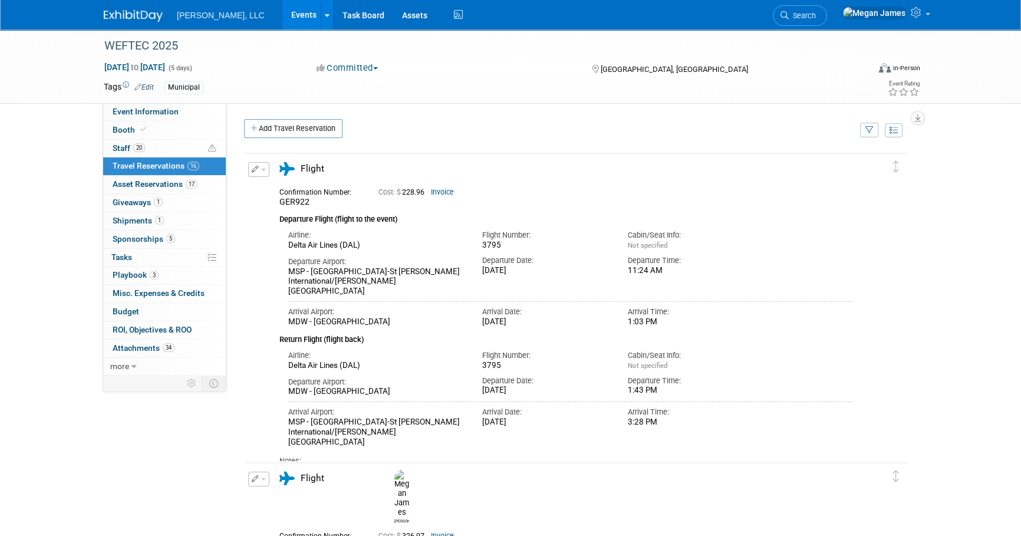
click at [282, 8] on link "Events" at bounding box center [303, 14] width 43 height 29
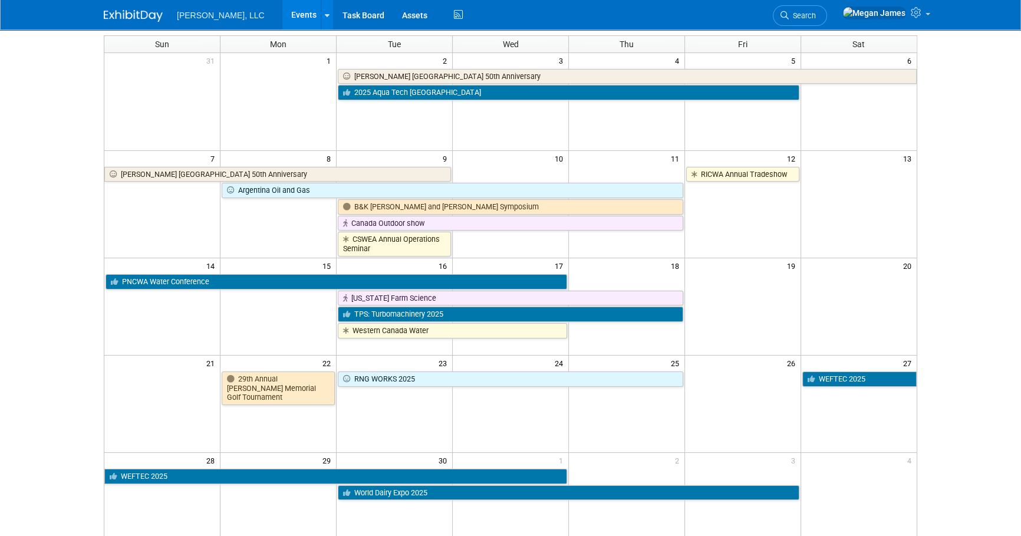
scroll to position [268, 0]
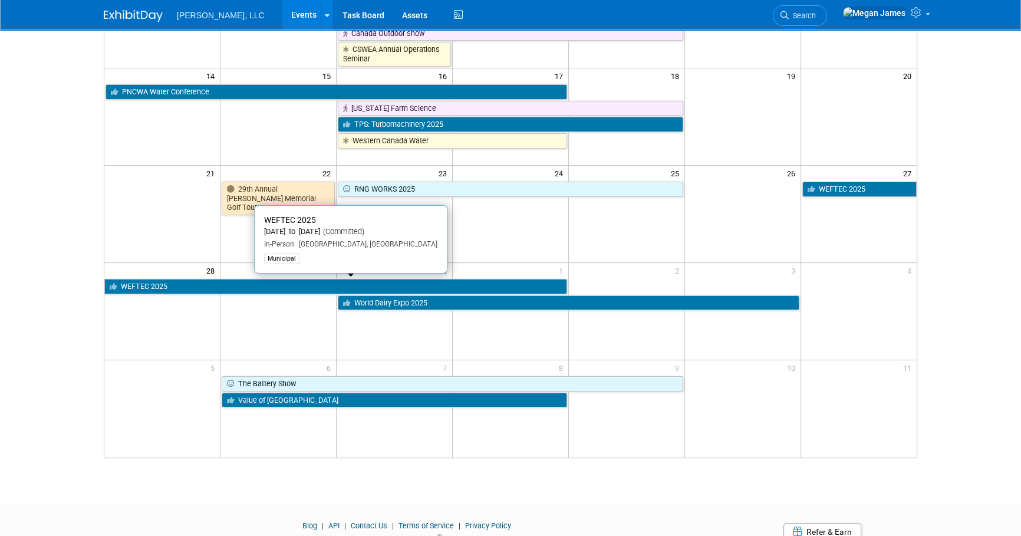
click at [174, 284] on link "WEFTEC 2025" at bounding box center [335, 286] width 463 height 15
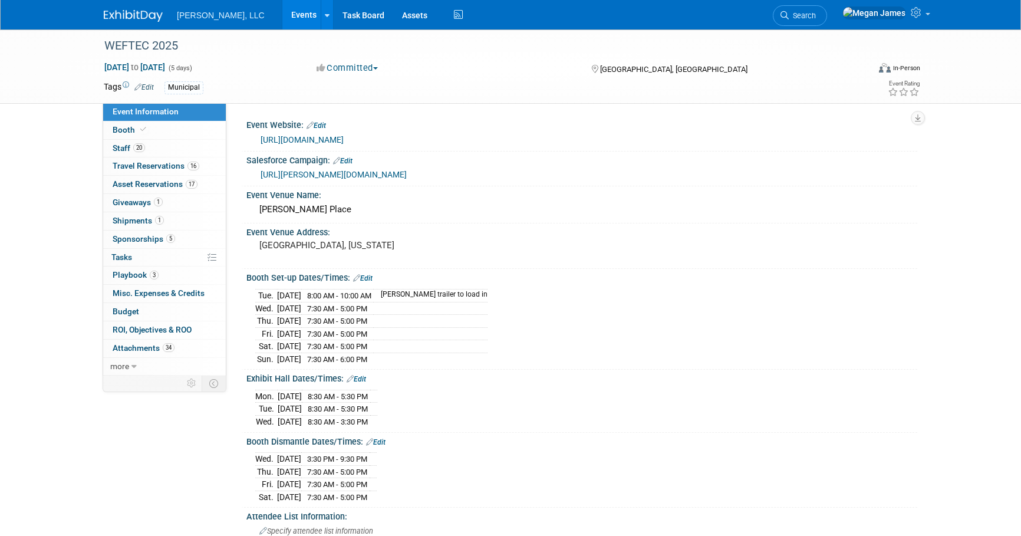
select select "Municipal"
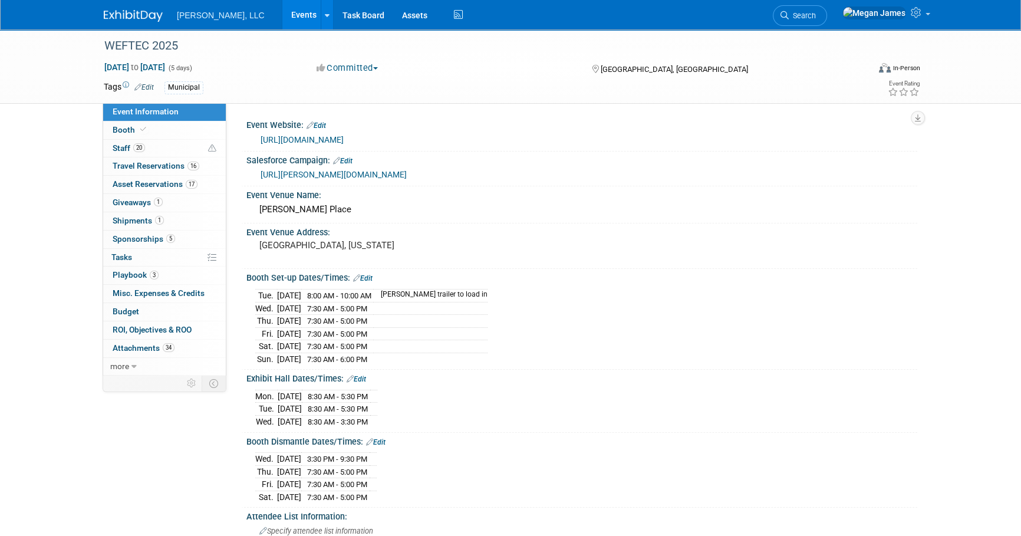
click at [965, 248] on div "WEFTEC 2025 [DATE] to [DATE] (5 days) [DATE] to [DATE] Committed Committed Cons…" at bounding box center [510, 441] width 1021 height 824
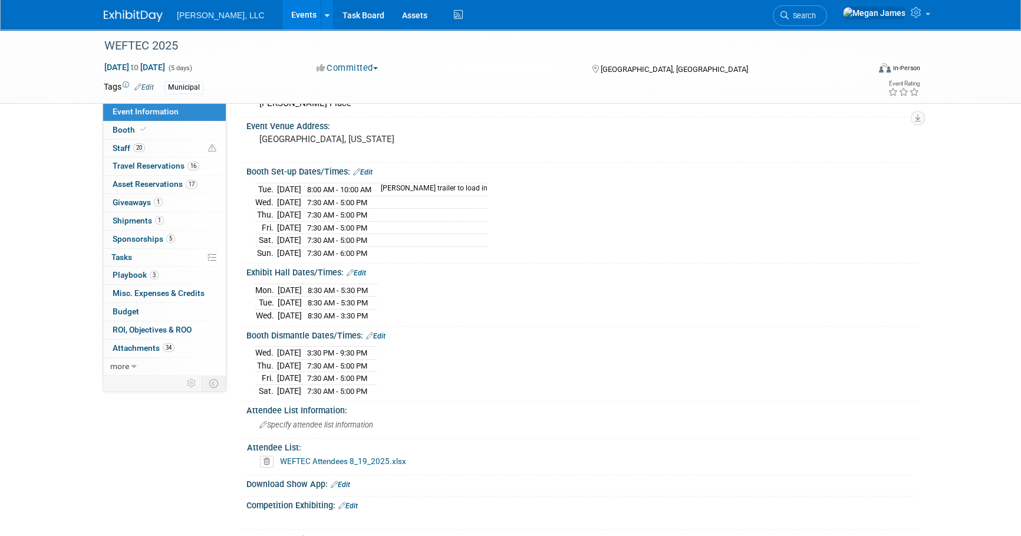
scroll to position [321, 0]
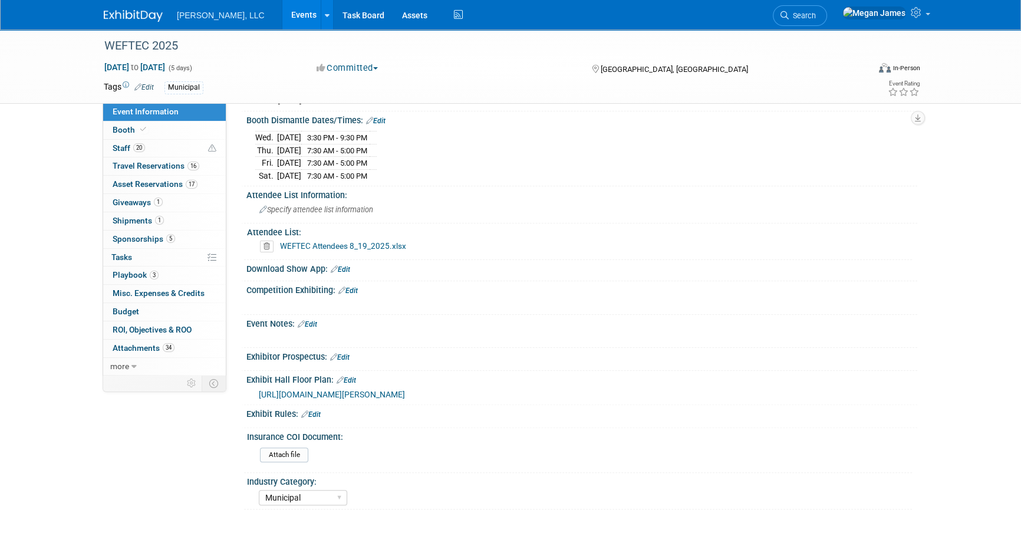
drag, startPoint x: 257, startPoint y: 12, endPoint x: 277, endPoint y: 14, distance: 20.1
click at [282, 12] on link "Events" at bounding box center [303, 14] width 43 height 29
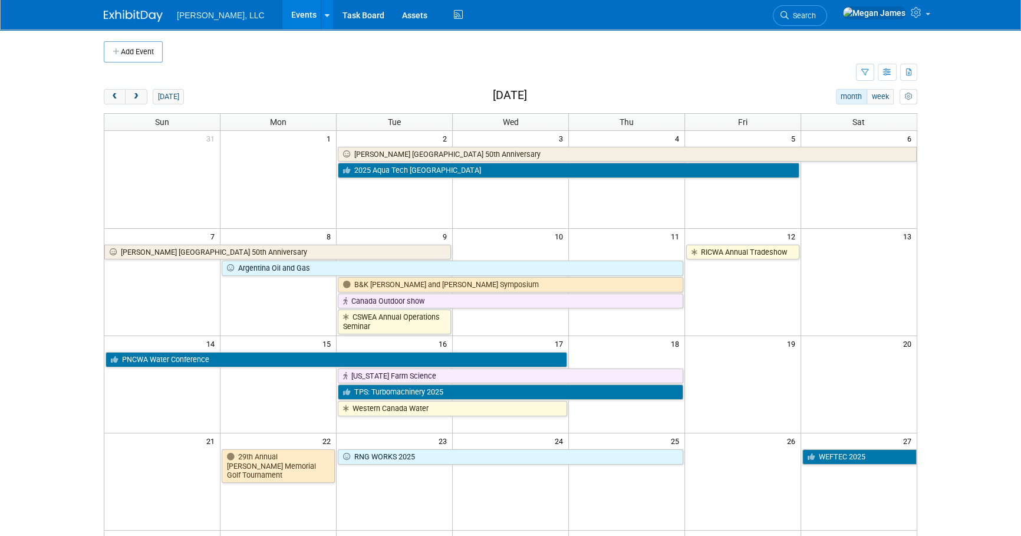
click at [965, 278] on body "[PERSON_NAME], LLC Events Add Event Bulk Upload Events Shareable Event Boards R…" at bounding box center [510, 268] width 1021 height 536
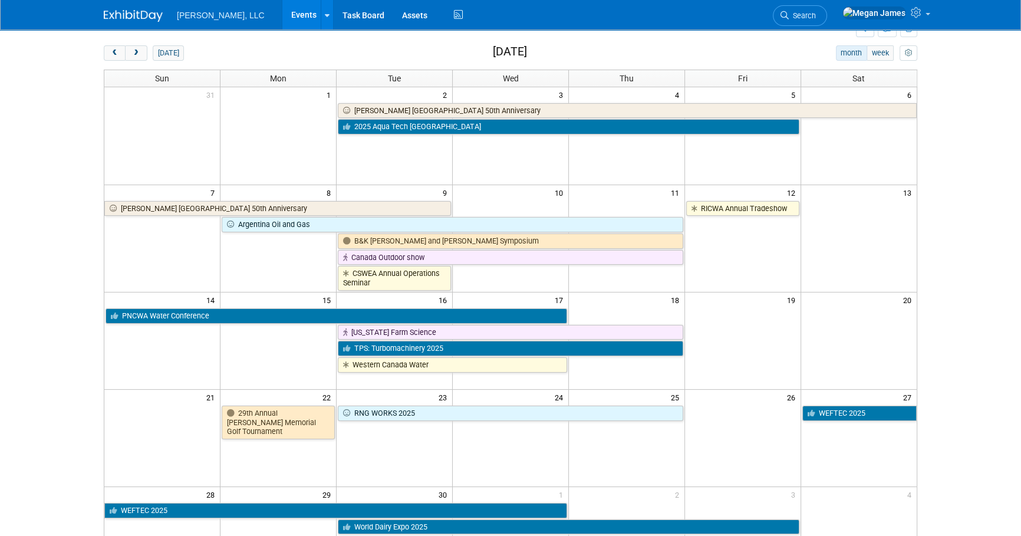
scroll to position [45, 0]
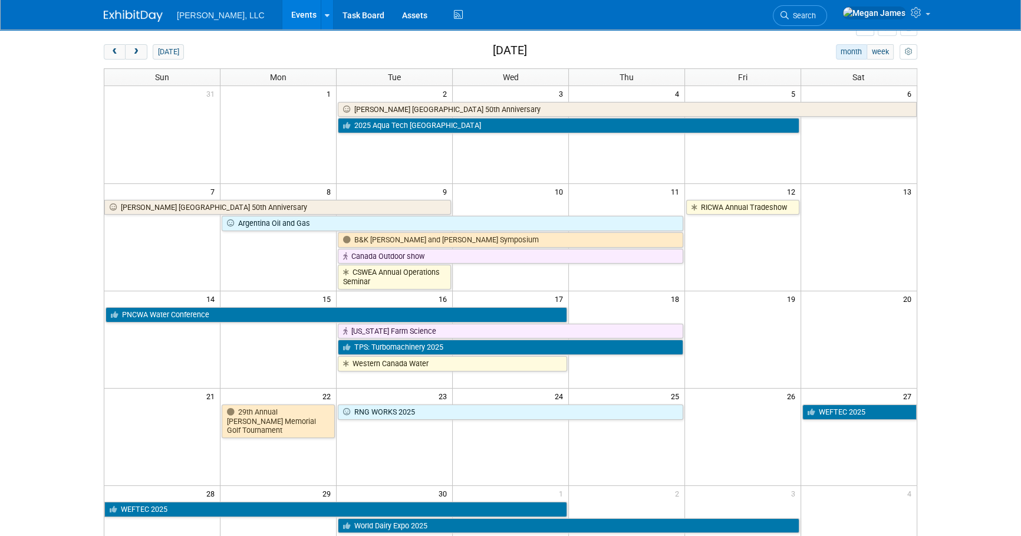
drag, startPoint x: 470, startPoint y: 48, endPoint x: 547, endPoint y: 48, distance: 77.2
click at [527, 48] on h2 "[DATE]" at bounding box center [510, 50] width 34 height 13
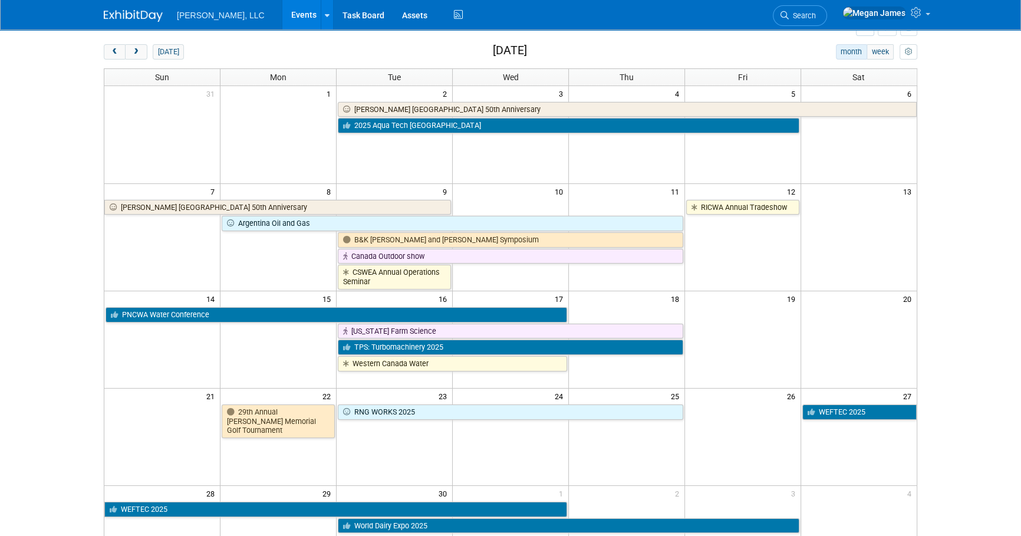
click at [953, 80] on body "[PERSON_NAME], LLC Events Add Event Bulk Upload Events Shareable Event Boards R…" at bounding box center [510, 223] width 1021 height 536
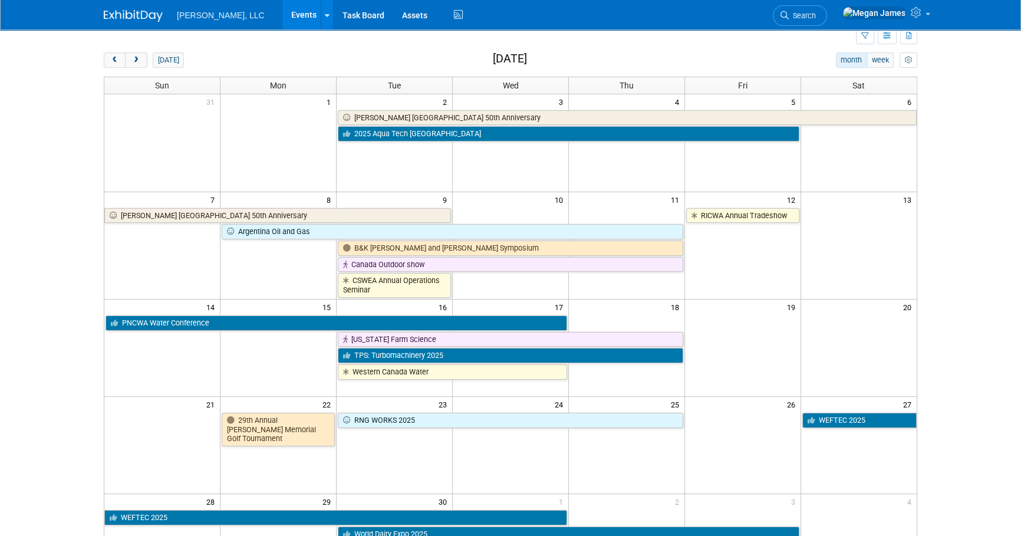
scroll to position [42, 0]
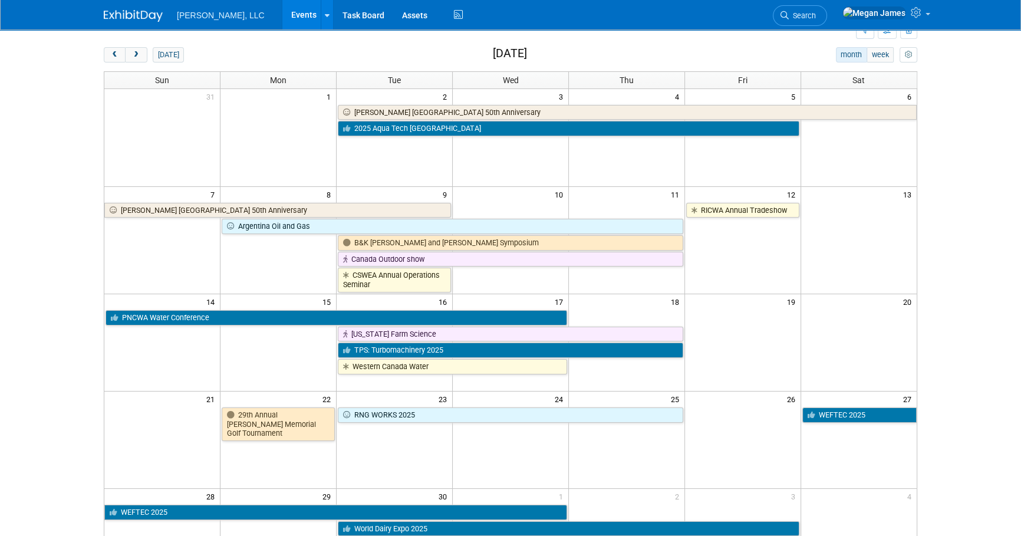
click at [574, 54] on div "[DATE] month week [DATE]" at bounding box center [510, 55] width 813 height 16
drag, startPoint x: 502, startPoint y: 53, endPoint x: 462, endPoint y: 53, distance: 40.1
click at [462, 53] on div "[DATE] month week [DATE]" at bounding box center [510, 55] width 813 height 16
click at [493, 53] on h2 "[DATE]" at bounding box center [510, 53] width 34 height 13
click at [493, 51] on h2 "[DATE]" at bounding box center [510, 53] width 34 height 13
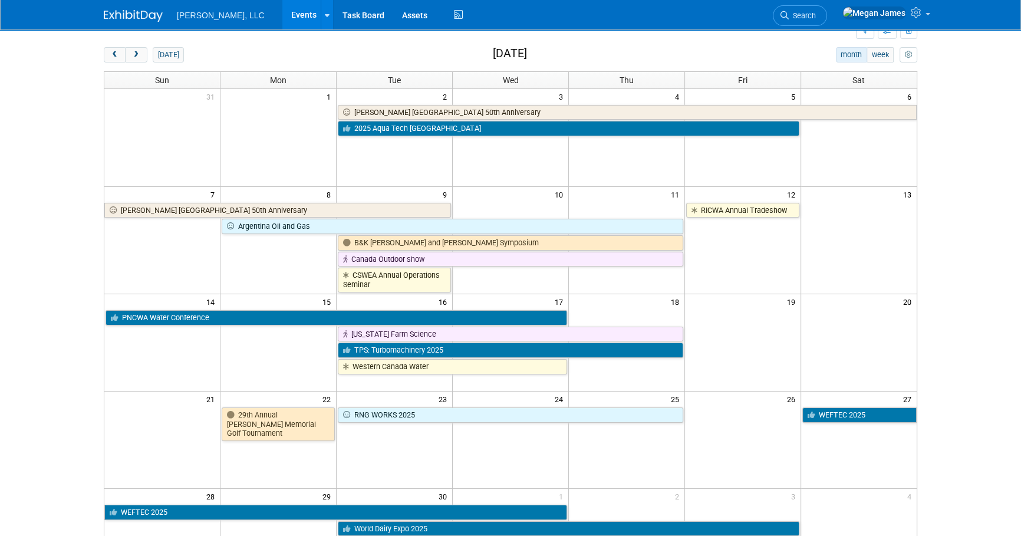
click at [493, 51] on h2 "[DATE]" at bounding box center [510, 53] width 34 height 13
